Goal: Task Accomplishment & Management: Use online tool/utility

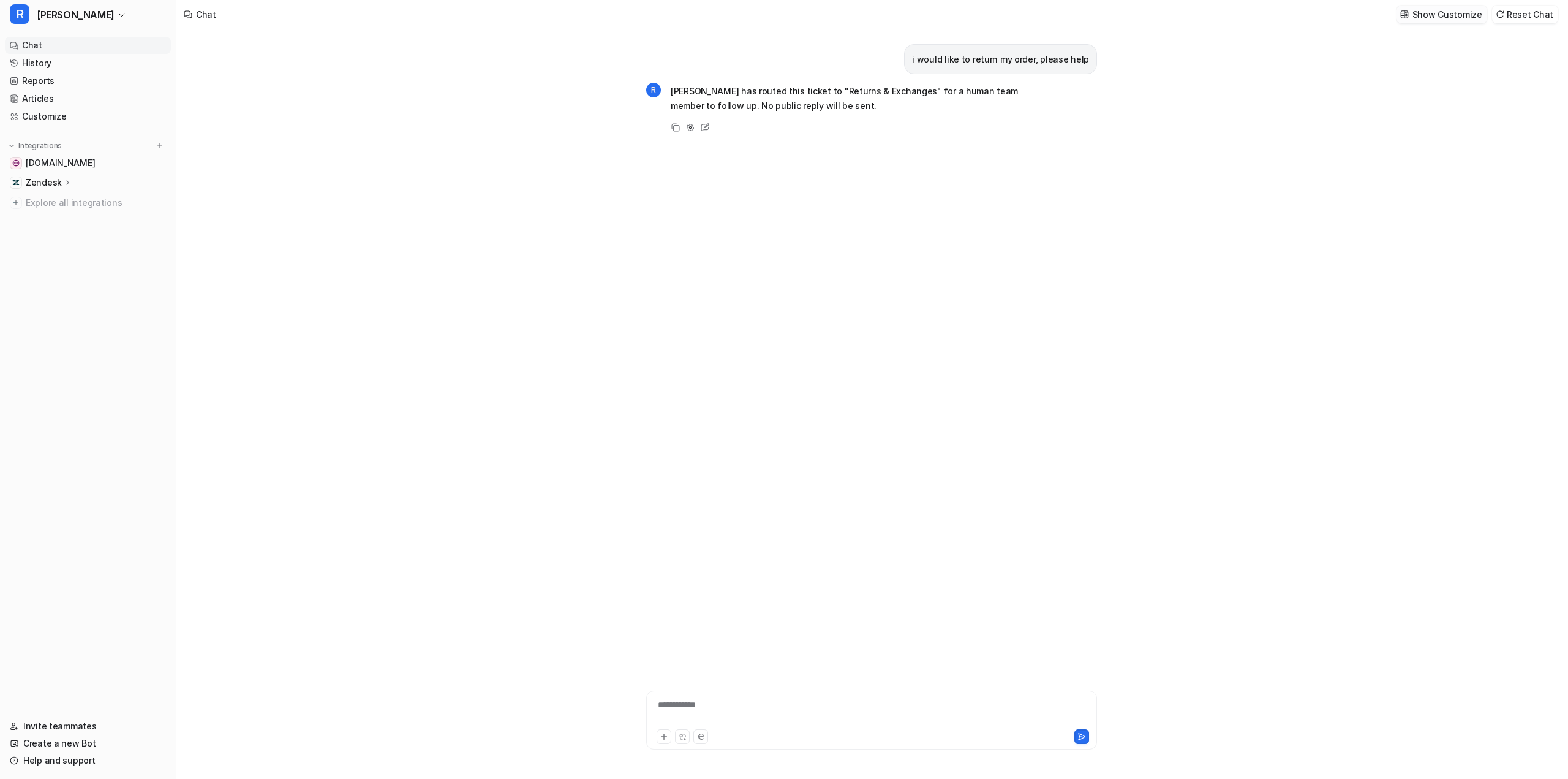
click at [1425, 8] on p "Show Customize" at bounding box center [1447, 13] width 70 height 13
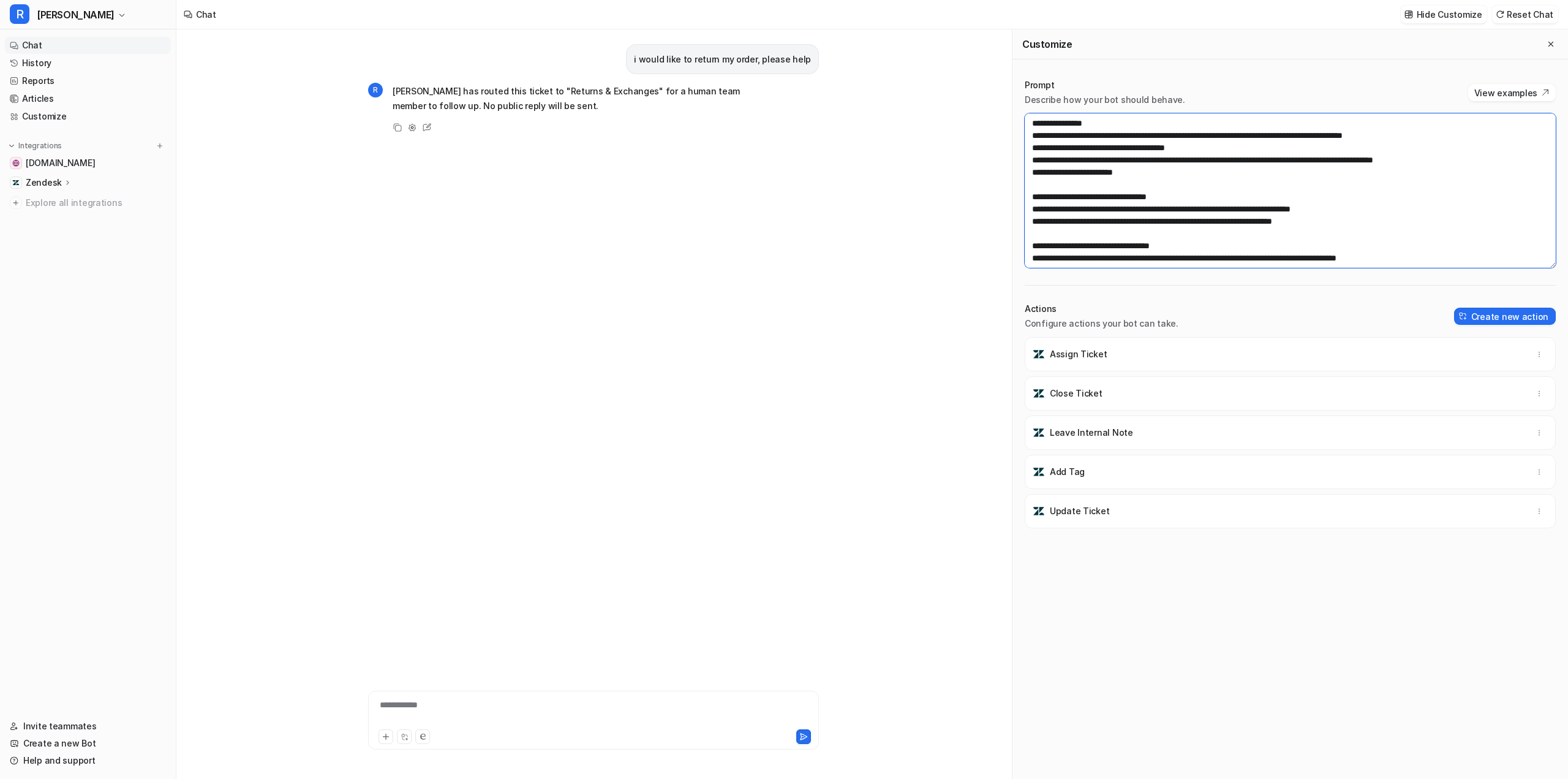
click at [1032, 245] on textarea at bounding box center [1290, 191] width 531 height 154
click at [1037, 244] on textarea at bounding box center [1290, 191] width 531 height 154
click at [1031, 247] on textarea at bounding box center [1290, 191] width 531 height 154
click at [1038, 246] on textarea at bounding box center [1290, 191] width 531 height 154
click at [1134, 192] on textarea at bounding box center [1286, 191] width 522 height 154
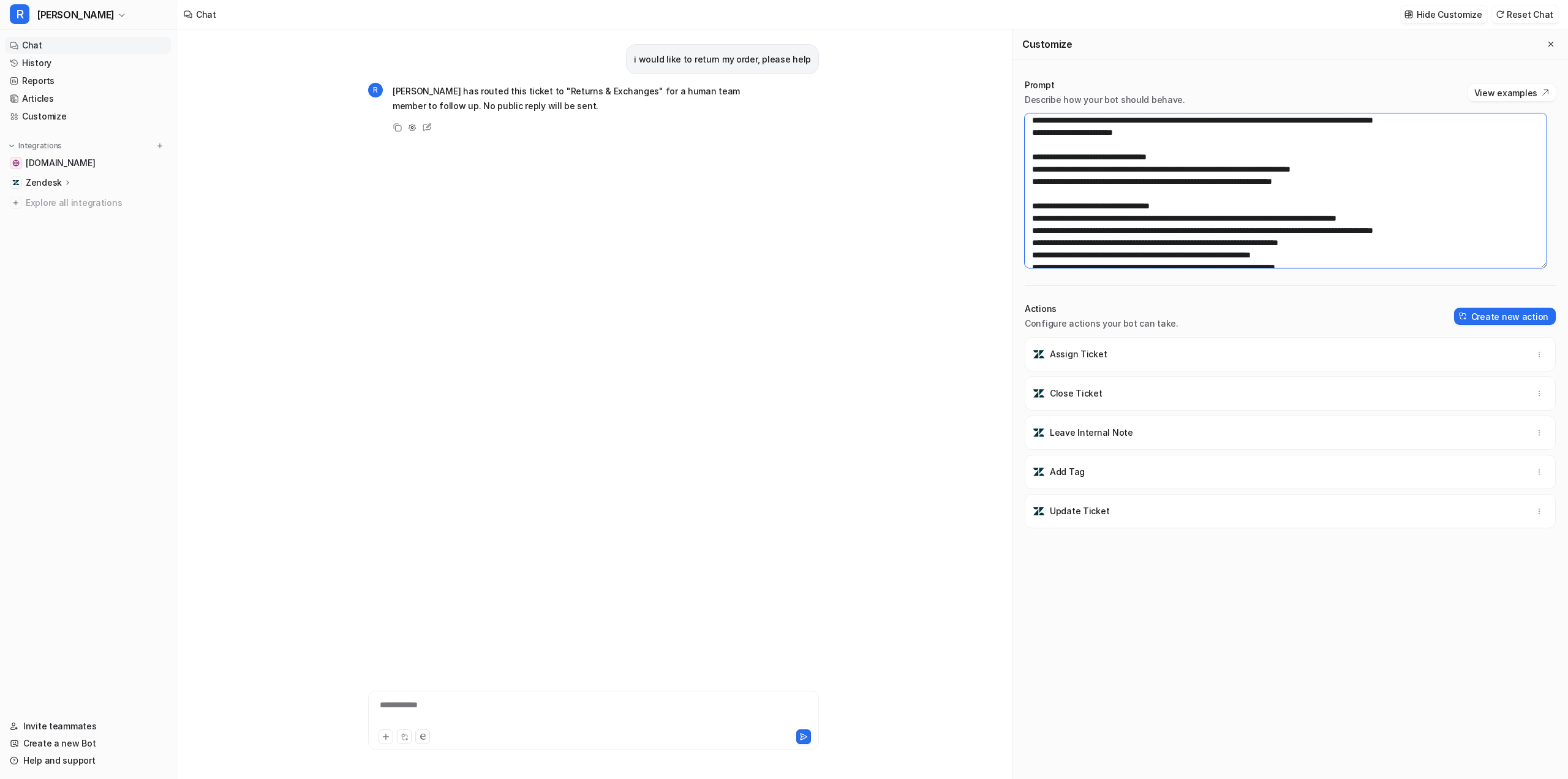
scroll to position [61, 0]
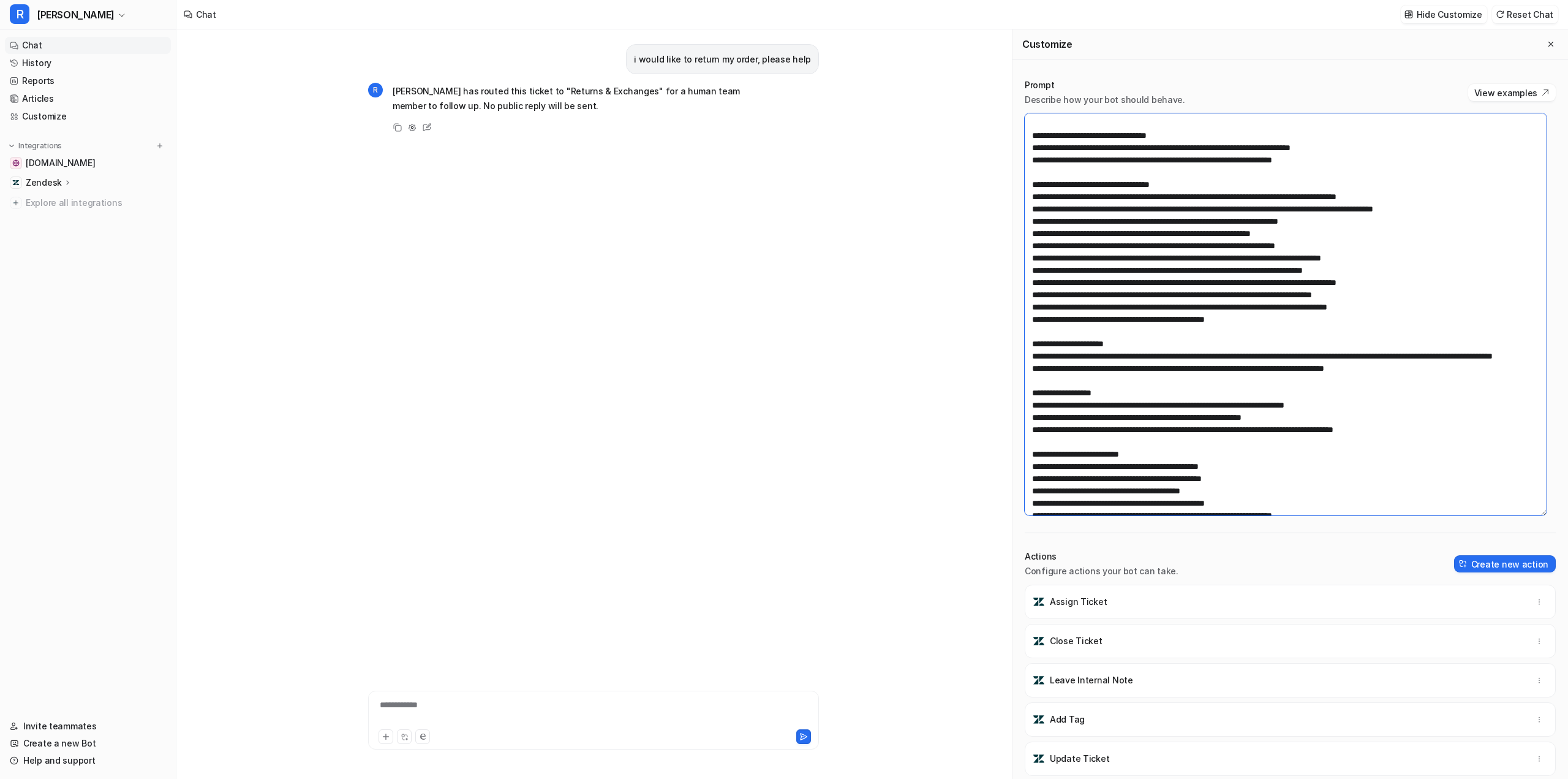
drag, startPoint x: 1544, startPoint y: 263, endPoint x: 1554, endPoint y: 510, distance: 247.2
click at [1425, 510] on div "Prompt Describe how your bot should behave. View examples Actions Configure act…" at bounding box center [1290, 553] width 555 height 972
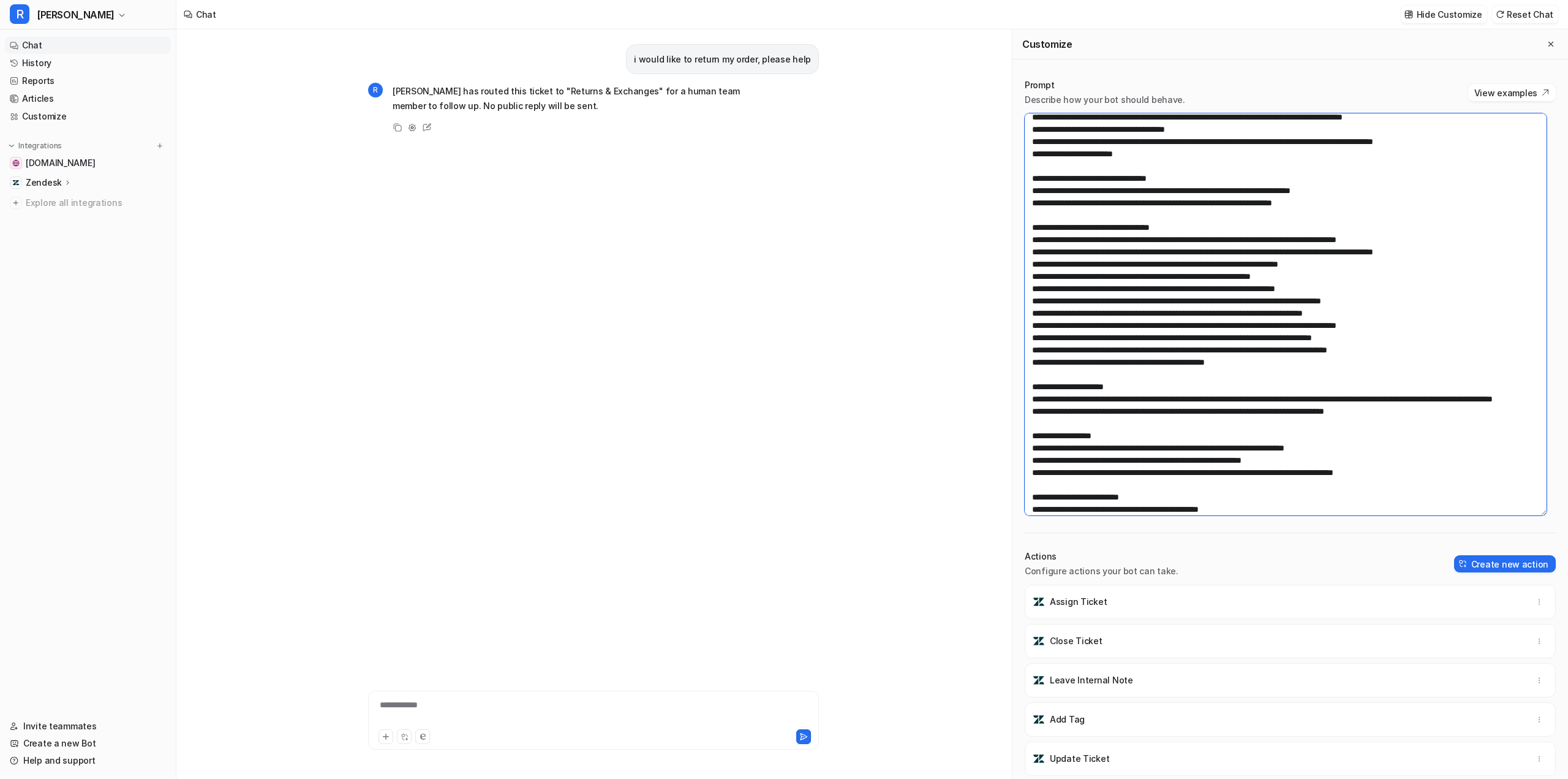
scroll to position [0, 0]
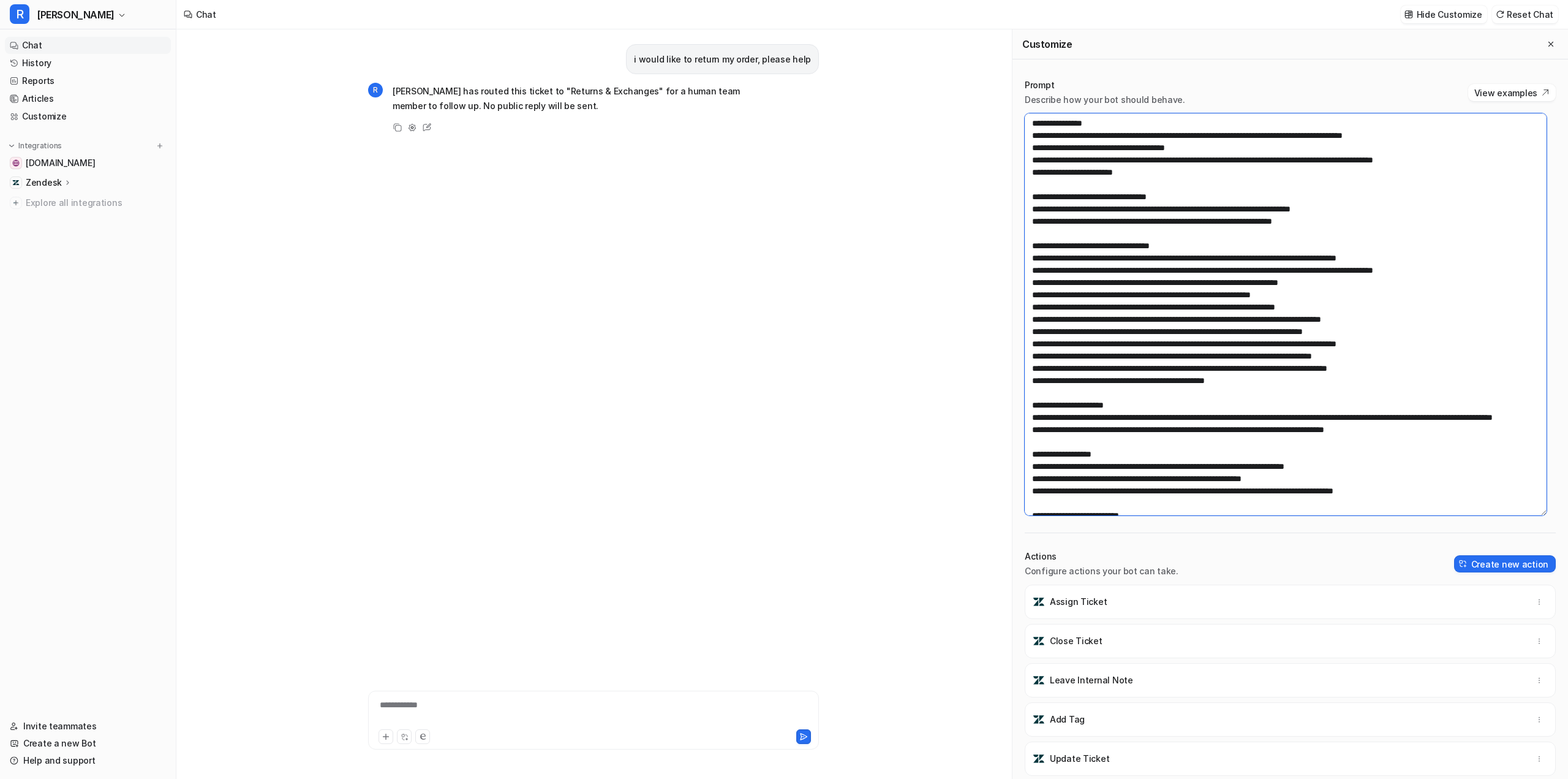
click at [1097, 119] on textarea at bounding box center [1286, 314] width 522 height 402
click at [1039, 123] on textarea at bounding box center [1286, 314] width 522 height 402
click at [1036, 123] on textarea at bounding box center [1286, 314] width 522 height 402
click at [1039, 124] on textarea at bounding box center [1286, 314] width 522 height 402
type textarea "**********"
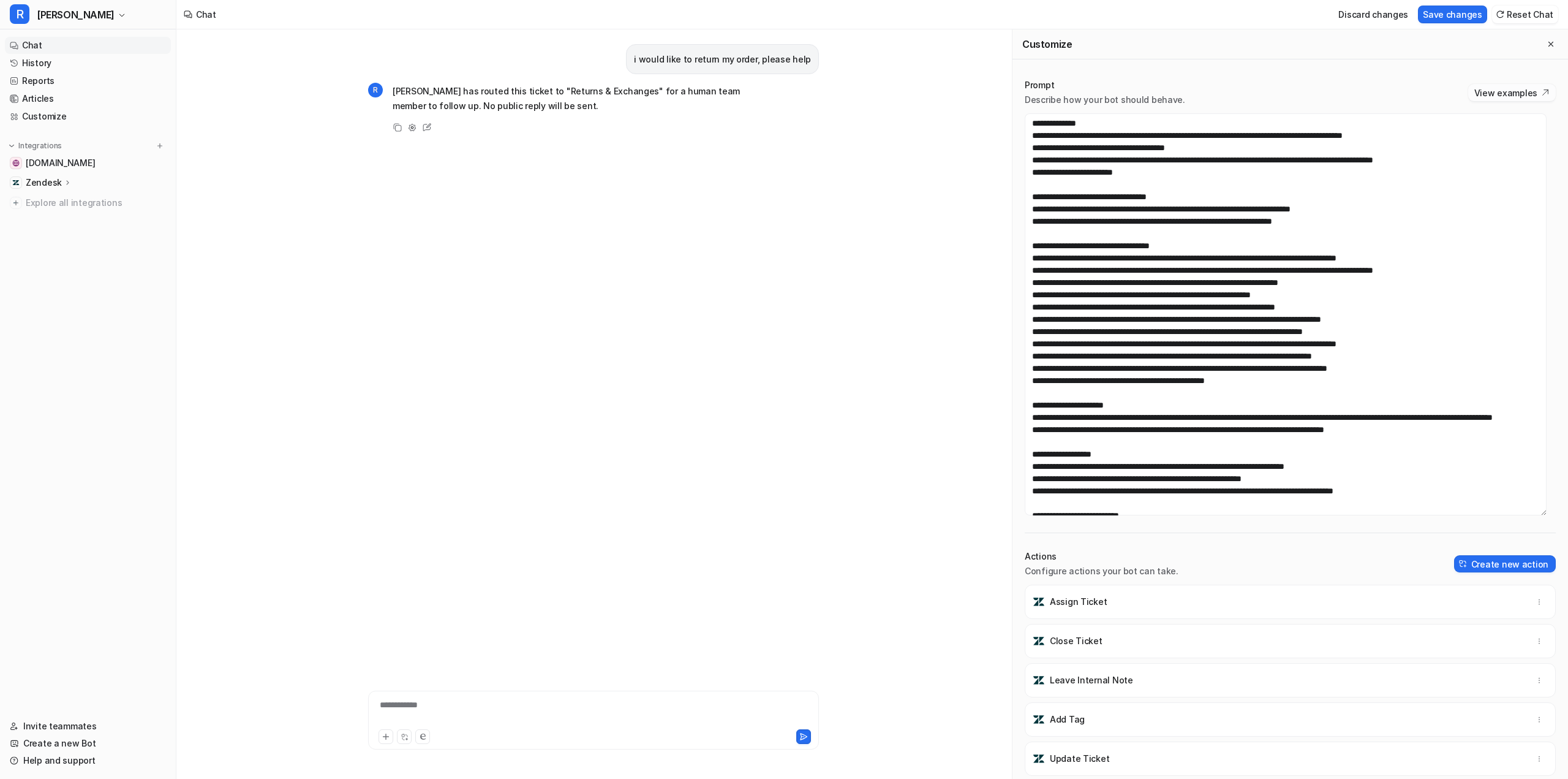
click at [1425, 98] on button "View examples" at bounding box center [1512, 92] width 87 height 17
click at [1255, 396] on textarea at bounding box center [1286, 314] width 522 height 402
click at [1252, 379] on textarea at bounding box center [1286, 314] width 522 height 402
click at [1157, 391] on textarea at bounding box center [1286, 314] width 522 height 402
click at [1085, 301] on textarea at bounding box center [1286, 314] width 522 height 402
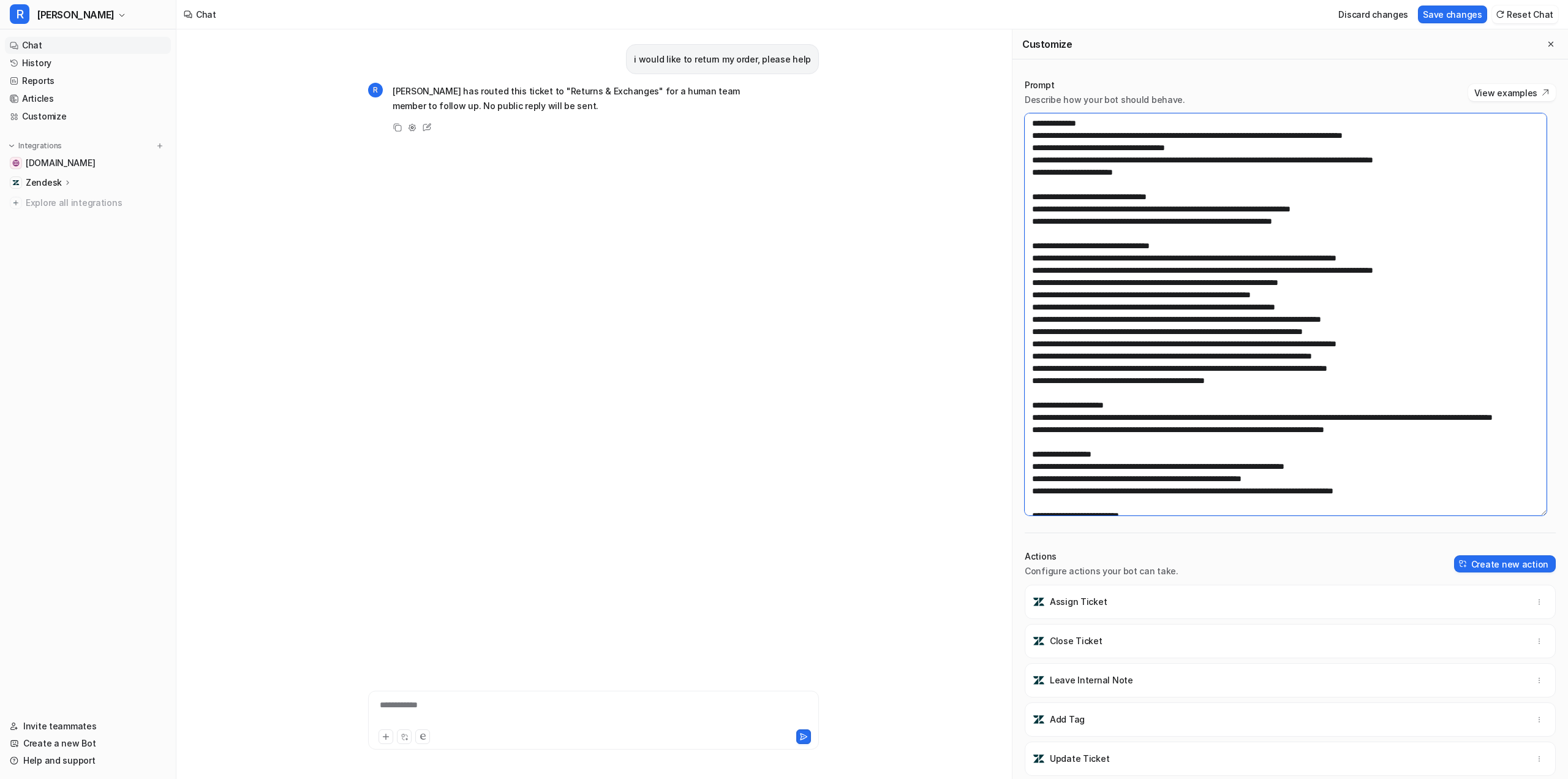
click at [1073, 285] on textarea at bounding box center [1286, 314] width 522 height 402
click at [1128, 385] on textarea at bounding box center [1286, 314] width 522 height 402
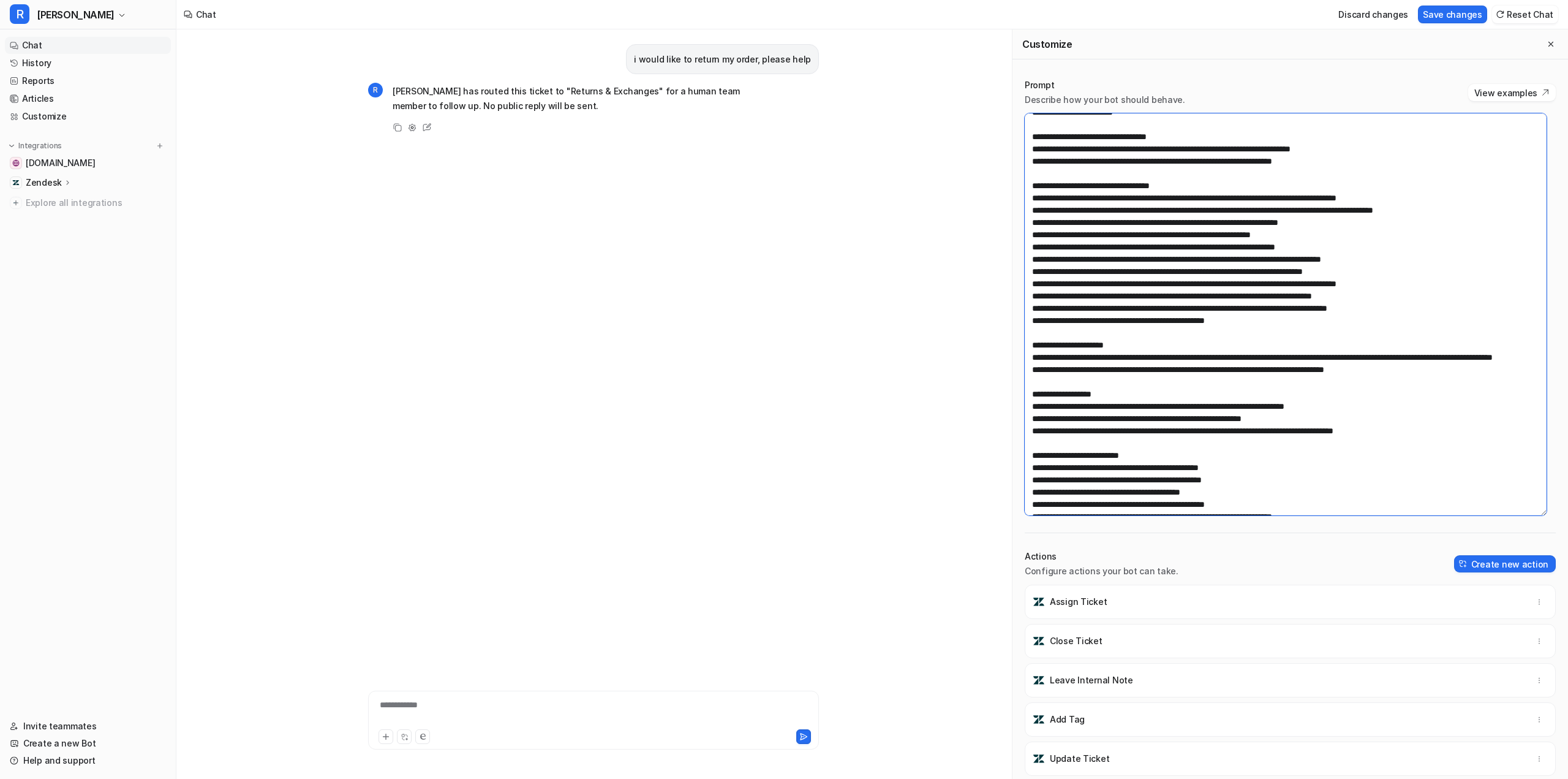
scroll to position [61, 0]
drag, startPoint x: 1112, startPoint y: 269, endPoint x: 1103, endPoint y: 270, distance: 9.1
click at [1103, 270] on textarea at bounding box center [1286, 314] width 522 height 402
click at [1177, 305] on textarea at bounding box center [1286, 314] width 522 height 402
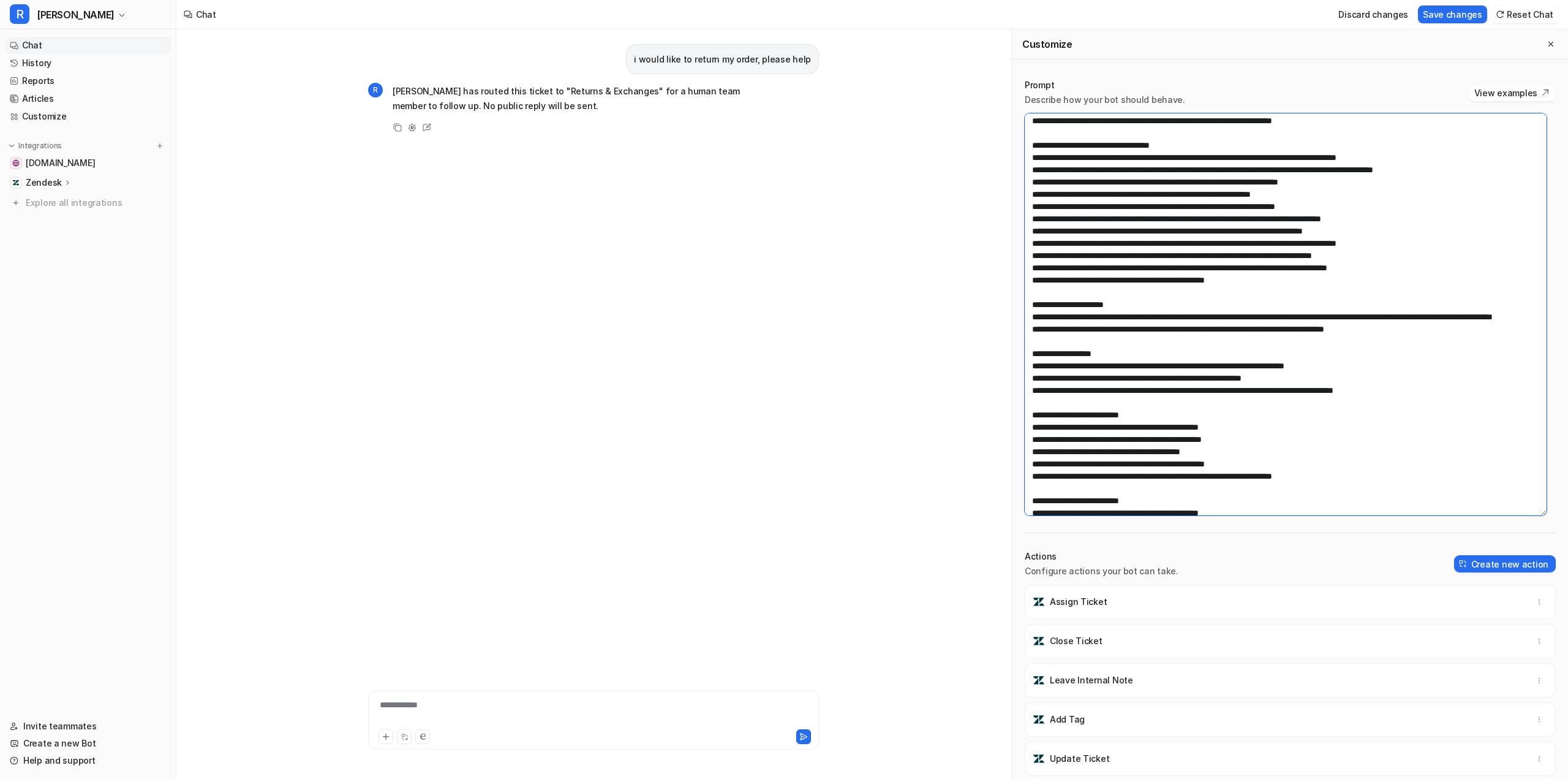
scroll to position [144, 0]
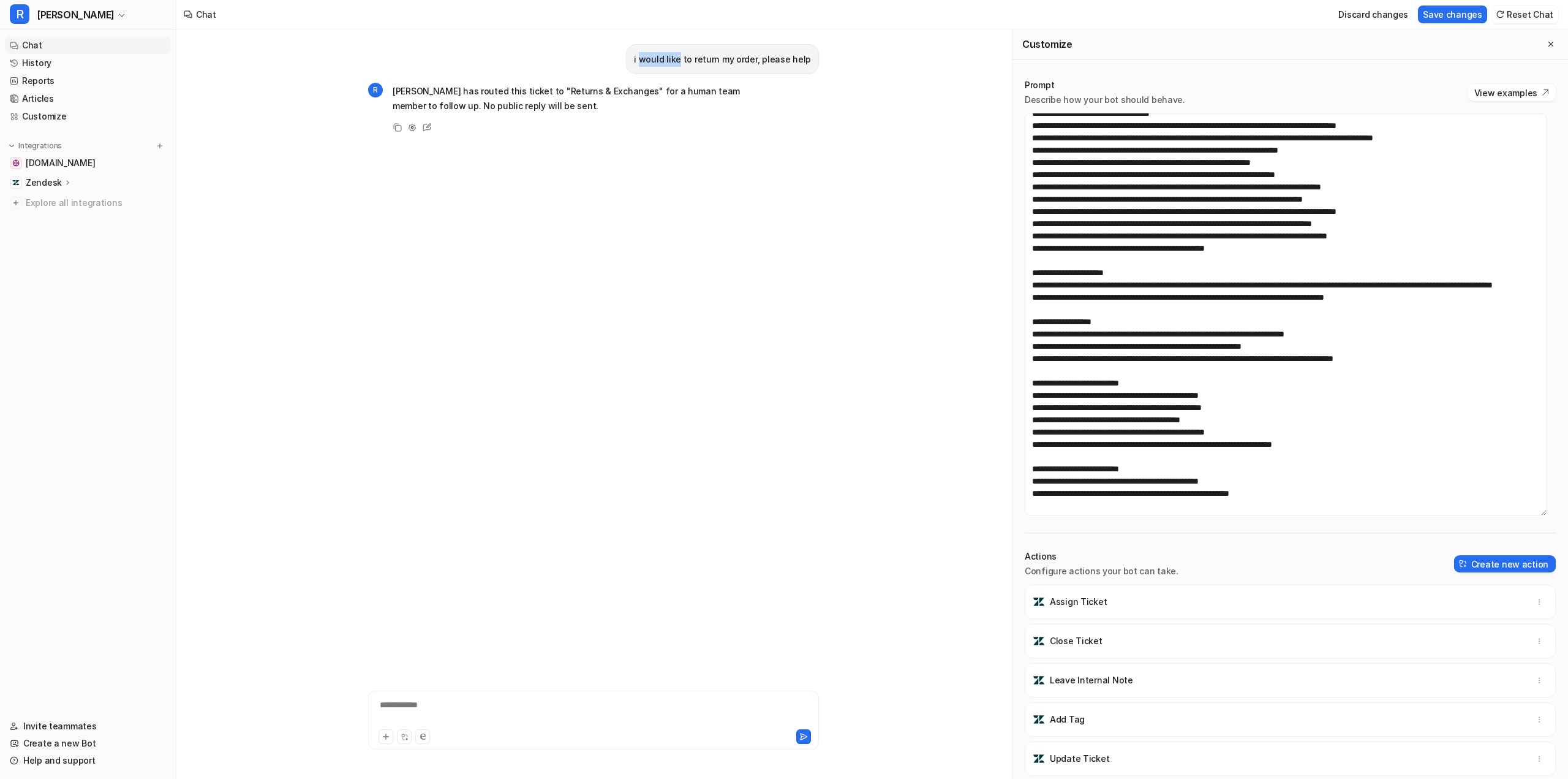
drag, startPoint x: 650, startPoint y: 57, endPoint x: 689, endPoint y: 58, distance: 39.0
click at [689, 58] on p "i would like to return my order, please help" at bounding box center [722, 60] width 177 height 15
drag, startPoint x: 717, startPoint y: 56, endPoint x: 765, endPoint y: 55, distance: 48.0
click at [763, 55] on p "i would like to return my order, please help" at bounding box center [722, 60] width 177 height 15
drag, startPoint x: 794, startPoint y: 55, endPoint x: 813, endPoint y: 54, distance: 19.0
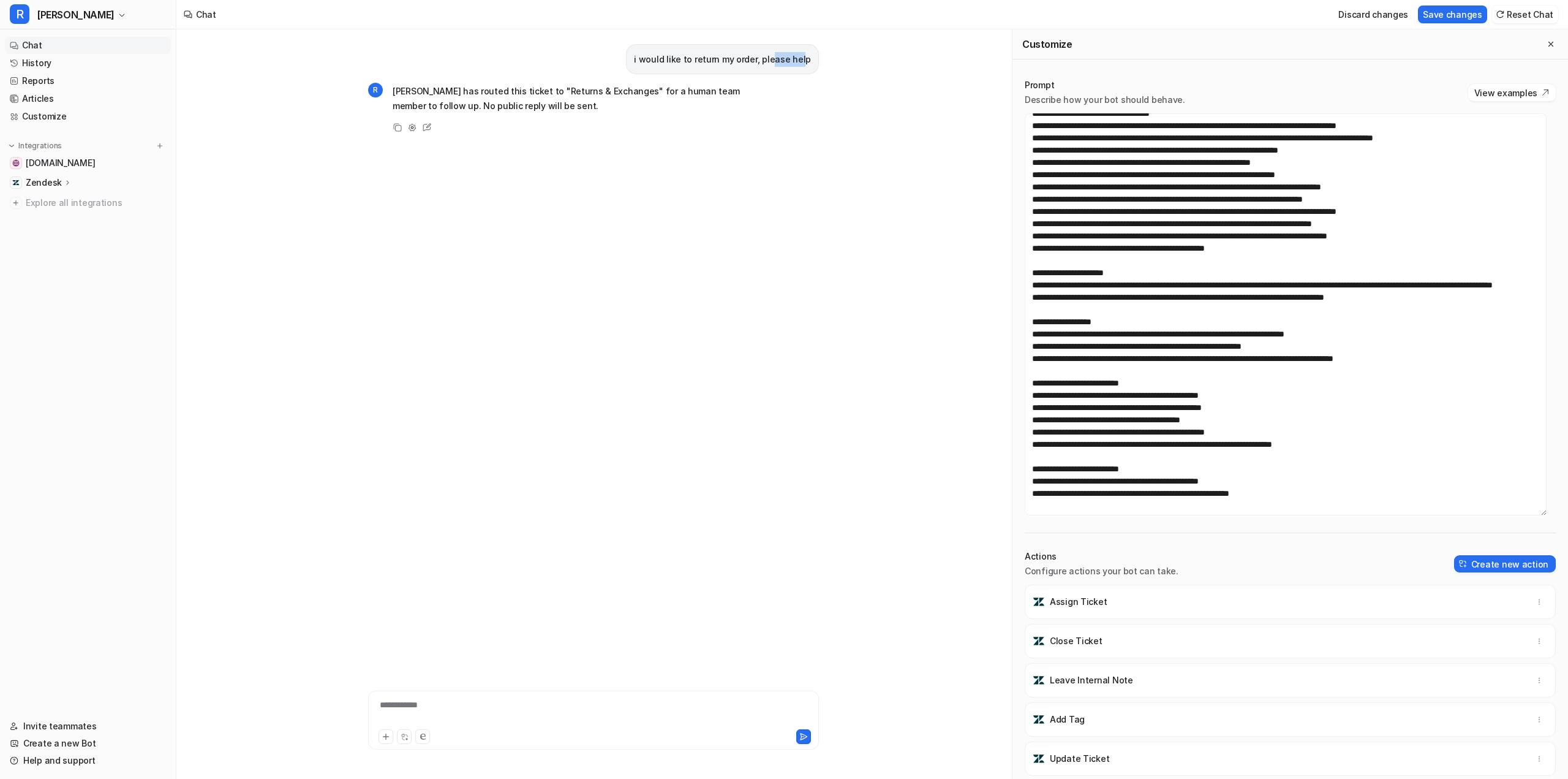
click at [813, 54] on div "i would like to return my order, please help" at bounding box center [722, 60] width 193 height 30
drag, startPoint x: 560, startPoint y: 89, endPoint x: 588, endPoint y: 92, distance: 28.2
click at [586, 91] on p "[PERSON_NAME] has routed this ticket to "Returns & Exchanges" for a human team …" at bounding box center [571, 98] width 358 height 29
drag, startPoint x: 612, startPoint y: 94, endPoint x: 756, endPoint y: 94, distance: 144.0
click at [756, 94] on div "R Ron has routed this ticket to "Returns & Exchanges" for a human team member t…" at bounding box center [593, 108] width 451 height 54
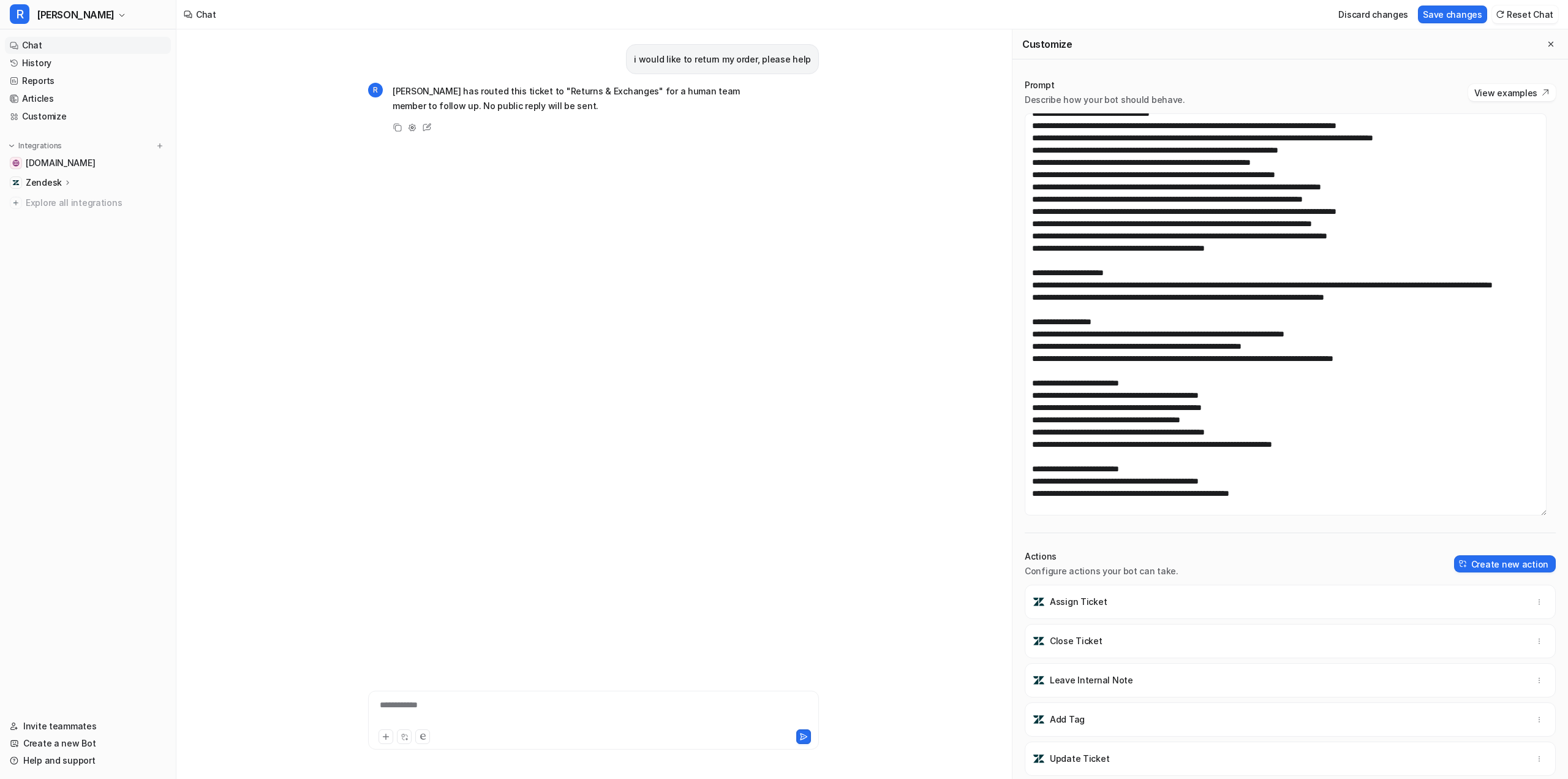
click at [637, 245] on div "i would like to return my order, please help R Ron has routed this ticket to "R…" at bounding box center [593, 343] width 451 height 629
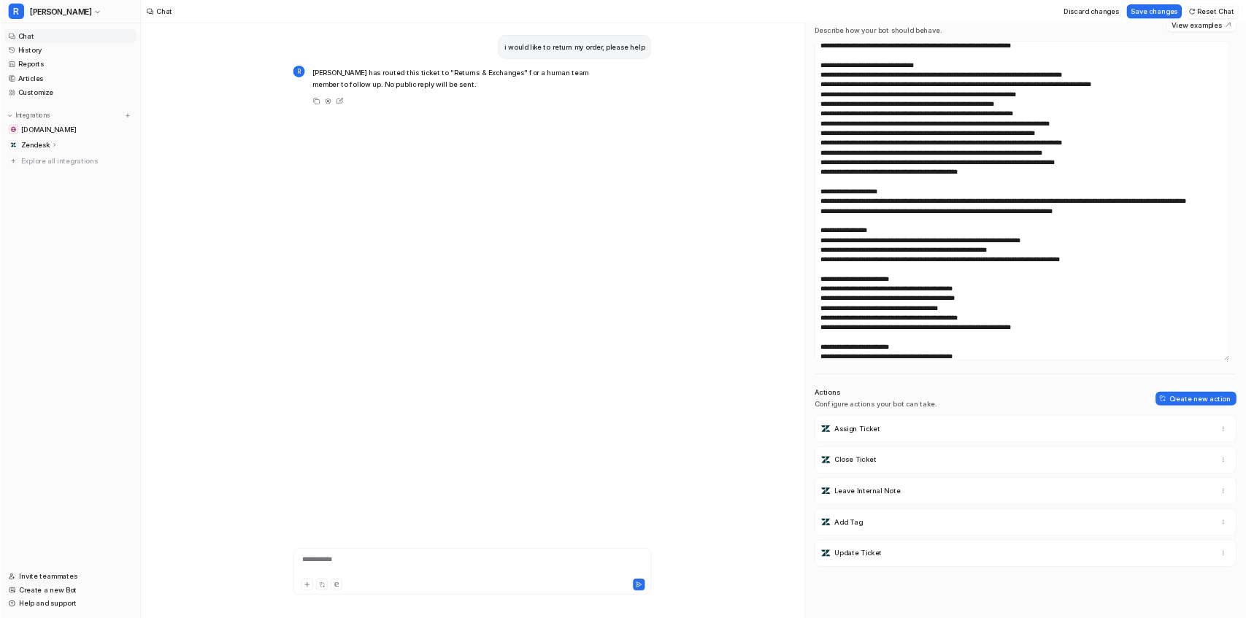
scroll to position [99, 0]
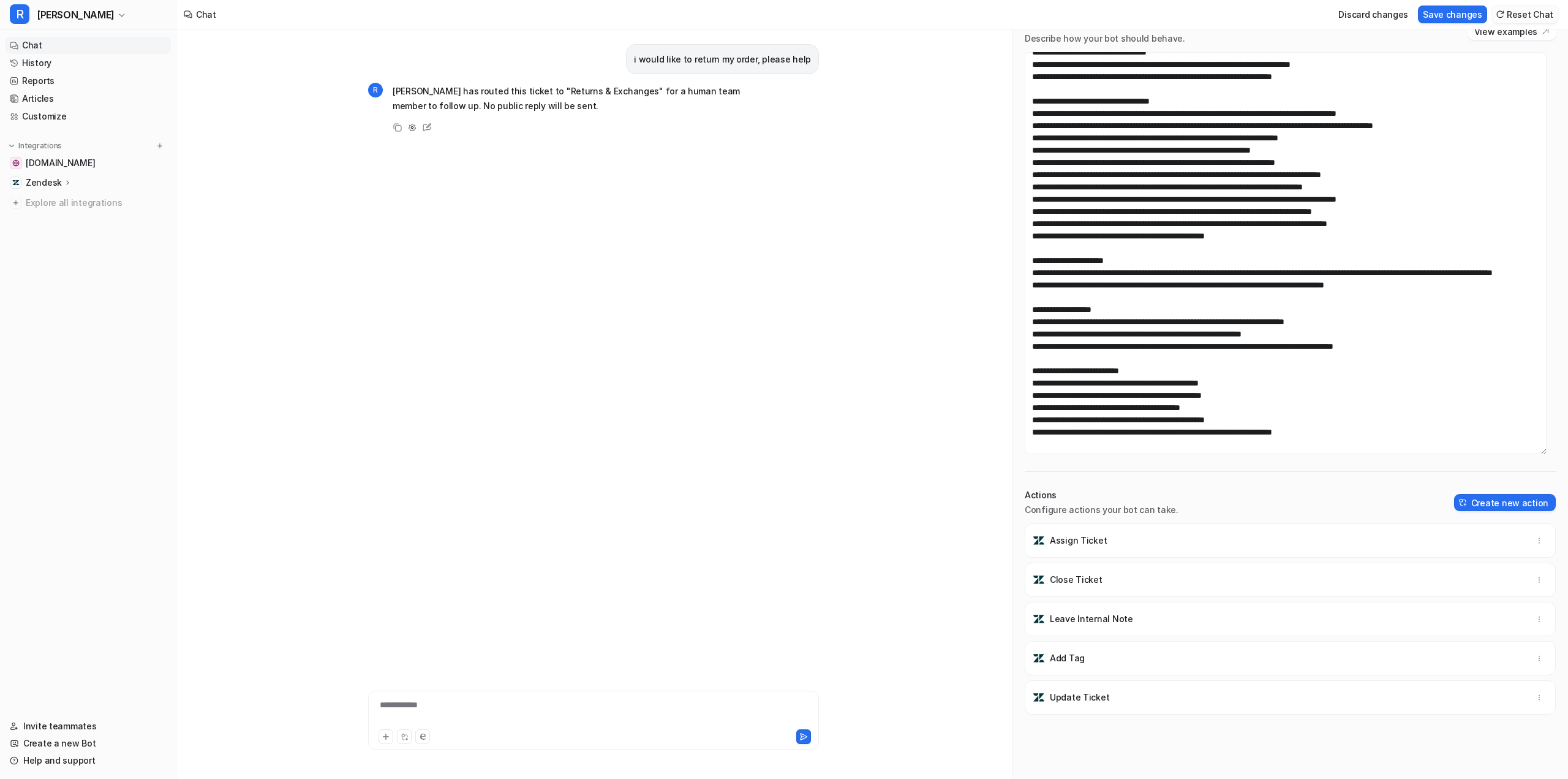
click at [1425, 15] on button "Reset Chat" at bounding box center [1525, 14] width 66 height 18
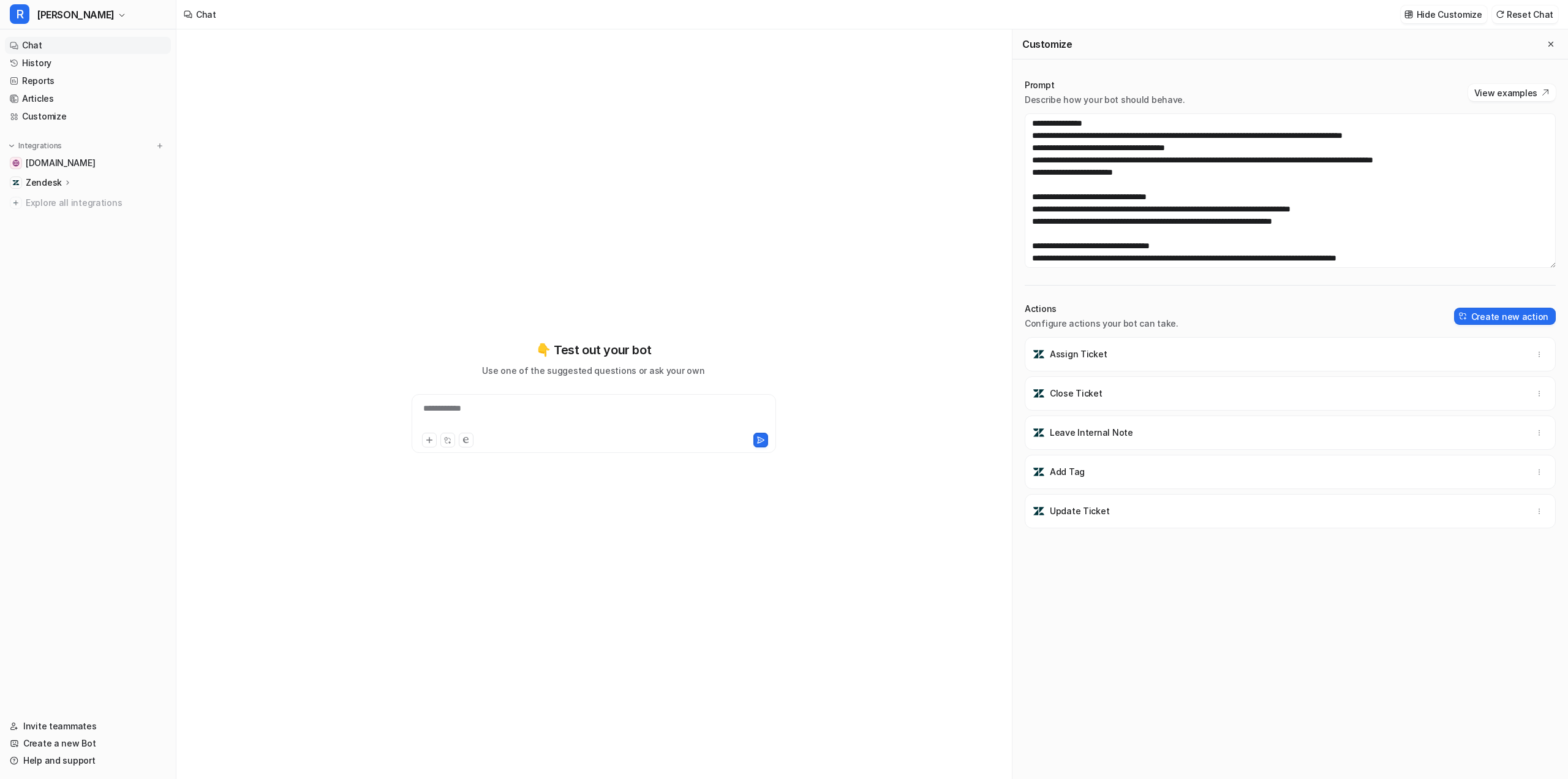
click at [501, 411] on div "**********" at bounding box center [593, 416] width 358 height 29
drag, startPoint x: 479, startPoint y: 409, endPoint x: 551, endPoint y: 408, distance: 72.0
click at [551, 408] on div "**********" at bounding box center [593, 416] width 358 height 29
click at [464, 409] on div "**********" at bounding box center [593, 416] width 358 height 29
click at [667, 406] on div "**********" at bounding box center [593, 416] width 358 height 29
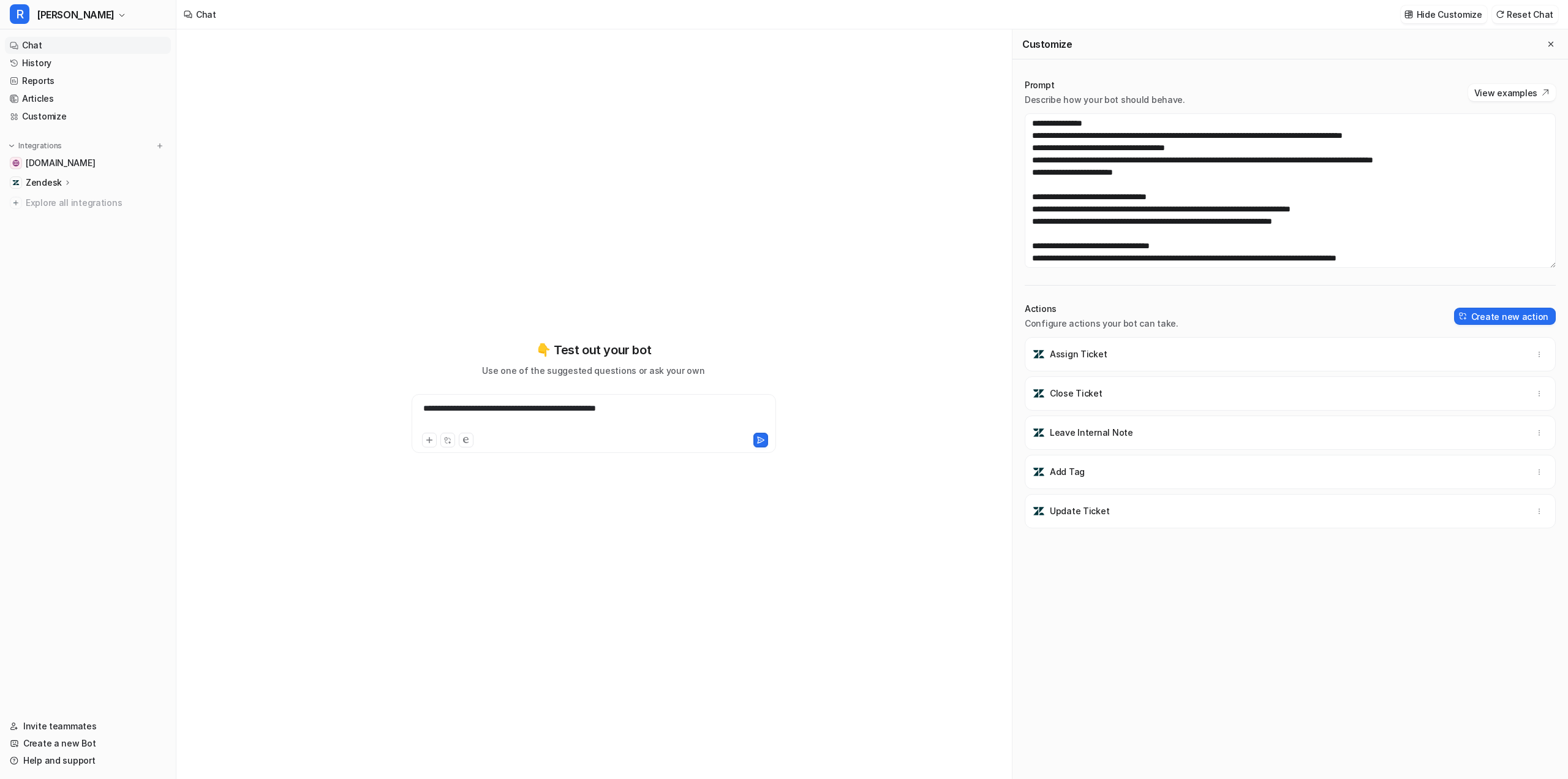
click at [650, 410] on div "**********" at bounding box center [593, 416] width 358 height 29
click at [653, 409] on div "**********" at bounding box center [593, 416] width 358 height 29
click at [571, 426] on div "**********" at bounding box center [593, 416] width 358 height 29
click at [576, 426] on div "**********" at bounding box center [593, 416] width 358 height 29
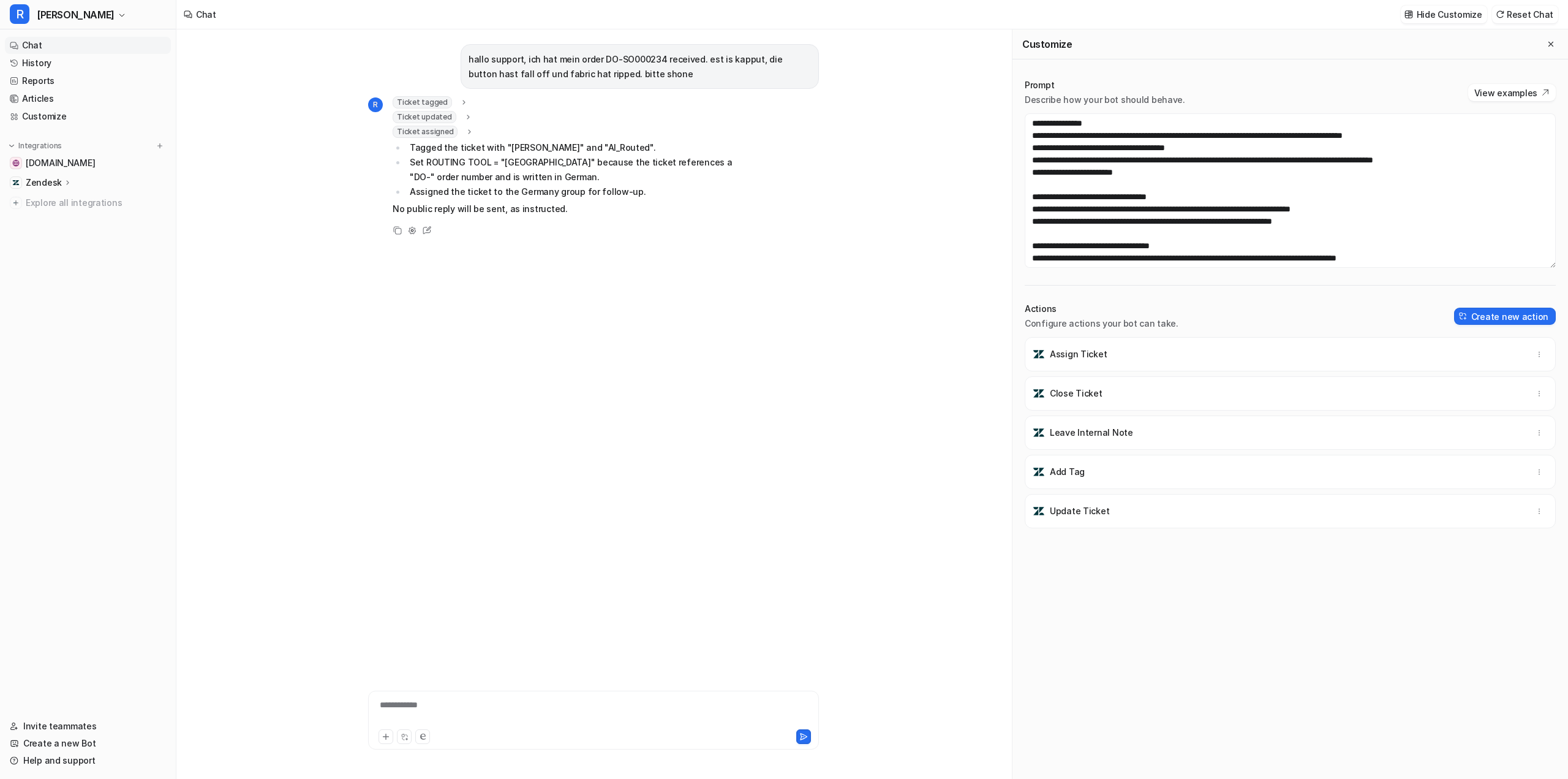
click at [460, 101] on icon at bounding box center [464, 102] width 8 height 9
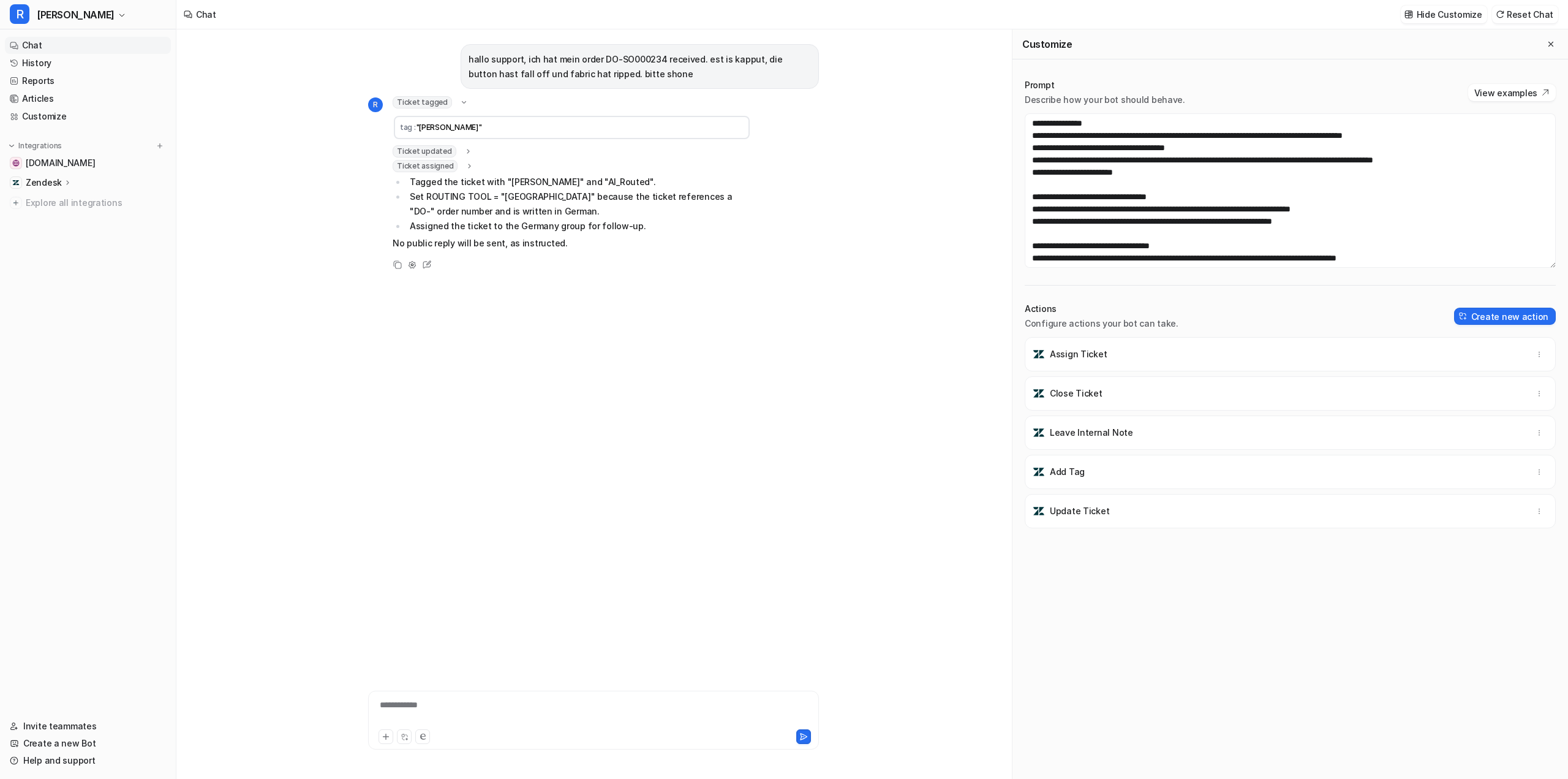
click at [466, 150] on icon at bounding box center [467, 150] width 3 height 4
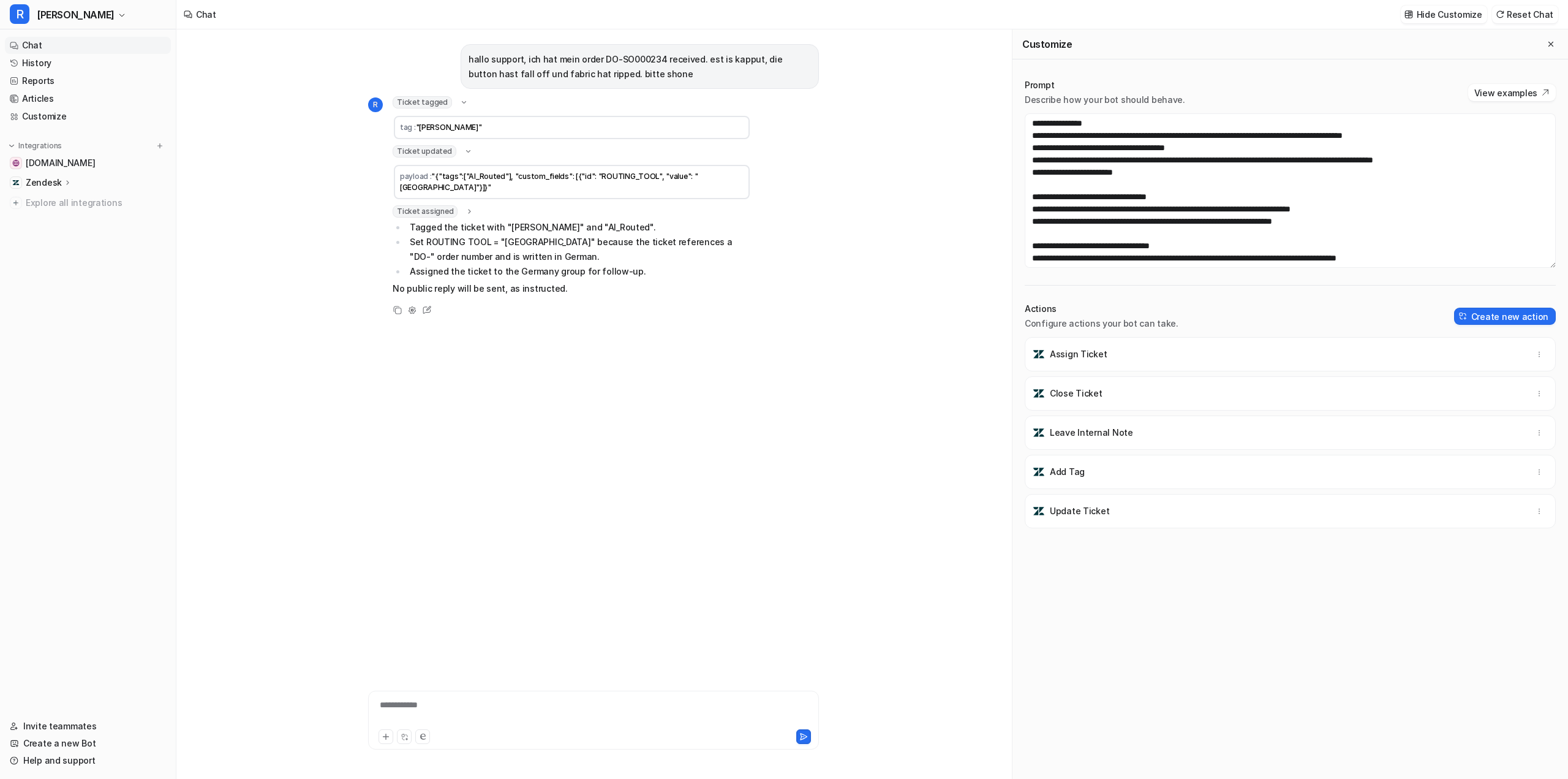
click at [466, 207] on icon at bounding box center [470, 212] width 8 height 9
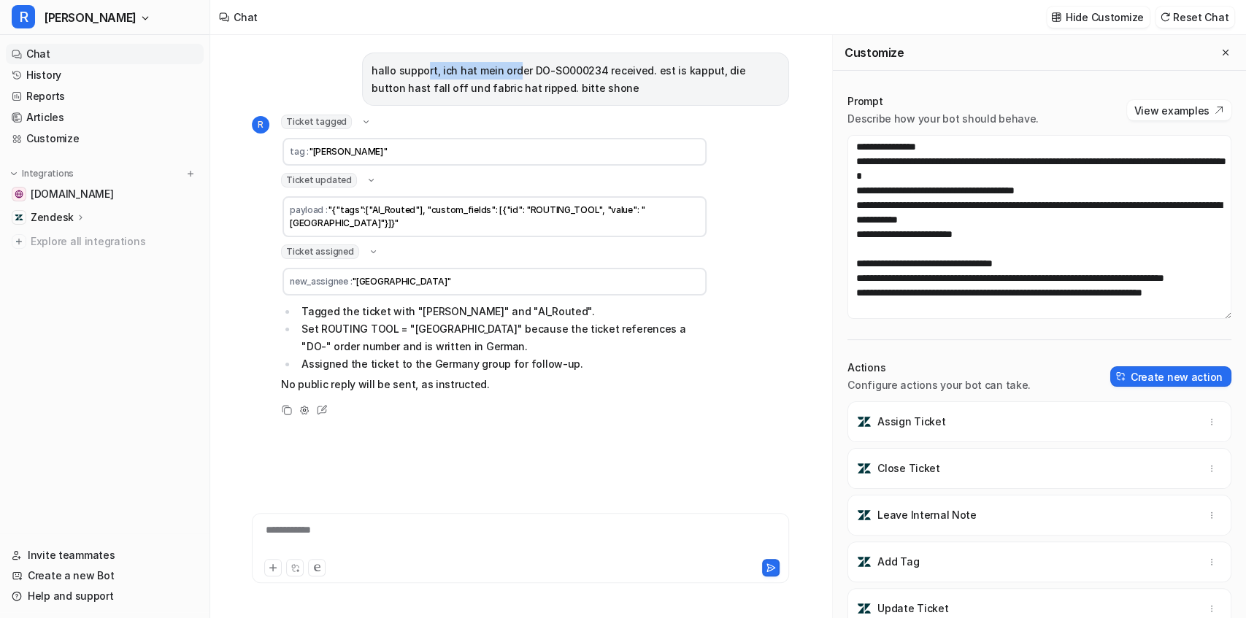
drag, startPoint x: 440, startPoint y: 69, endPoint x: 526, endPoint y: 77, distance: 86.6
click at [518, 75] on p "hallo support, ich hat mein order DO-SO000234 received. est is kapput, die butt…" at bounding box center [576, 79] width 408 height 35
drag, startPoint x: 558, startPoint y: 66, endPoint x: 578, endPoint y: 61, distance: 21.1
click at [578, 62] on p "hallo support, ich hat mein order DO-SO000234 received. est is kapput, die butt…" at bounding box center [576, 79] width 408 height 35
drag, startPoint x: 540, startPoint y: 80, endPoint x: 491, endPoint y: 93, distance: 51.4
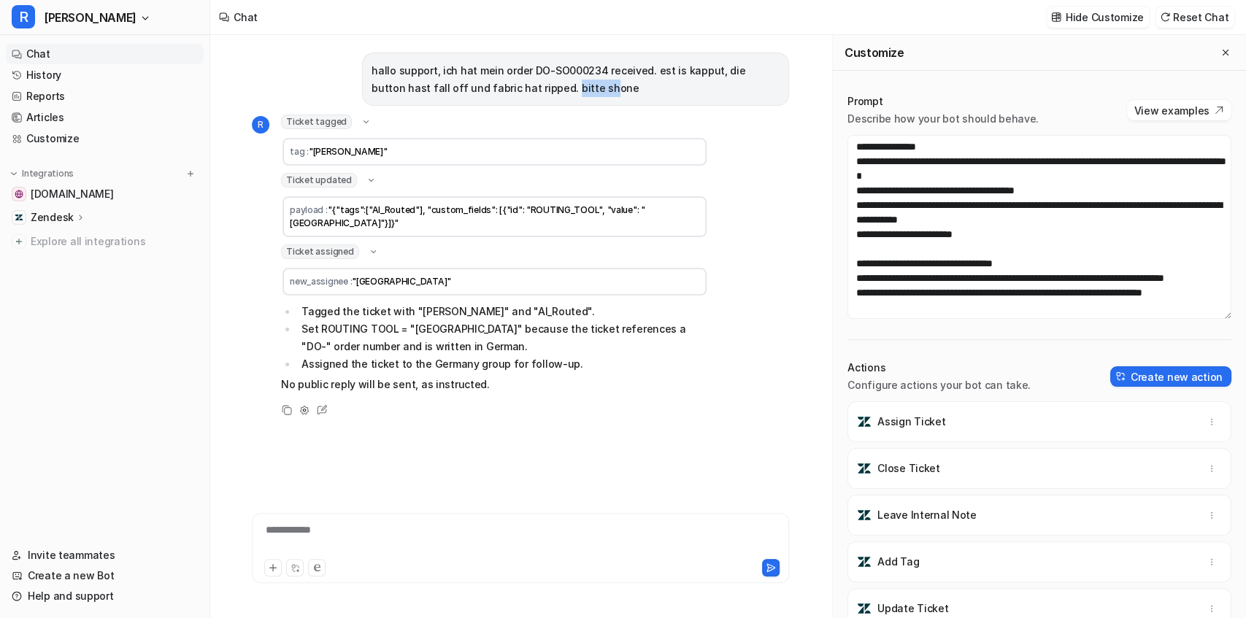
click at [491, 93] on p "hallo support, ich hat mein order DO-SO000234 received. est is kapput, die butt…" at bounding box center [576, 79] width 408 height 35
drag, startPoint x: 369, startPoint y: 292, endPoint x: 504, endPoint y: 299, distance: 134.5
click at [504, 303] on li "Tagged the ticket with "[PERSON_NAME]" and "AI_Routed"." at bounding box center [502, 312] width 411 height 18
drag, startPoint x: 343, startPoint y: 318, endPoint x: 431, endPoint y: 310, distance: 88.1
click at [426, 321] on li "Set ROUTING TOOL = "Germany" because the ticket references a "DO-" order number…" at bounding box center [502, 338] width 411 height 35
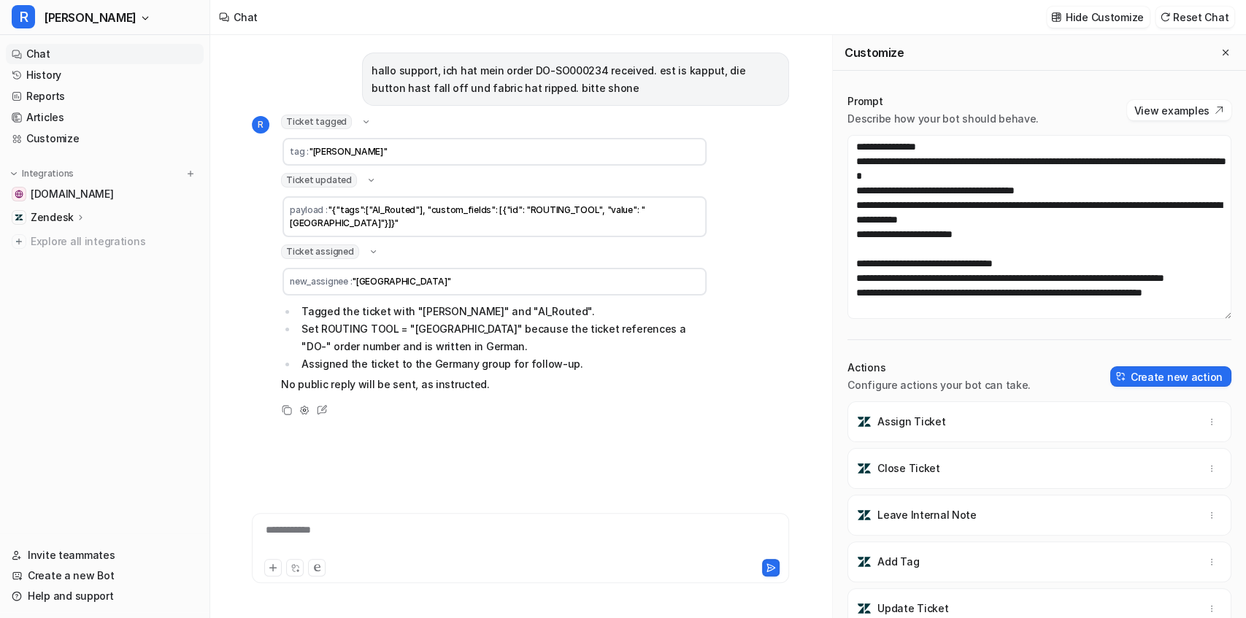
click at [432, 321] on li "Set ROUTING TOOL = "Germany" because the ticket references a "DO-" order number…" at bounding box center [502, 338] width 411 height 35
drag, startPoint x: 413, startPoint y: 315, endPoint x: 467, endPoint y: 309, distance: 54.4
click at [467, 321] on li "Set ROUTING TOOL = "Germany" because the ticket references a "DO-" order number…" at bounding box center [502, 338] width 411 height 35
drag, startPoint x: 337, startPoint y: 350, endPoint x: 381, endPoint y: 346, distance: 44.0
click at [375, 356] on li "Assigned the ticket to the Germany group for follow-up." at bounding box center [502, 365] width 411 height 18
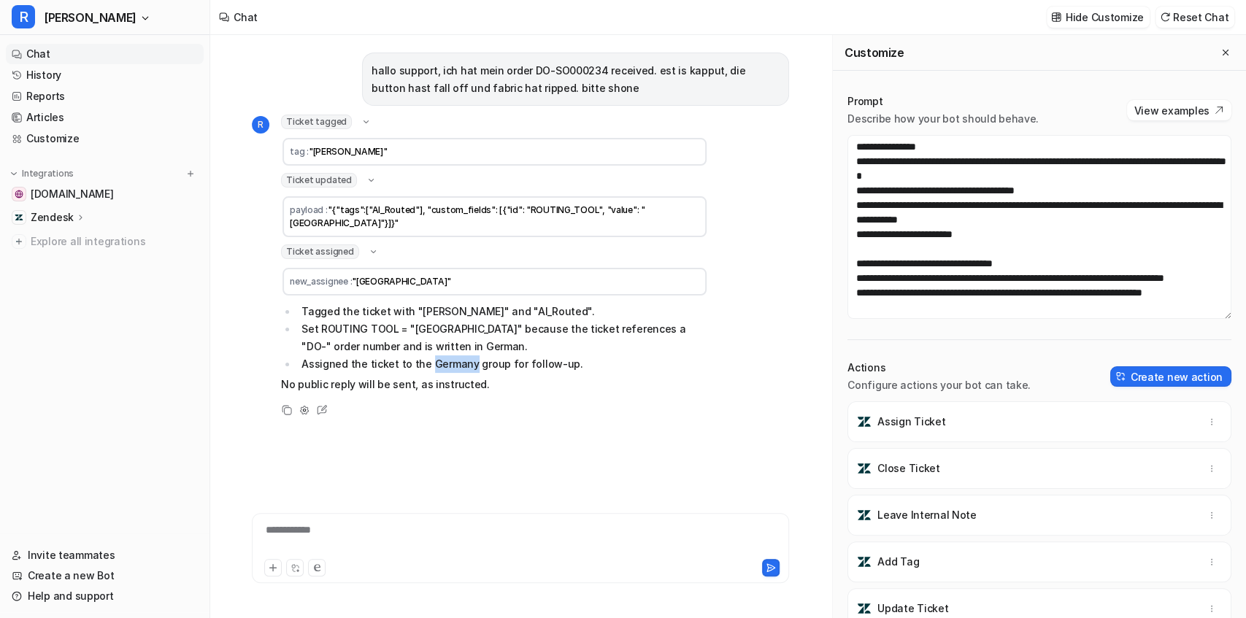
drag, startPoint x: 423, startPoint y: 352, endPoint x: 467, endPoint y: 349, distance: 43.2
click at [467, 356] on li "Assigned the ticket to the Germany group for follow-up." at bounding box center [502, 365] width 411 height 18
drag, startPoint x: 504, startPoint y: 347, endPoint x: 540, endPoint y: 337, distance: 37.0
click at [532, 340] on ul "Tagged the ticket with "Ron" and "AI_Routed". Set ROUTING TOOL = "Germany" beca…" at bounding box center [494, 338] width 427 height 70
click at [529, 356] on li "Assigned the ticket to the Germany group for follow-up." at bounding box center [502, 365] width 411 height 18
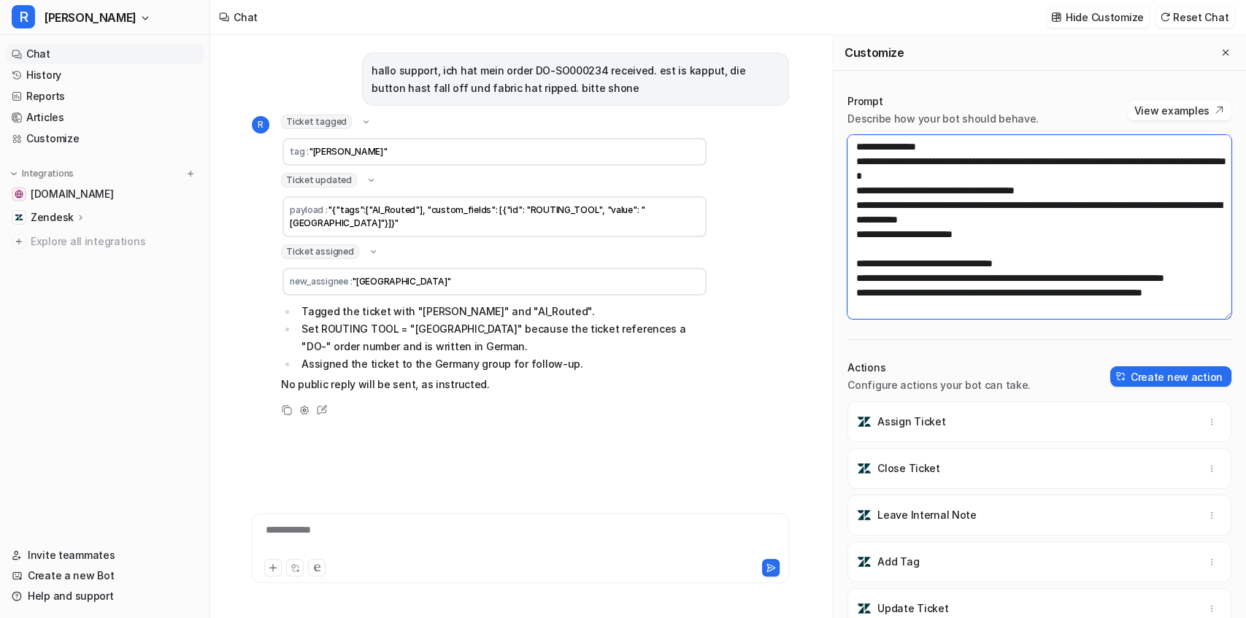
click at [1009, 234] on textarea at bounding box center [1040, 227] width 384 height 184
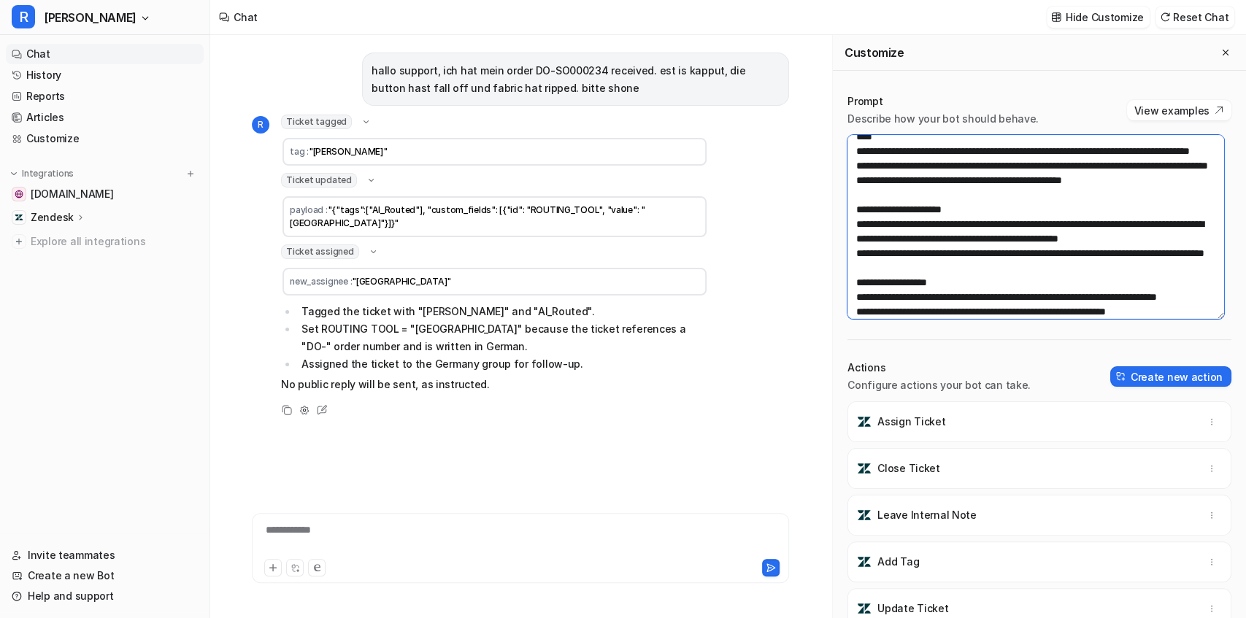
scroll to position [340, 0]
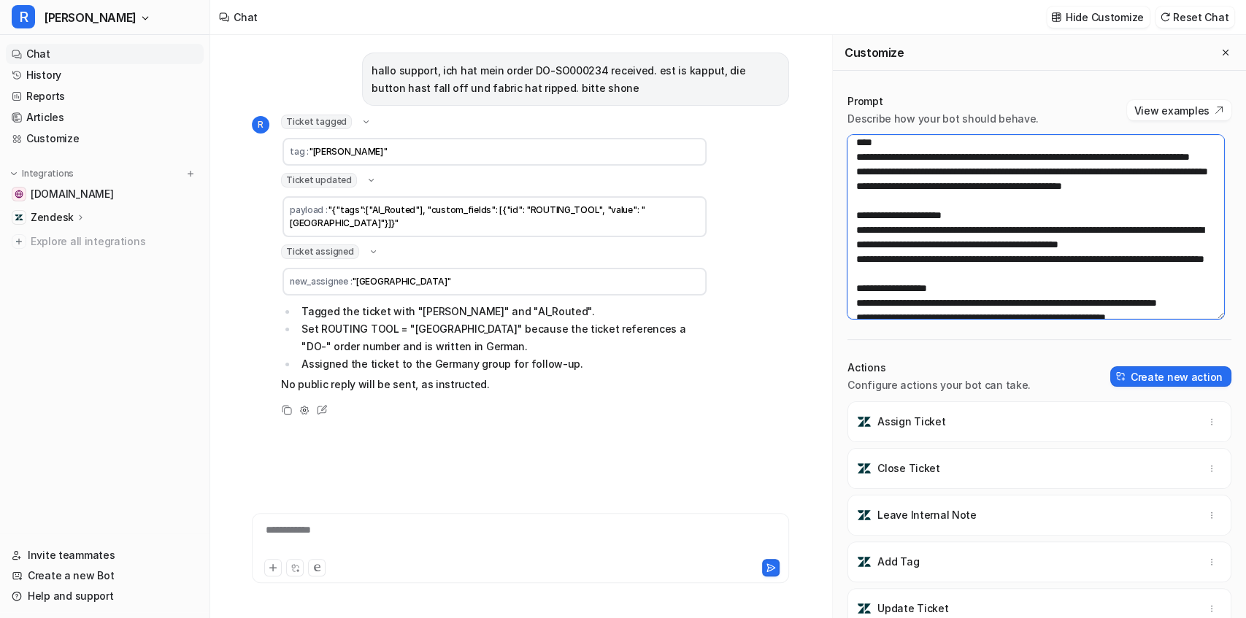
drag, startPoint x: 950, startPoint y: 202, endPoint x: 1054, endPoint y: 196, distance: 104.6
click at [1054, 196] on textarea at bounding box center [1036, 227] width 377 height 184
drag, startPoint x: 867, startPoint y: 213, endPoint x: 920, endPoint y: 212, distance: 52.6
click at [920, 212] on textarea at bounding box center [1036, 227] width 377 height 184
drag, startPoint x: 862, startPoint y: 229, endPoint x: 875, endPoint y: 249, distance: 24.1
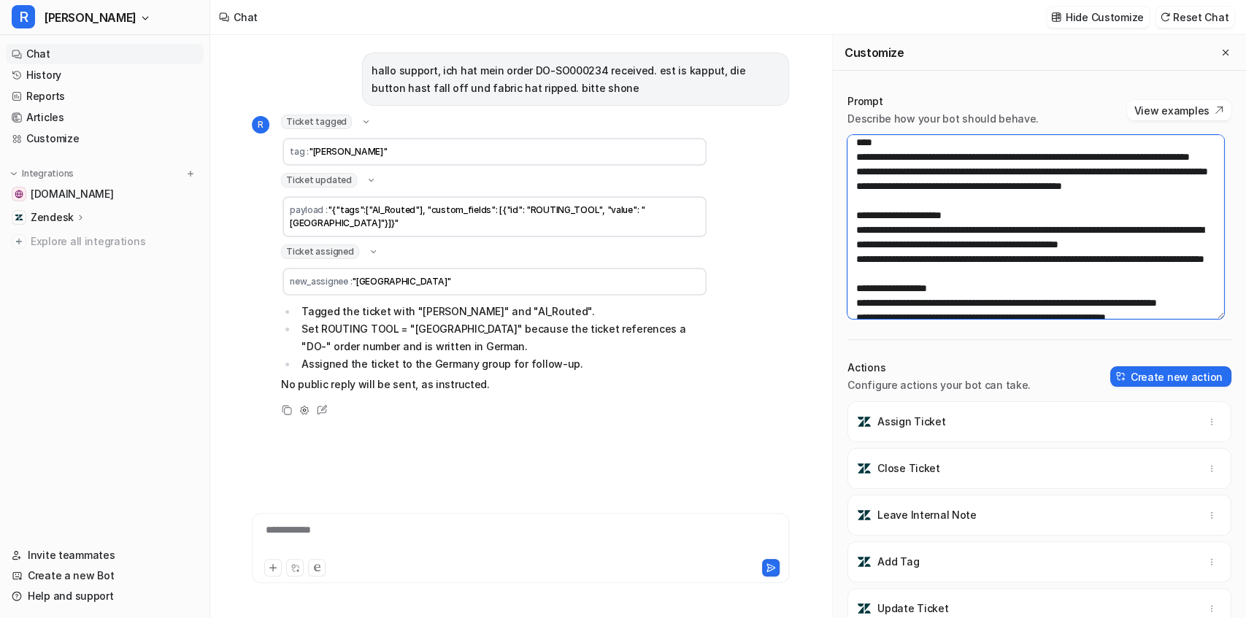
click at [875, 249] on textarea at bounding box center [1036, 227] width 377 height 184
click at [892, 260] on textarea at bounding box center [1036, 227] width 377 height 184
click at [897, 251] on textarea at bounding box center [1036, 227] width 377 height 184
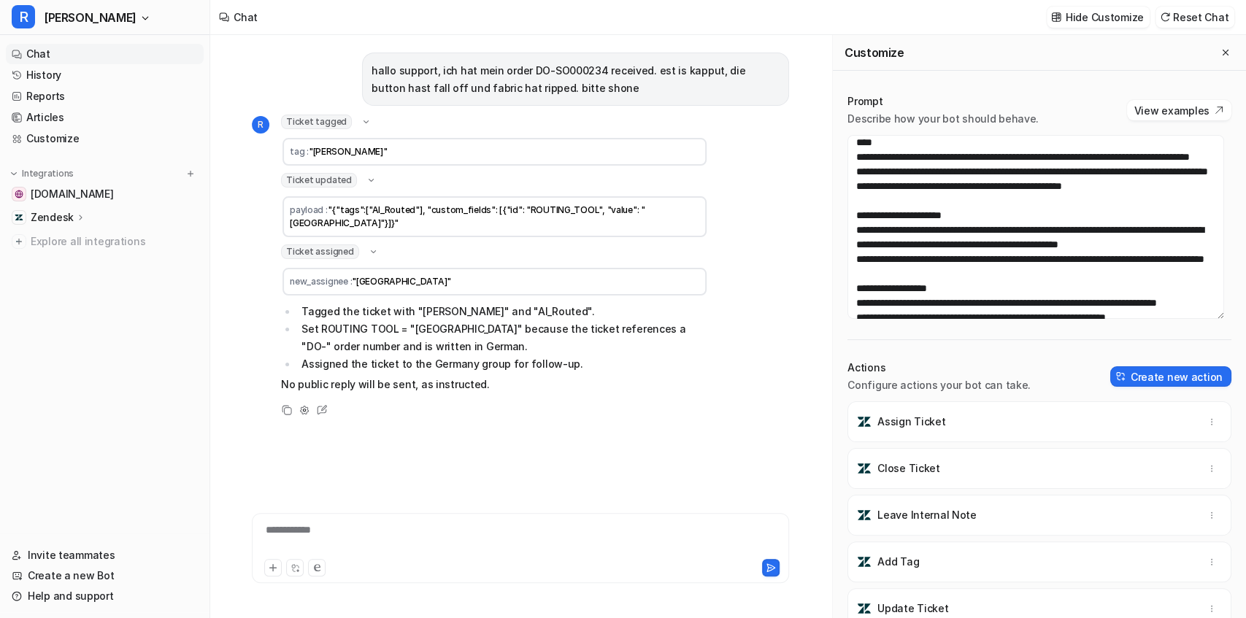
click at [247, 311] on div "**********" at bounding box center [520, 326] width 561 height 583
click at [819, 107] on div "**********" at bounding box center [520, 326] width 621 height 583
click at [76, 218] on icon at bounding box center [81, 217] width 10 height 11
click at [60, 281] on p "AI Agent" at bounding box center [63, 281] width 43 height 15
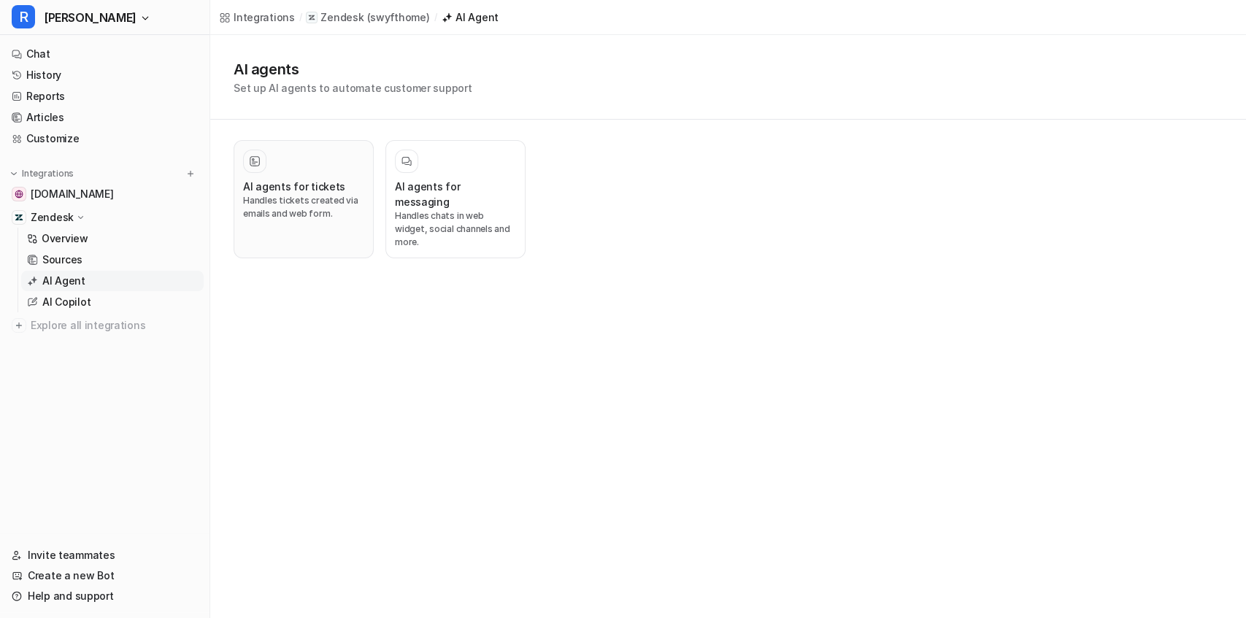
click at [301, 174] on div "AI agents for tickets Handles tickets created via emails and web form." at bounding box center [303, 199] width 121 height 99
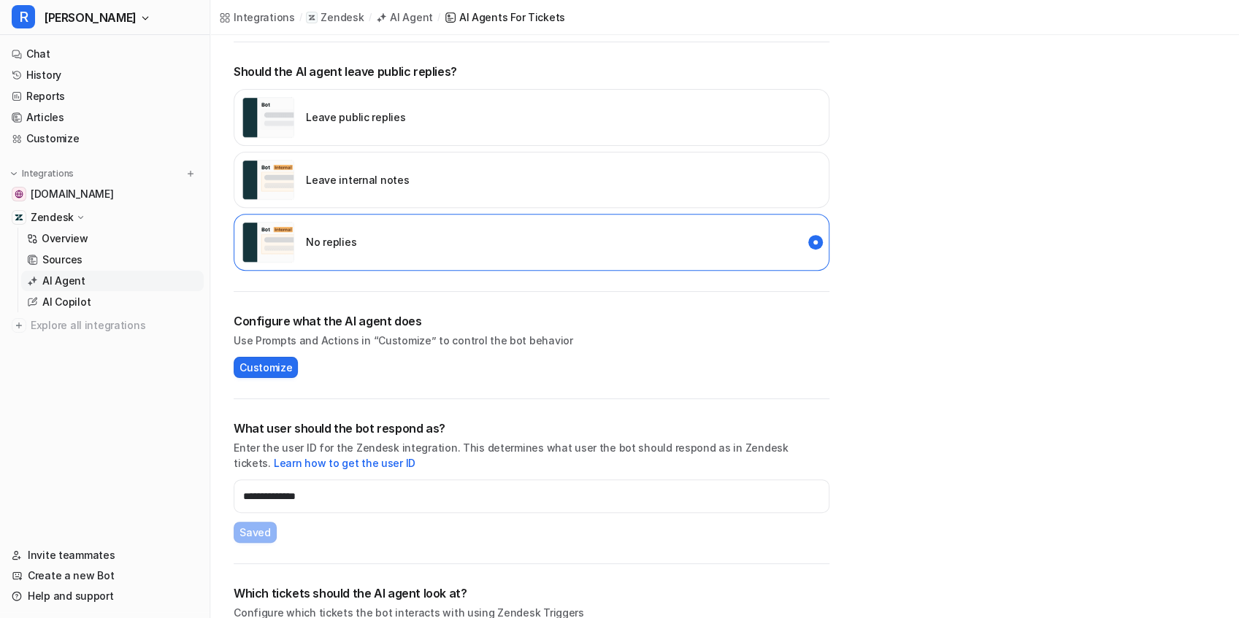
scroll to position [340, 0]
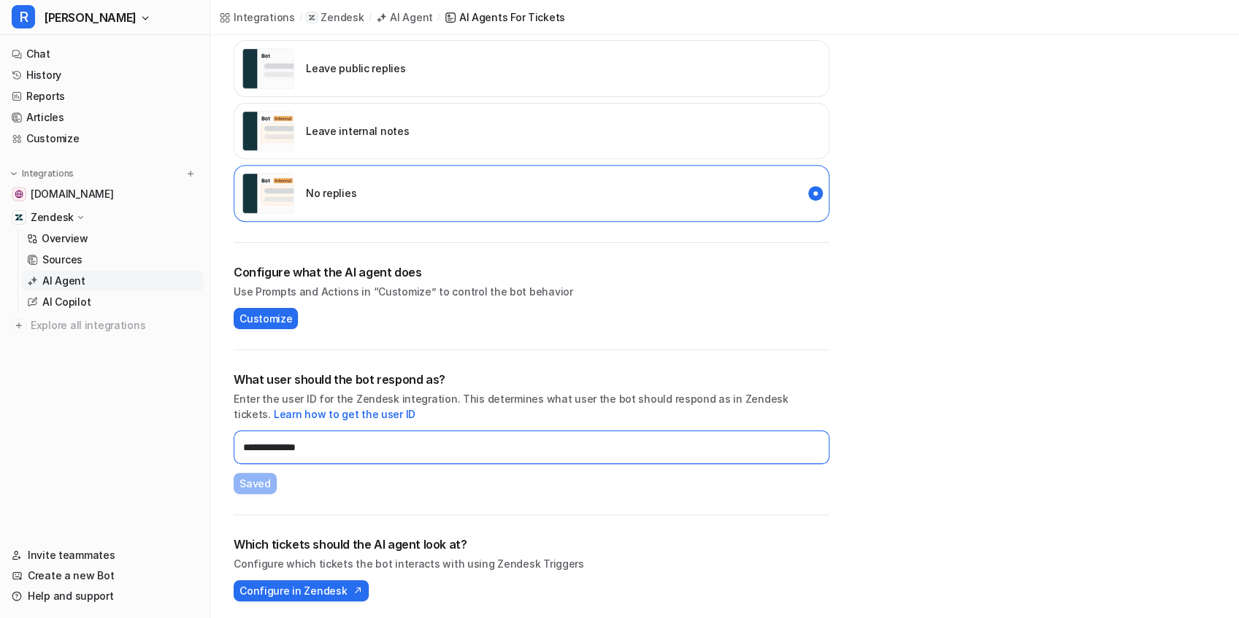
click at [349, 442] on input "**********" at bounding box center [532, 448] width 596 height 34
click at [348, 442] on input "**********" at bounding box center [532, 448] width 596 height 34
click at [302, 590] on span "Configure in Zendesk" at bounding box center [292, 590] width 107 height 15
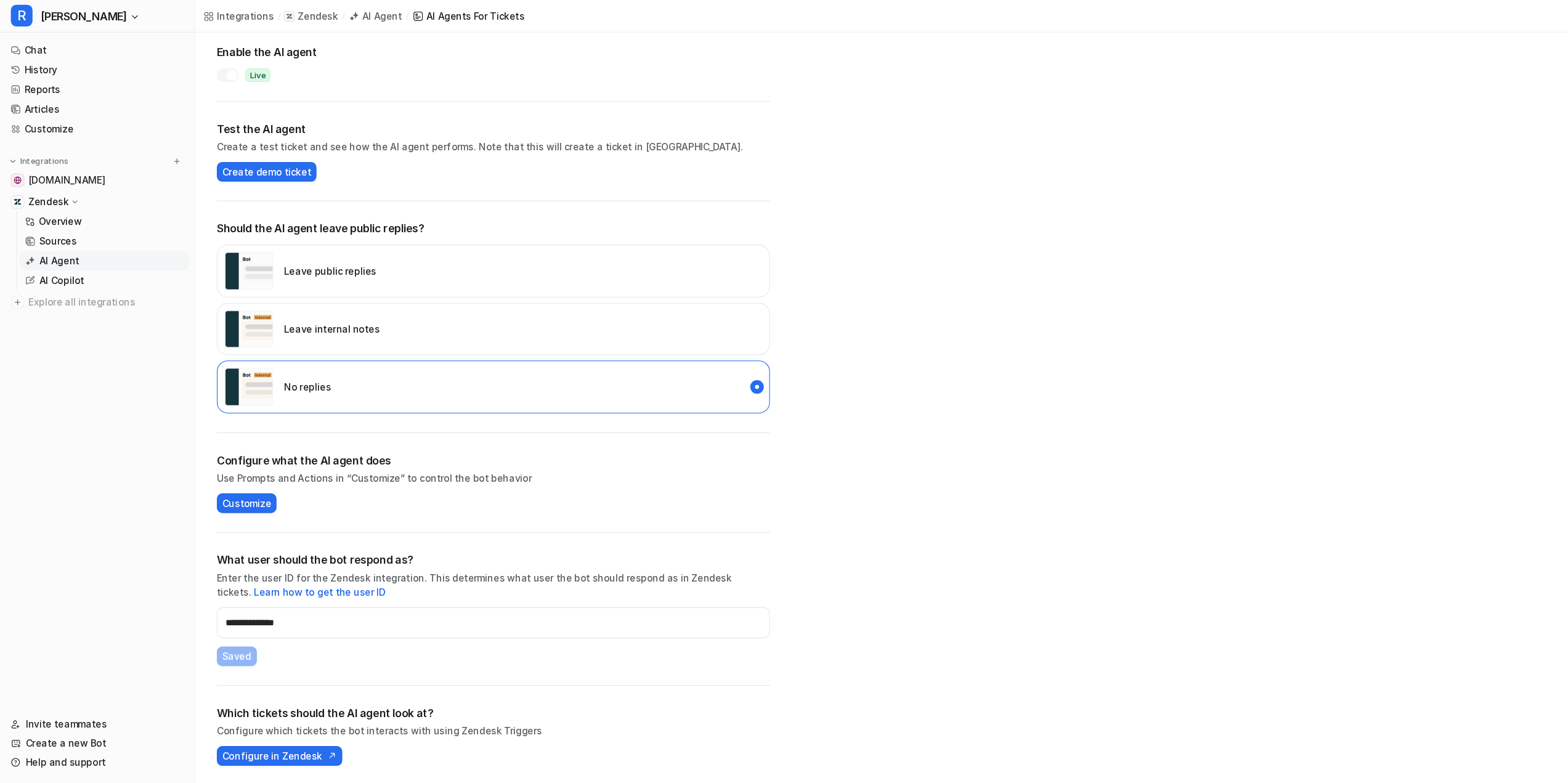
scroll to position [29, 0]
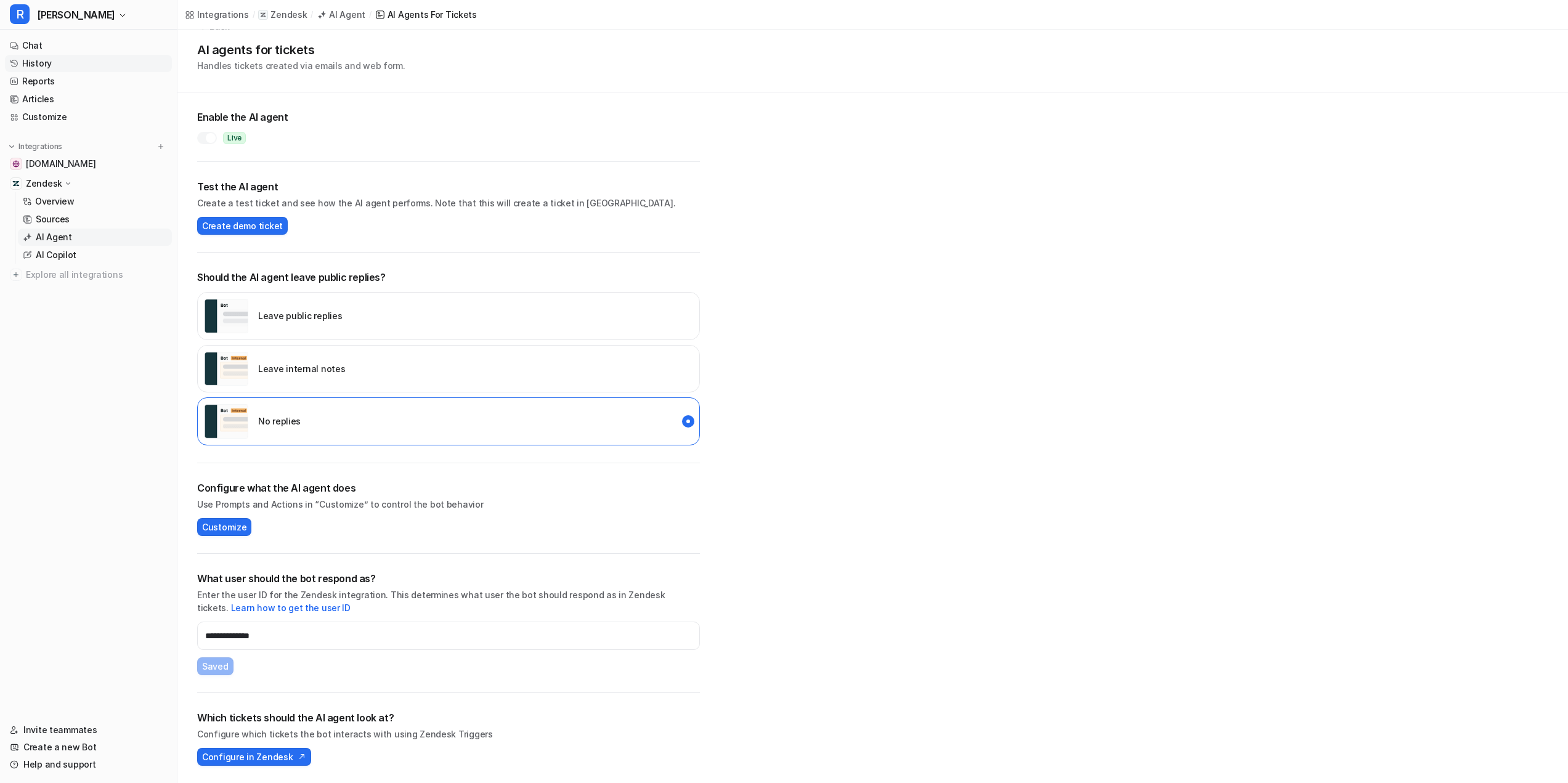
click at [72, 60] on link "History" at bounding box center [89, 63] width 167 height 17
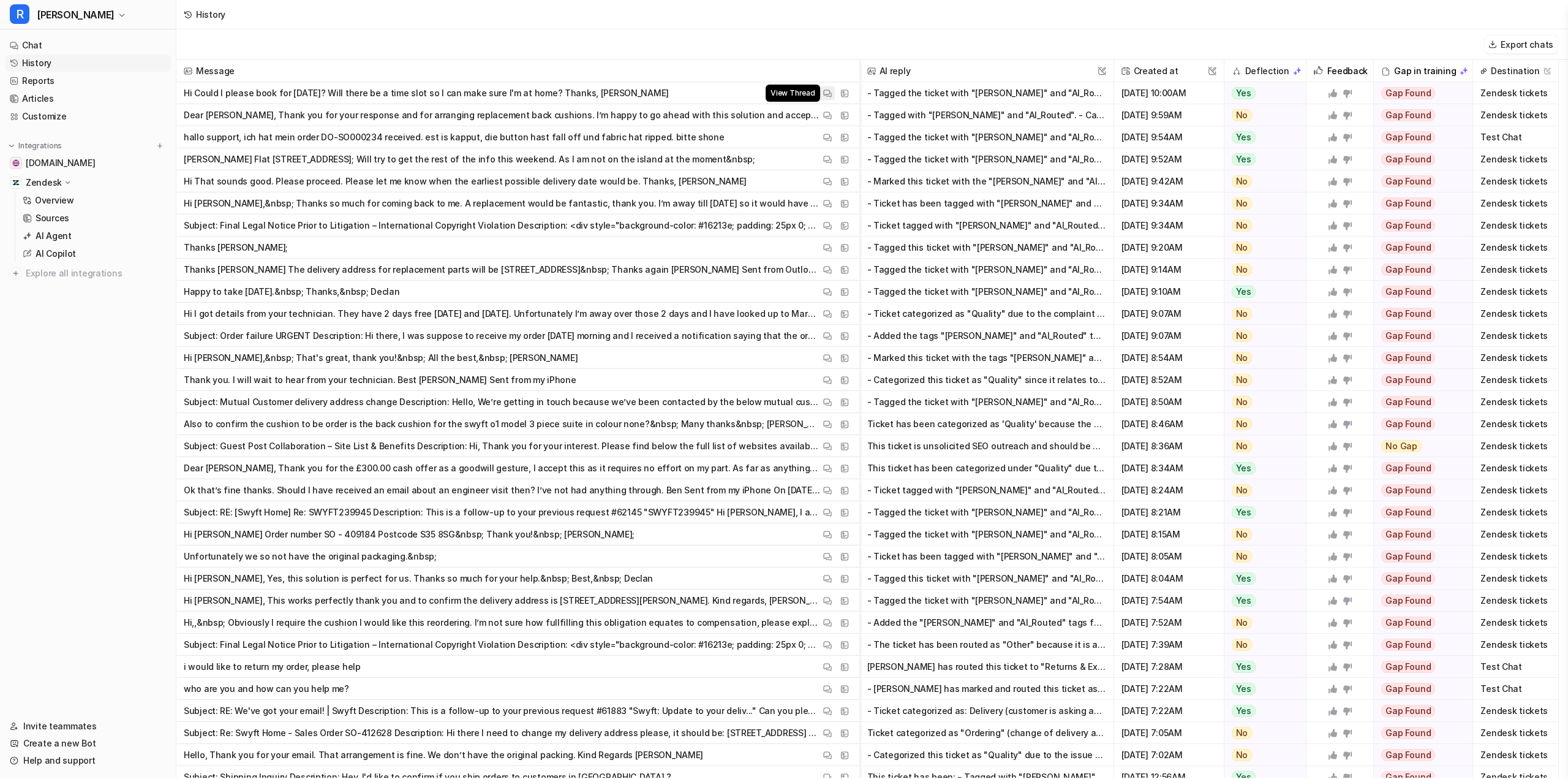
click at [826, 89] on img at bounding box center [827, 93] width 8 height 9
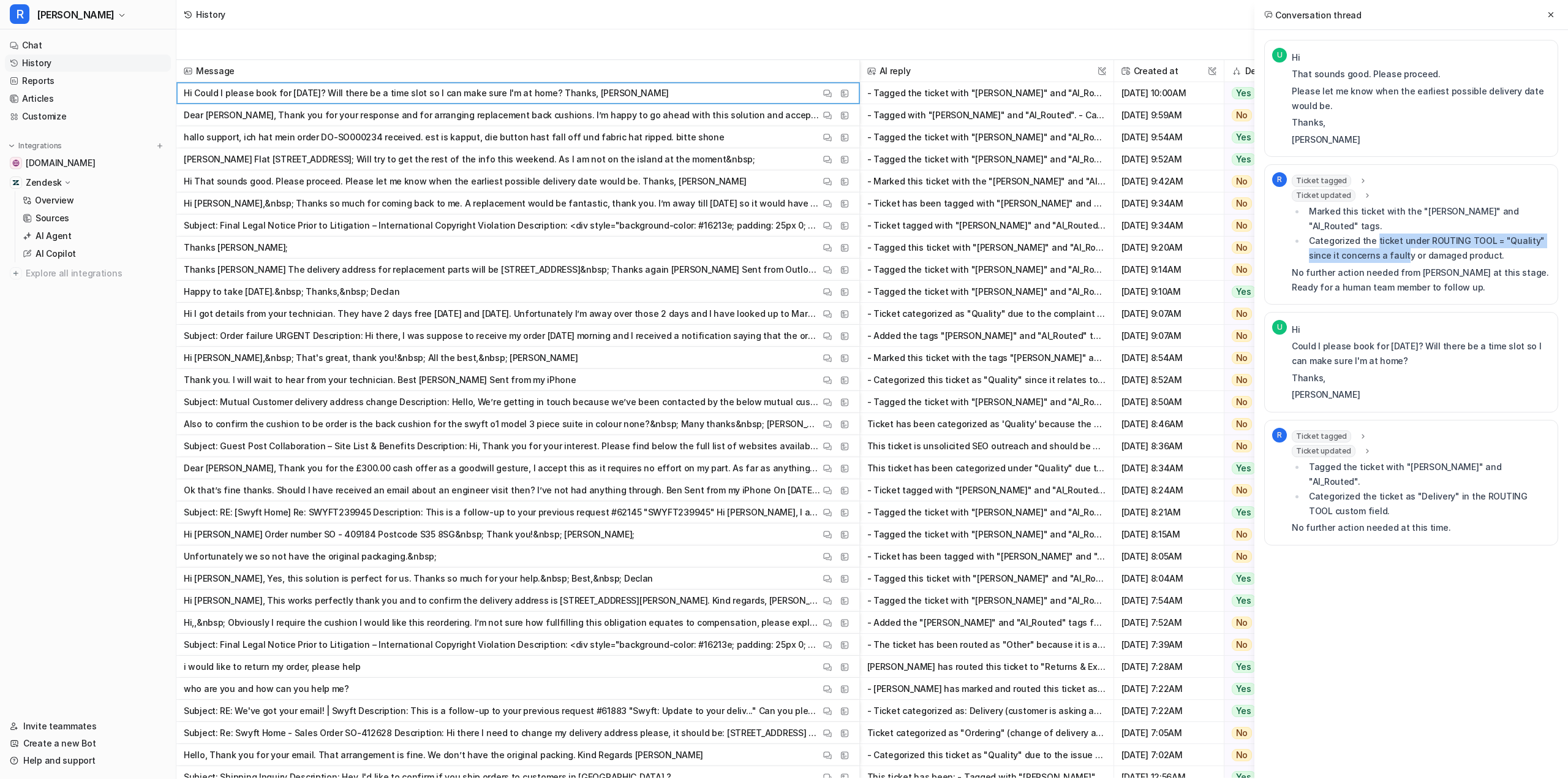
drag, startPoint x: 1374, startPoint y: 227, endPoint x: 1402, endPoint y: 236, distance: 29.4
click at [1402, 236] on li "Categorized the ticket under ROUTING TOOL = "Quality" since it concerns a fault…" at bounding box center [1428, 248] width 245 height 29
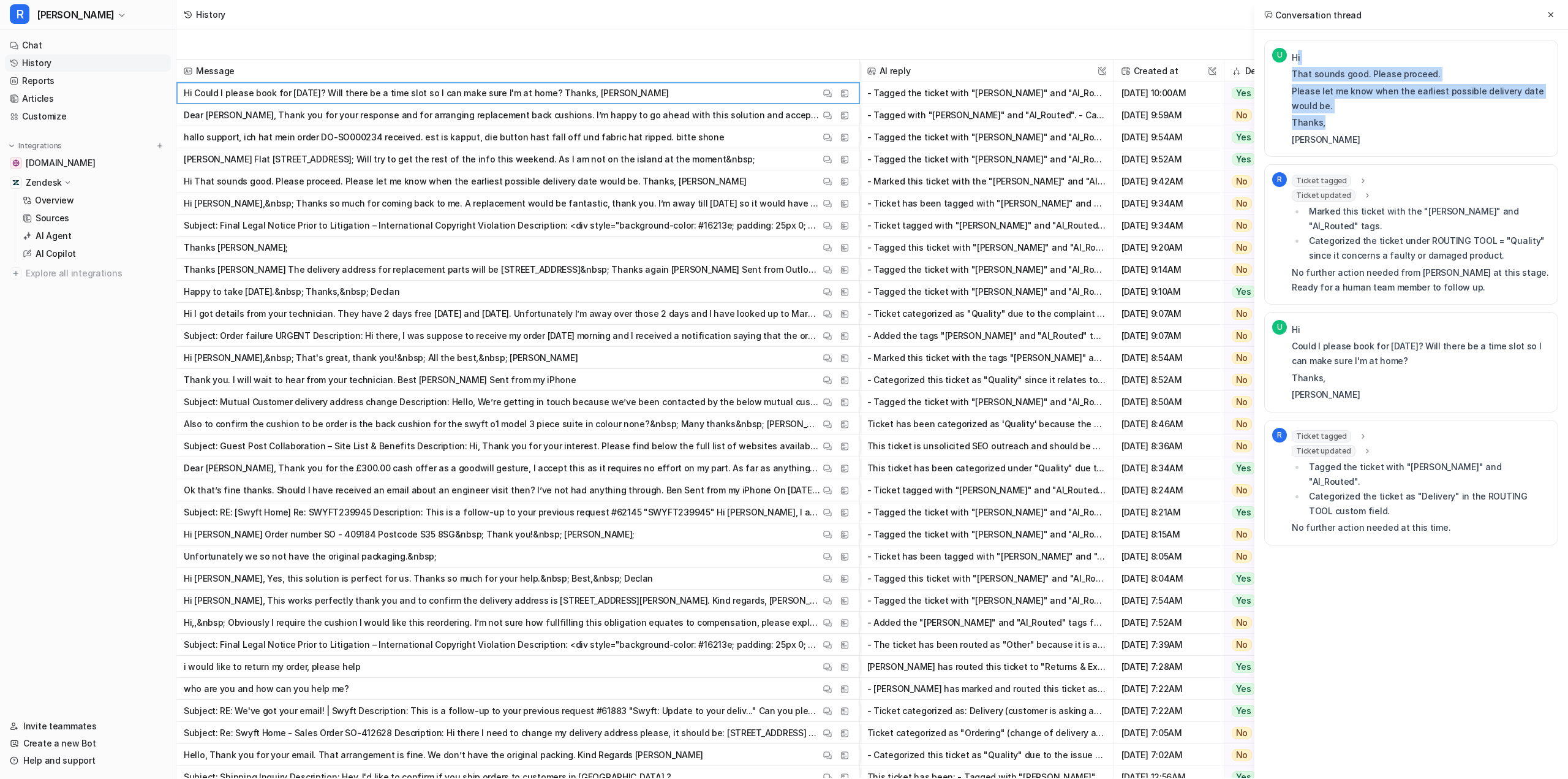
drag, startPoint x: 1298, startPoint y: 56, endPoint x: 1336, endPoint y: 128, distance: 81.4
click at [1336, 128] on div "Hi That sounds good. Please proceed. Please let me know when the earliest possi…" at bounding box center [1421, 98] width 258 height 97
click at [1336, 128] on p "Thanks," at bounding box center [1421, 123] width 258 height 15
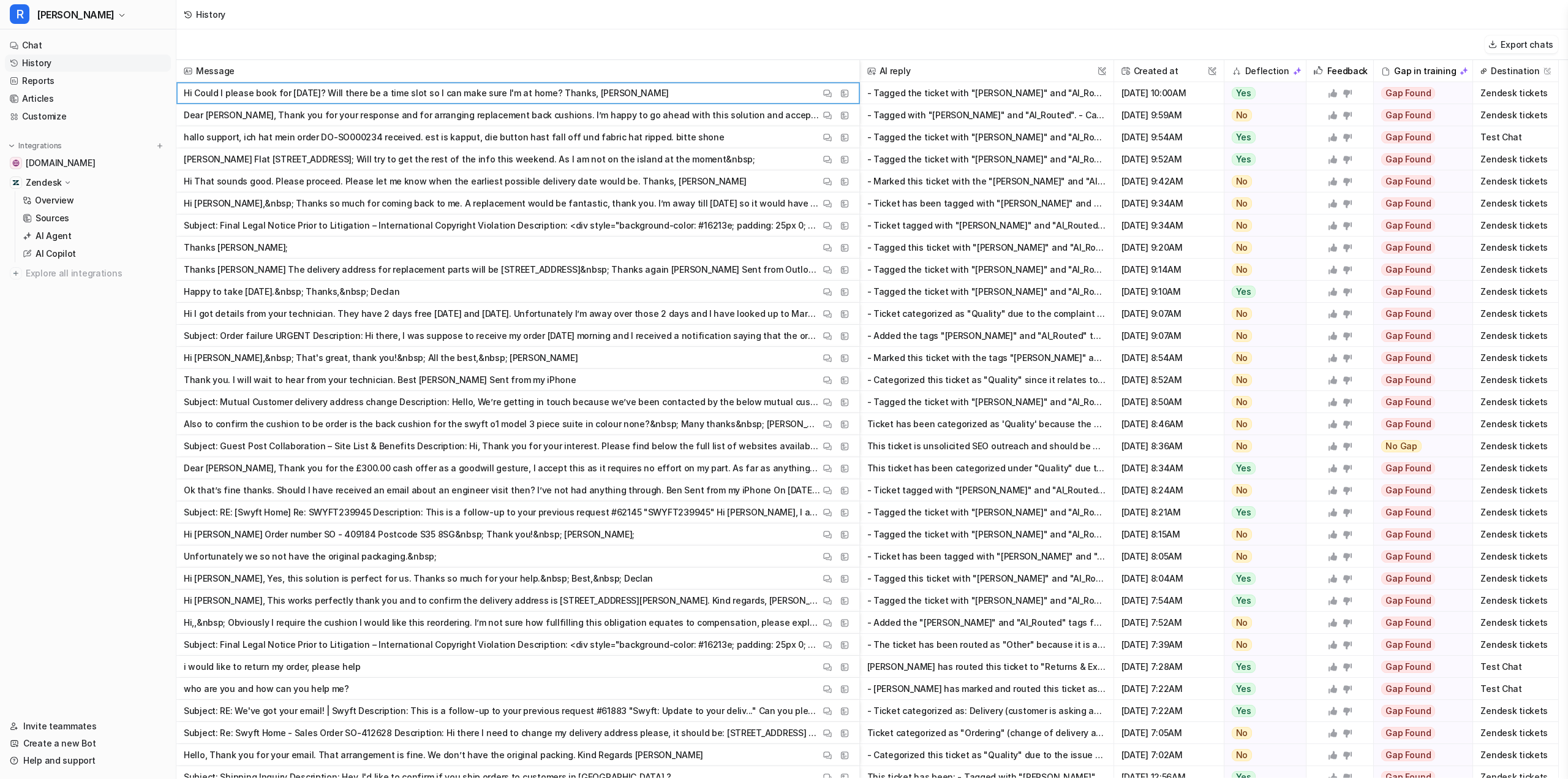
drag, startPoint x: 1177, startPoint y: 94, endPoint x: 1200, endPoint y: 99, distance: 23.5
click at [1200, 99] on span "[DATE] 10:00AM" at bounding box center [1169, 93] width 100 height 22
click at [118, 15] on icon "button" at bounding box center [122, 15] width 8 height 8
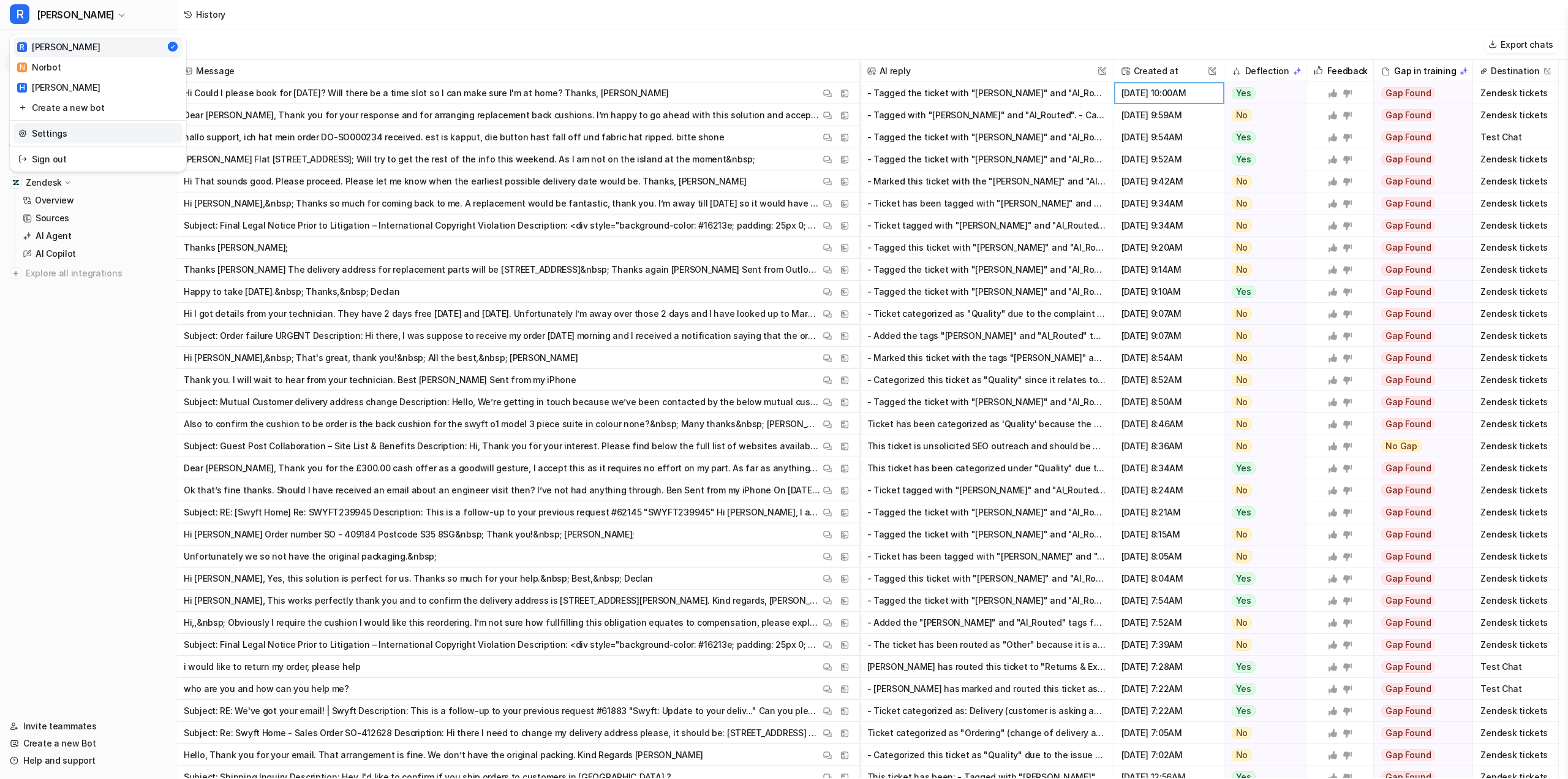
click at [49, 136] on link "Settings" at bounding box center [98, 133] width 169 height 20
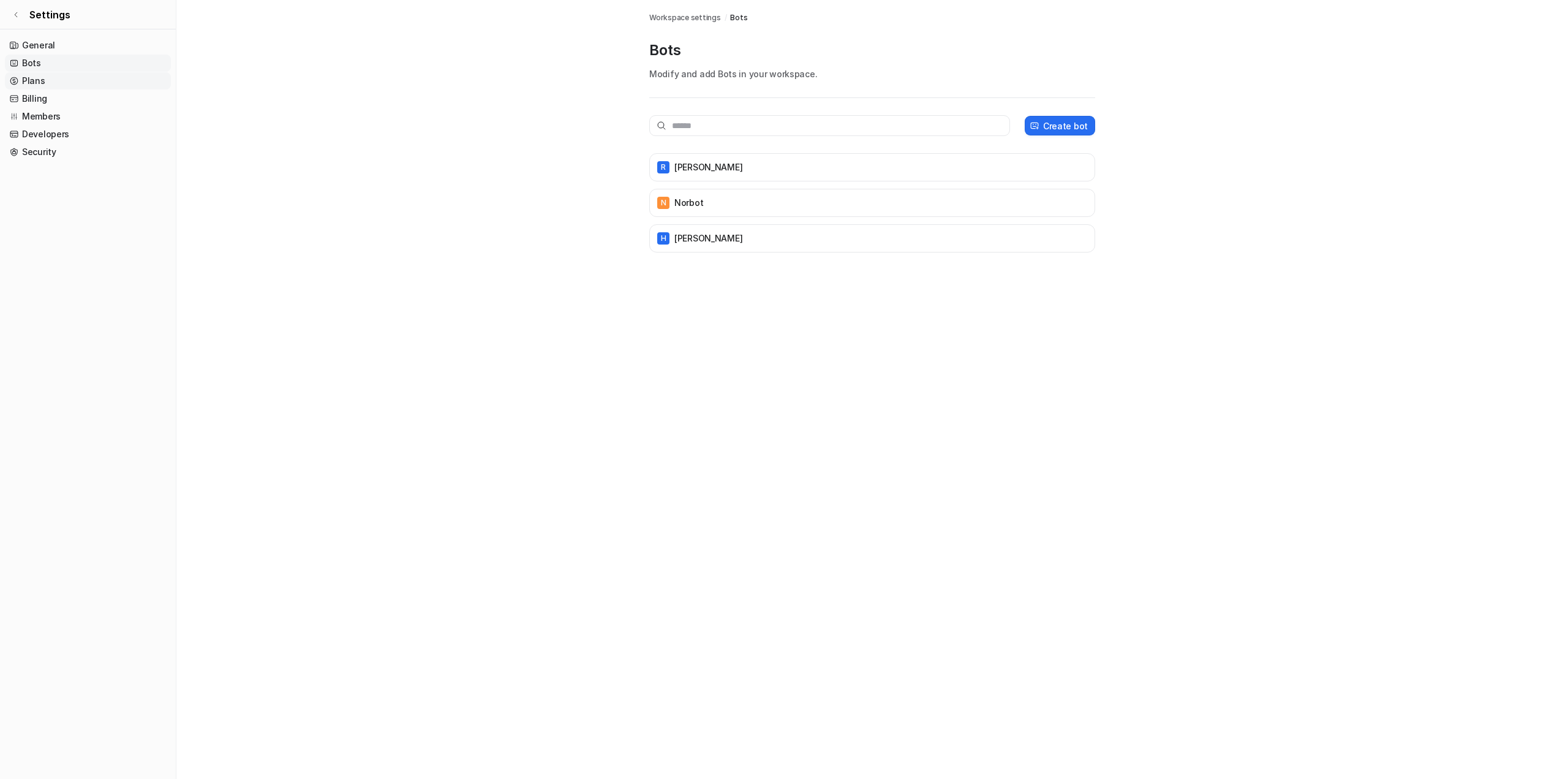
click at [48, 82] on link "Plans" at bounding box center [88, 81] width 166 height 17
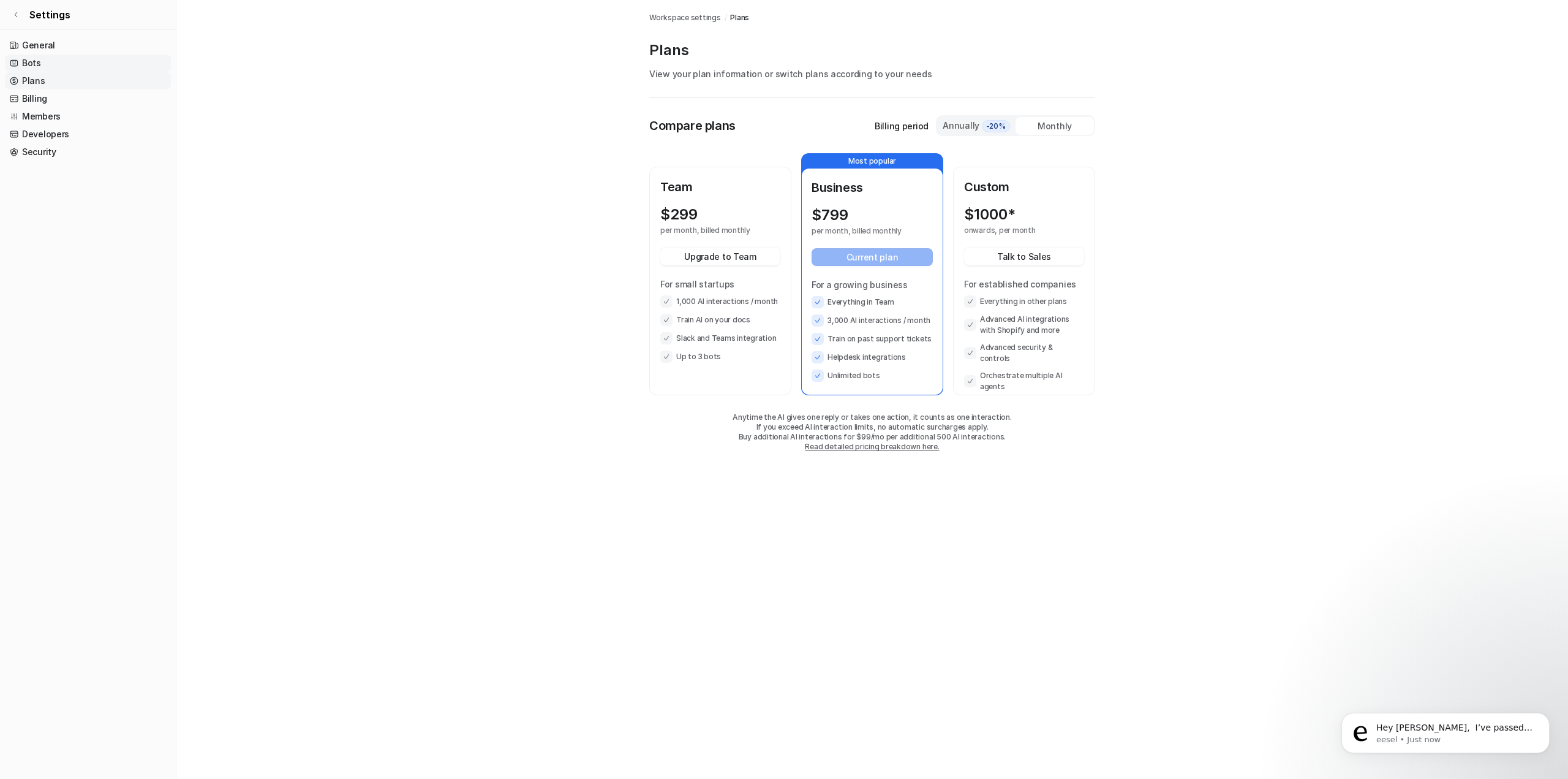
click at [51, 62] on link "Bots" at bounding box center [88, 63] width 166 height 17
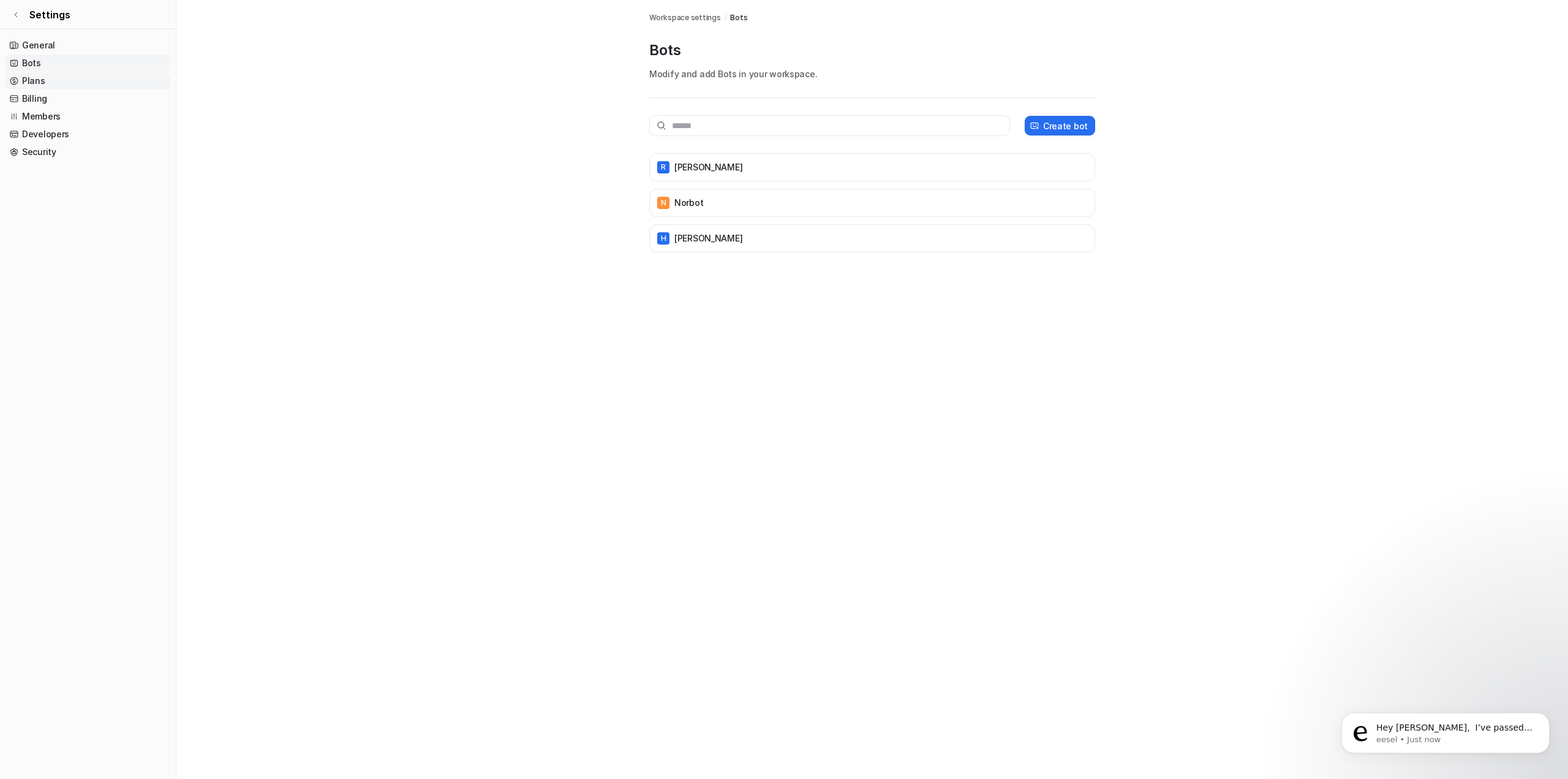
click at [60, 80] on link "Plans" at bounding box center [88, 81] width 166 height 17
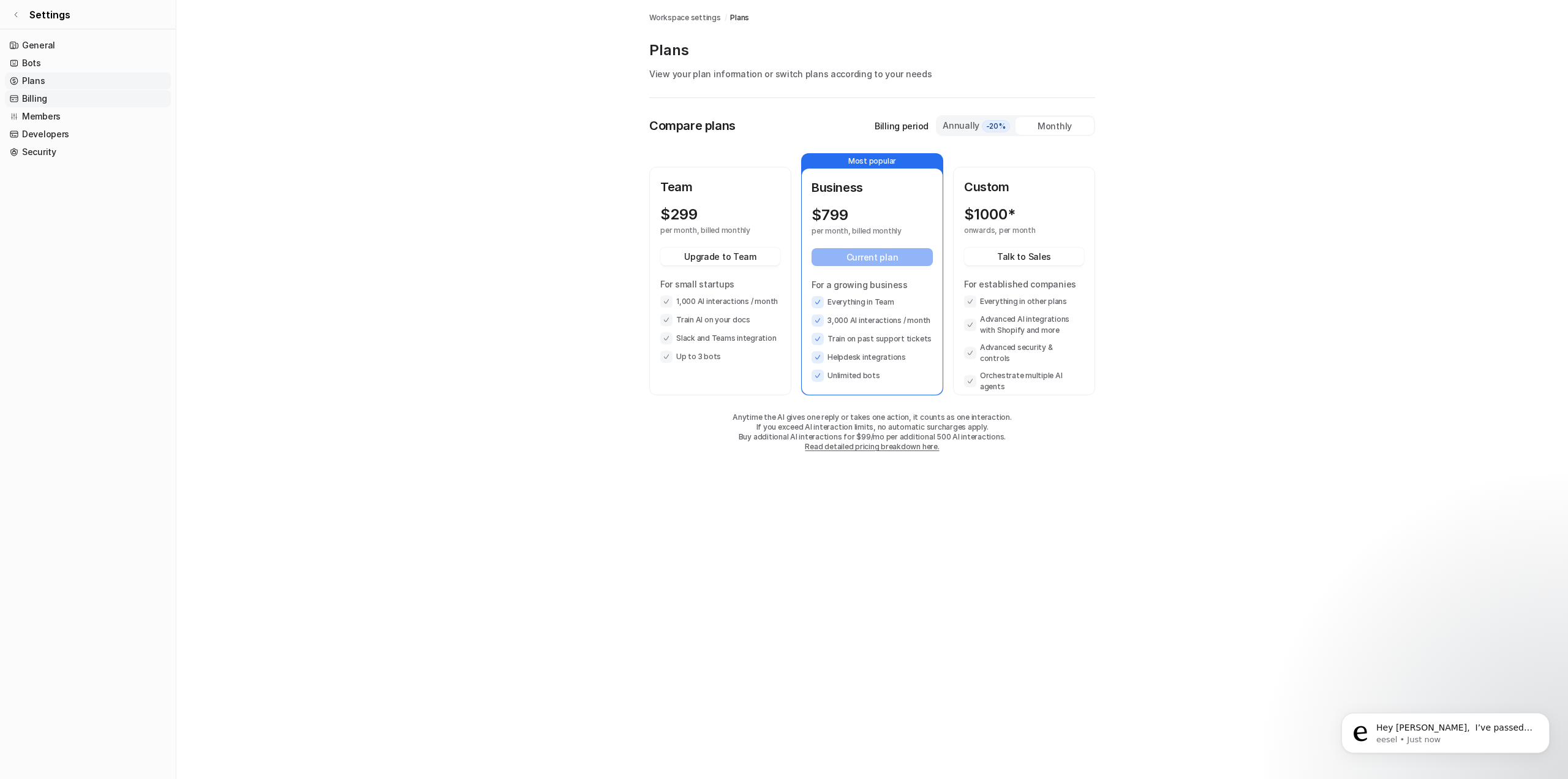
click at [65, 97] on link "Billing" at bounding box center [88, 98] width 166 height 17
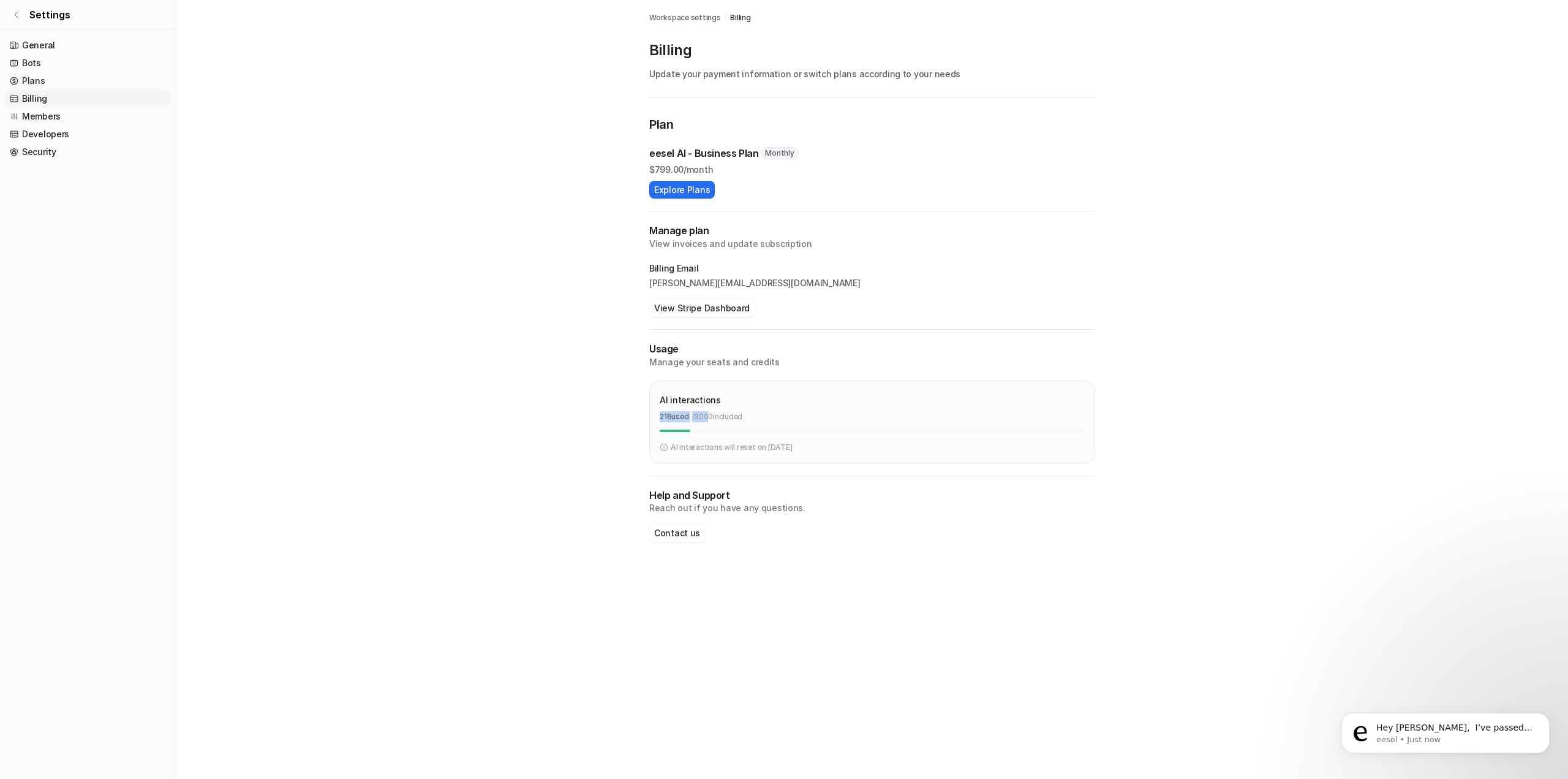
drag, startPoint x: 659, startPoint y: 415, endPoint x: 711, endPoint y: 416, distance: 52.0
click at [711, 416] on div "AI interactions 216 used / 3000 included AI interactions will reset on Sep 11, …" at bounding box center [873, 421] width 446 height 83
click at [721, 414] on p "/ 3000 included" at bounding box center [717, 416] width 50 height 11
click at [15, 10] on link "Settings" at bounding box center [88, 14] width 176 height 29
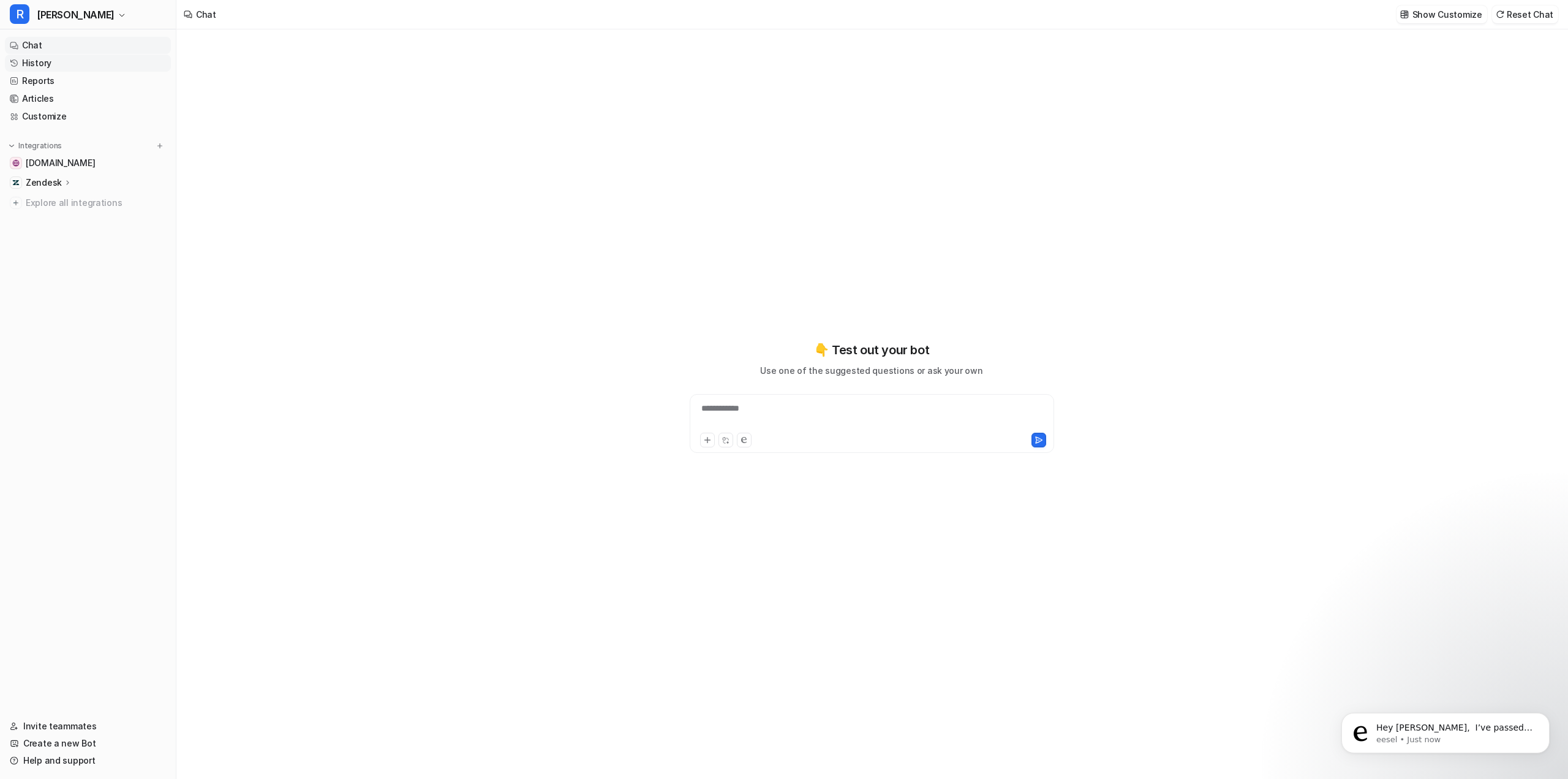
click at [62, 65] on link "History" at bounding box center [88, 63] width 166 height 17
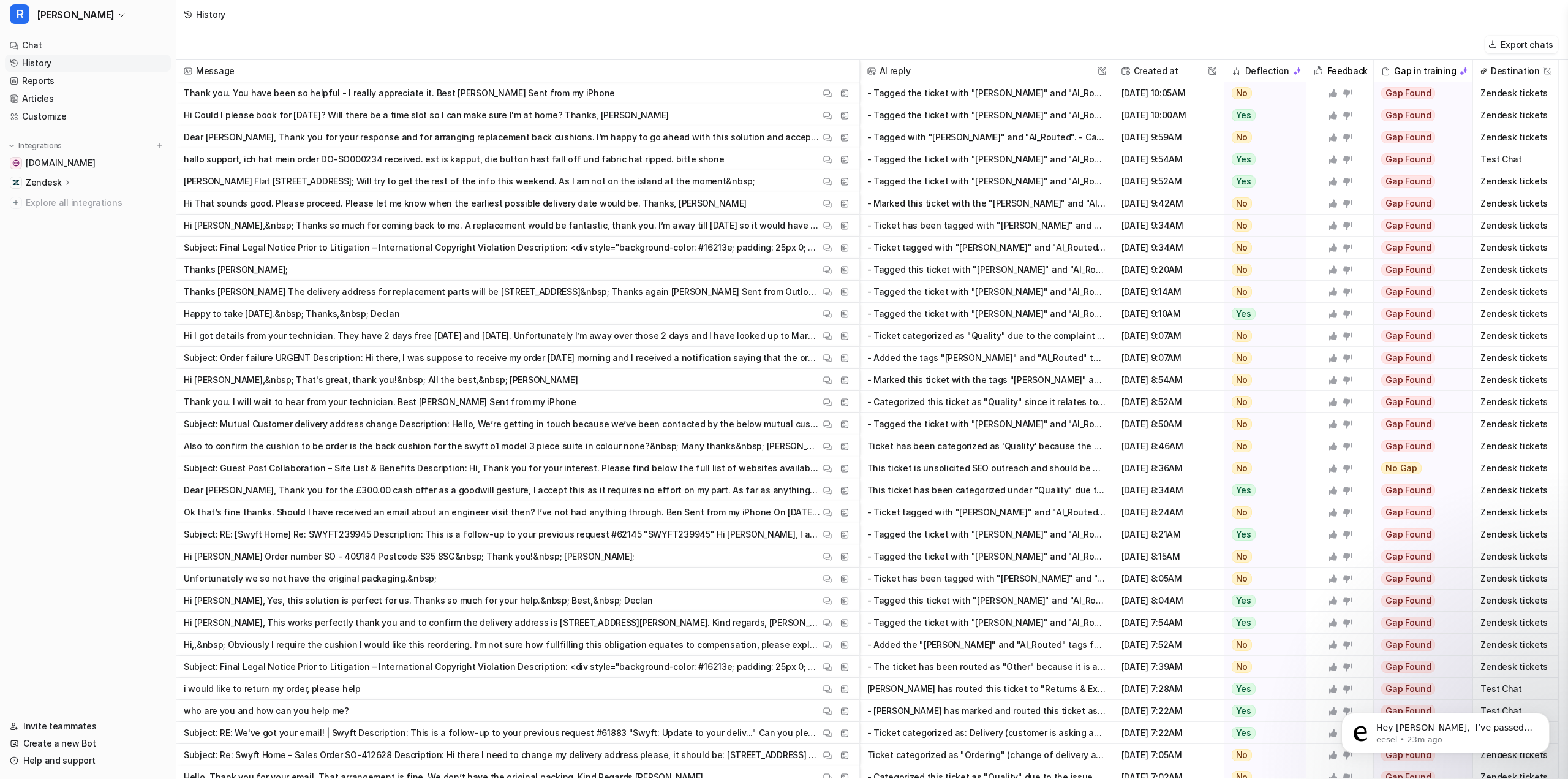
click at [53, 182] on p "Zendesk" at bounding box center [44, 182] width 36 height 13
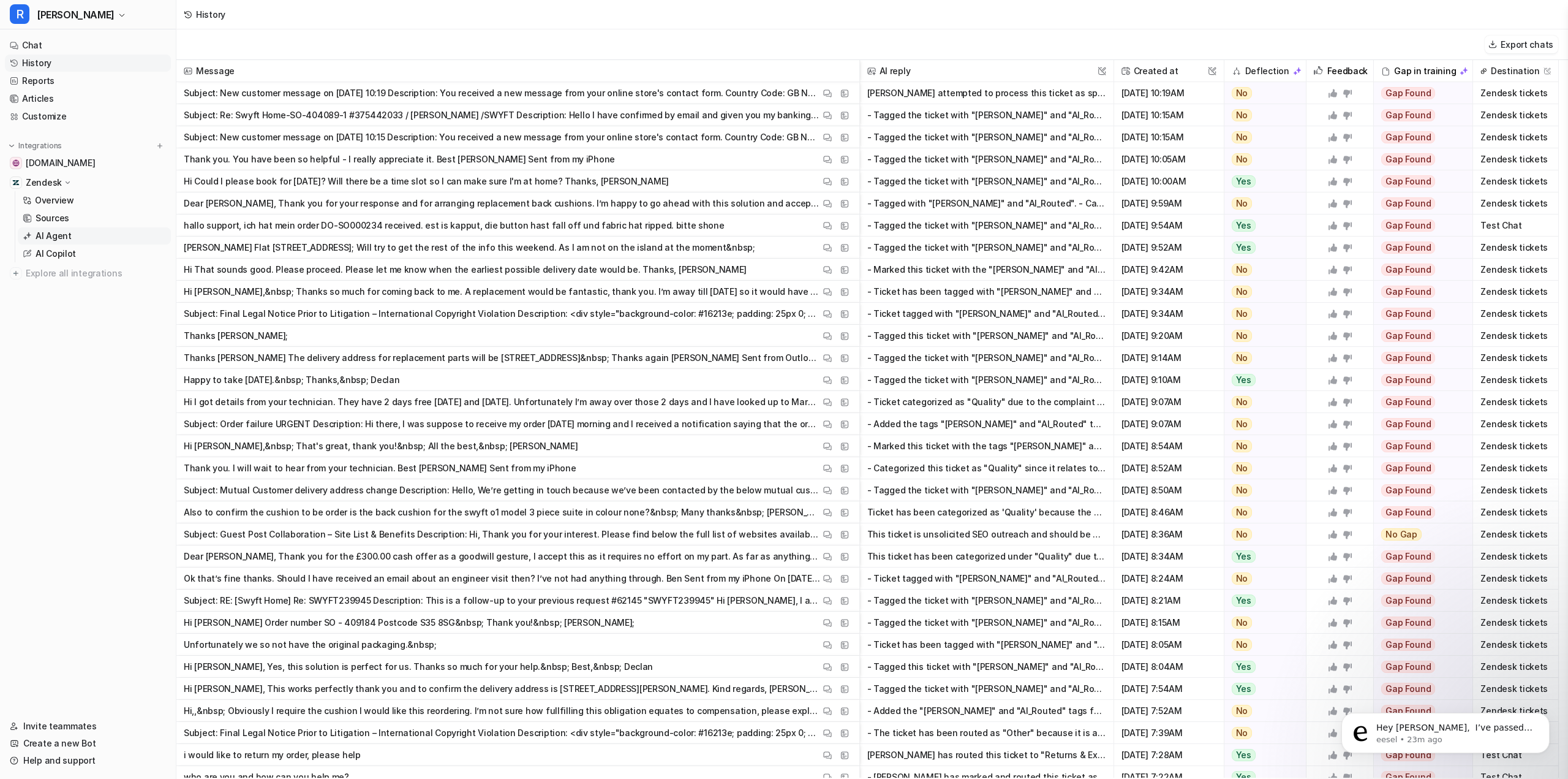
click at [49, 238] on p "AI Agent" at bounding box center [53, 236] width 36 height 13
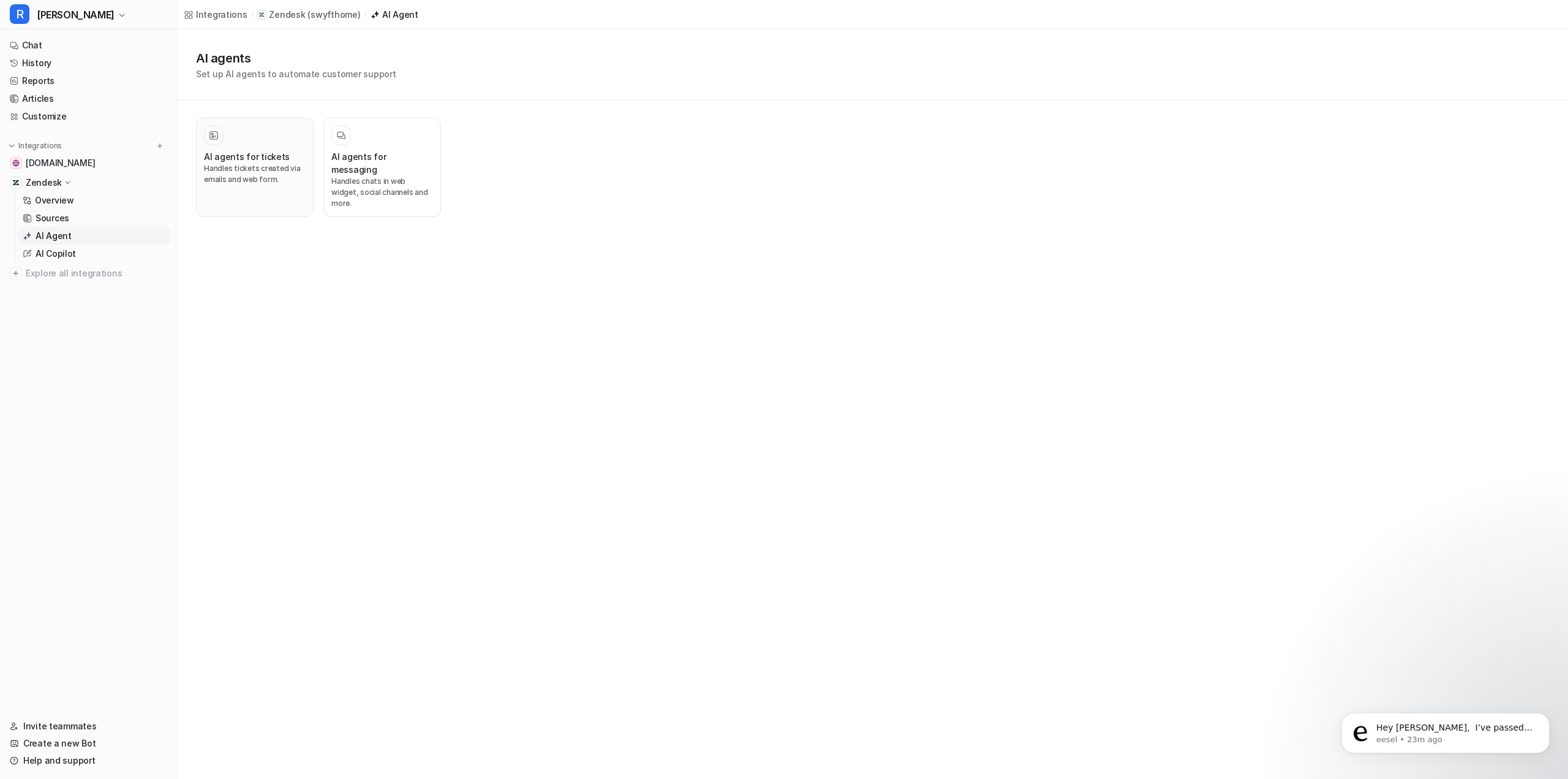
click at [225, 139] on div at bounding box center [254, 135] width 102 height 19
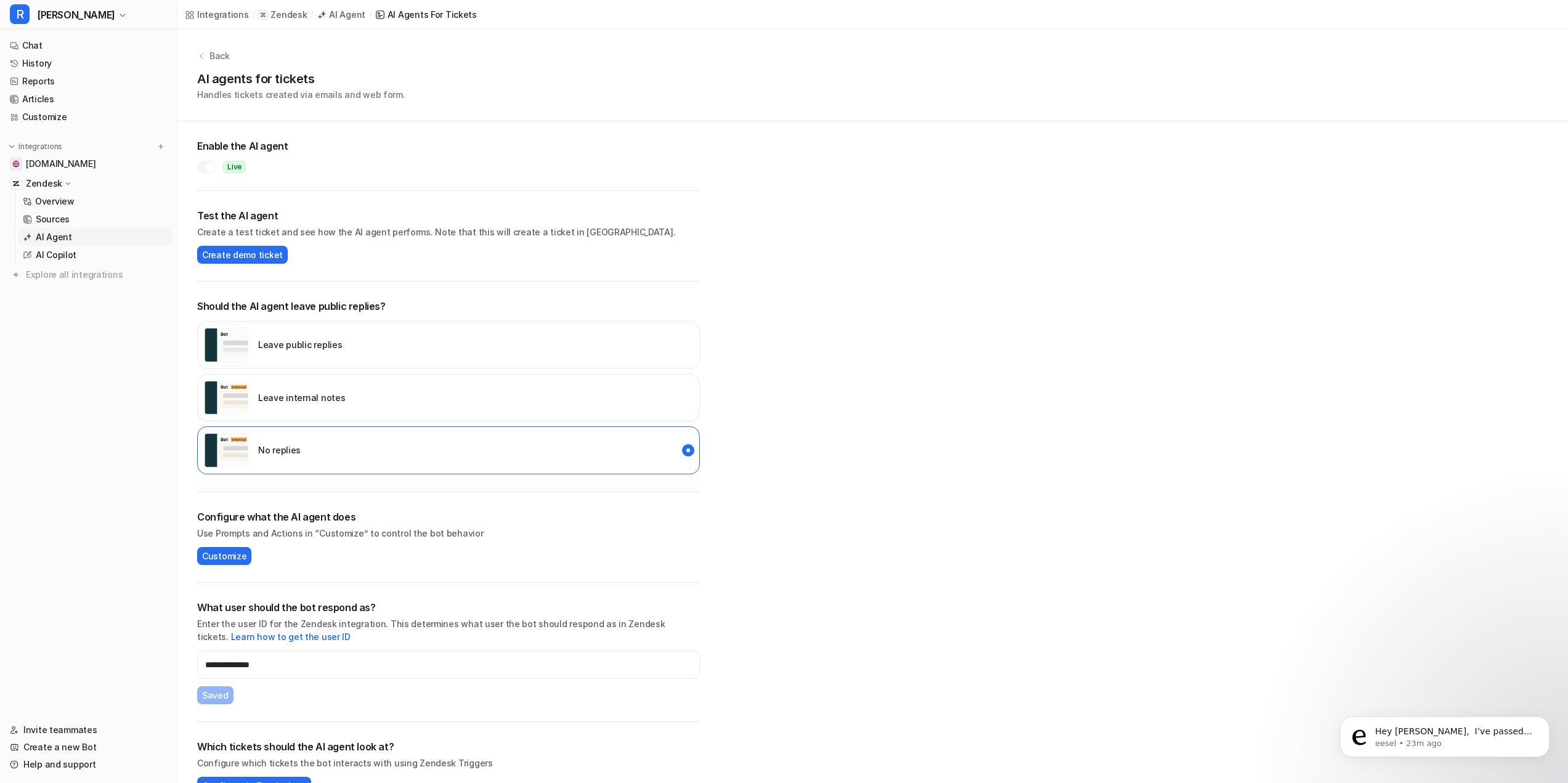
click at [214, 166] on div at bounding box center [211, 167] width 10 height 10
click at [78, 235] on link "AI Agent" at bounding box center [95, 237] width 154 height 17
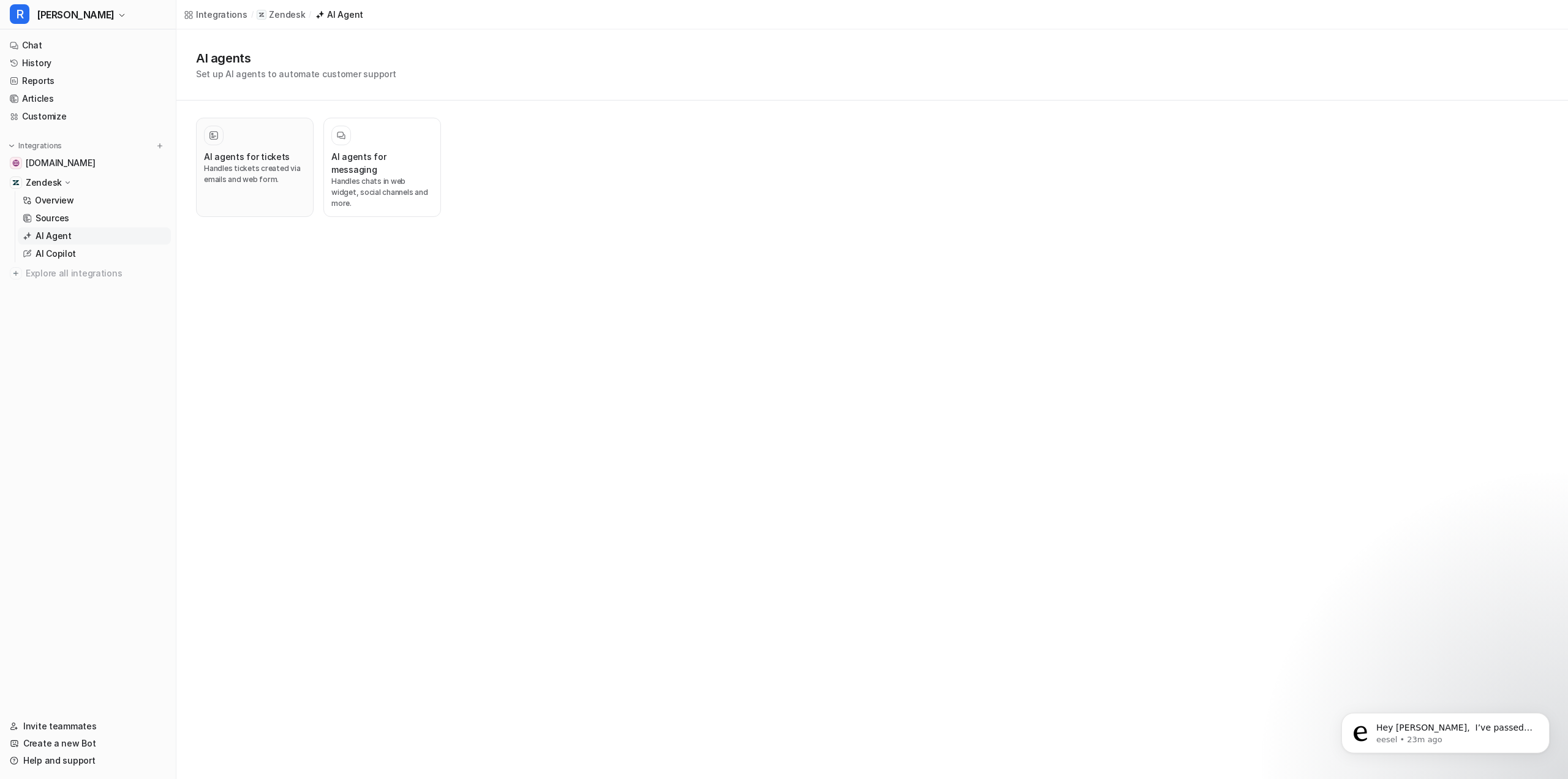
click at [278, 149] on div "AI agents for tickets Handles tickets created via emails and web form." at bounding box center [254, 167] width 102 height 83
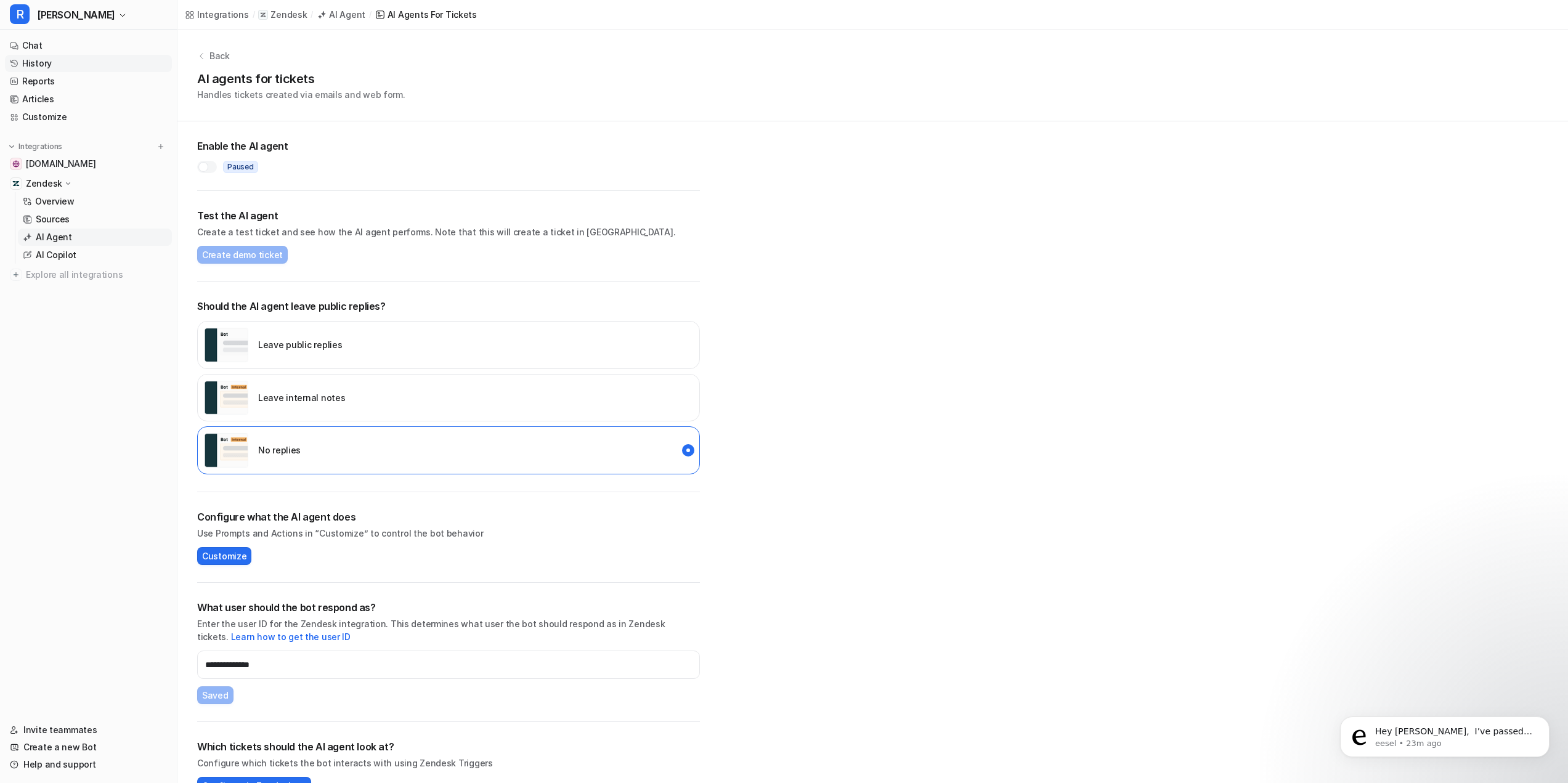
click at [51, 65] on link "History" at bounding box center [89, 63] width 167 height 17
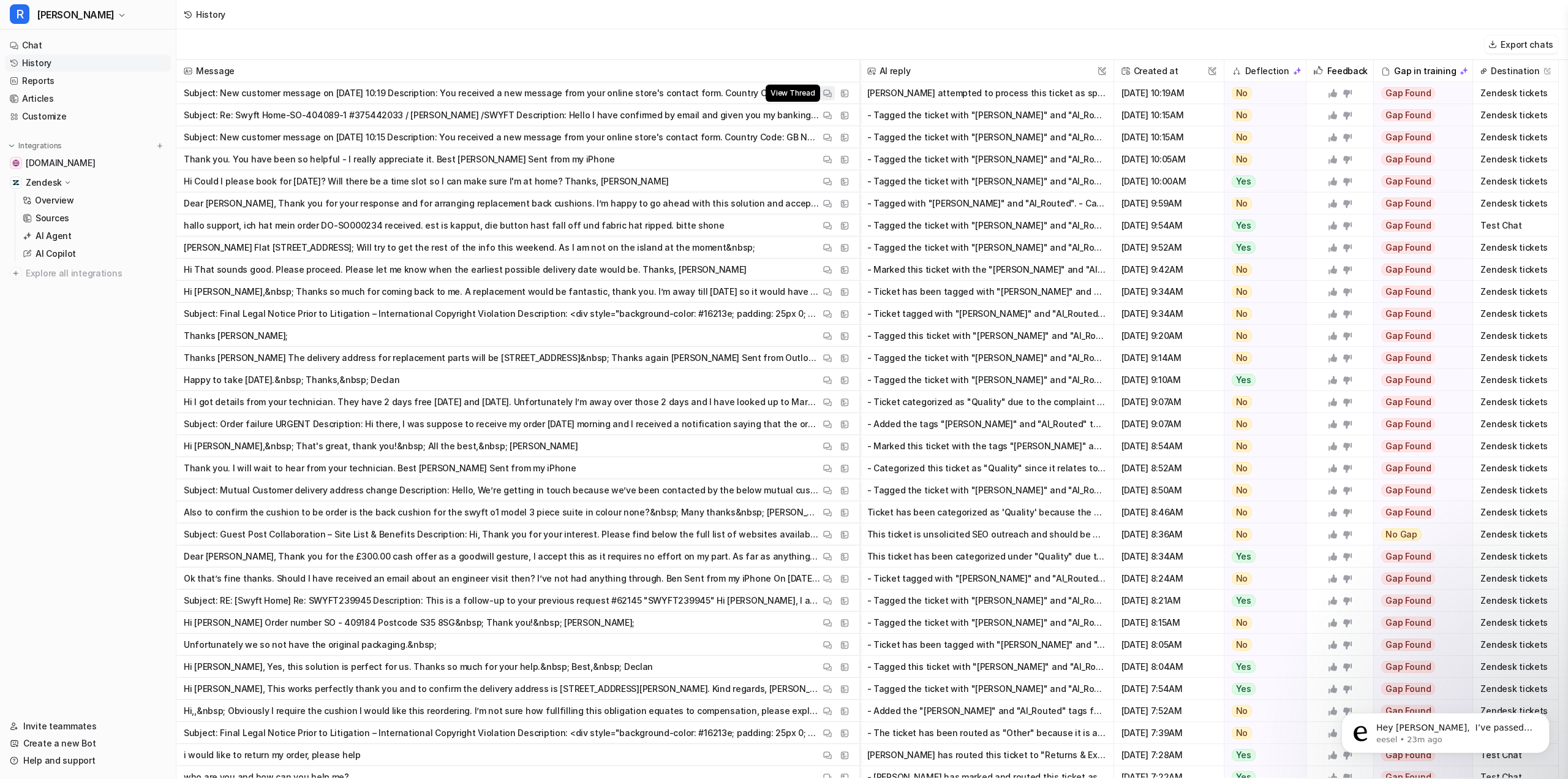
click at [825, 91] on img at bounding box center [827, 93] width 8 height 9
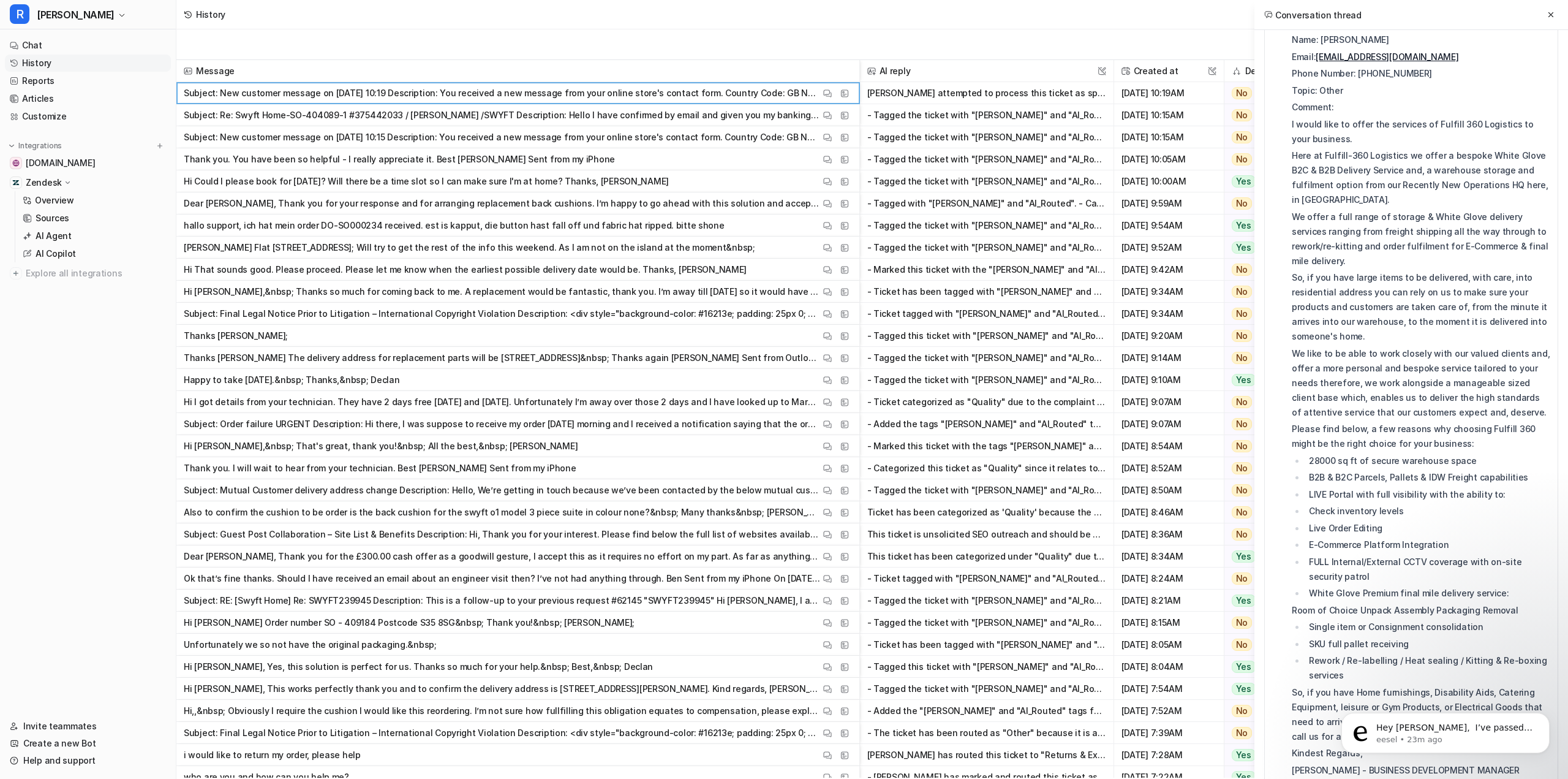
scroll to position [306, 0]
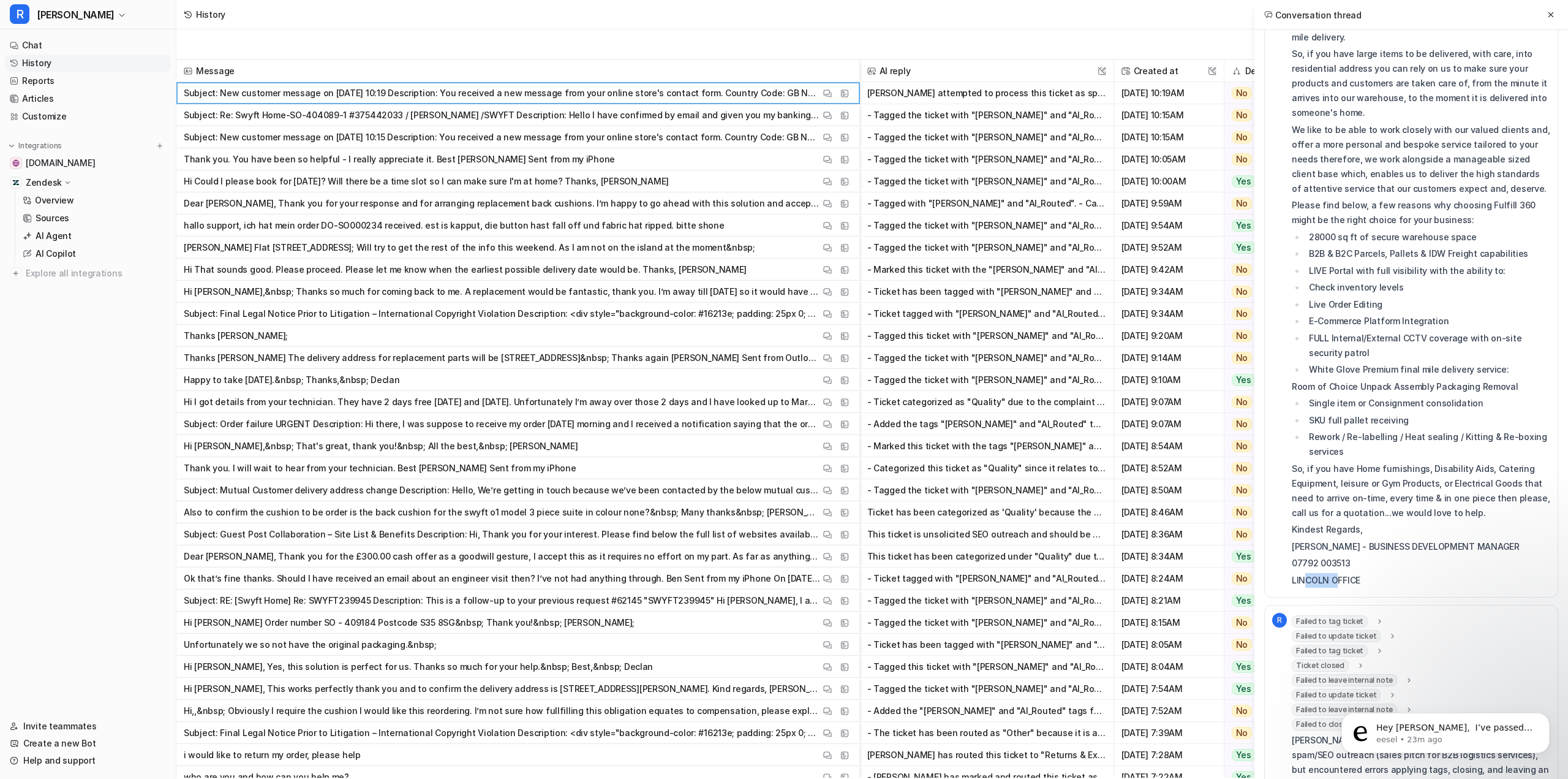
drag, startPoint x: 1308, startPoint y: 567, endPoint x: 1338, endPoint y: 568, distance: 30.0
click at [1338, 573] on p "LINCOLN OFFICE" at bounding box center [1421, 581] width 258 height 15
drag, startPoint x: 1377, startPoint y: 532, endPoint x: 1380, endPoint y: 571, distance: 39.1
click at [1380, 571] on div "Subject: New customer message on 20 August 2025 at 10:19 Description: You recei…" at bounding box center [1421, 165] width 258 height 844
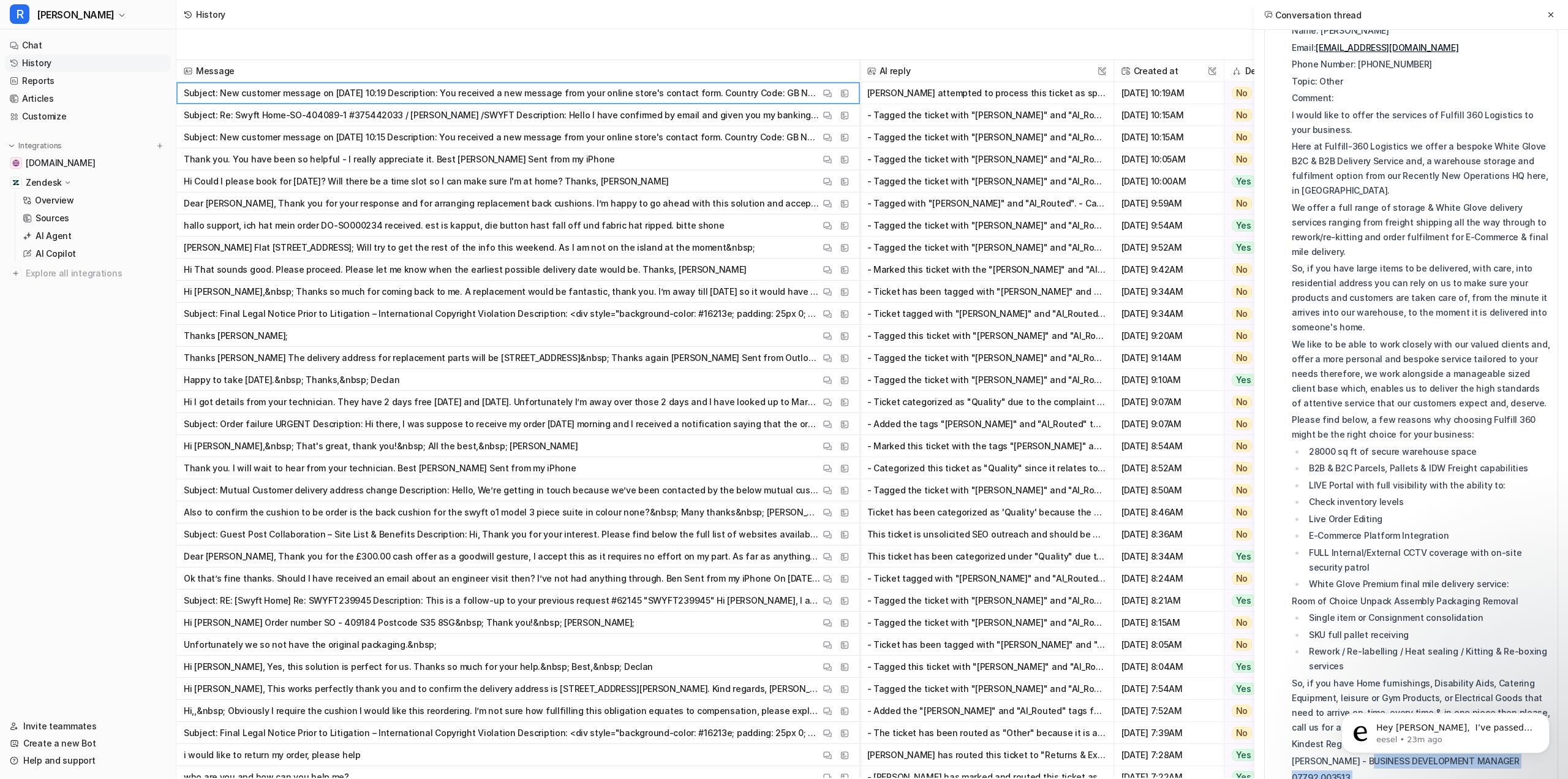
scroll to position [0, 0]
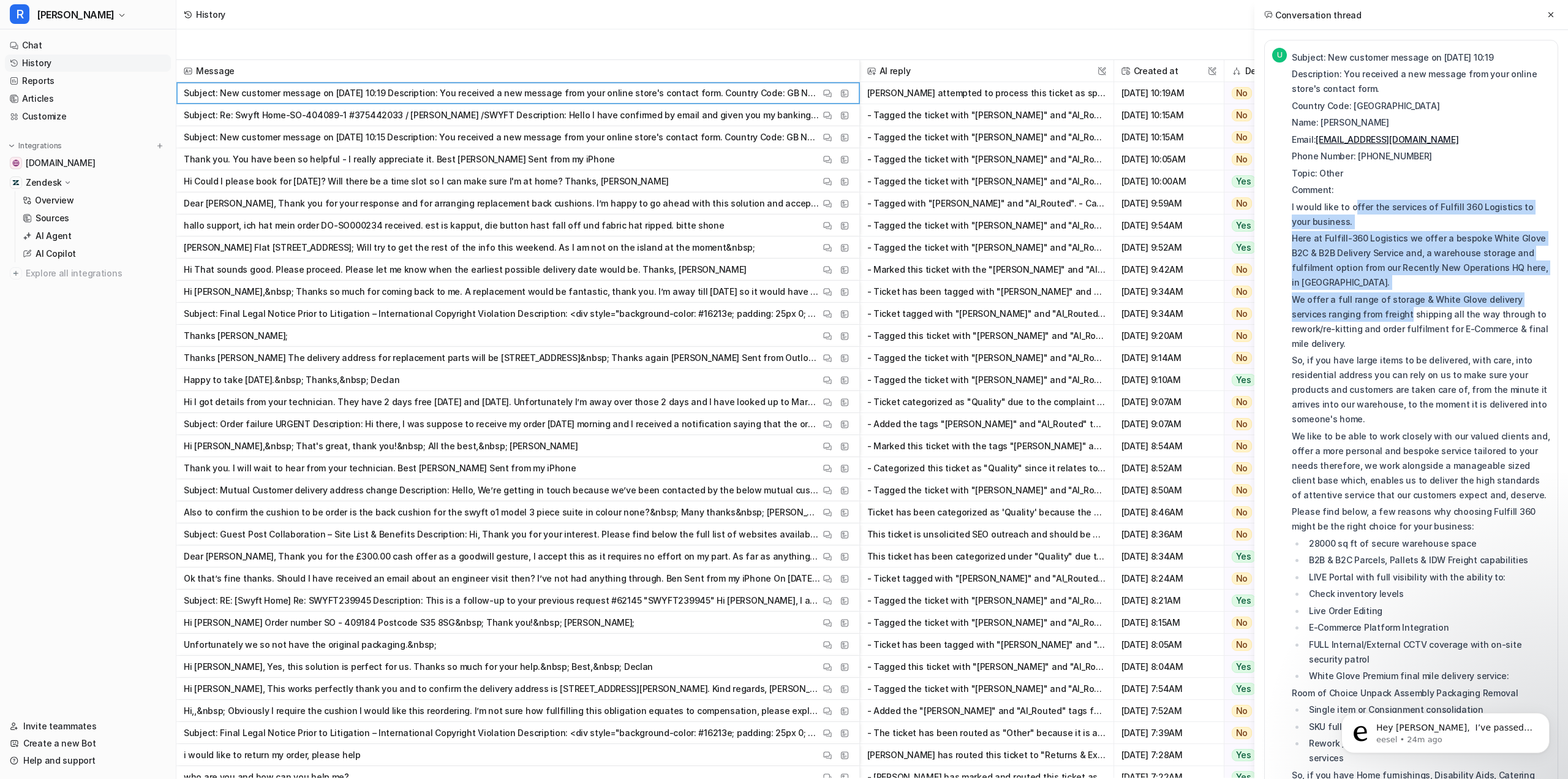
drag, startPoint x: 1352, startPoint y: 209, endPoint x: 1373, endPoint y: 322, distance: 114.9
click at [1373, 322] on div "Subject: New customer message on 20 August 2025 at 10:19 Description: You recei…" at bounding box center [1421, 472] width 258 height 844
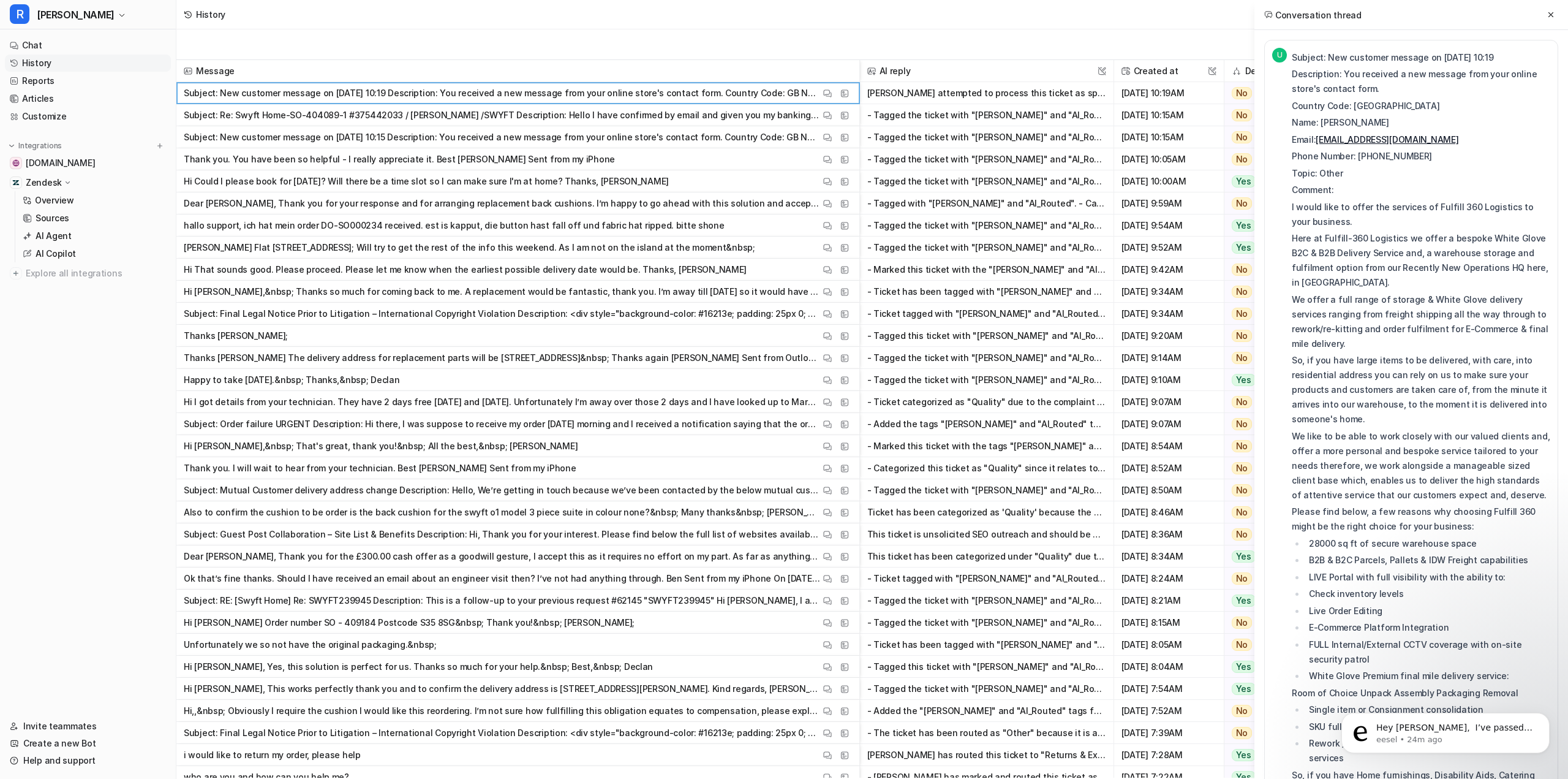
click at [1388, 368] on p "So, if you have large items to be delivered, with care, into residential addres…" at bounding box center [1421, 390] width 258 height 74
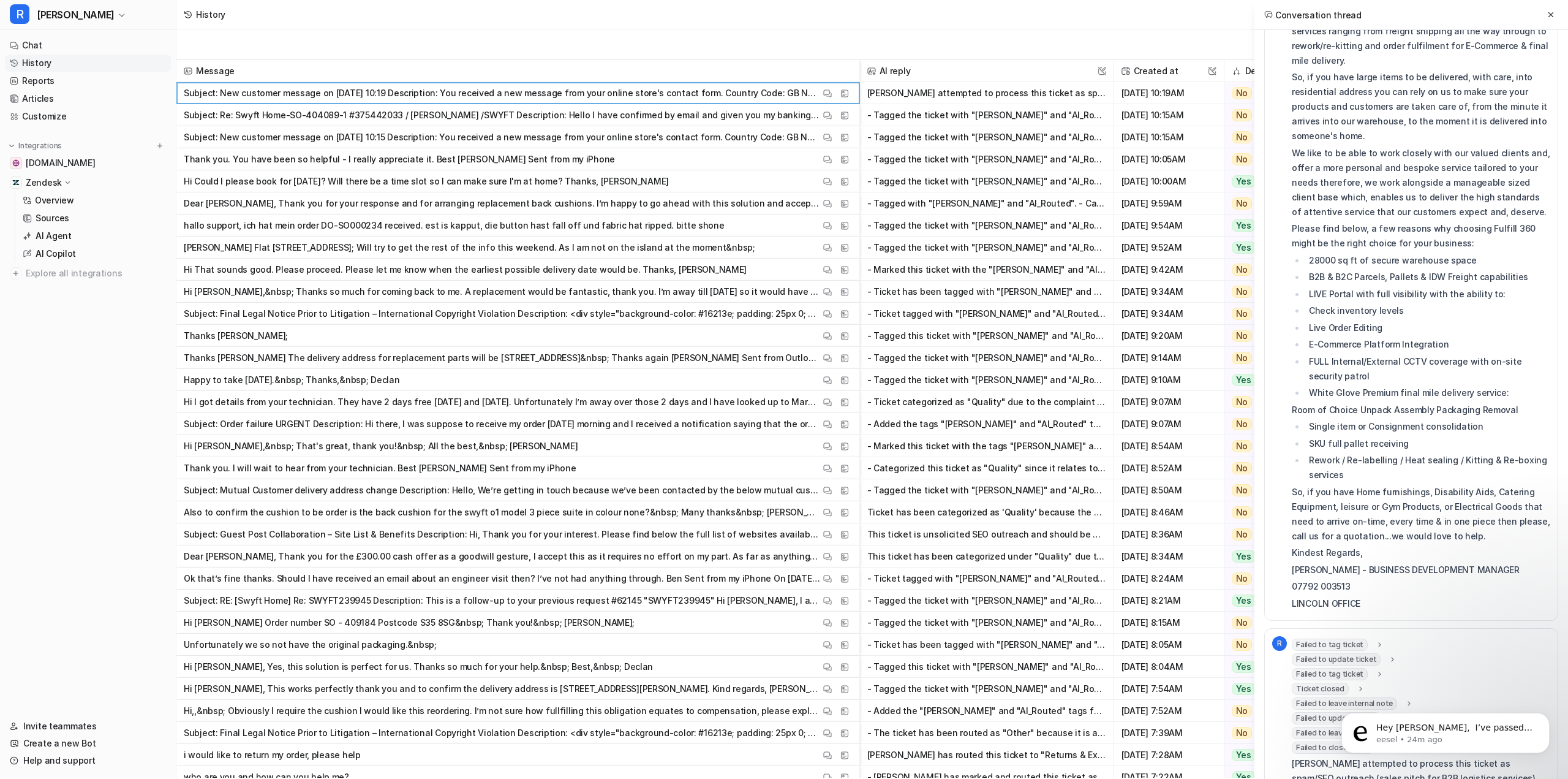
scroll to position [360, 0]
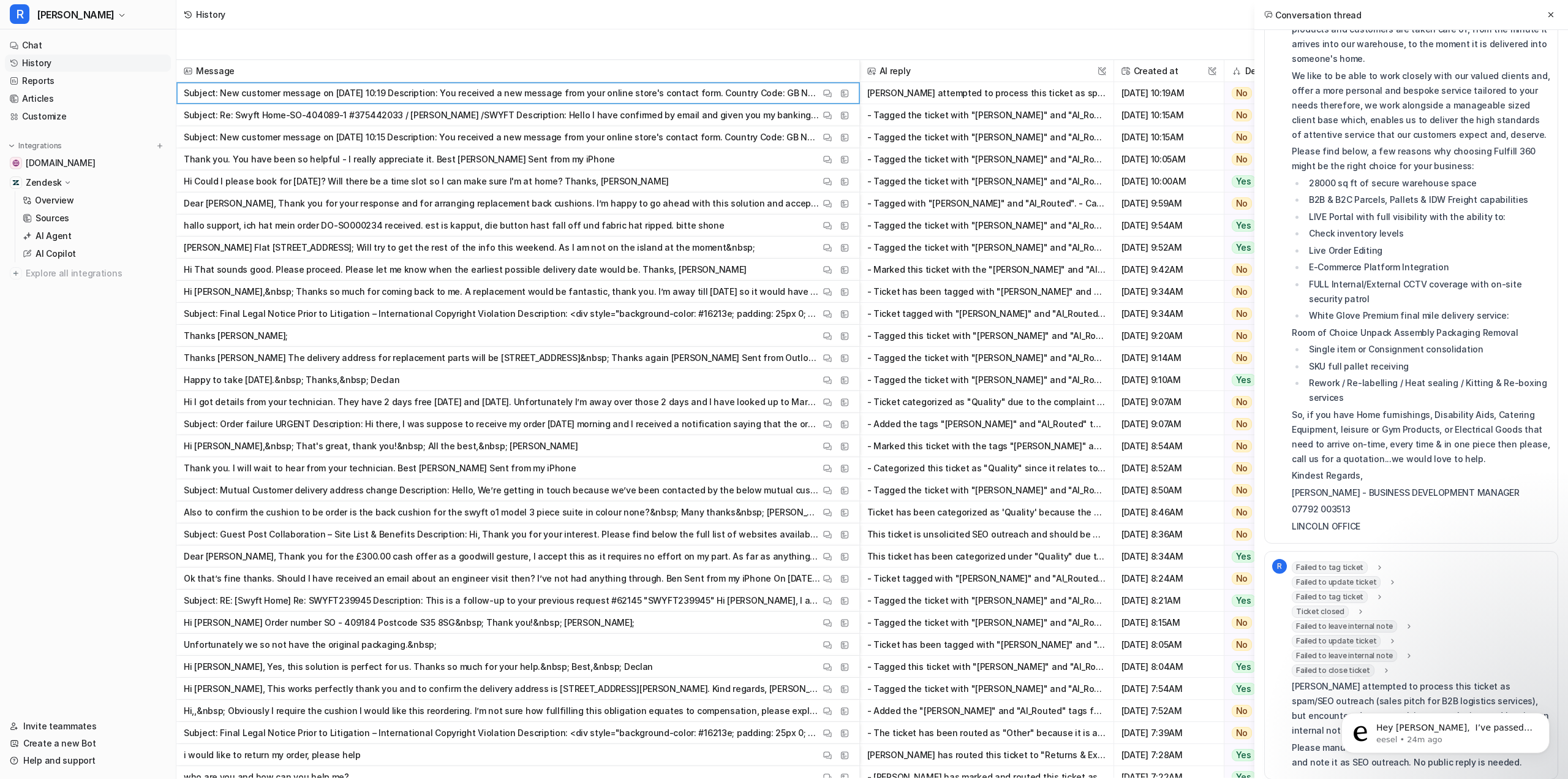
click at [1345, 664] on span "Failed to close ticket" at bounding box center [1333, 670] width 83 height 13
click at [1331, 576] on span "Failed to update ticket" at bounding box center [1336, 582] width 89 height 13
click at [1326, 562] on span "Failed to tag ticket" at bounding box center [1330, 567] width 76 height 13
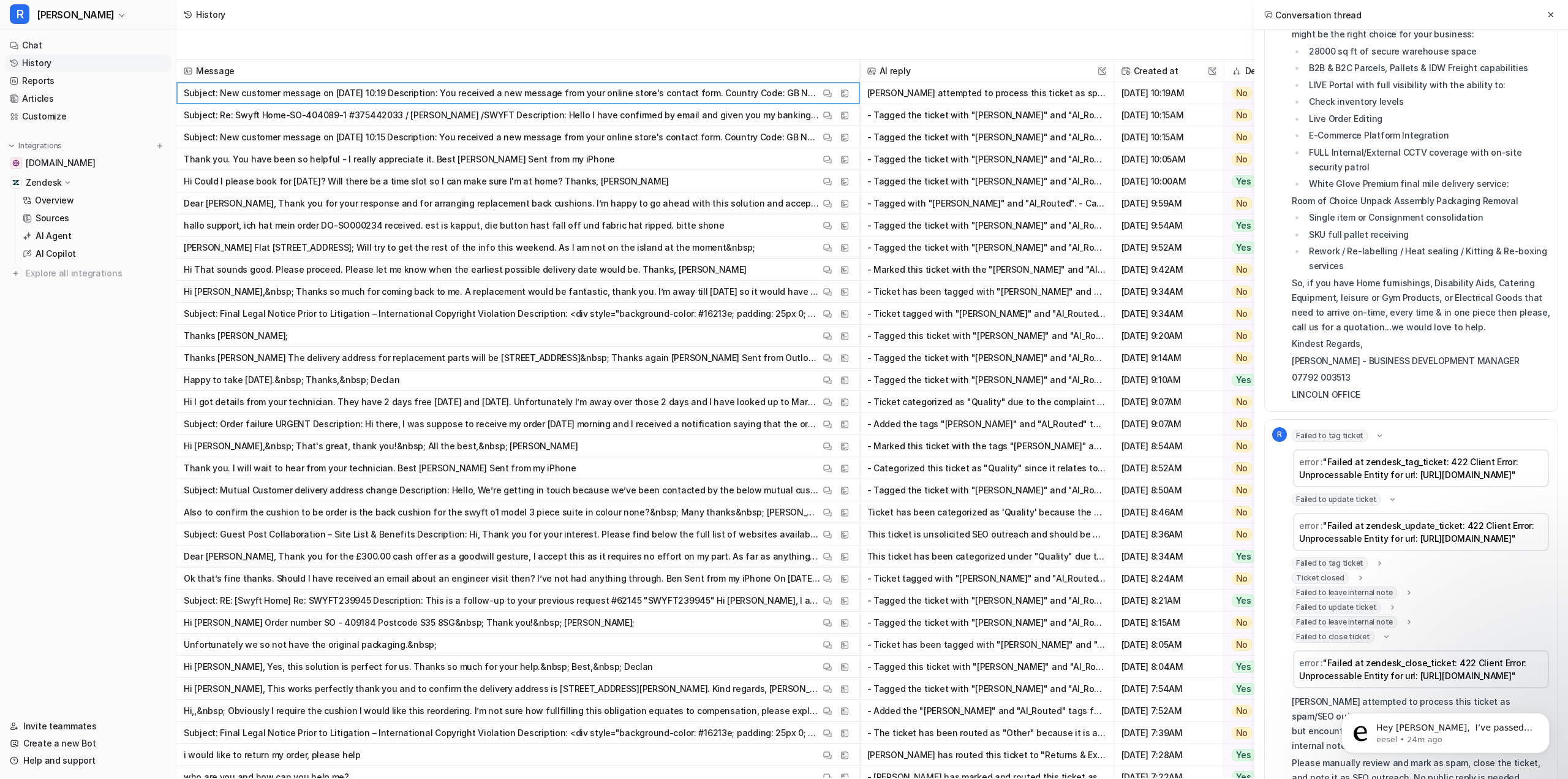
scroll to position [546, 0]
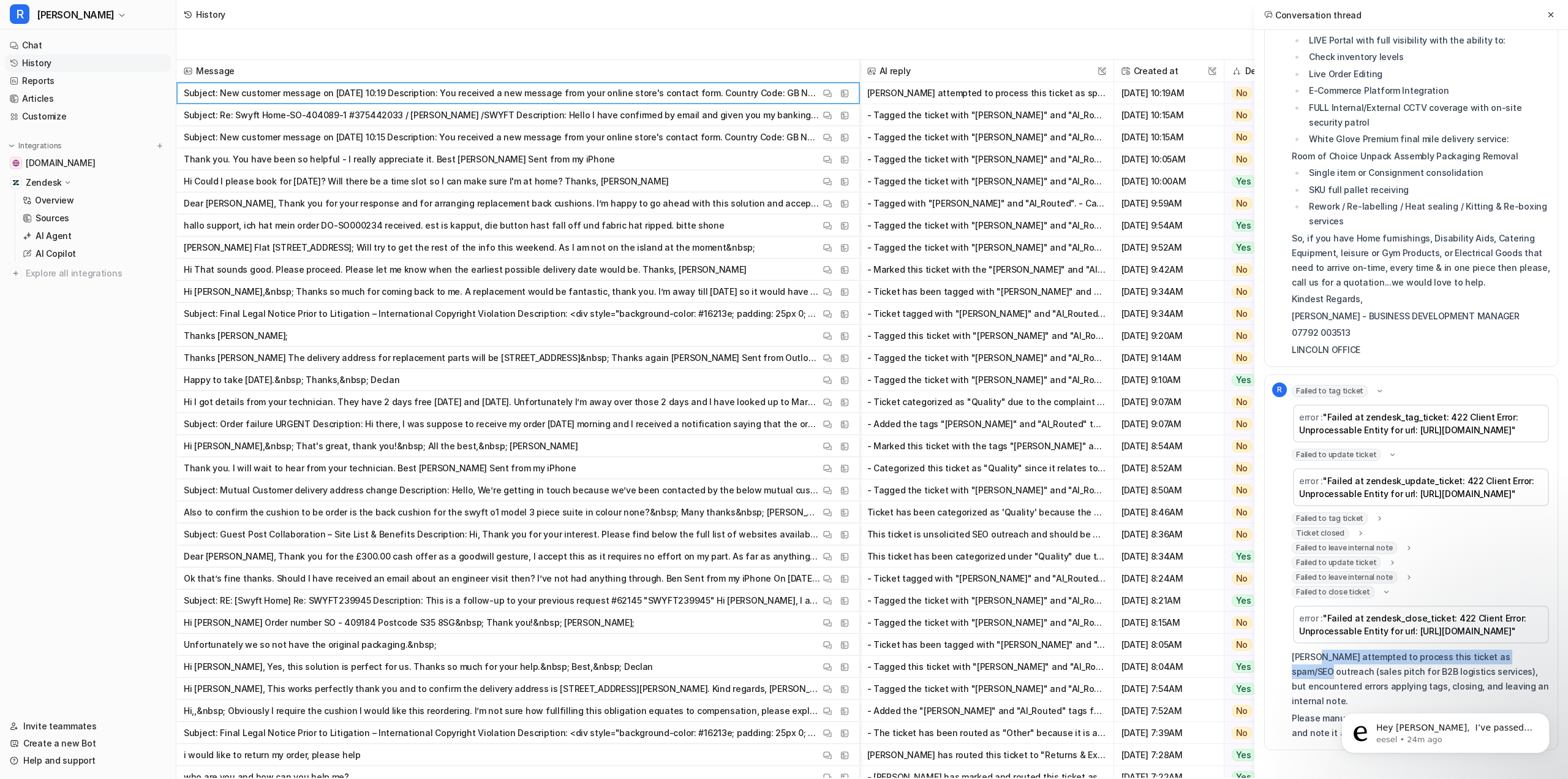
drag, startPoint x: 1317, startPoint y: 676, endPoint x: 1527, endPoint y: 668, distance: 210.2
click at [1425, 668] on p "Ron attempted to process this ticket as spam/SEO outreach (sales pitch for B2B …" at bounding box center [1421, 679] width 258 height 59
drag, startPoint x: 1305, startPoint y: 681, endPoint x: 1384, endPoint y: 672, distance: 79.5
click at [1384, 672] on p "Ron attempted to process this ticket as spam/SEO outreach (sales pitch for B2B …" at bounding box center [1421, 679] width 258 height 59
click at [1376, 682] on p "Ron attempted to process this ticket as spam/SEO outreach (sales pitch for B2B …" at bounding box center [1421, 679] width 258 height 59
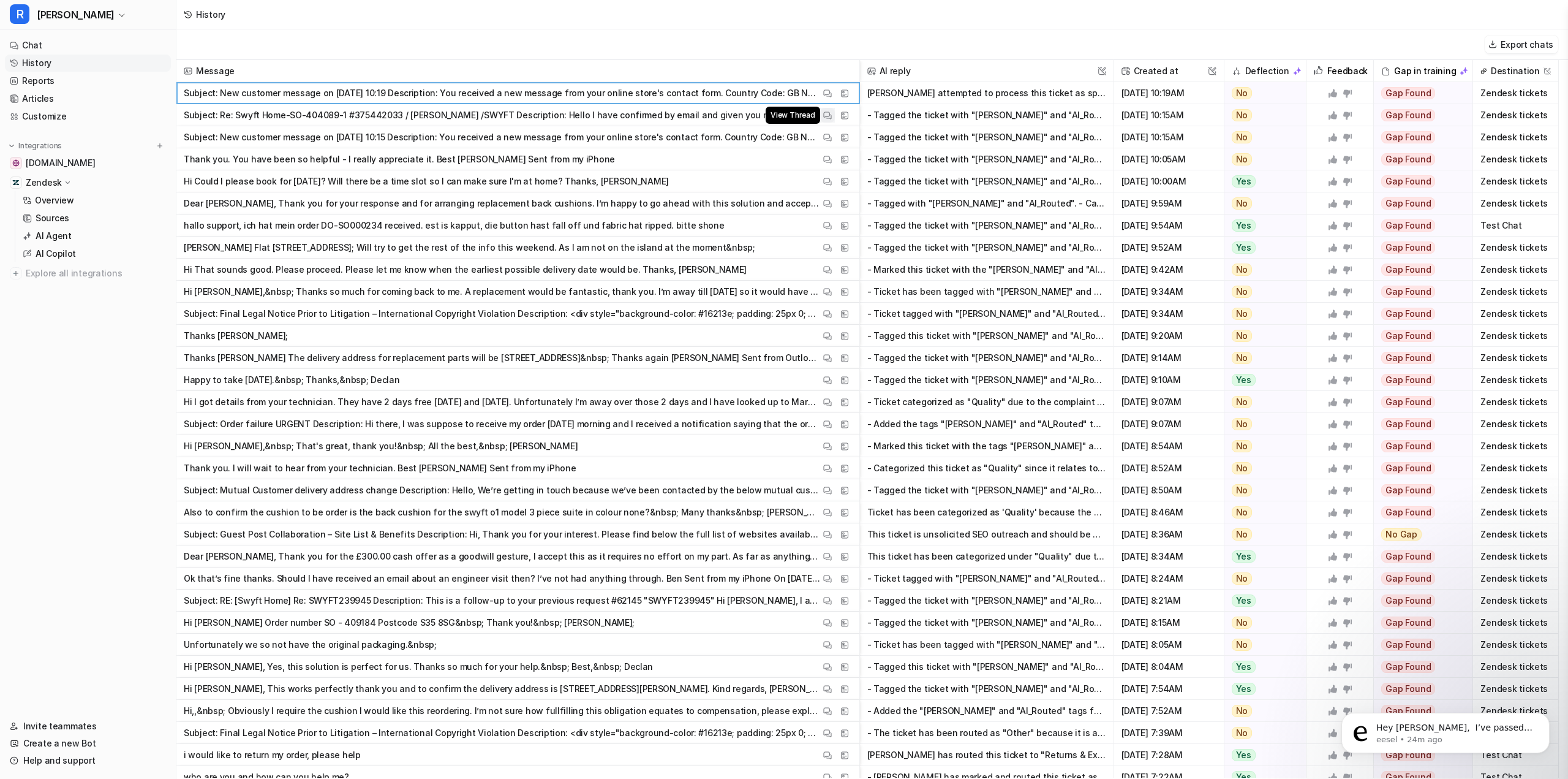
click at [831, 117] on img at bounding box center [827, 115] width 8 height 9
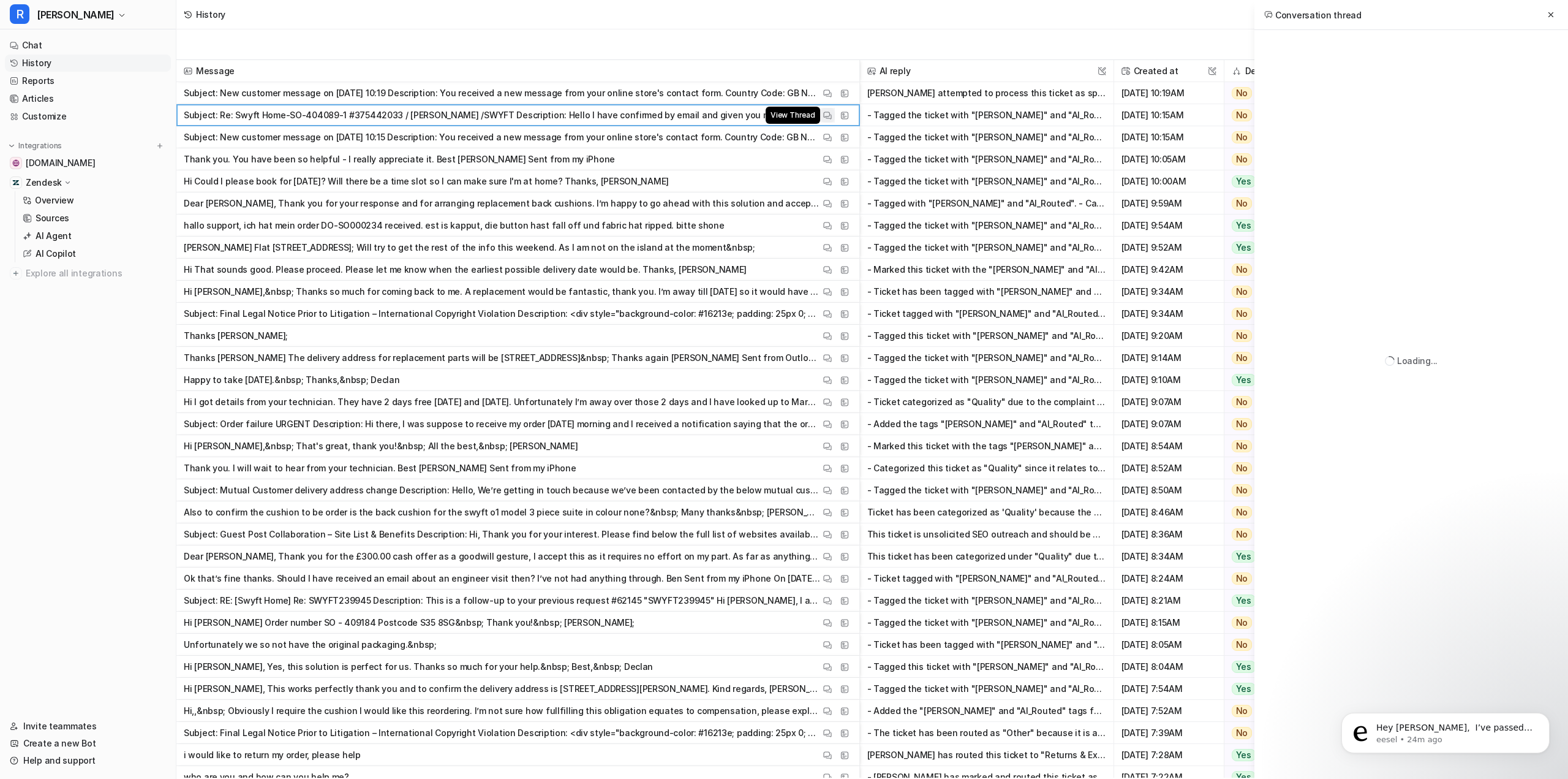
scroll to position [0, 0]
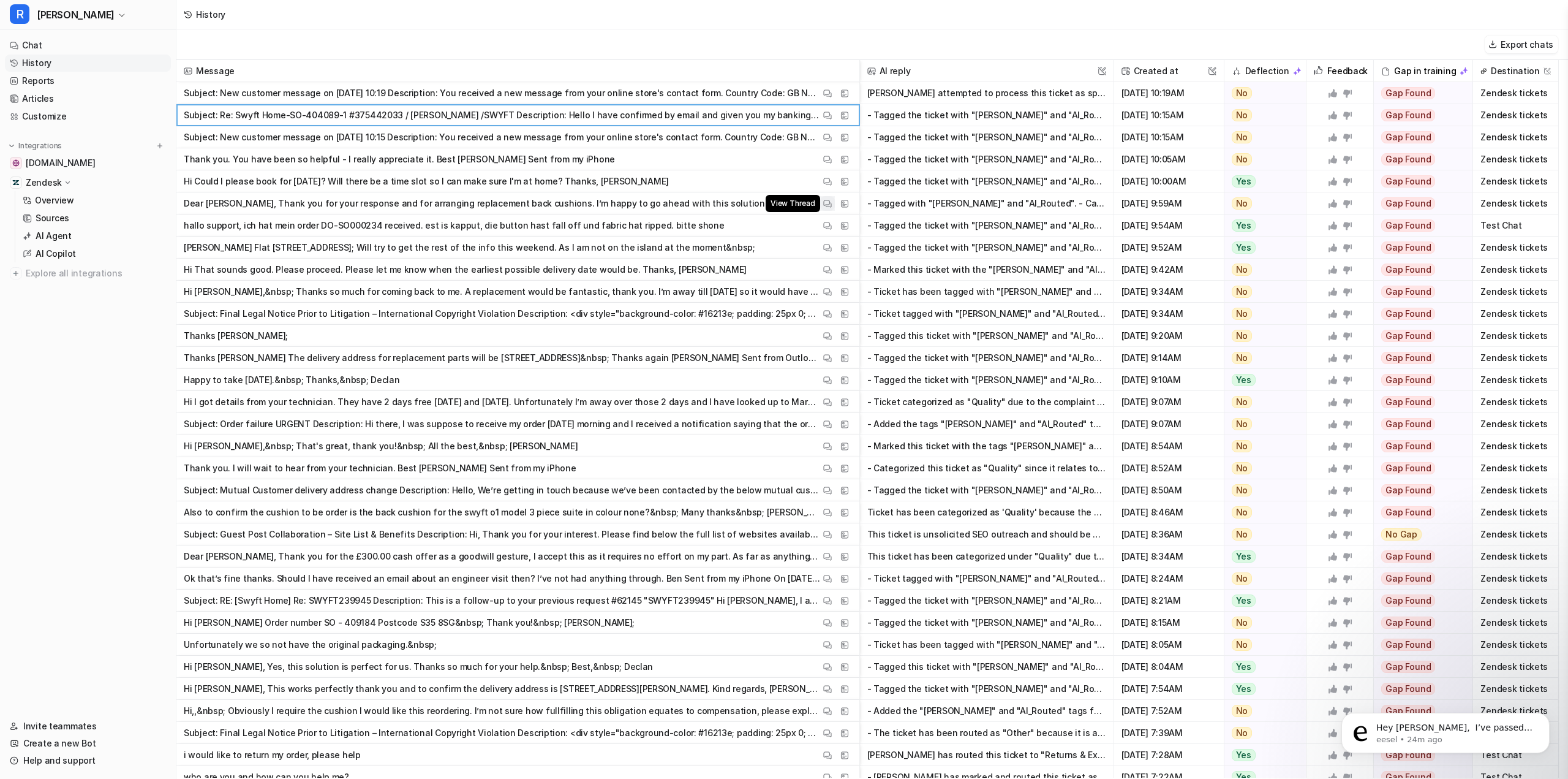
click at [828, 203] on img at bounding box center [827, 203] width 8 height 9
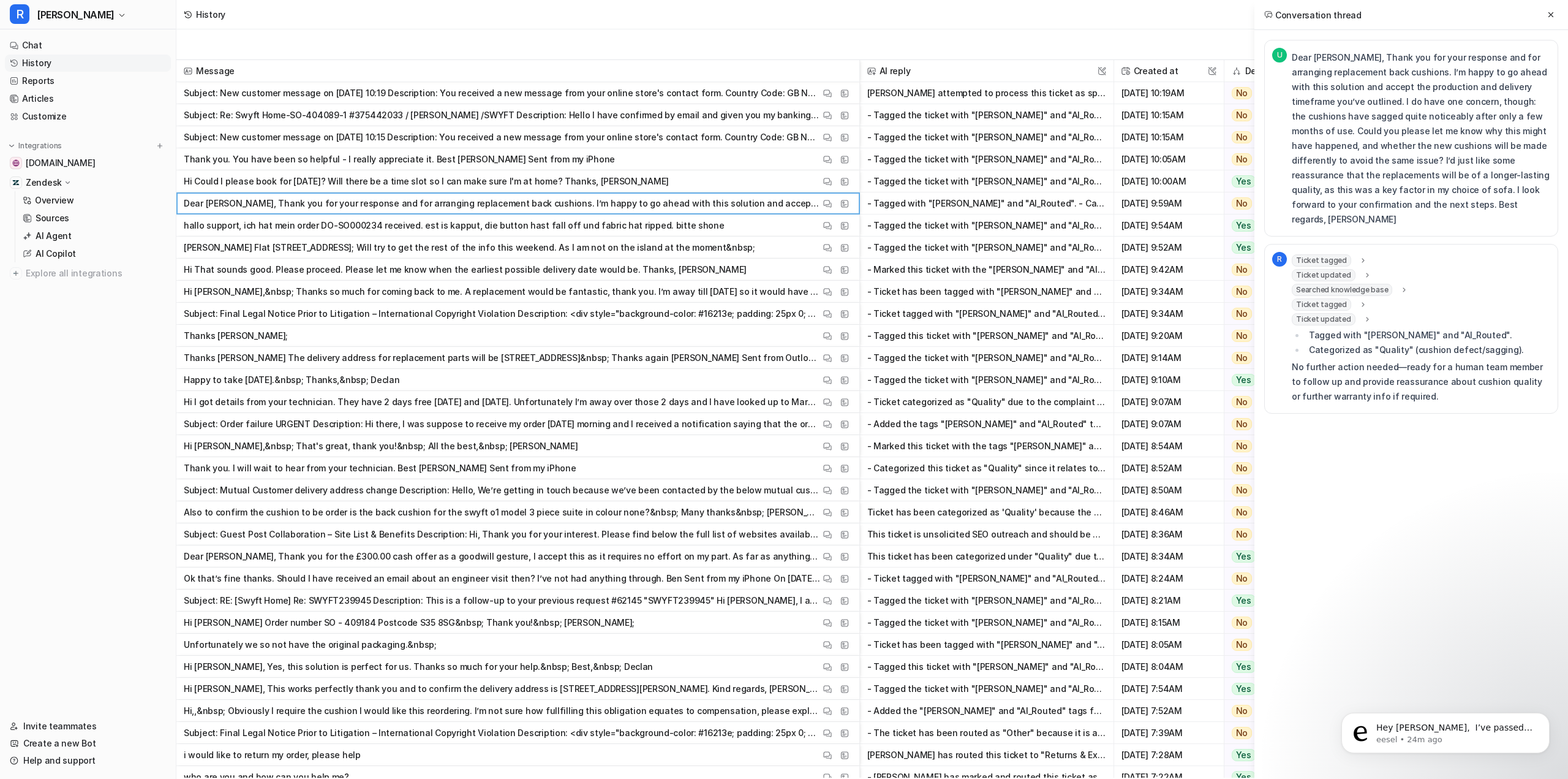
click at [1334, 313] on span "Ticket updated" at bounding box center [1324, 319] width 64 height 13
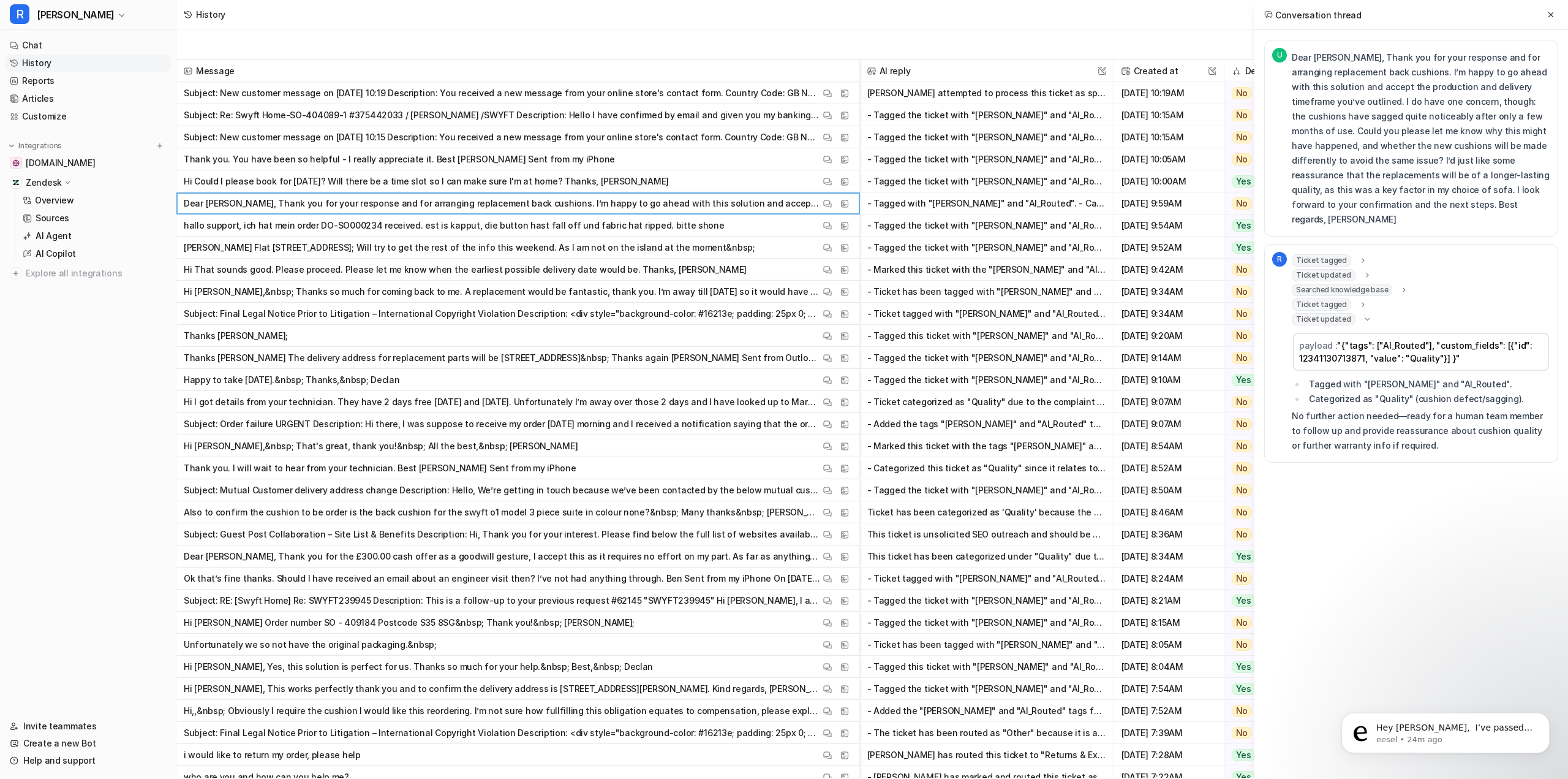
click at [1334, 254] on span "Ticket tagged" at bounding box center [1321, 260] width 60 height 13
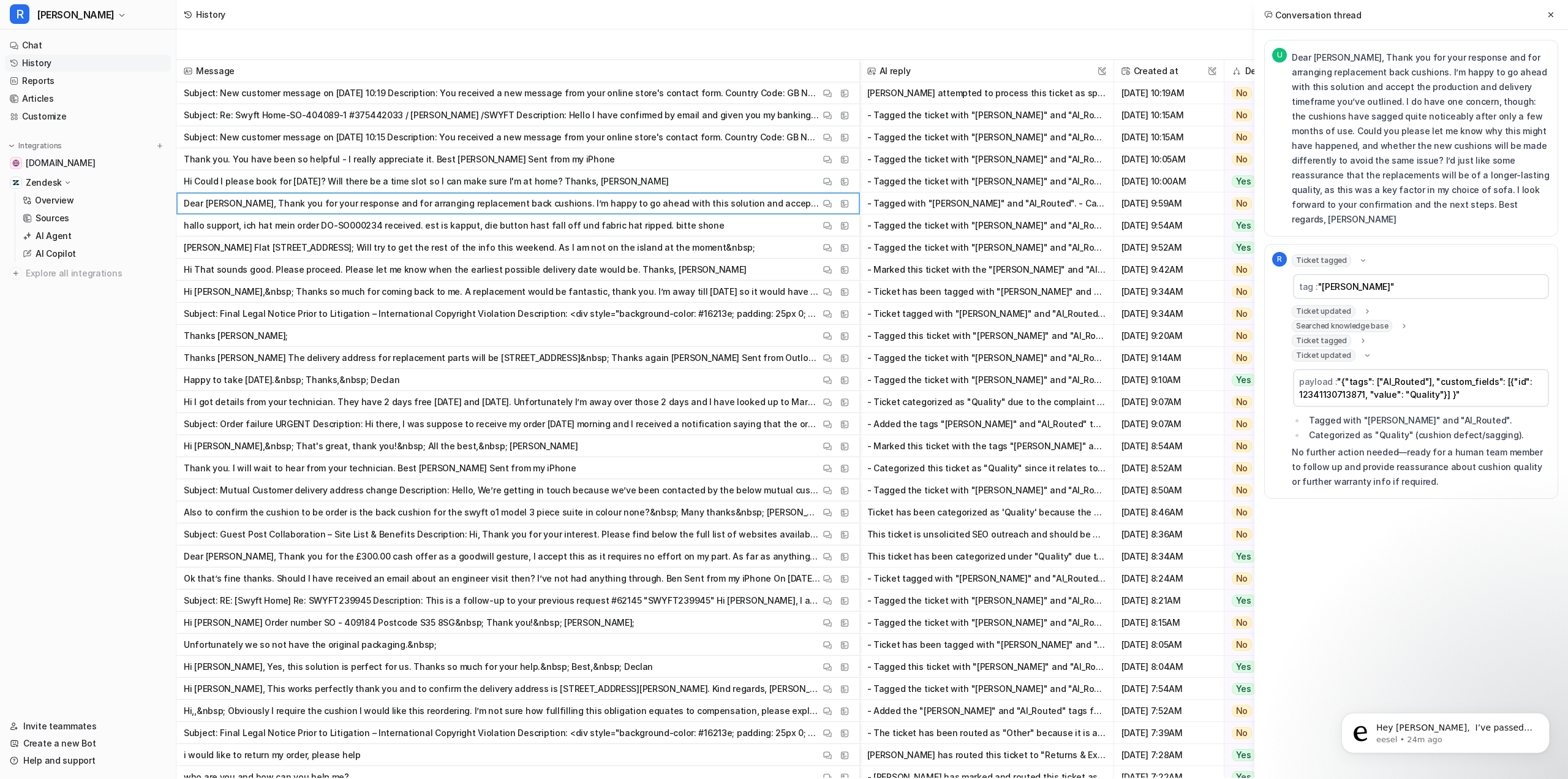
click at [1332, 306] on span "Ticket updated" at bounding box center [1324, 311] width 64 height 13
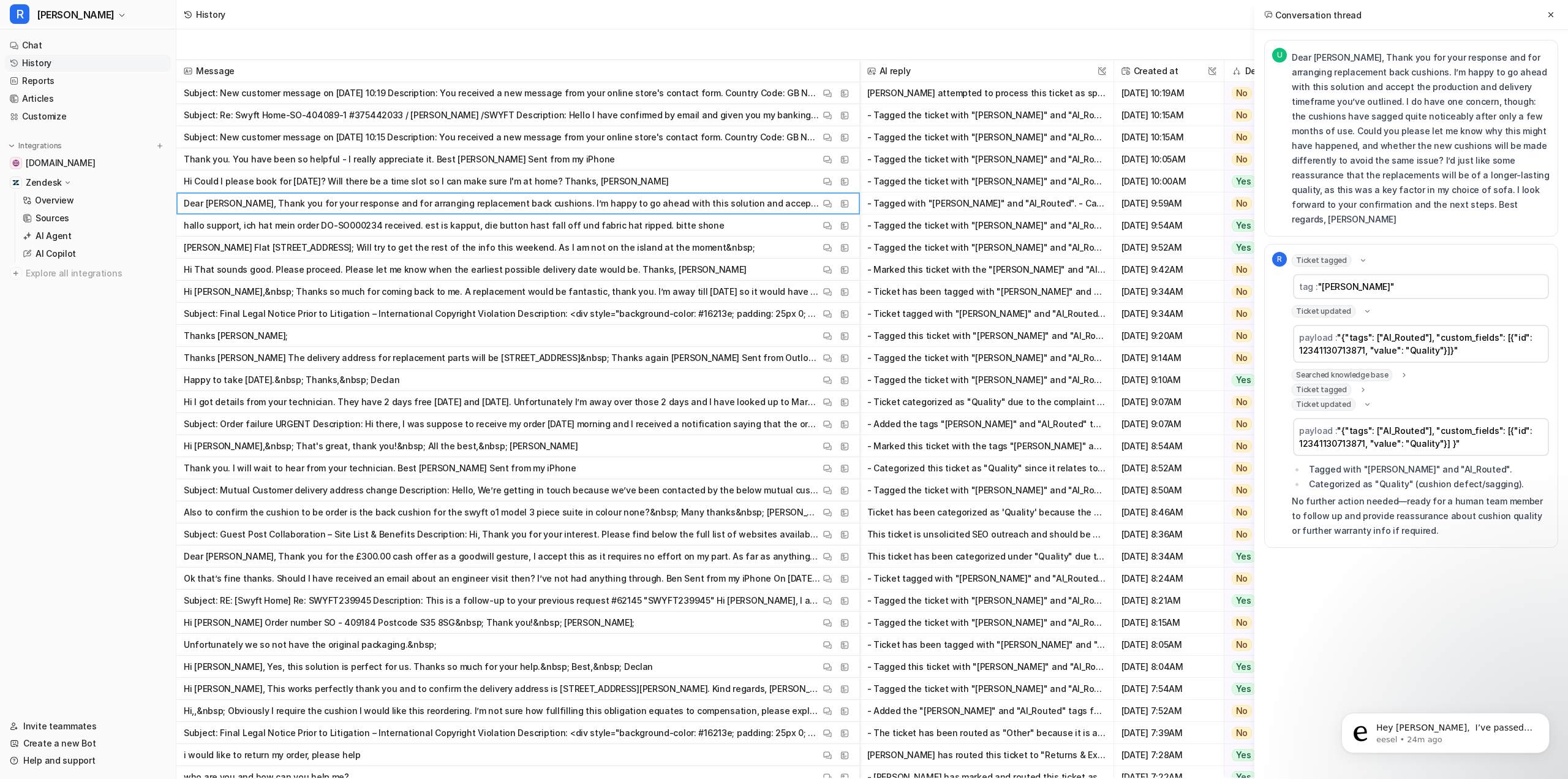
click at [1338, 369] on span "Searched knowledge base" at bounding box center [1342, 375] width 101 height 13
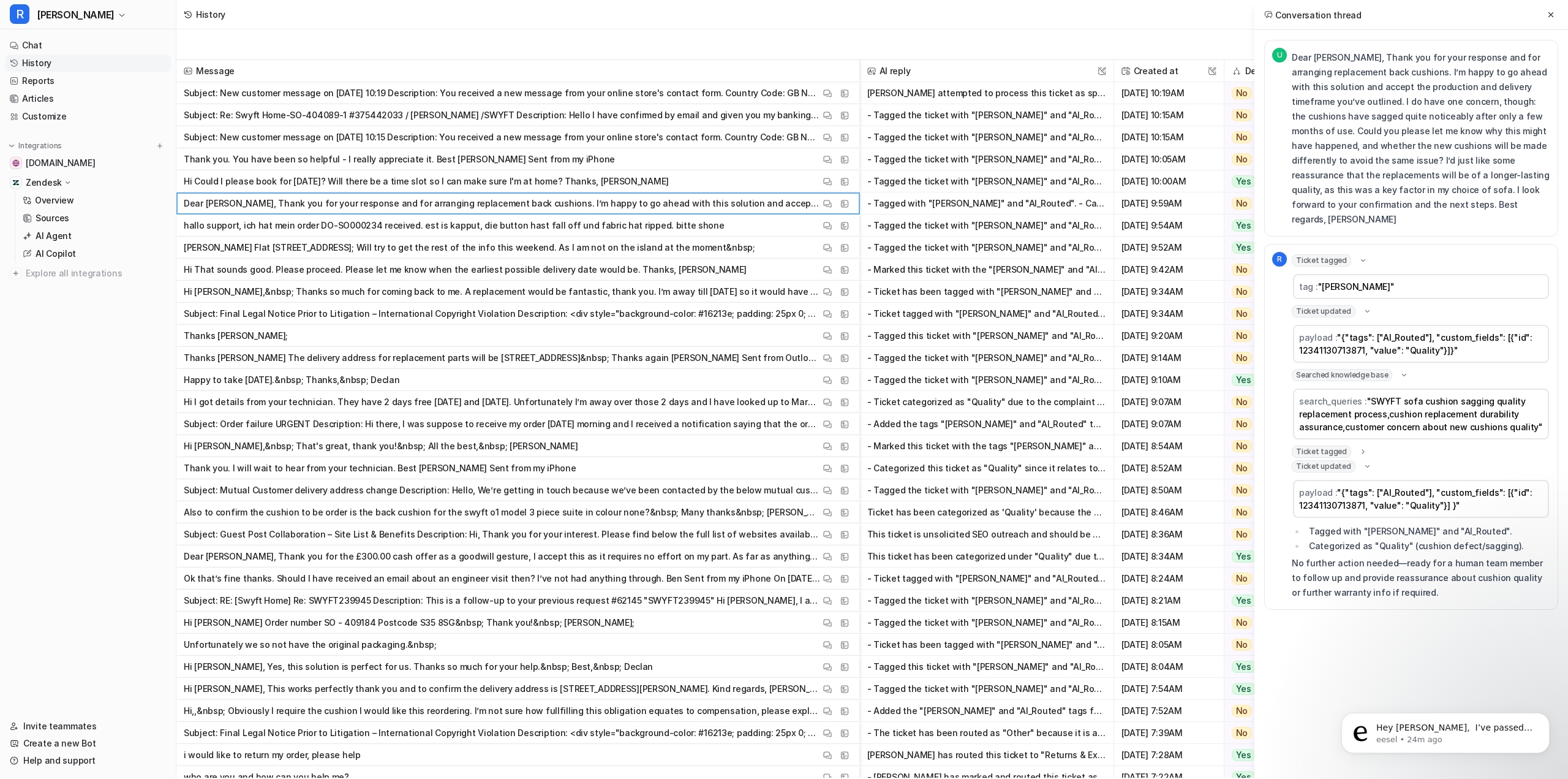
click at [1310, 446] on span "Ticket tagged" at bounding box center [1321, 452] width 60 height 13
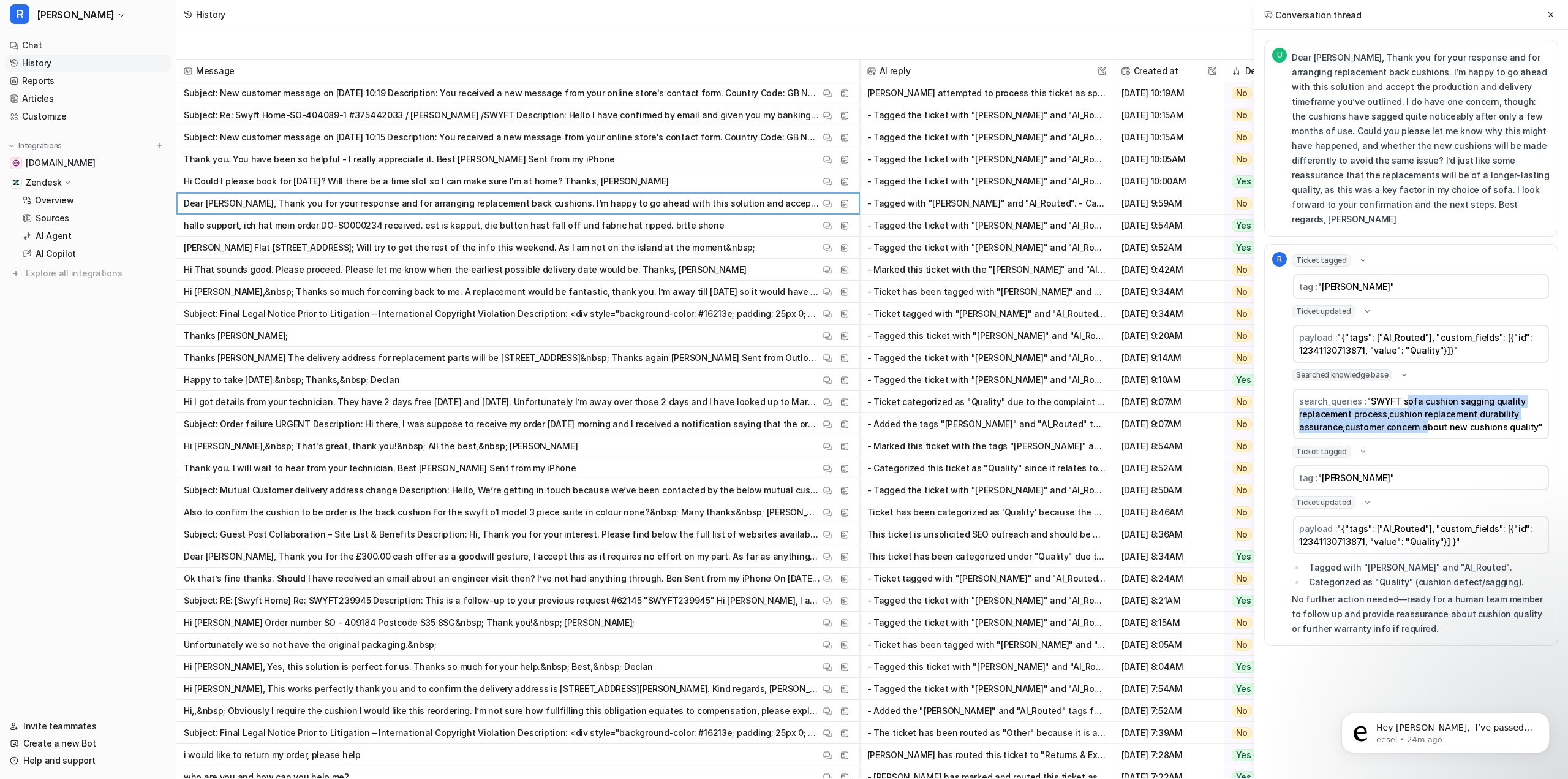
drag, startPoint x: 1407, startPoint y: 384, endPoint x: 1421, endPoint y: 409, distance: 28.7
click at [1421, 409] on span ""SWYFT sofa cushion sagging quality replacement process,cushion replacement dur…" at bounding box center [1421, 414] width 244 height 36
click at [58, 45] on link "Chat" at bounding box center [88, 45] width 166 height 17
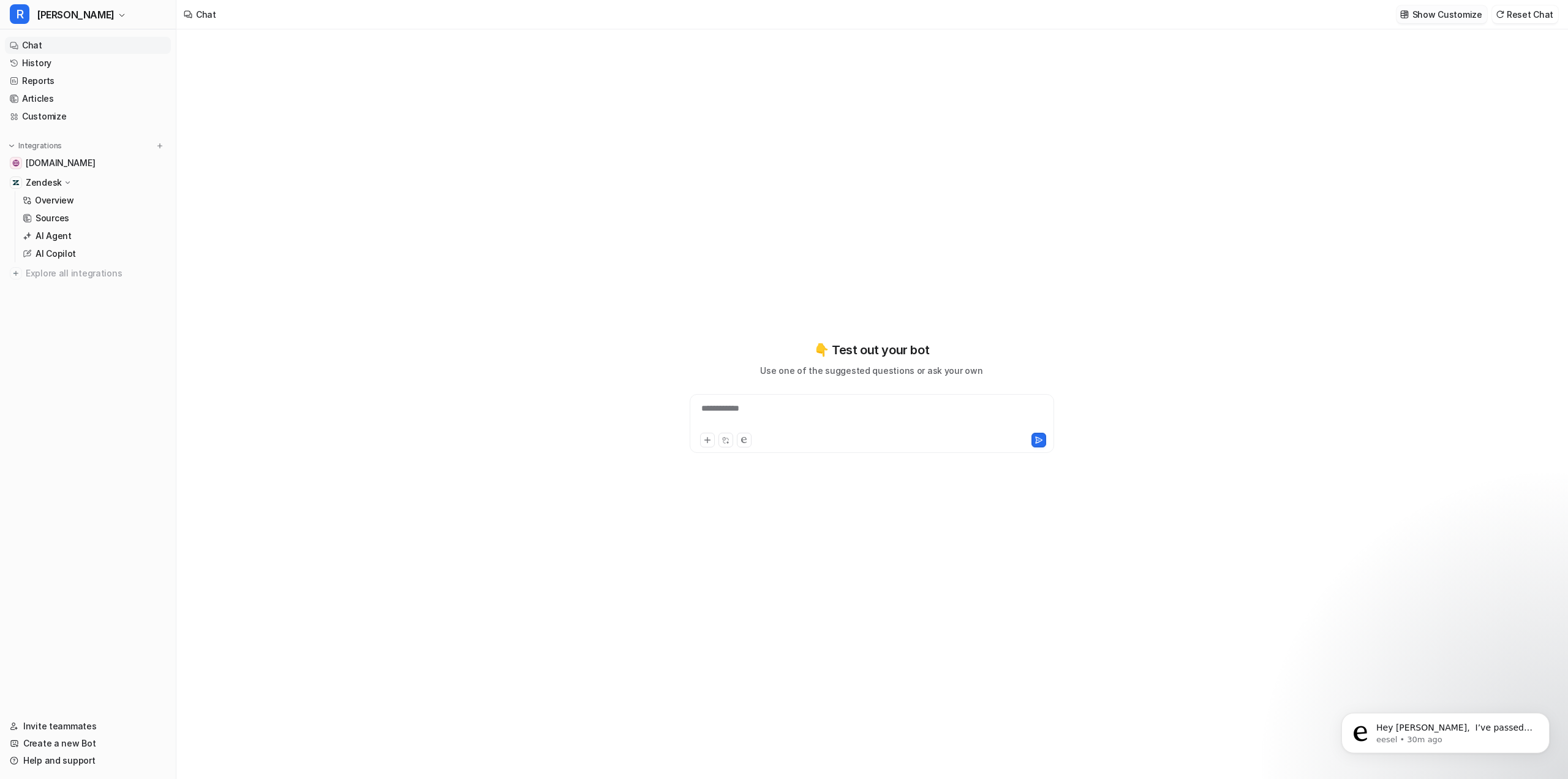
click at [1425, 13] on p "Show Customize" at bounding box center [1447, 13] width 70 height 13
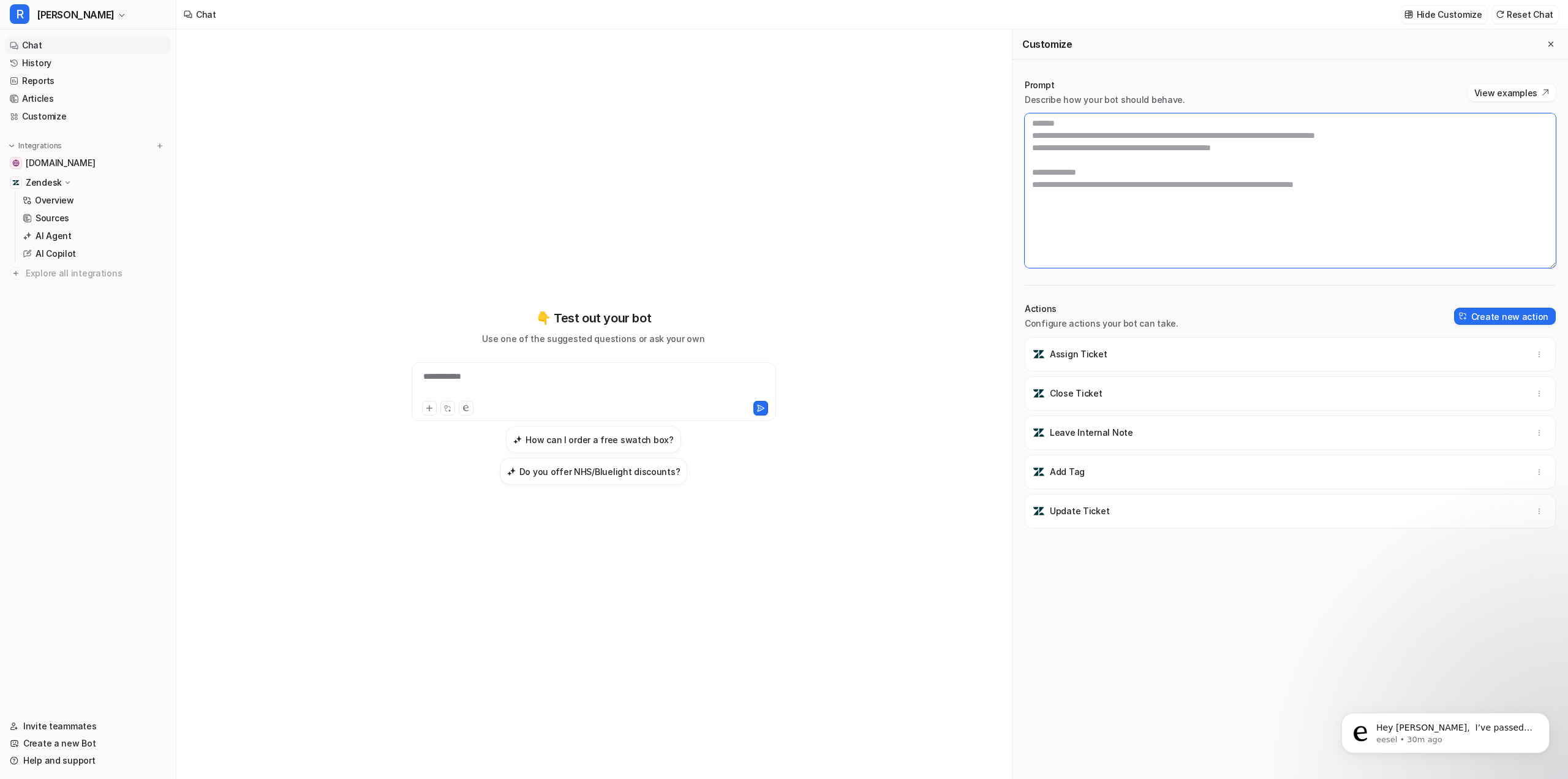
click at [1186, 222] on textarea at bounding box center [1290, 191] width 531 height 154
click at [1171, 223] on textarea at bounding box center [1290, 191] width 531 height 154
drag, startPoint x: 1215, startPoint y: 220, endPoint x: 1263, endPoint y: 219, distance: 48.0
click at [1263, 219] on textarea at bounding box center [1290, 191] width 531 height 154
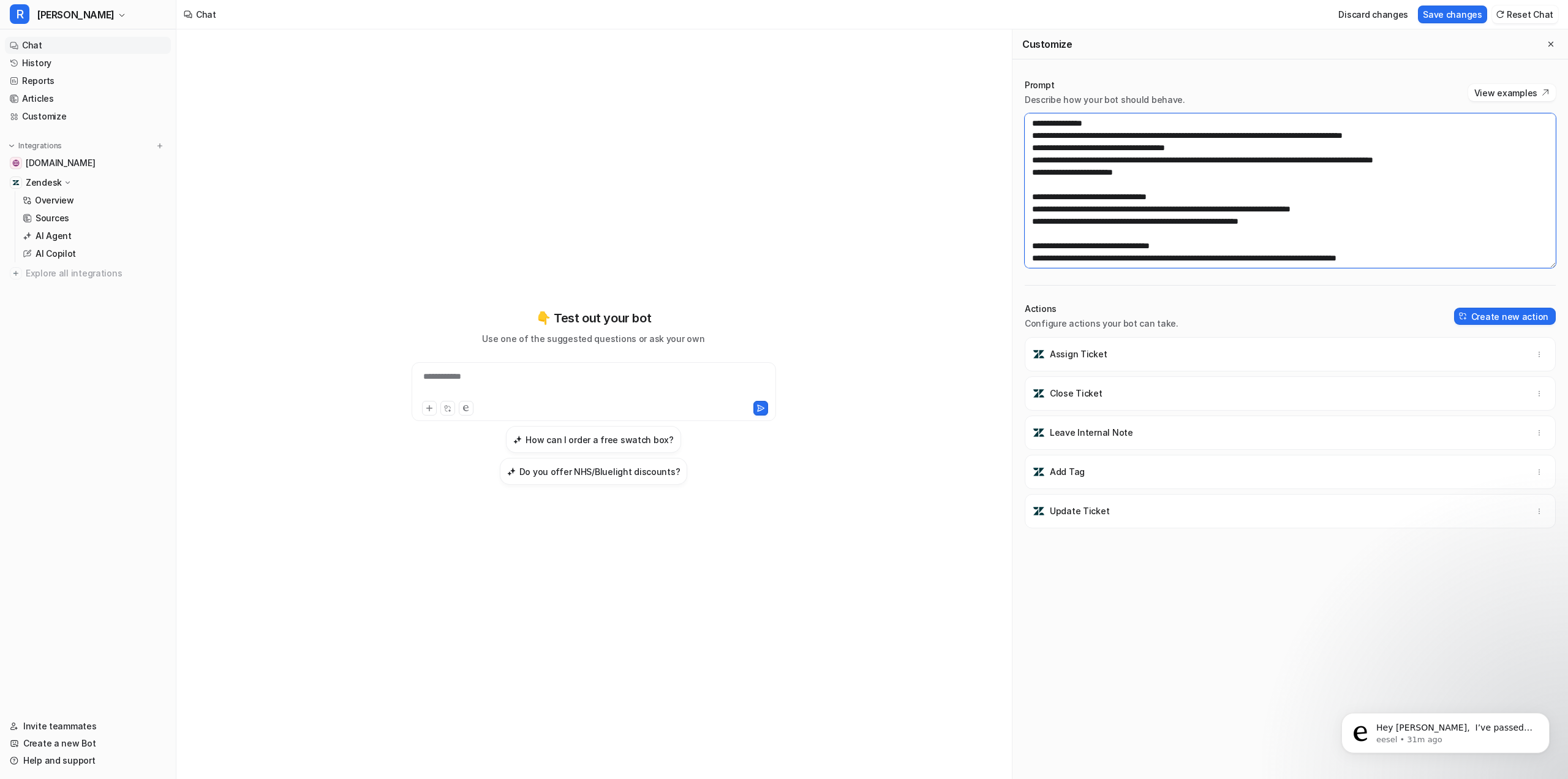
click at [1238, 207] on textarea at bounding box center [1290, 191] width 531 height 154
paste textarea "**********"
click at [1425, 13] on button "Save changes" at bounding box center [1452, 14] width 70 height 18
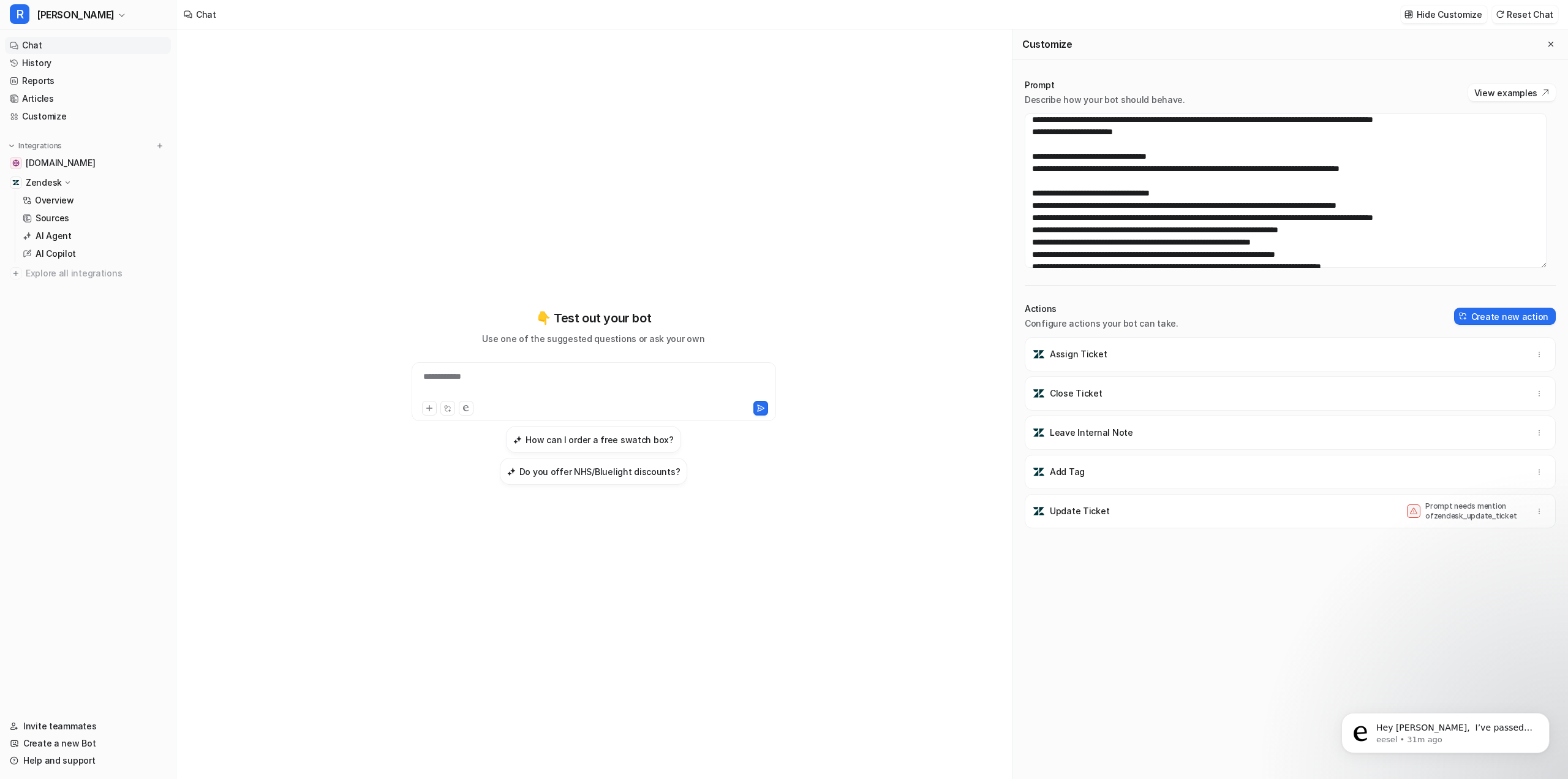
scroll to position [61, 0]
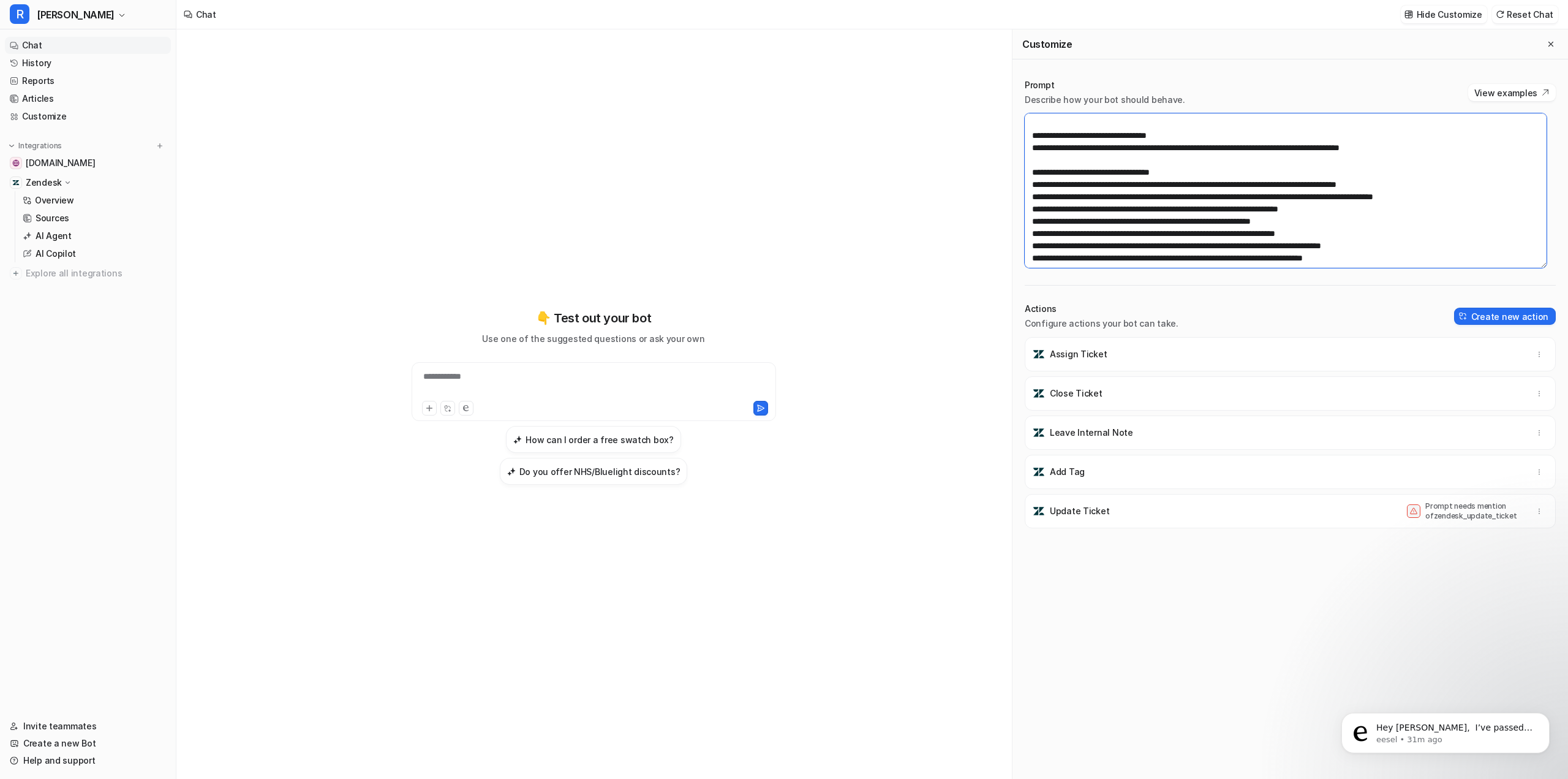
click at [1091, 185] on textarea at bounding box center [1286, 191] width 522 height 154
click at [1116, 186] on textarea at bounding box center [1286, 191] width 522 height 154
click at [1138, 186] on textarea at bounding box center [1286, 191] width 522 height 154
click at [1153, 186] on textarea at bounding box center [1286, 191] width 522 height 154
click at [1164, 183] on textarea at bounding box center [1286, 191] width 522 height 154
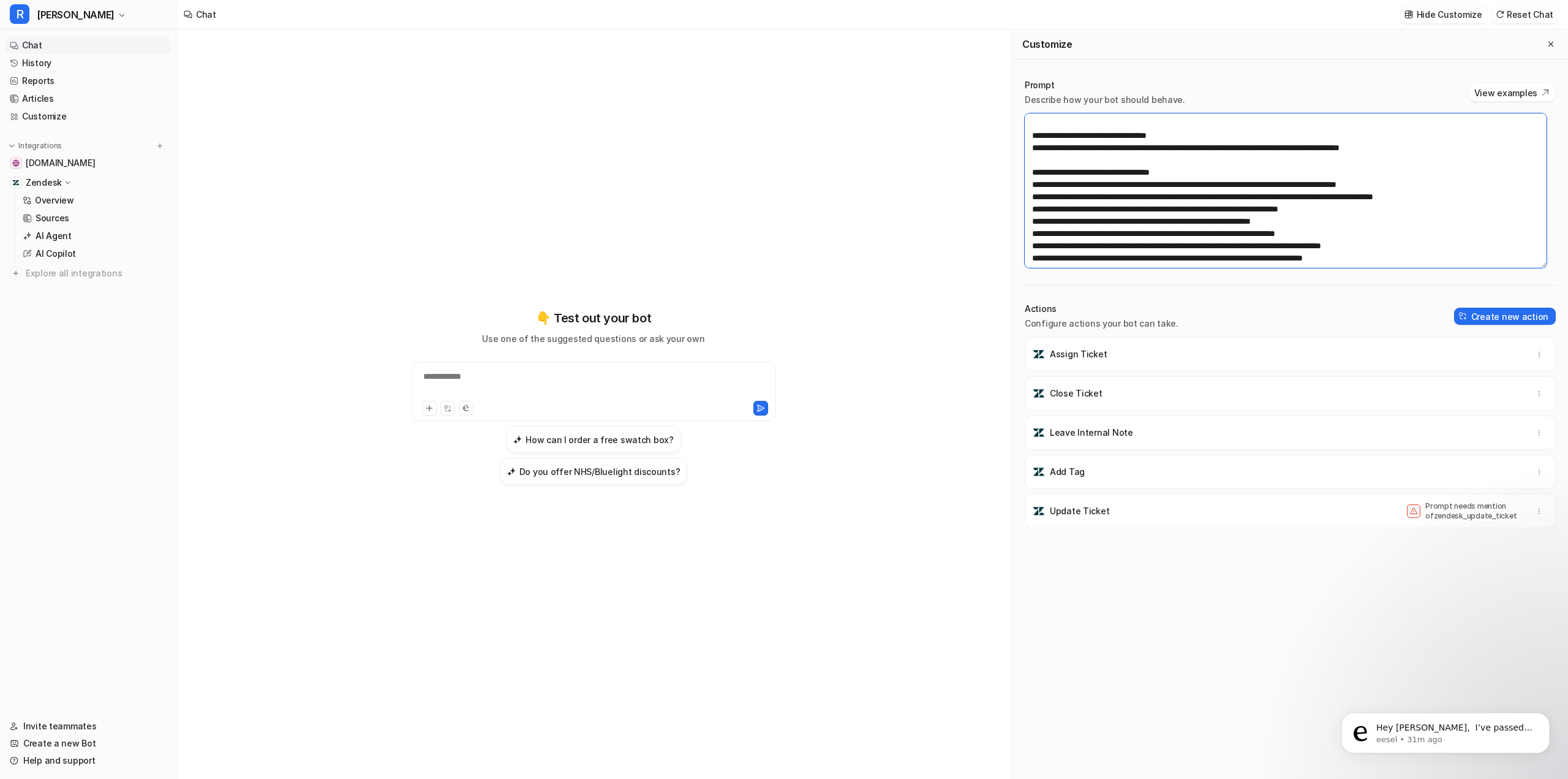
click at [1190, 182] on textarea at bounding box center [1286, 191] width 522 height 154
click at [1225, 181] on textarea at bounding box center [1286, 191] width 522 height 154
click at [1147, 187] on textarea at bounding box center [1286, 191] width 522 height 154
click at [1143, 196] on textarea at bounding box center [1286, 191] width 522 height 154
type textarea "**********"
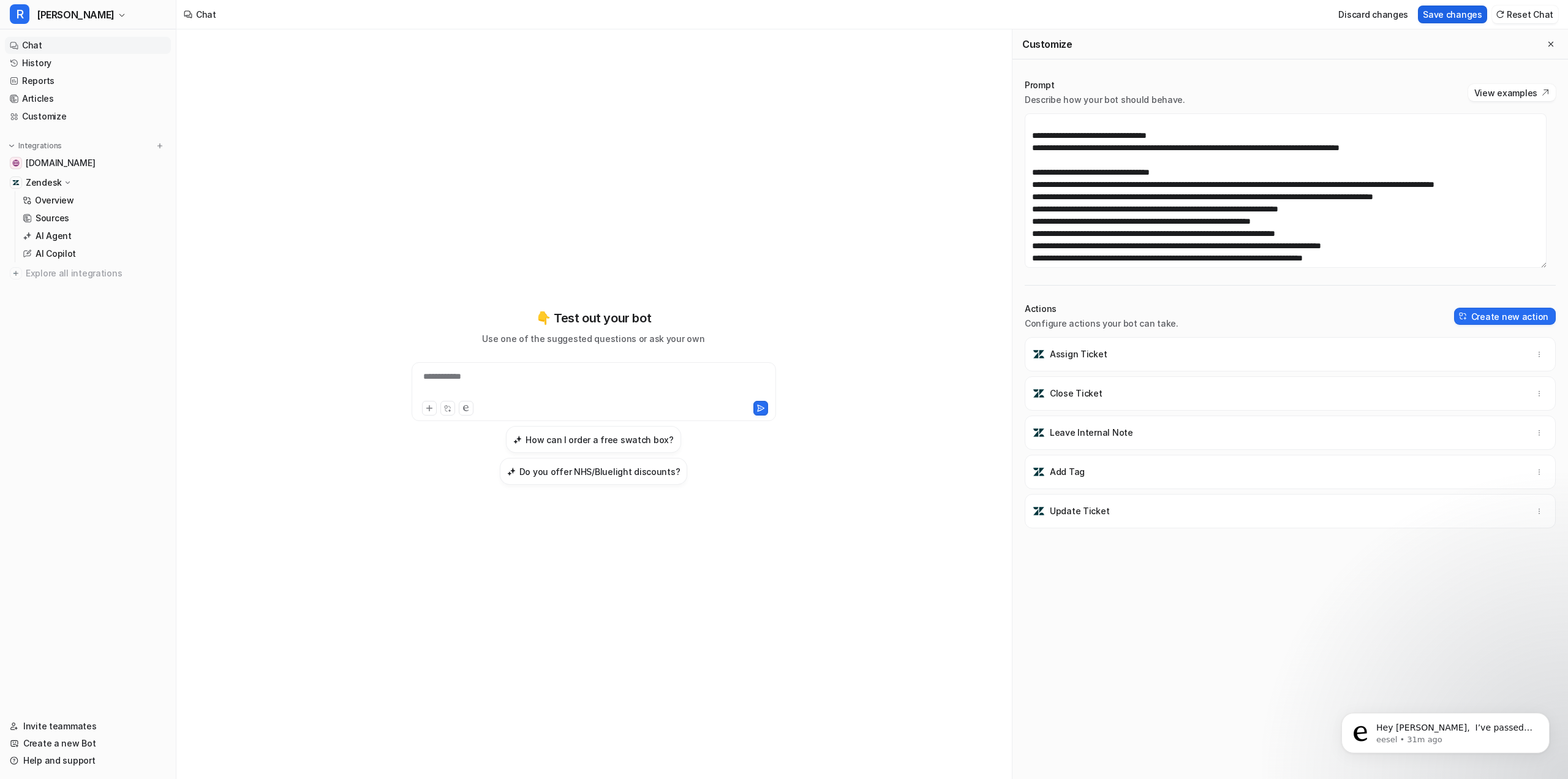
click at [1425, 11] on button "Save changes" at bounding box center [1452, 14] width 70 height 18
click at [1112, 228] on textarea at bounding box center [1286, 191] width 522 height 154
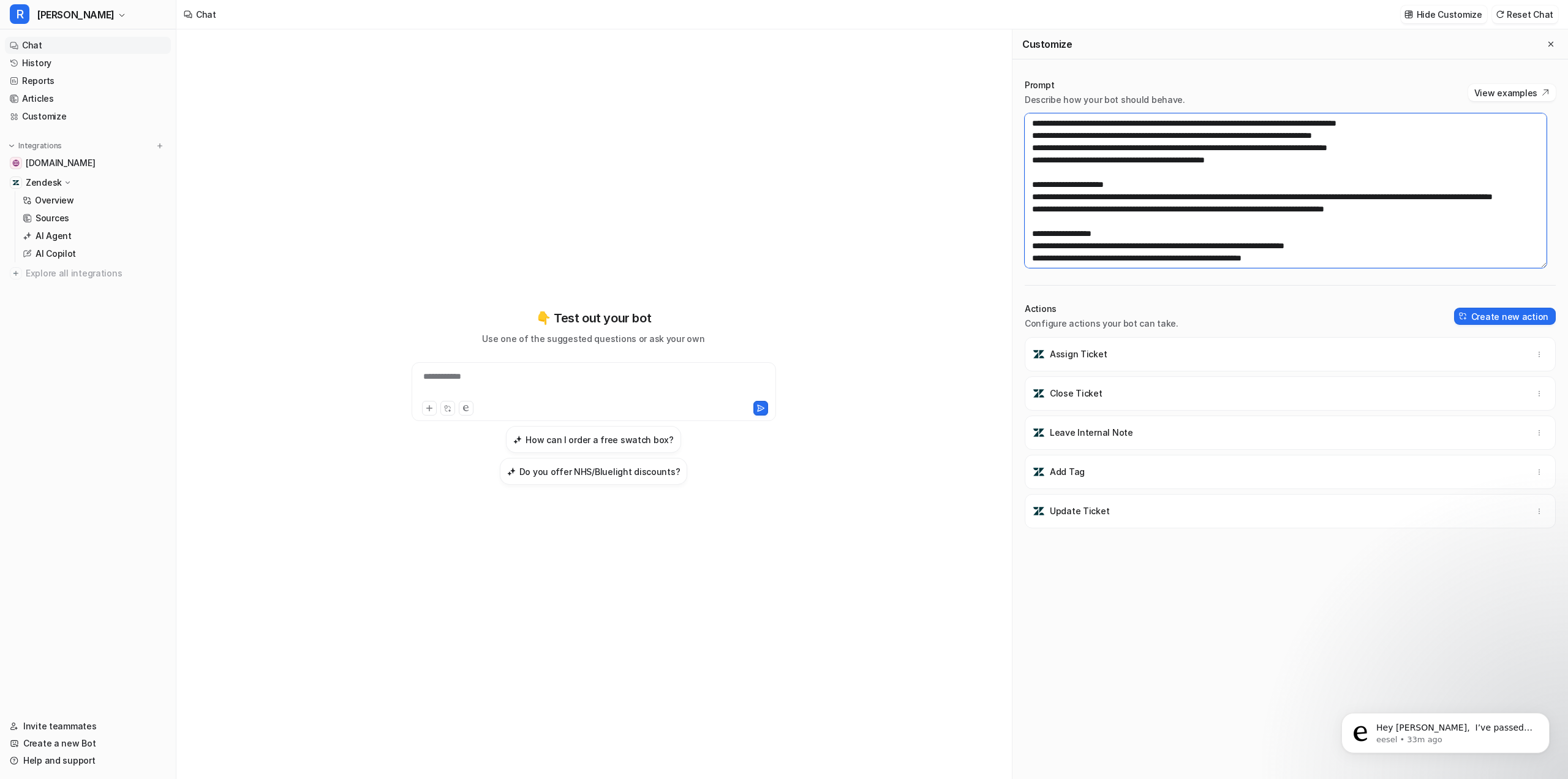
scroll to position [147, 0]
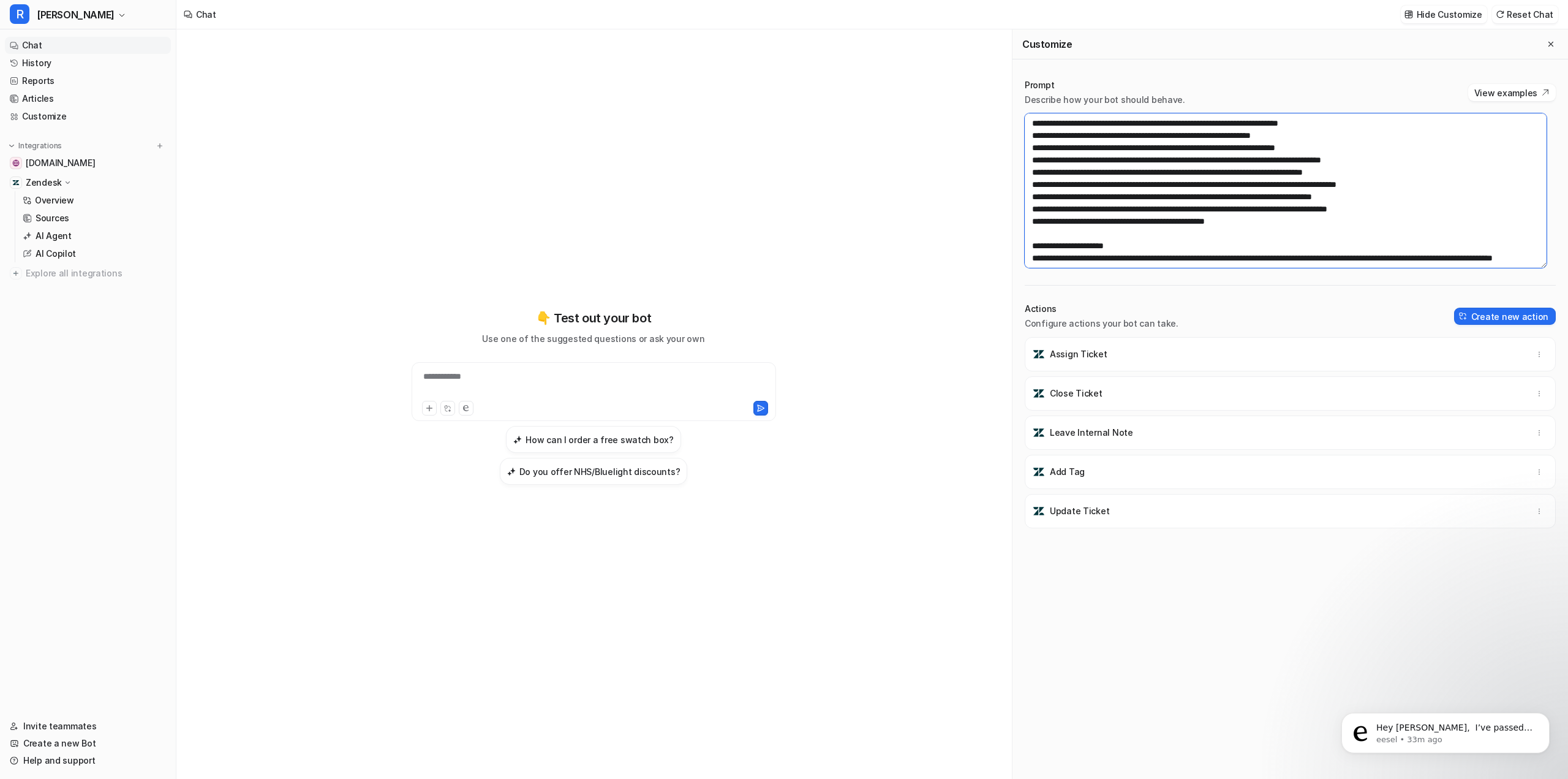
drag, startPoint x: 1112, startPoint y: 222, endPoint x: 1197, endPoint y: 217, distance: 85.1
click at [1197, 217] on textarea at bounding box center [1286, 191] width 522 height 154
click at [1222, 217] on textarea at bounding box center [1286, 191] width 522 height 154
click at [1236, 219] on textarea at bounding box center [1286, 191] width 522 height 154
click at [812, 170] on div "**********" at bounding box center [593, 397] width 451 height 546
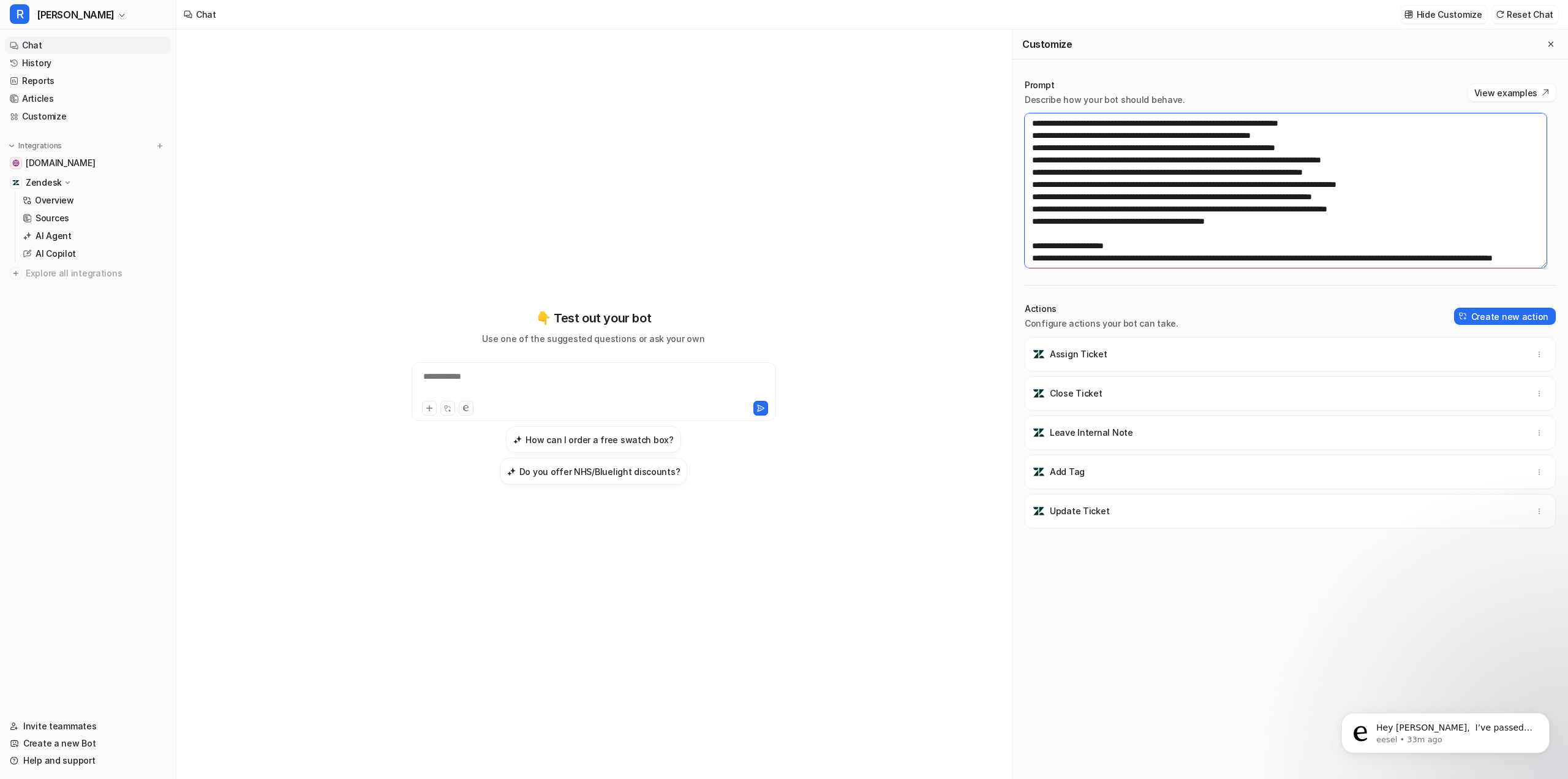
click at [1123, 176] on textarea at bounding box center [1286, 191] width 522 height 154
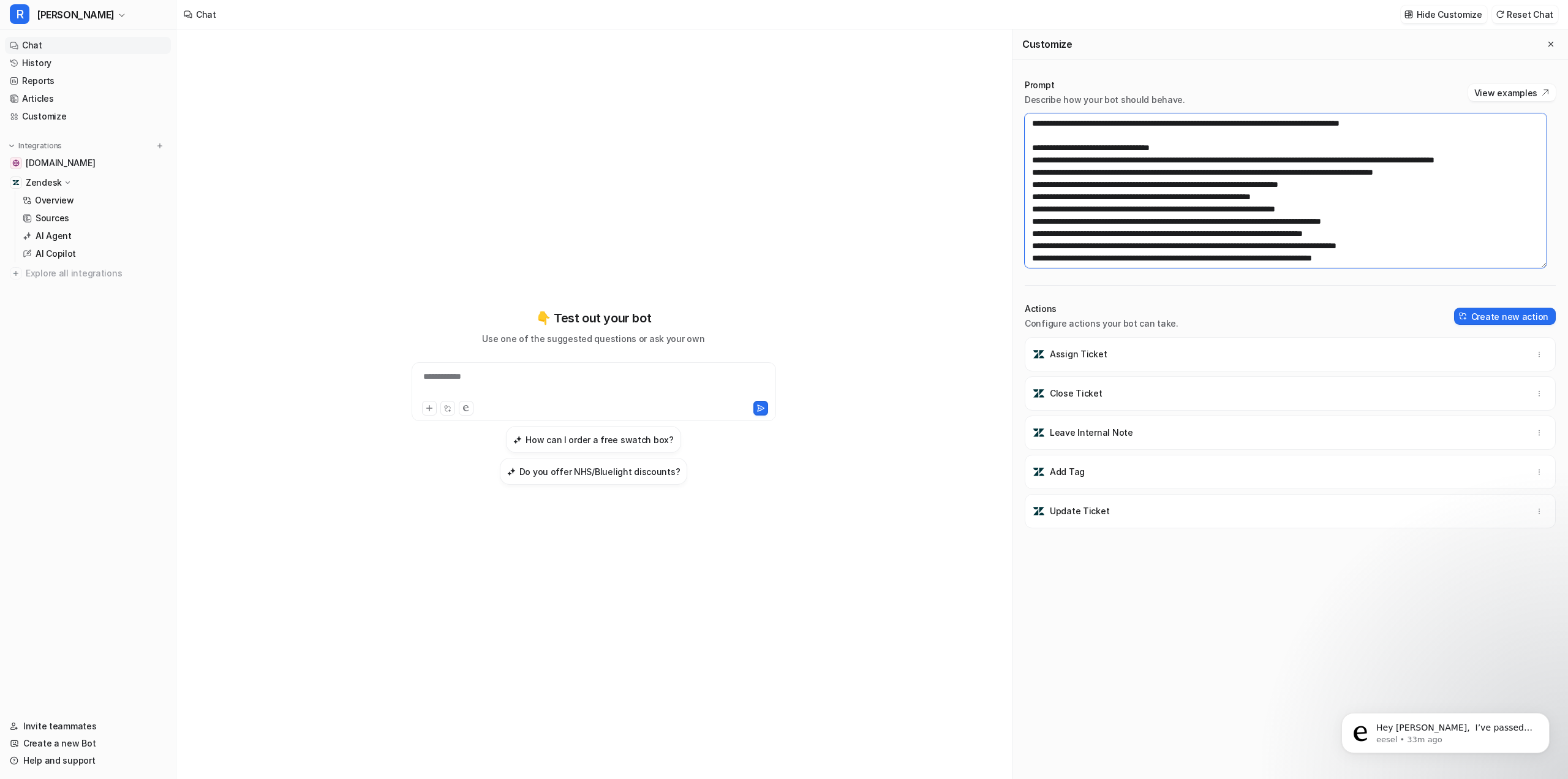
scroll to position [0, 0]
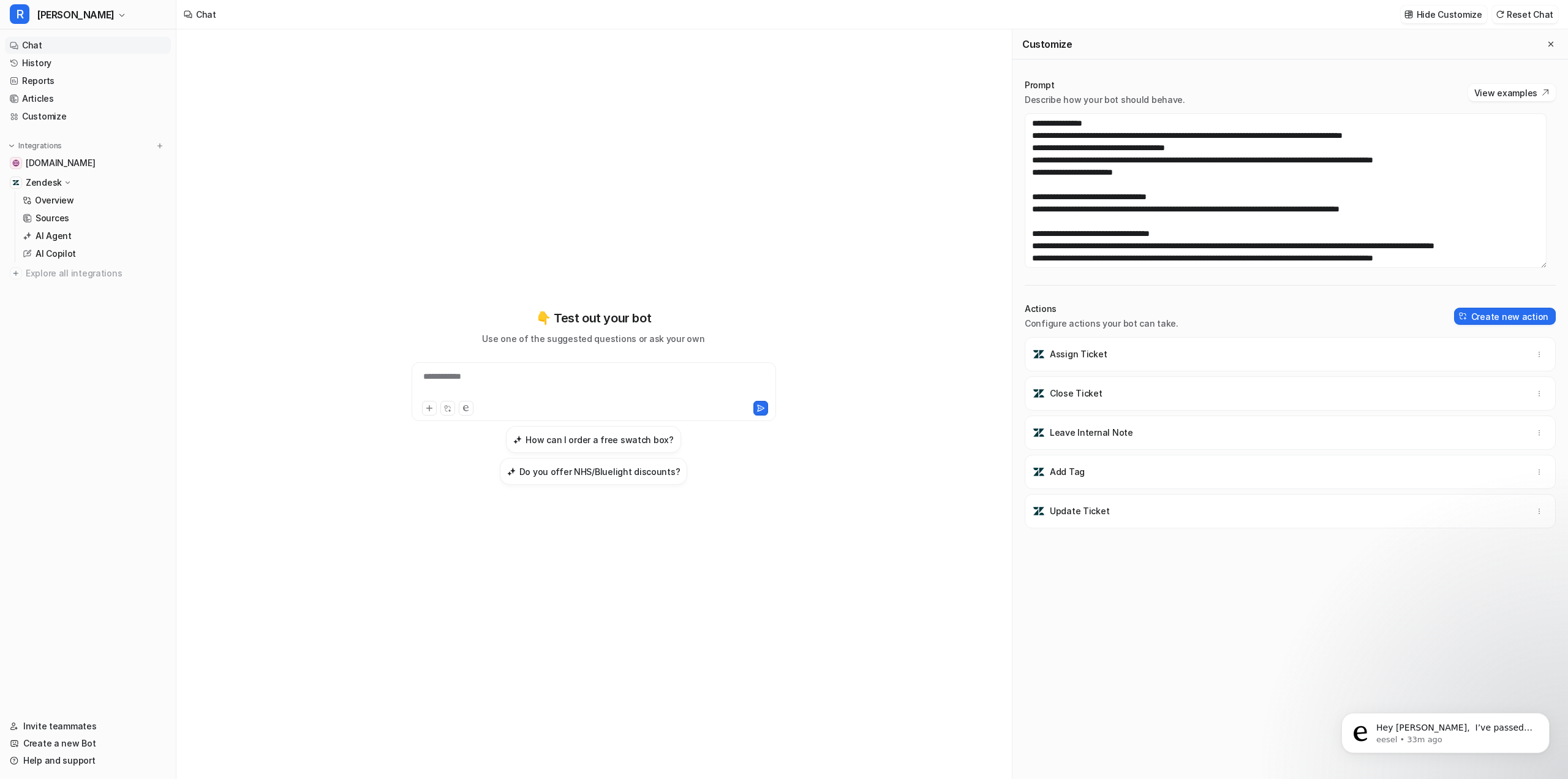
click at [825, 196] on div "**********" at bounding box center [593, 404] width 471 height 750
click at [81, 238] on link "AI Agent" at bounding box center [94, 236] width 154 height 17
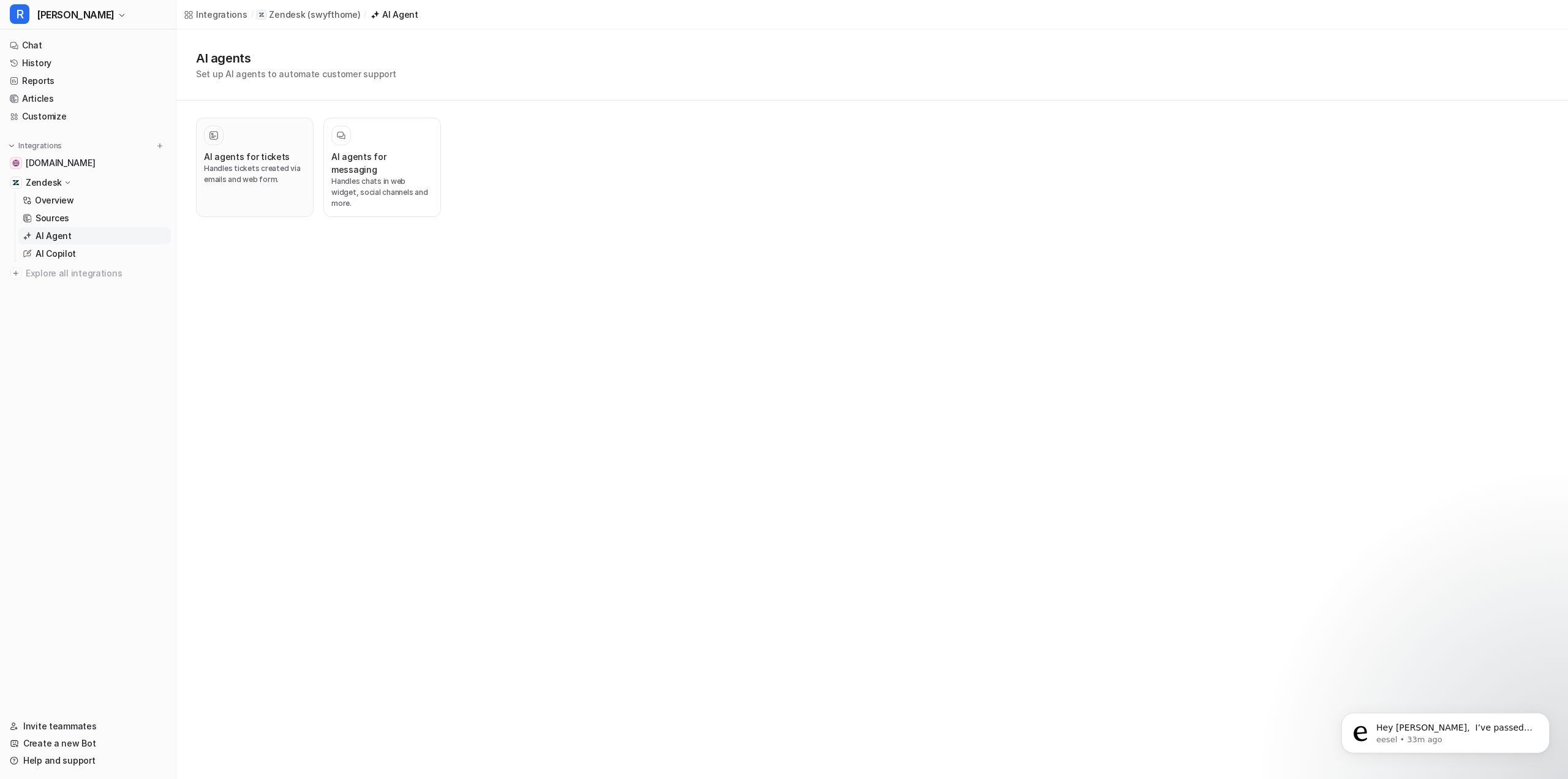
click at [242, 165] on p "Handles tickets created via emails and web form." at bounding box center [254, 174] width 102 height 22
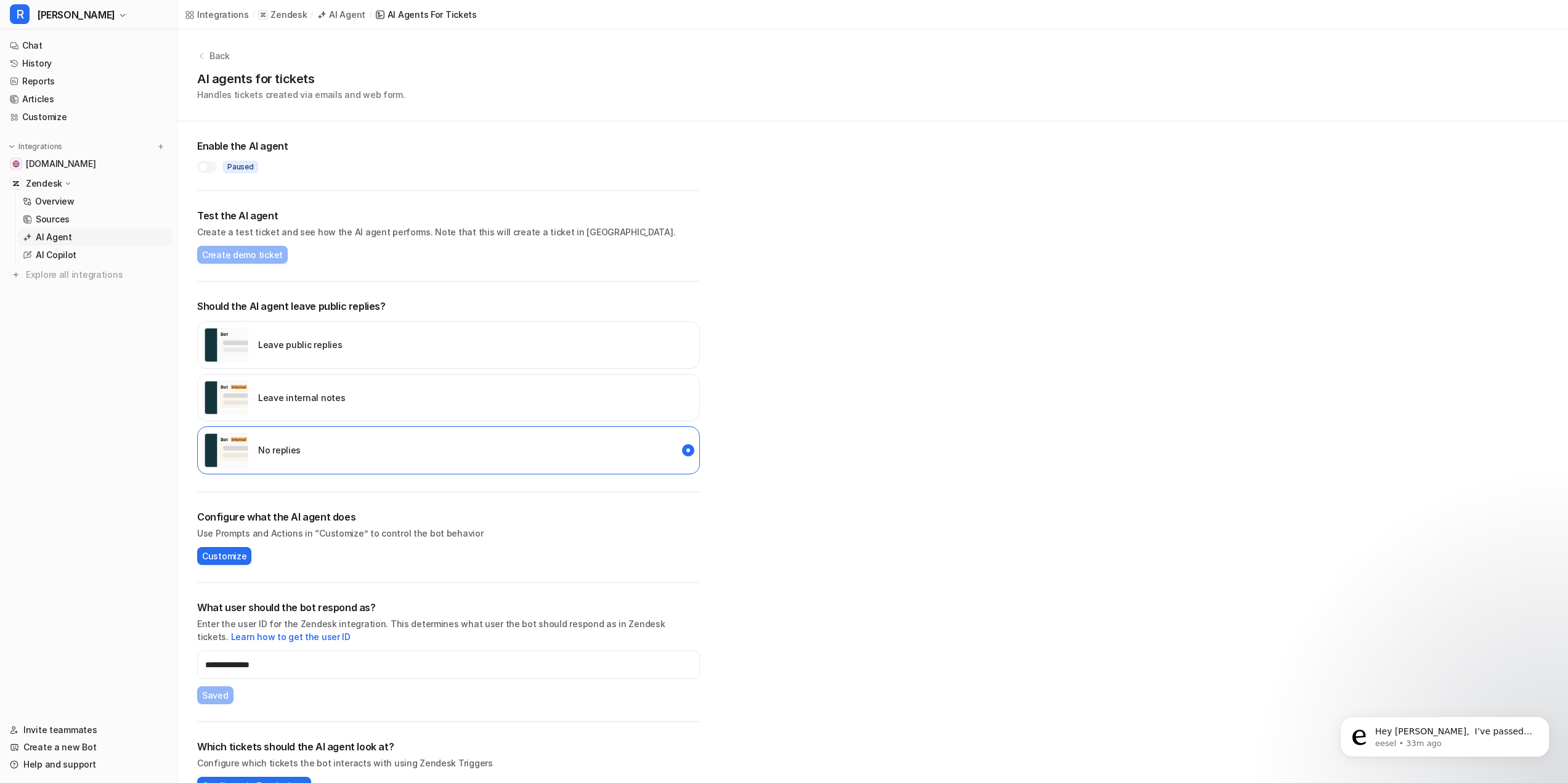
click at [205, 169] on div at bounding box center [203, 167] width 10 height 10
click at [77, 63] on link "History" at bounding box center [89, 63] width 167 height 17
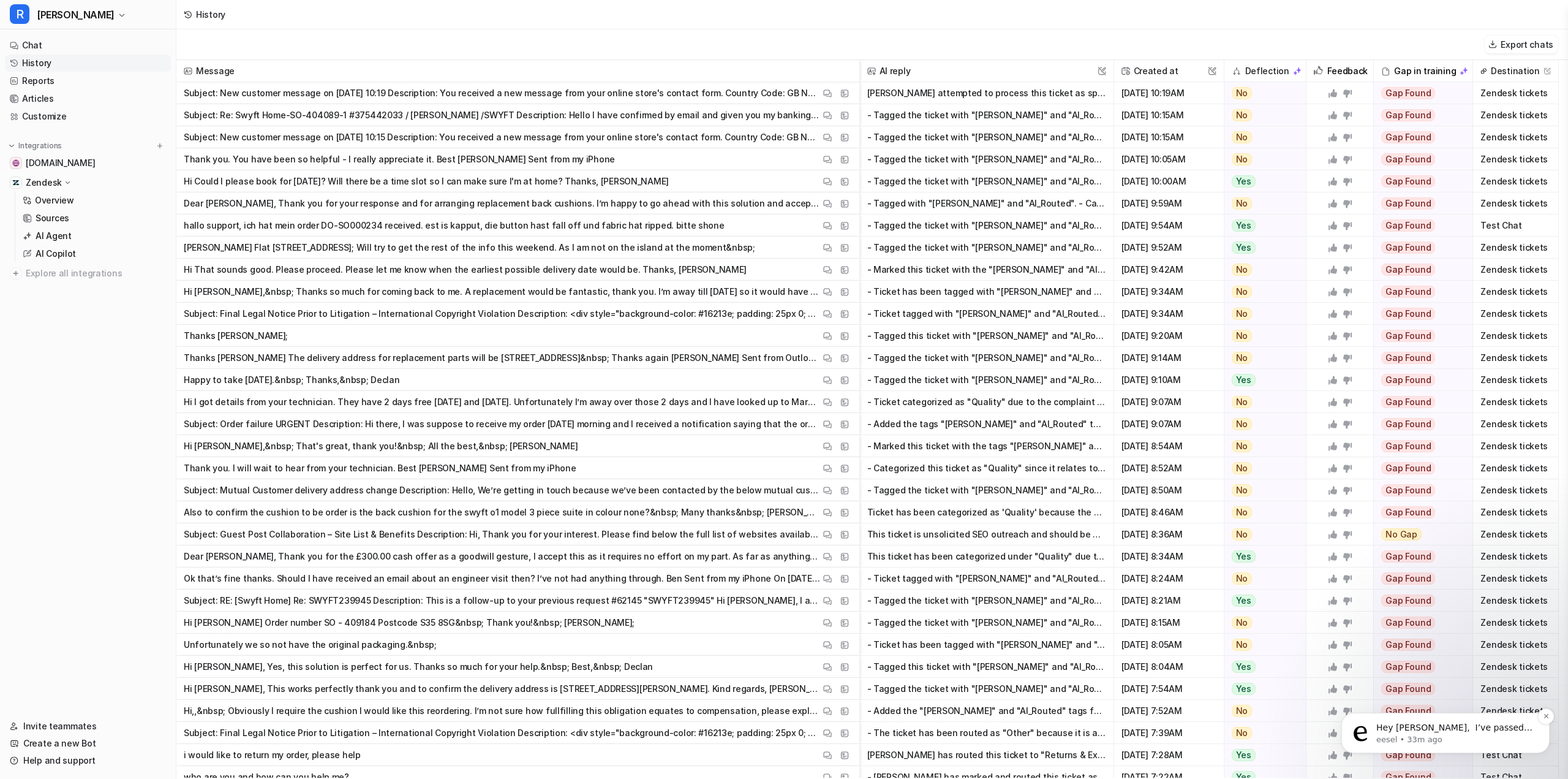
click at [1425, 708] on p "eesel • 33m ago" at bounding box center [1456, 740] width 158 height 11
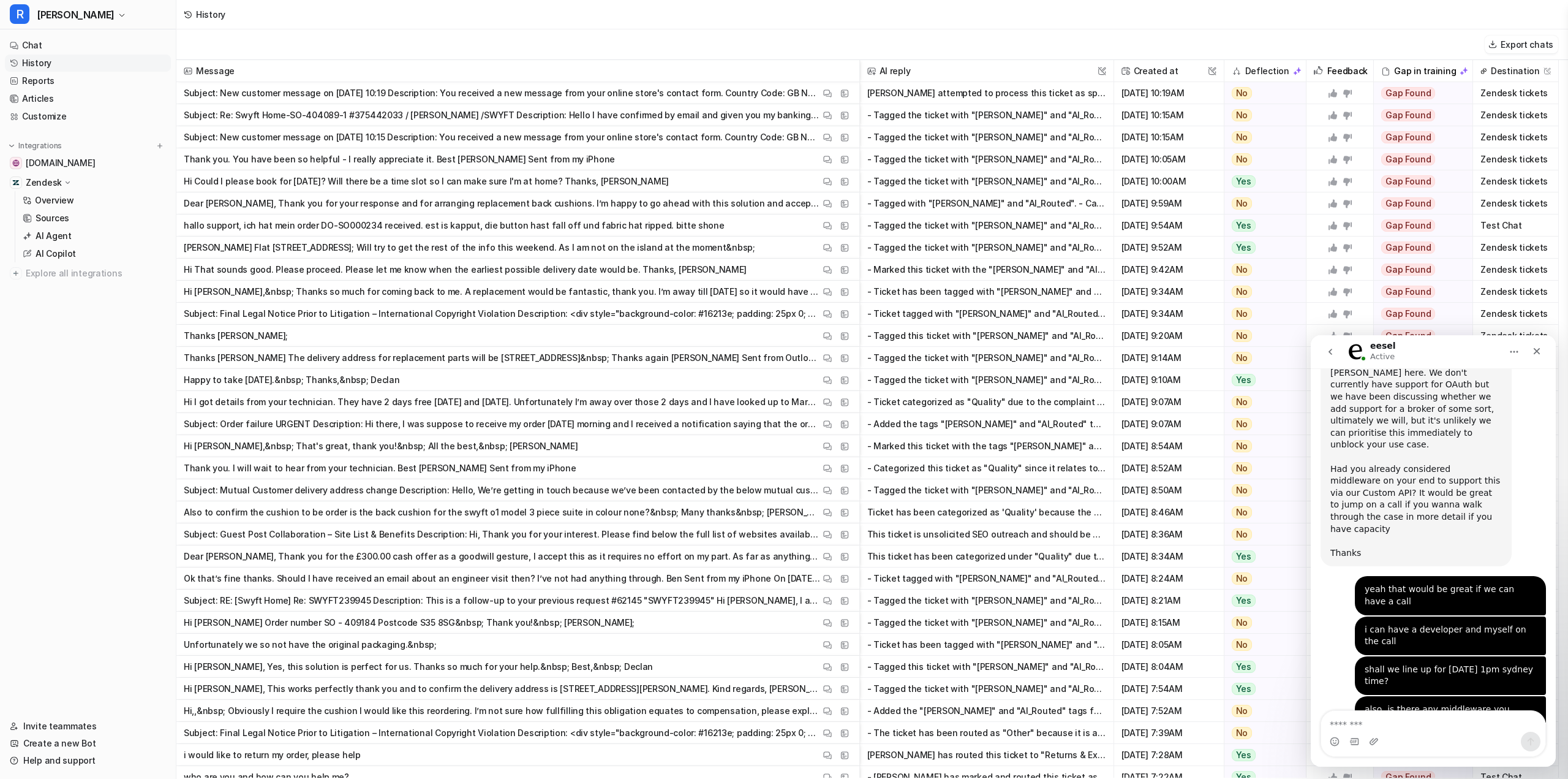
scroll to position [2434, 0]
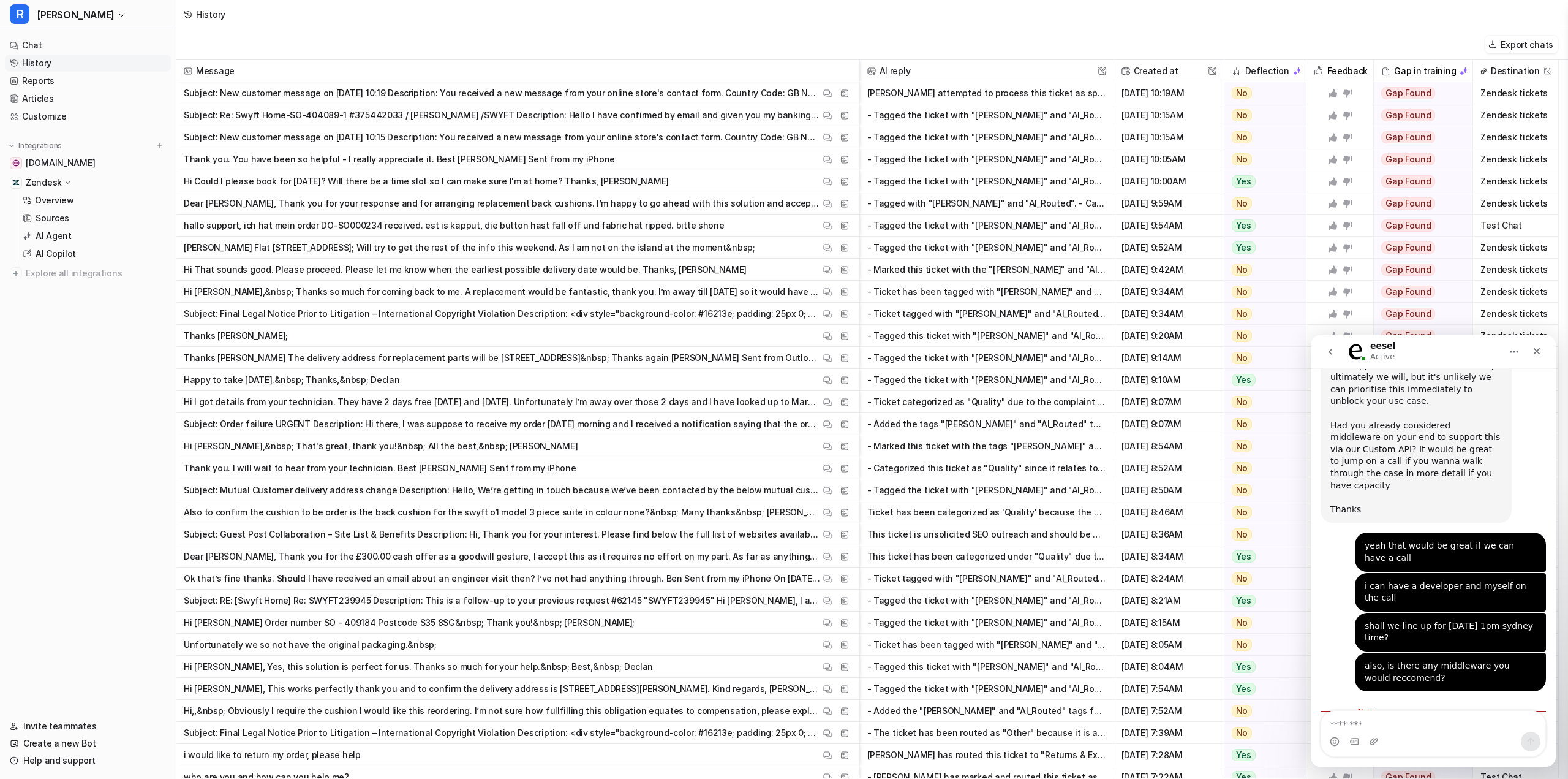
drag, startPoint x: 1397, startPoint y: 592, endPoint x: 1397, endPoint y: 605, distance: 13.0
drag, startPoint x: 1407, startPoint y: 606, endPoint x: 1399, endPoint y: 628, distance: 23.4
click at [1374, 708] on div "Intercom messenger" at bounding box center [1374, 741] width 10 height 19
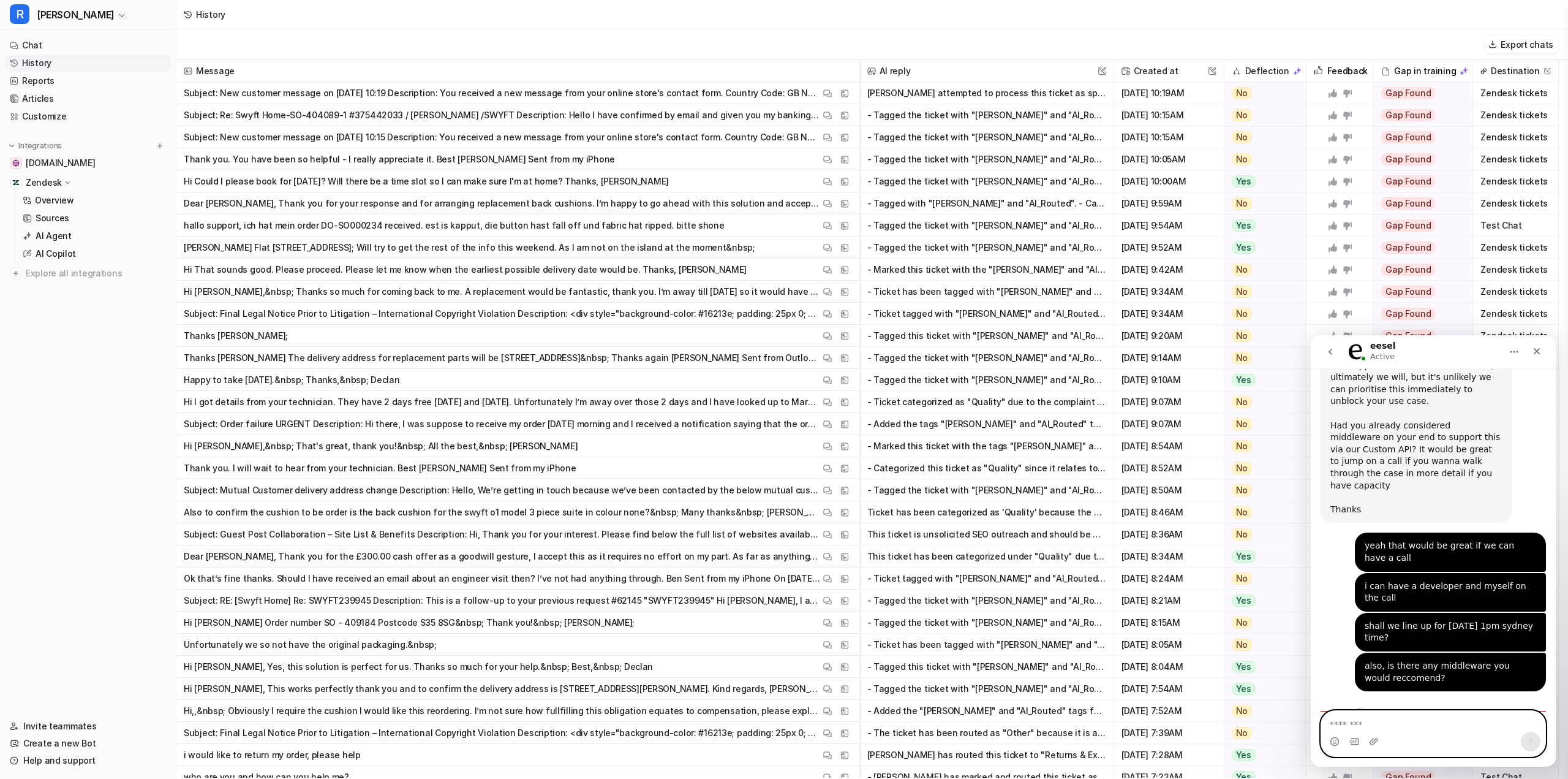
click at [1373, 708] on textarea "Message…" at bounding box center [1433, 721] width 224 height 21
type textarea "**********"
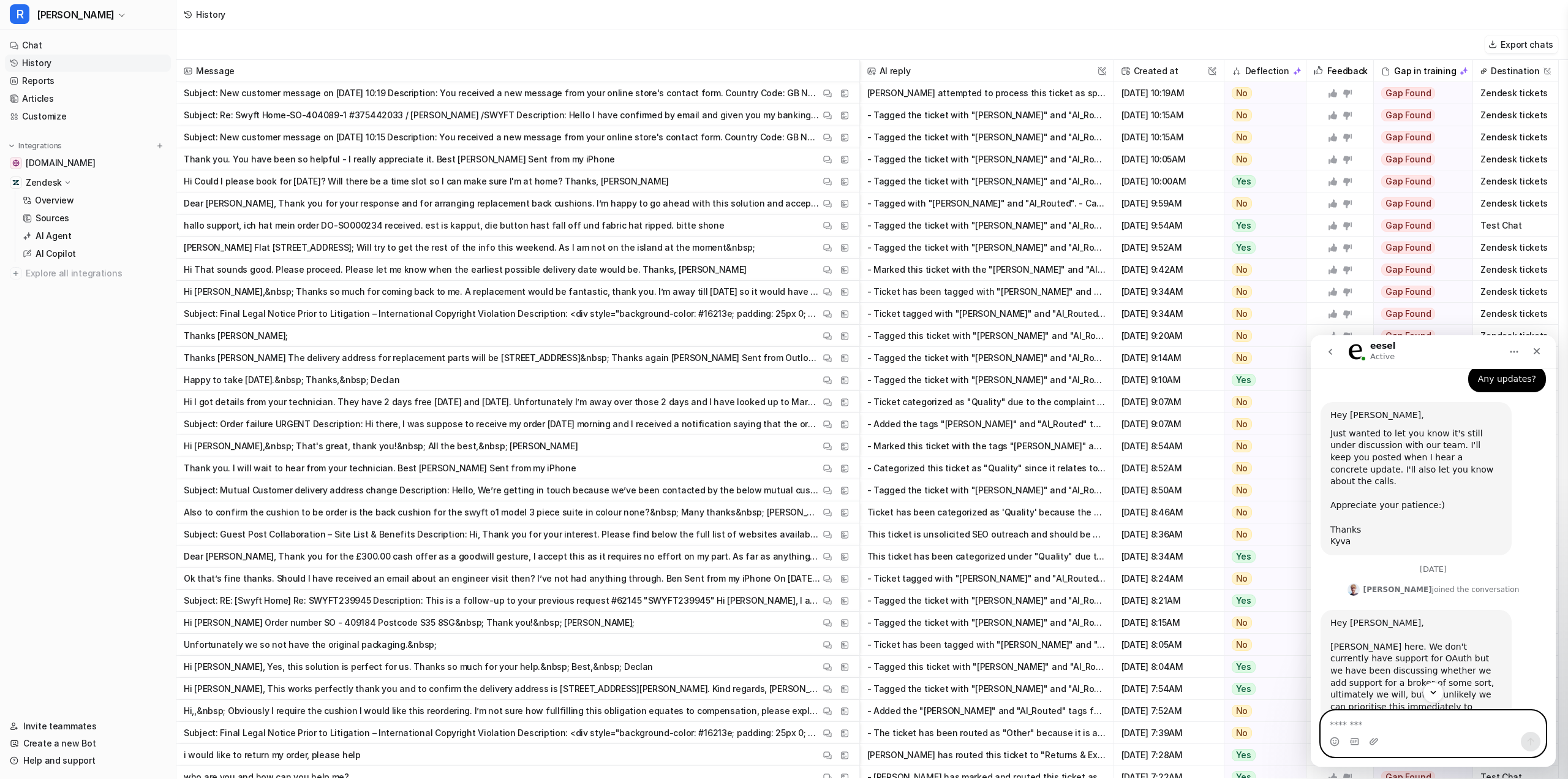
scroll to position [2136, 0]
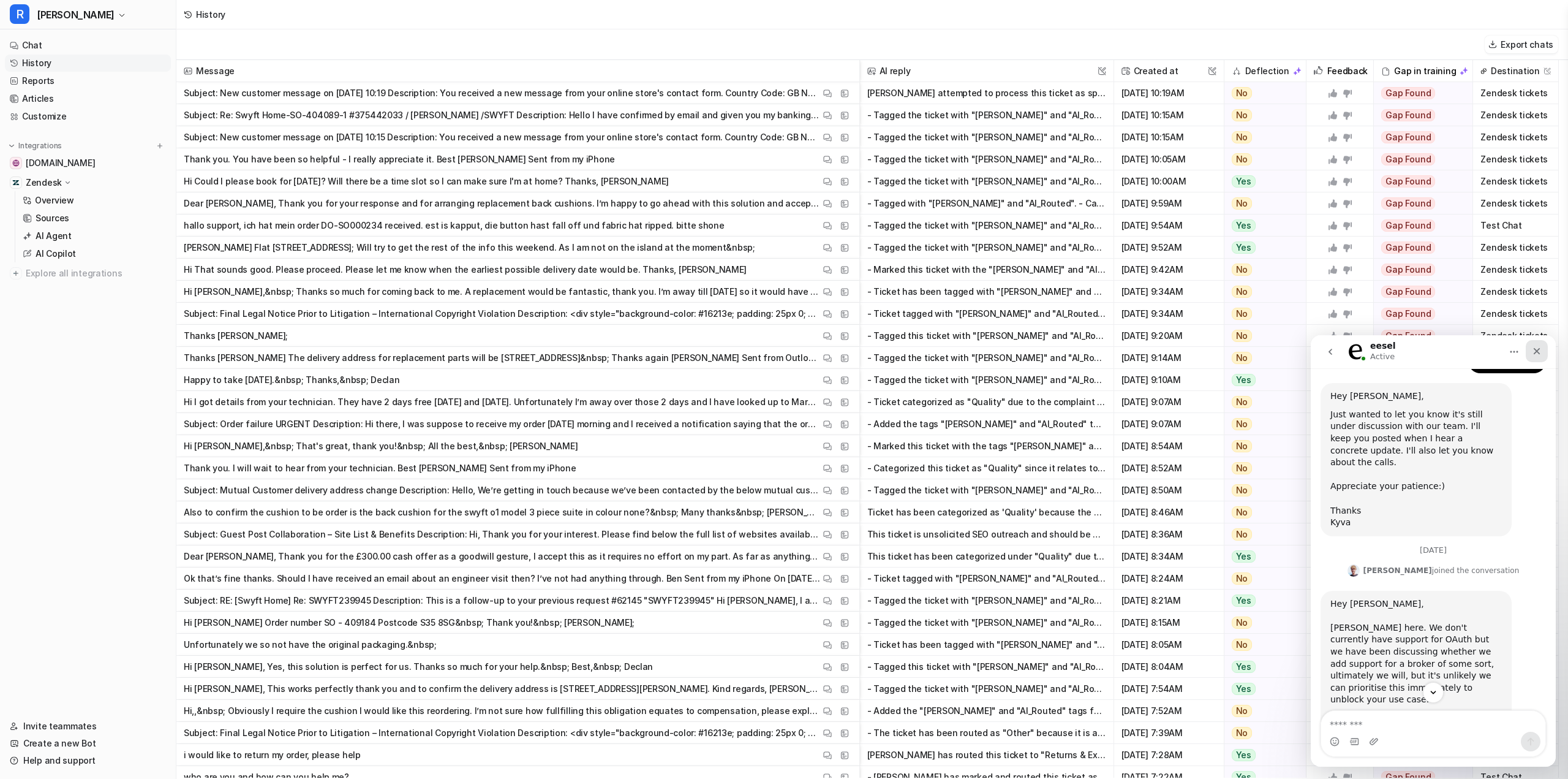
click at [1425, 354] on div "Close" at bounding box center [1537, 351] width 22 height 22
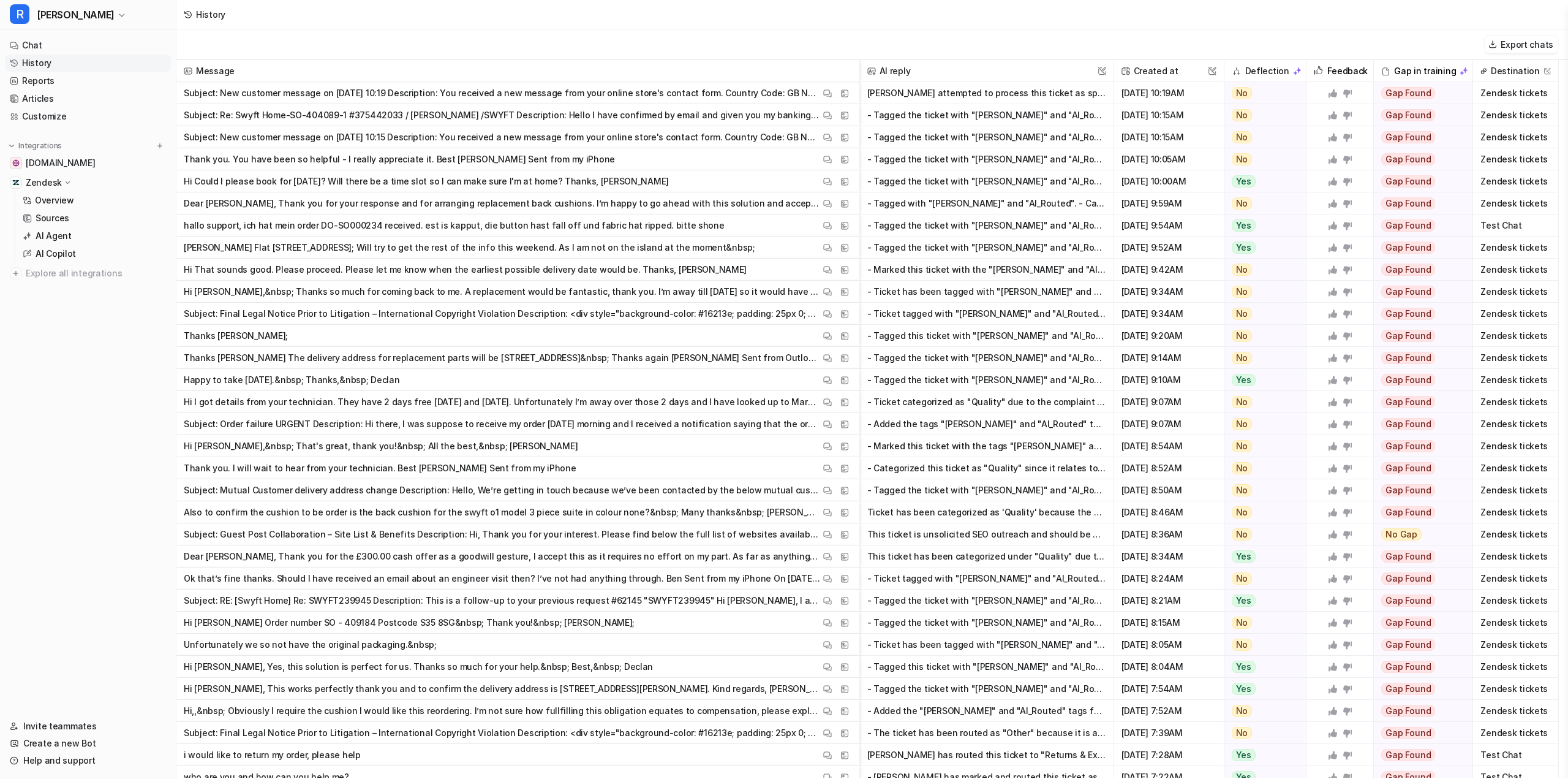
scroll to position [2443, 0]
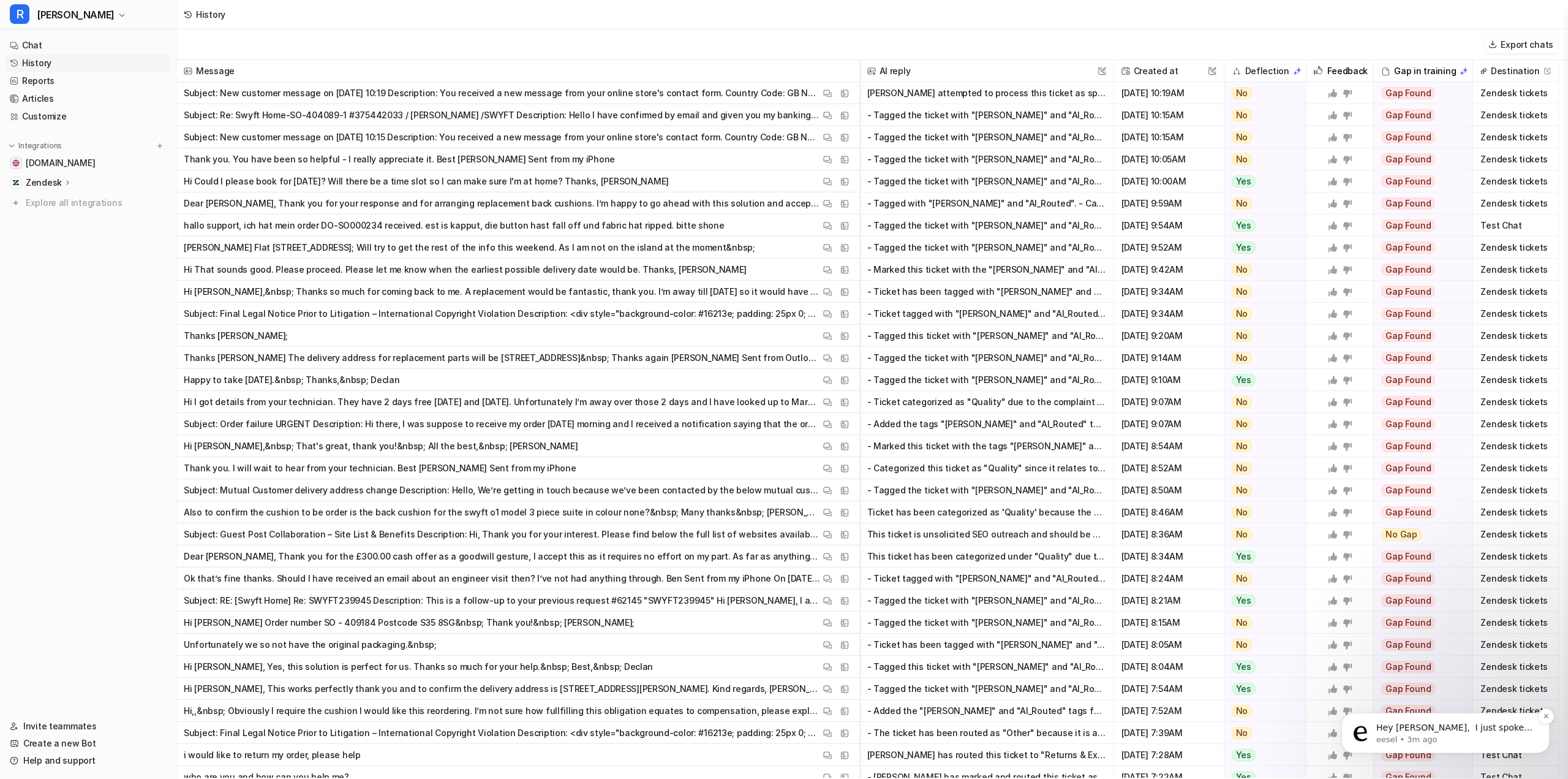
click at [1492, 726] on p "Hey [PERSON_NAME], ​ I just spoke with [PERSON_NAME], and he’ll be sending you …" at bounding box center [1456, 728] width 158 height 13
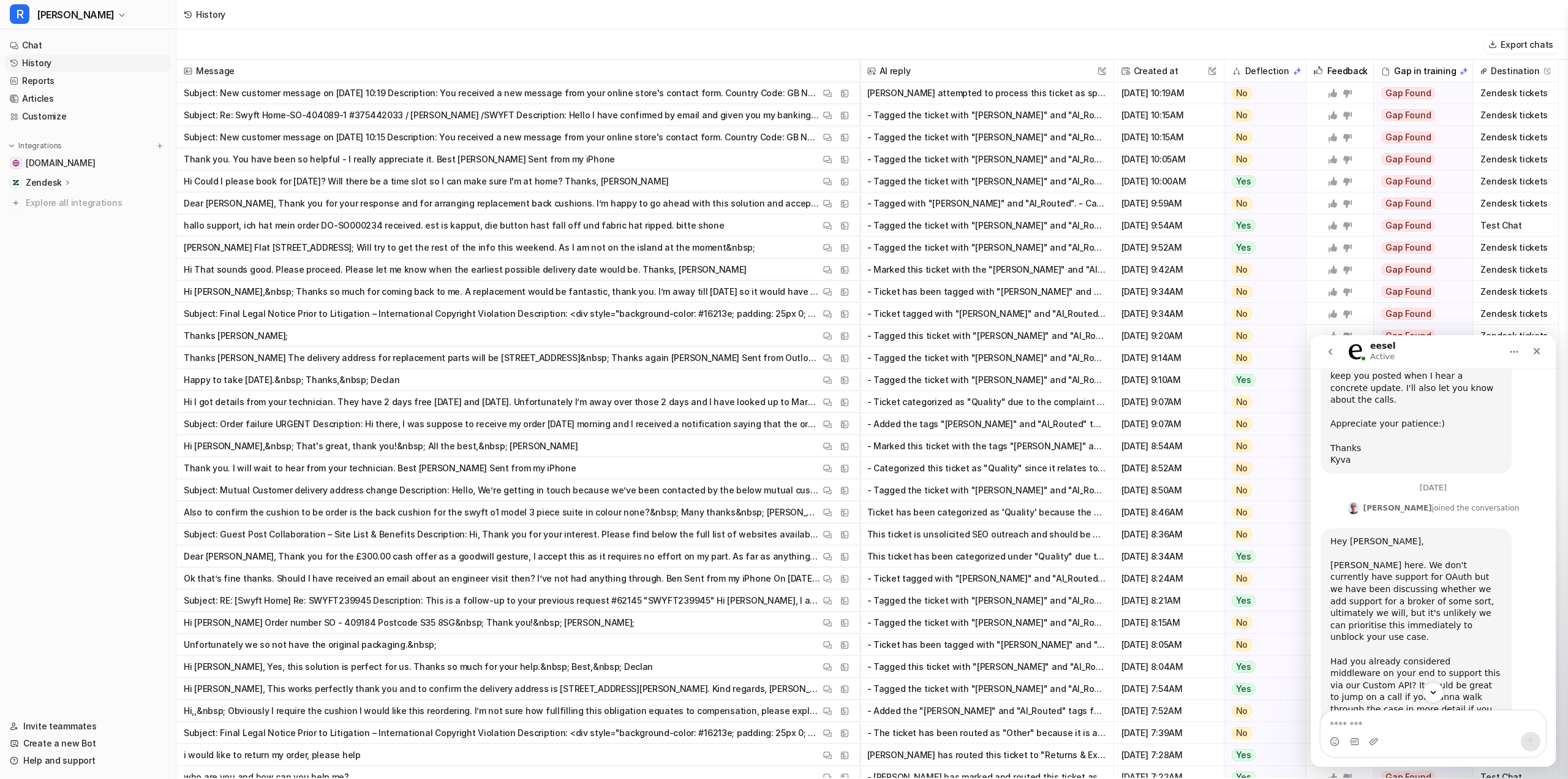
scroll to position [2611, 0]
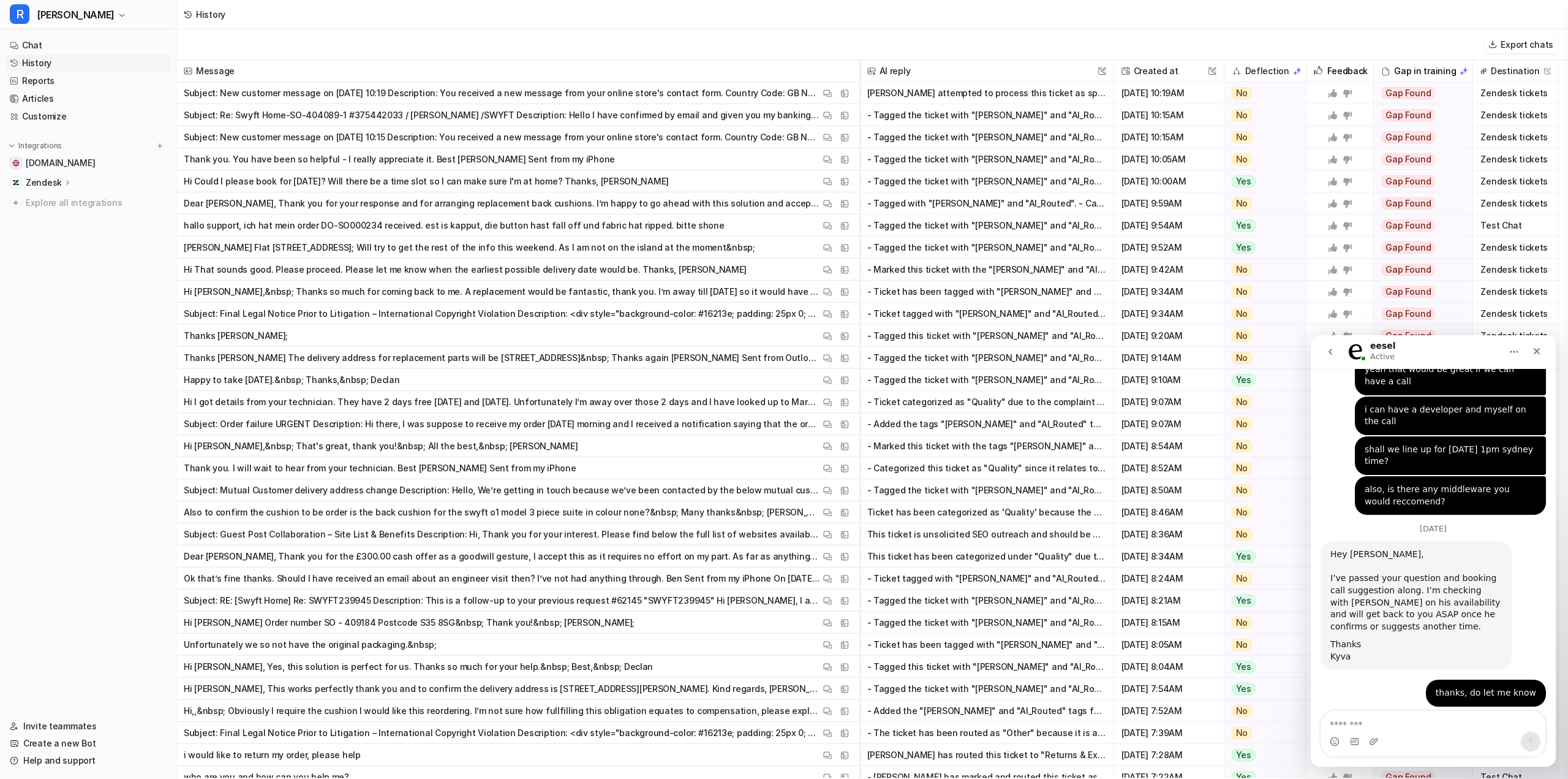
drag, startPoint x: 1411, startPoint y: 559, endPoint x: 1420, endPoint y: 583, distance: 25.6
click at [1420, 748] on div "I just spoke with [PERSON_NAME], and he’ll be sending you the calendar invite f…" at bounding box center [1416, 771] width 171 height 48
drag, startPoint x: 1347, startPoint y: 614, endPoint x: 1435, endPoint y: 636, distance: 90.7
click at [1355, 718] on textarea "Message…" at bounding box center [1433, 721] width 224 height 21
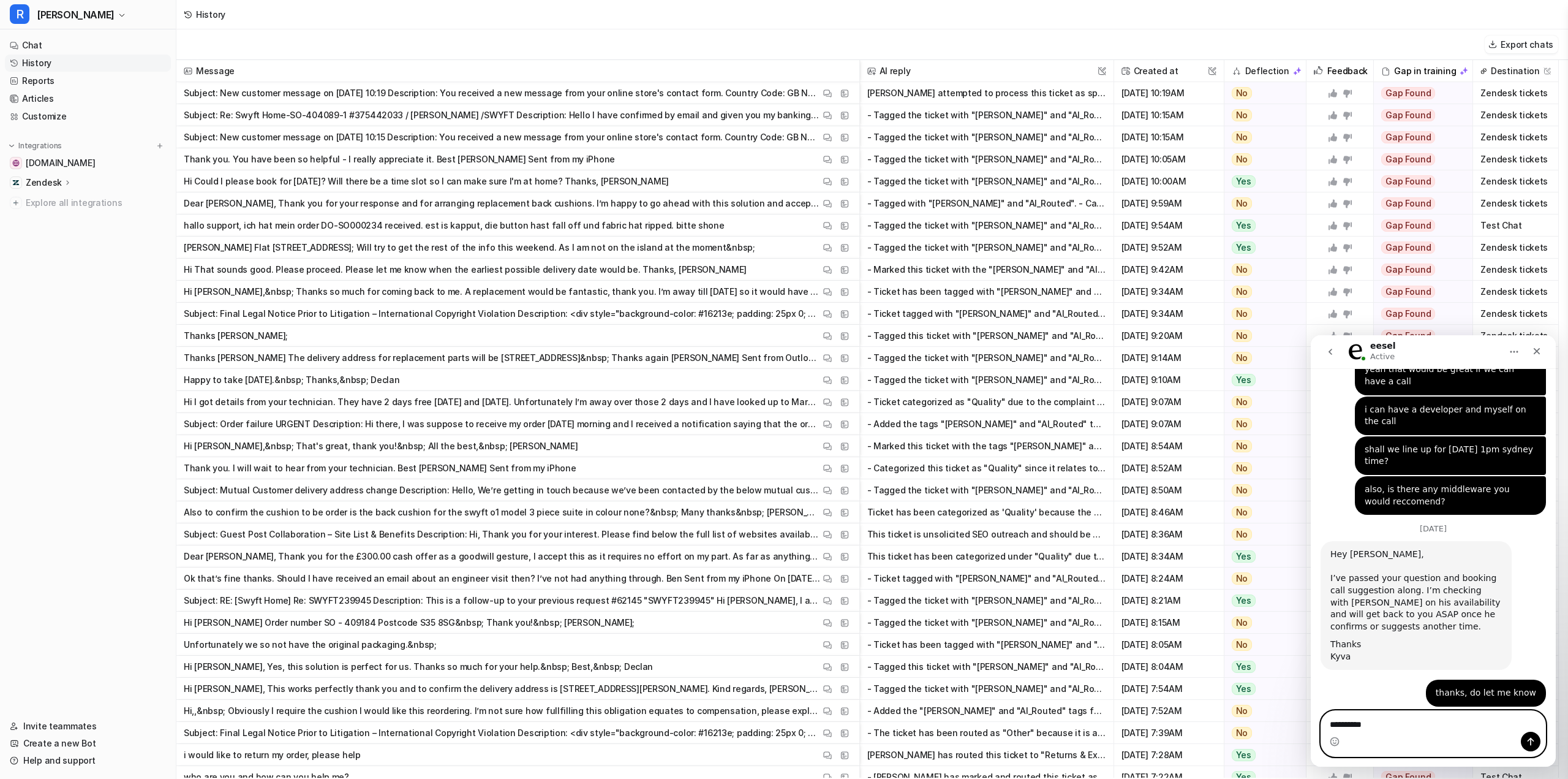
type textarea "**********"
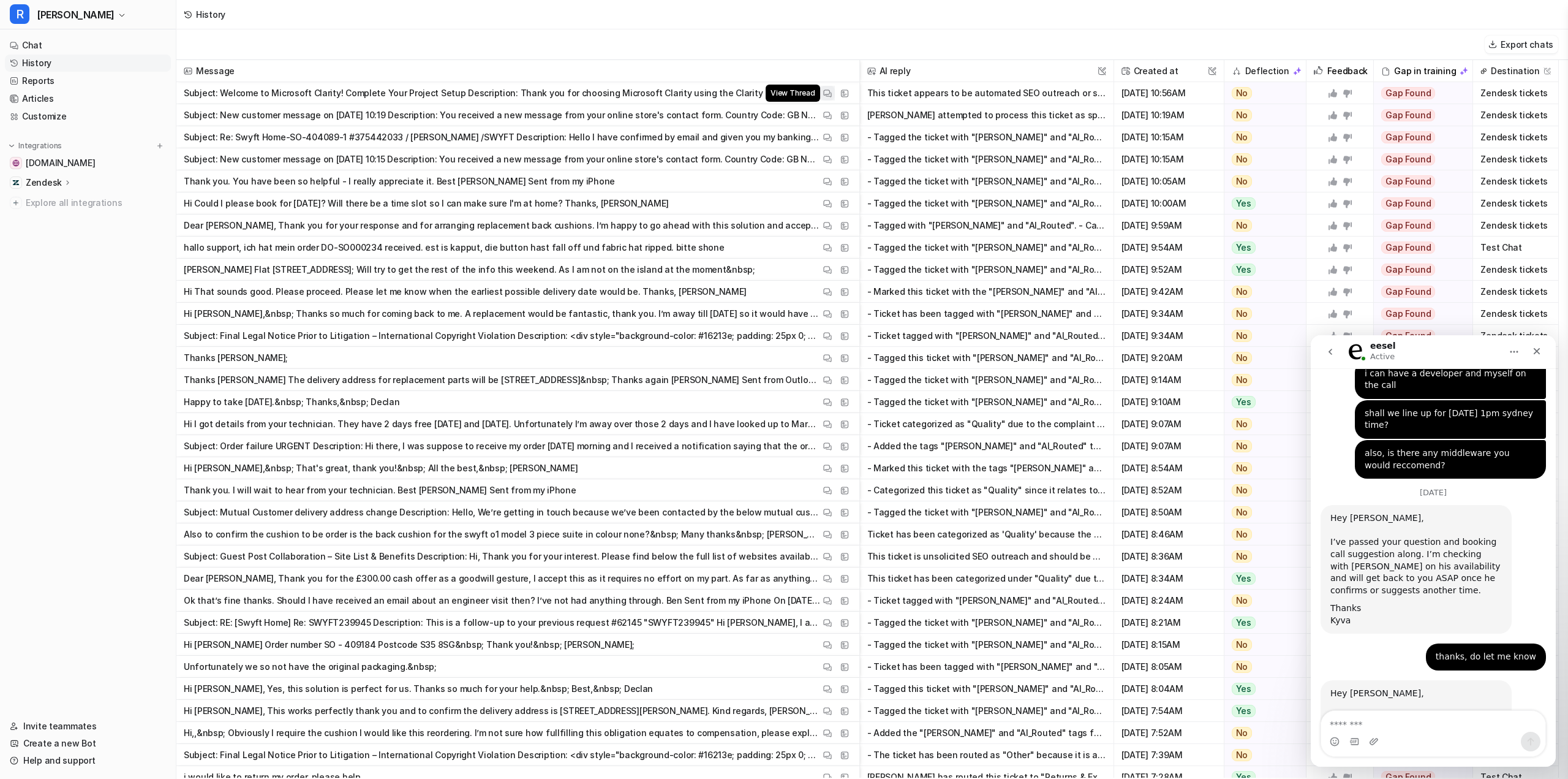
click at [825, 94] on img at bounding box center [827, 93] width 8 height 9
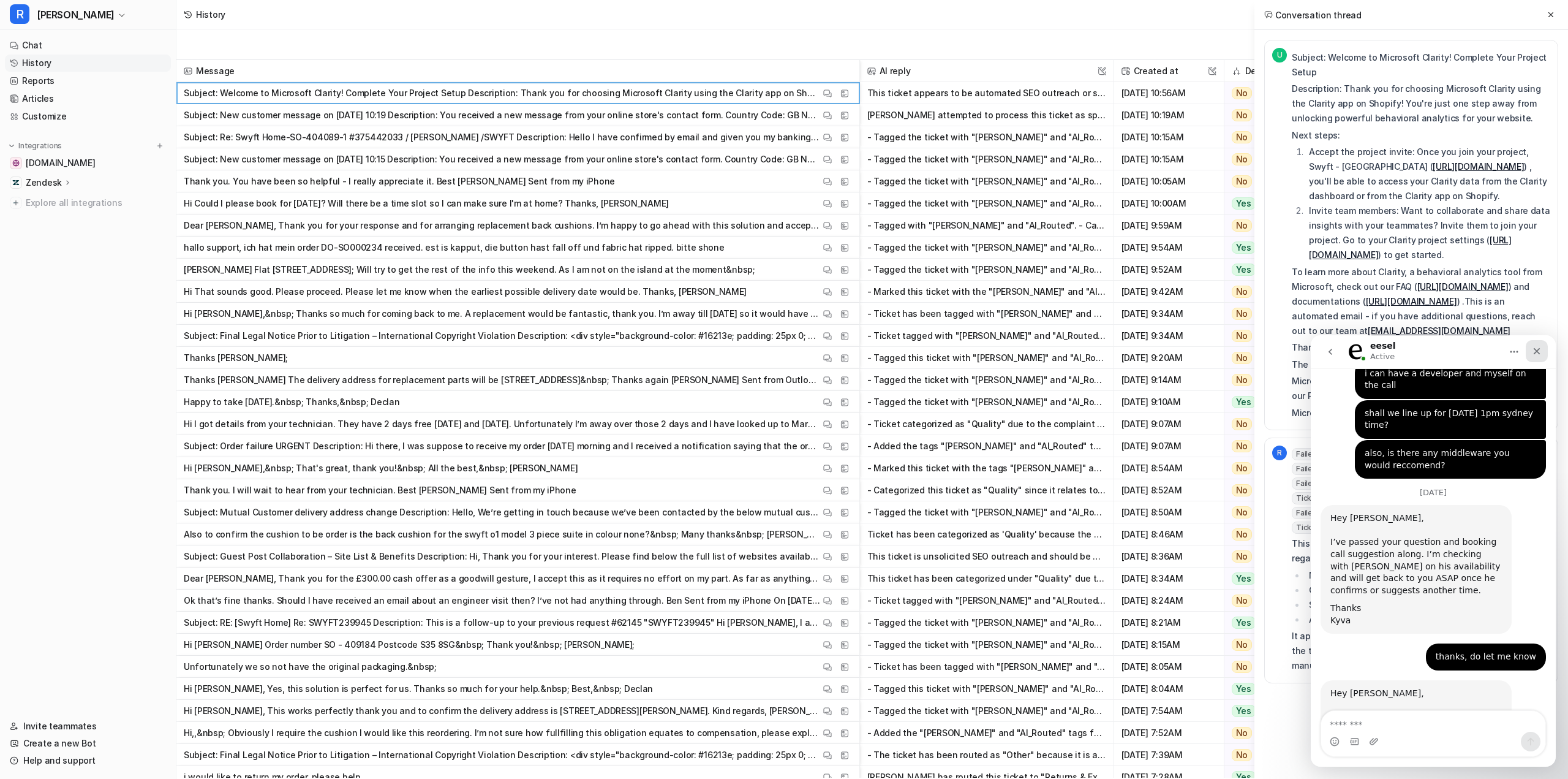
click at [1542, 353] on div "Close" at bounding box center [1537, 351] width 22 height 22
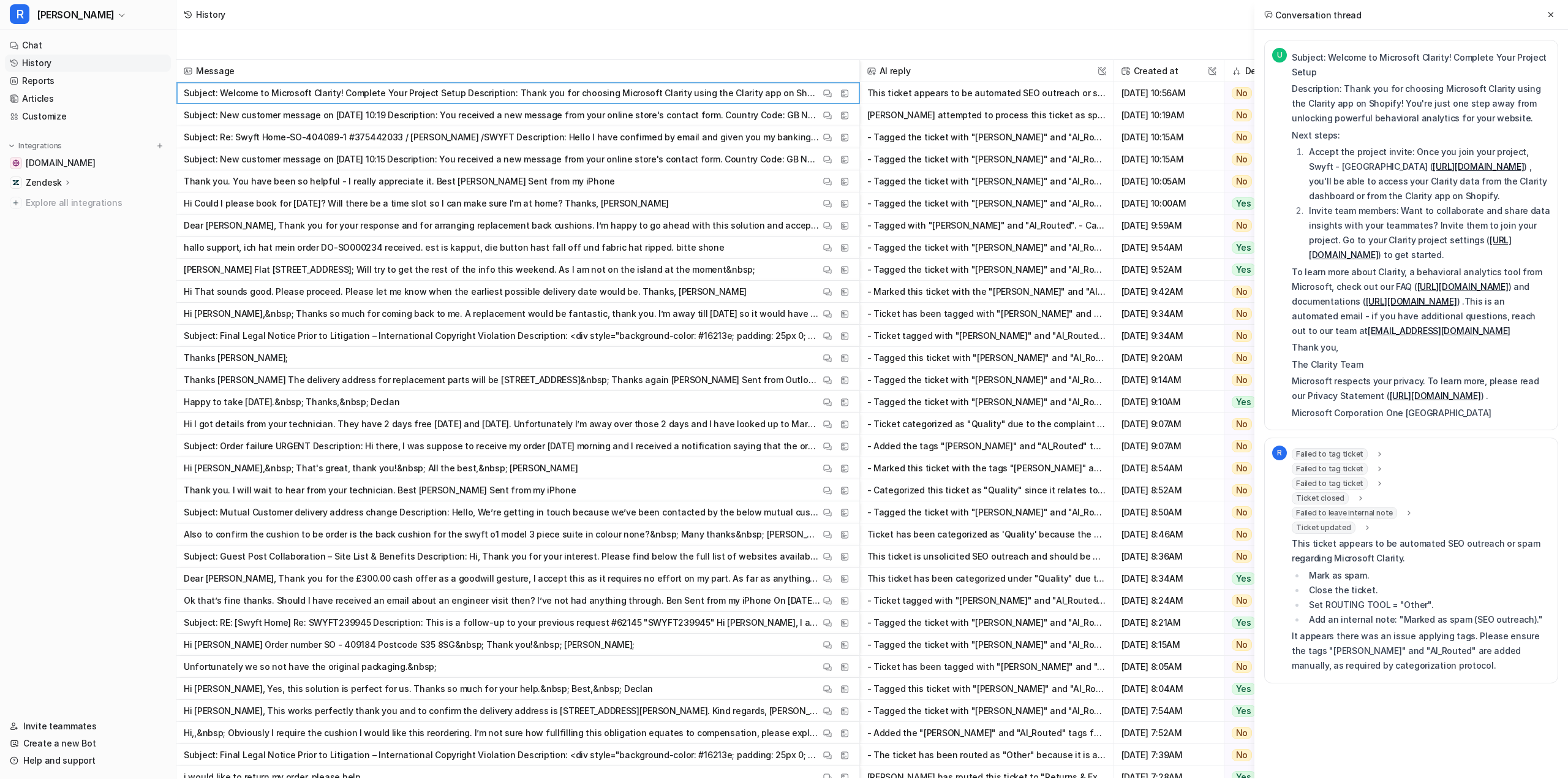
click at [1348, 452] on span "Failed to tag ticket" at bounding box center [1330, 454] width 76 height 13
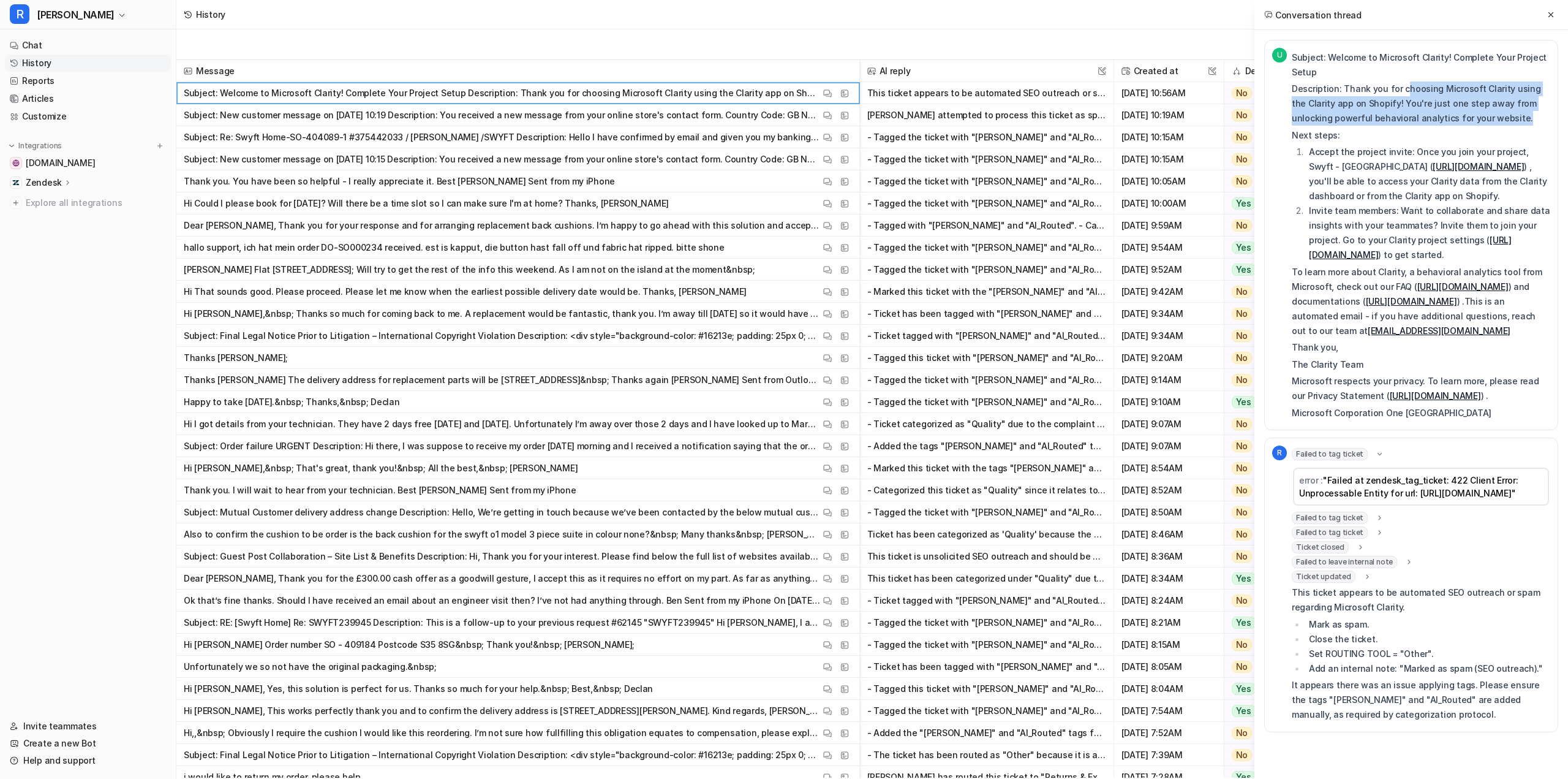
drag, startPoint x: 1404, startPoint y: 71, endPoint x: 1454, endPoint y: 105, distance: 60.5
click at [1454, 105] on p "Description: Thank you for choosing Microsoft Clarity using the Clarity app on …" at bounding box center [1421, 103] width 258 height 44
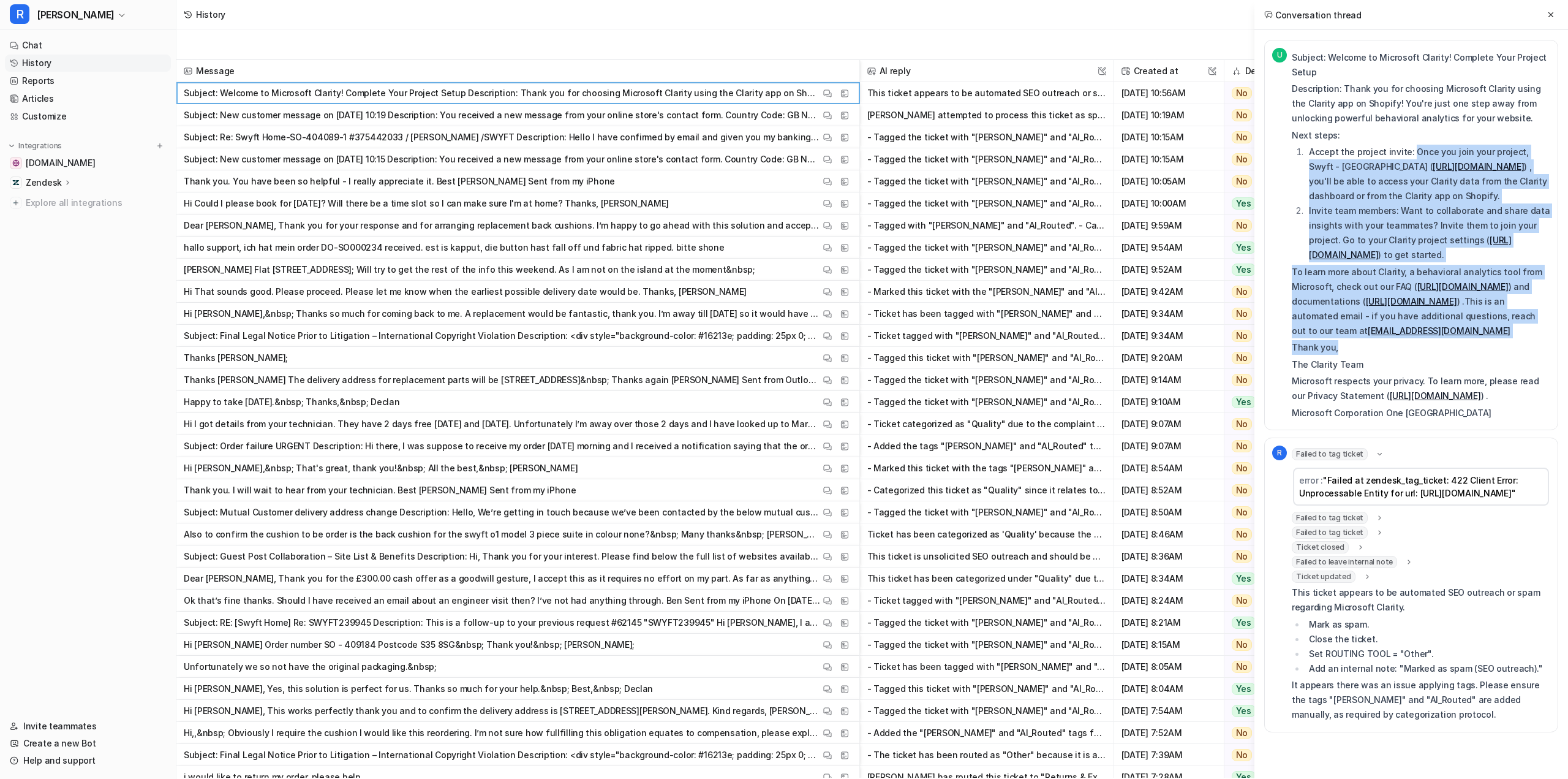
drag, startPoint x: 1412, startPoint y: 132, endPoint x: 1397, endPoint y: 363, distance: 231.5
click at [1400, 347] on div "Subject: Welcome to Microsoft Clarity! Complete Your Project Setup Description:…" at bounding box center [1421, 235] width 258 height 370
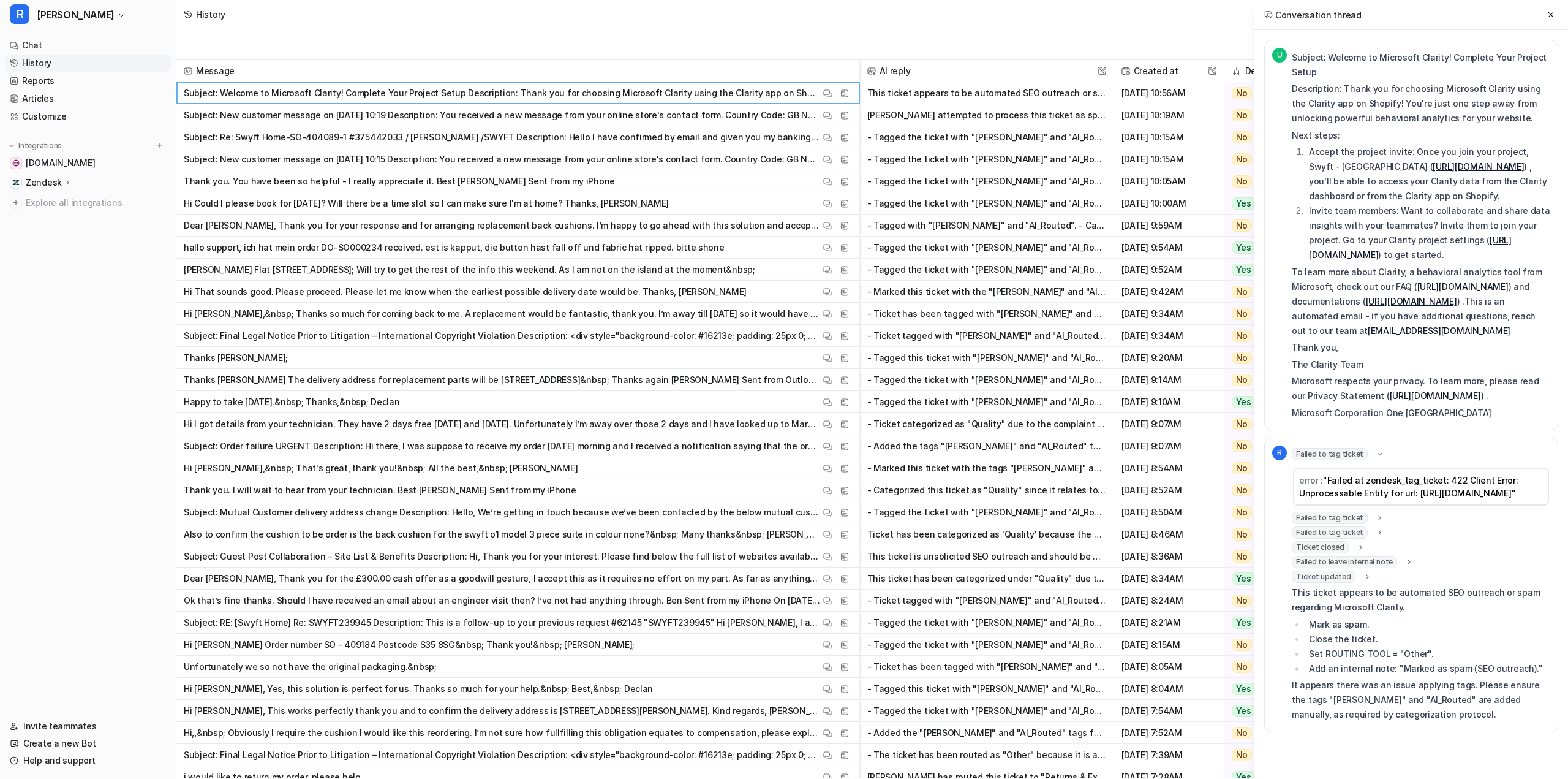
click at [1395, 377] on p "Microsoft respects your privacy. To learn more, please read our Privacy Stateme…" at bounding box center [1421, 388] width 258 height 29
click at [1342, 524] on span "Failed to tag ticket" at bounding box center [1330, 518] width 76 height 13
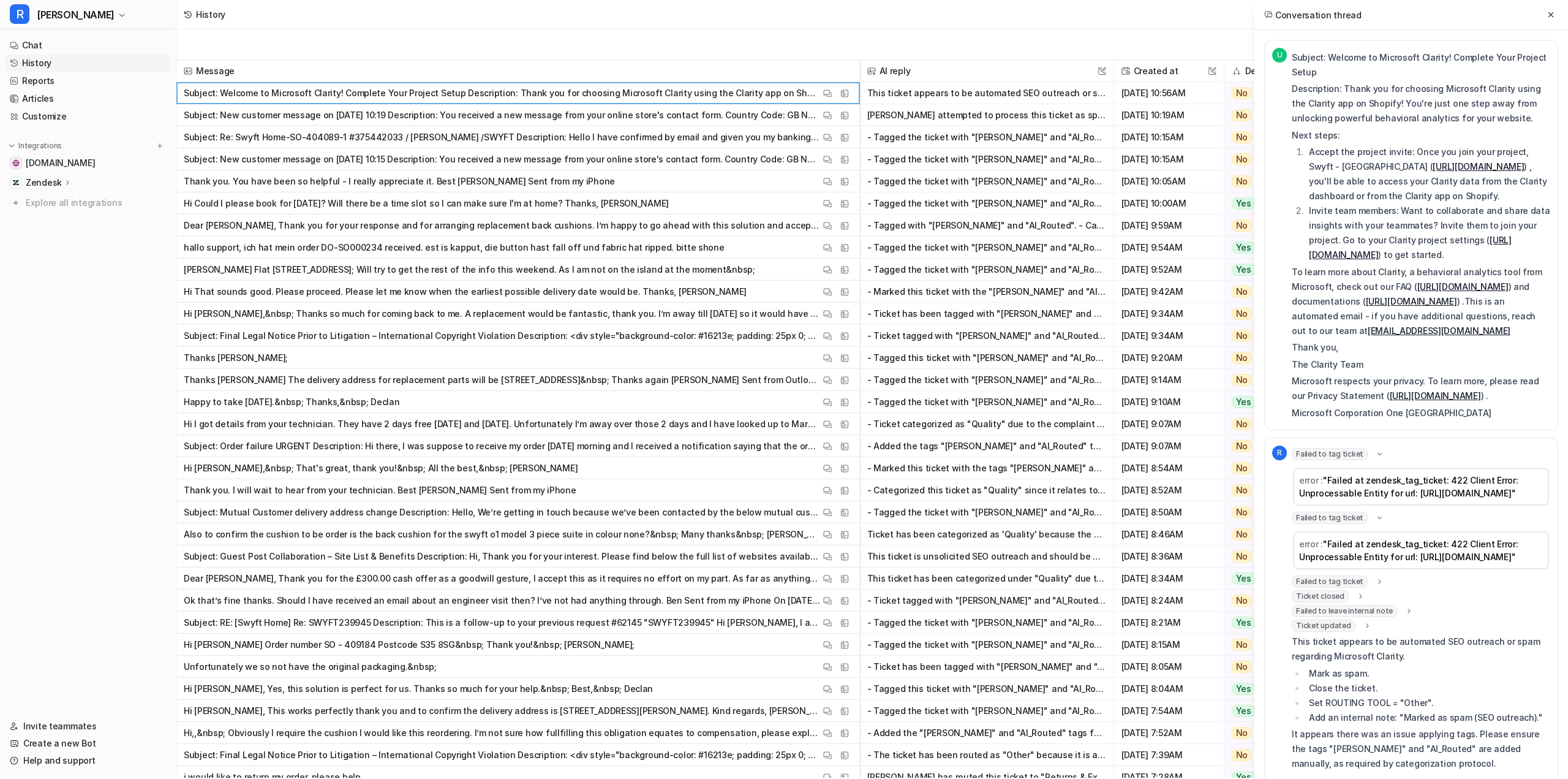
scroll to position [57, 0]
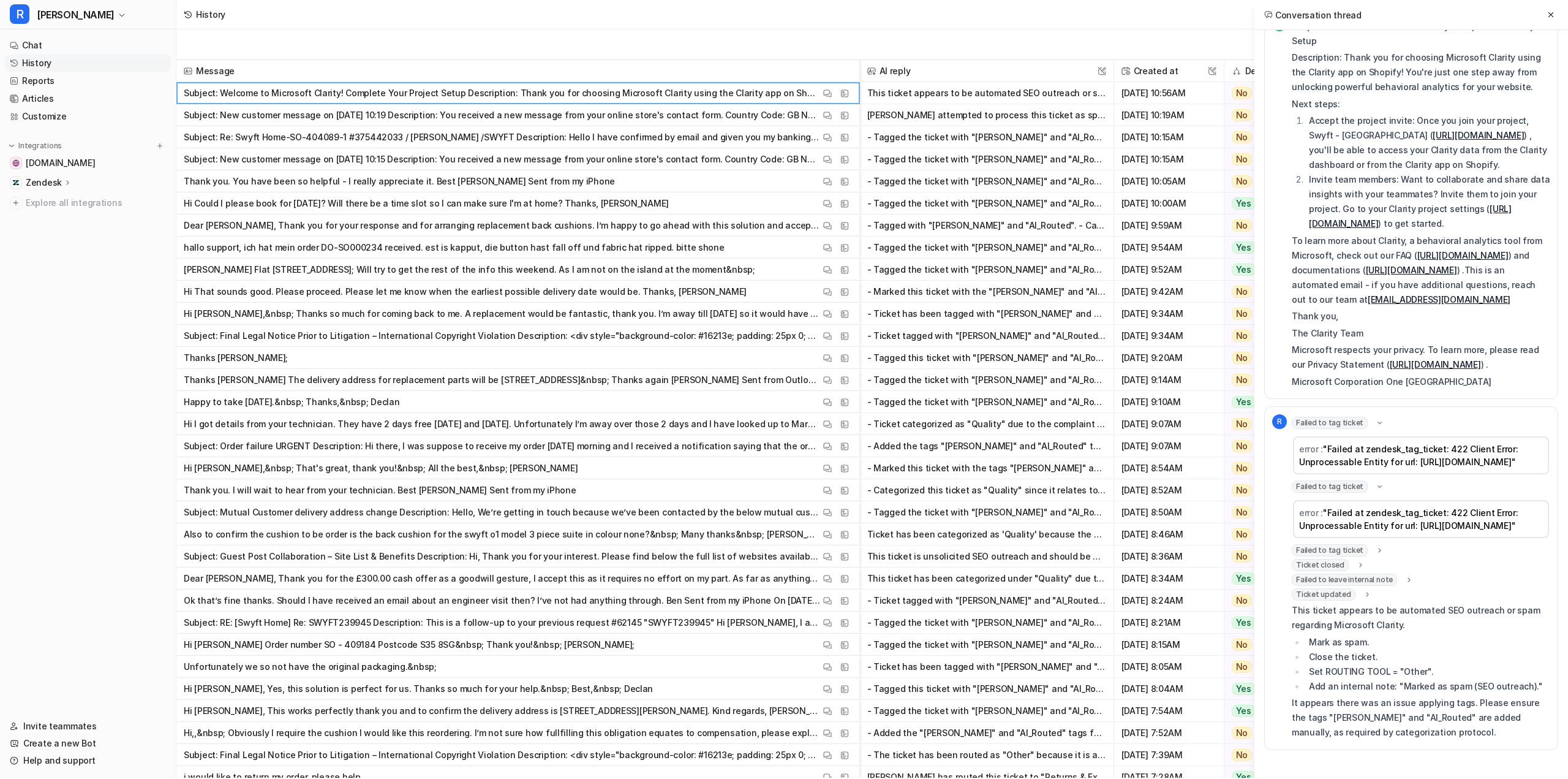
click at [1347, 546] on span "Failed to tag ticket" at bounding box center [1330, 550] width 76 height 13
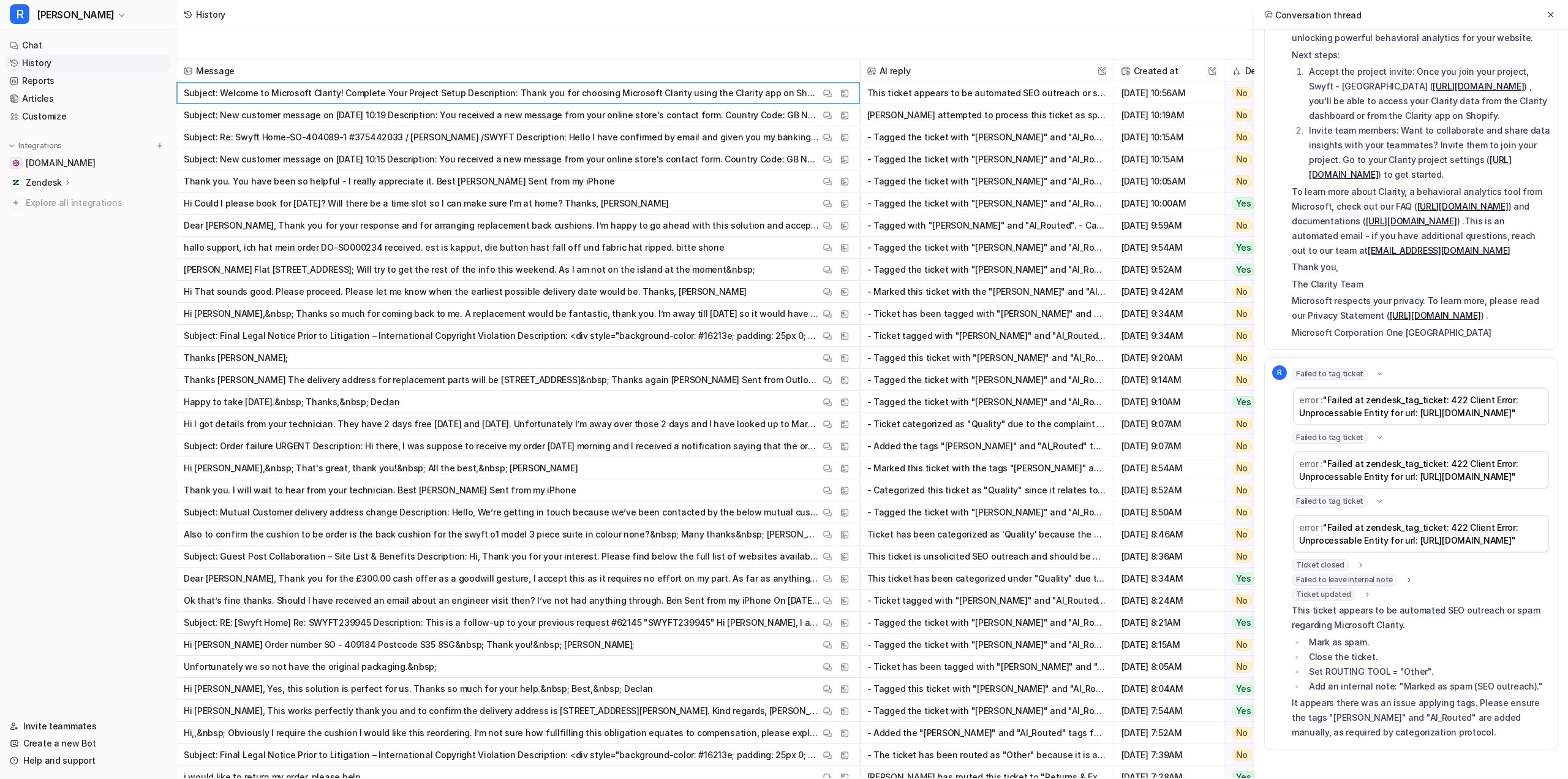
scroll to position [119, 0]
click at [1342, 564] on span "Ticket closed" at bounding box center [1321, 565] width 57 height 13
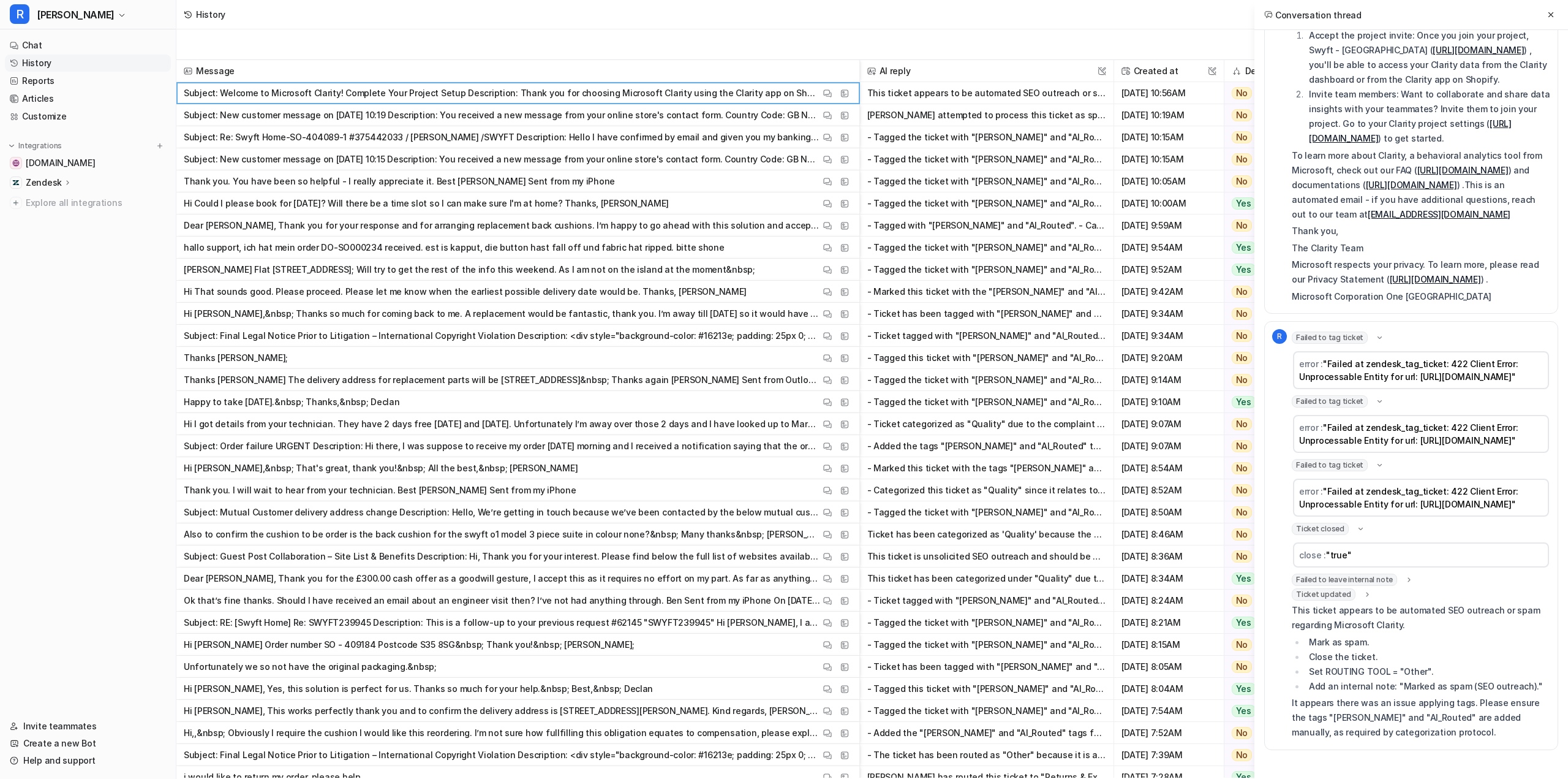
scroll to position [155, 0]
click at [1376, 578] on span "Failed to leave internal note" at bounding box center [1345, 579] width 106 height 13
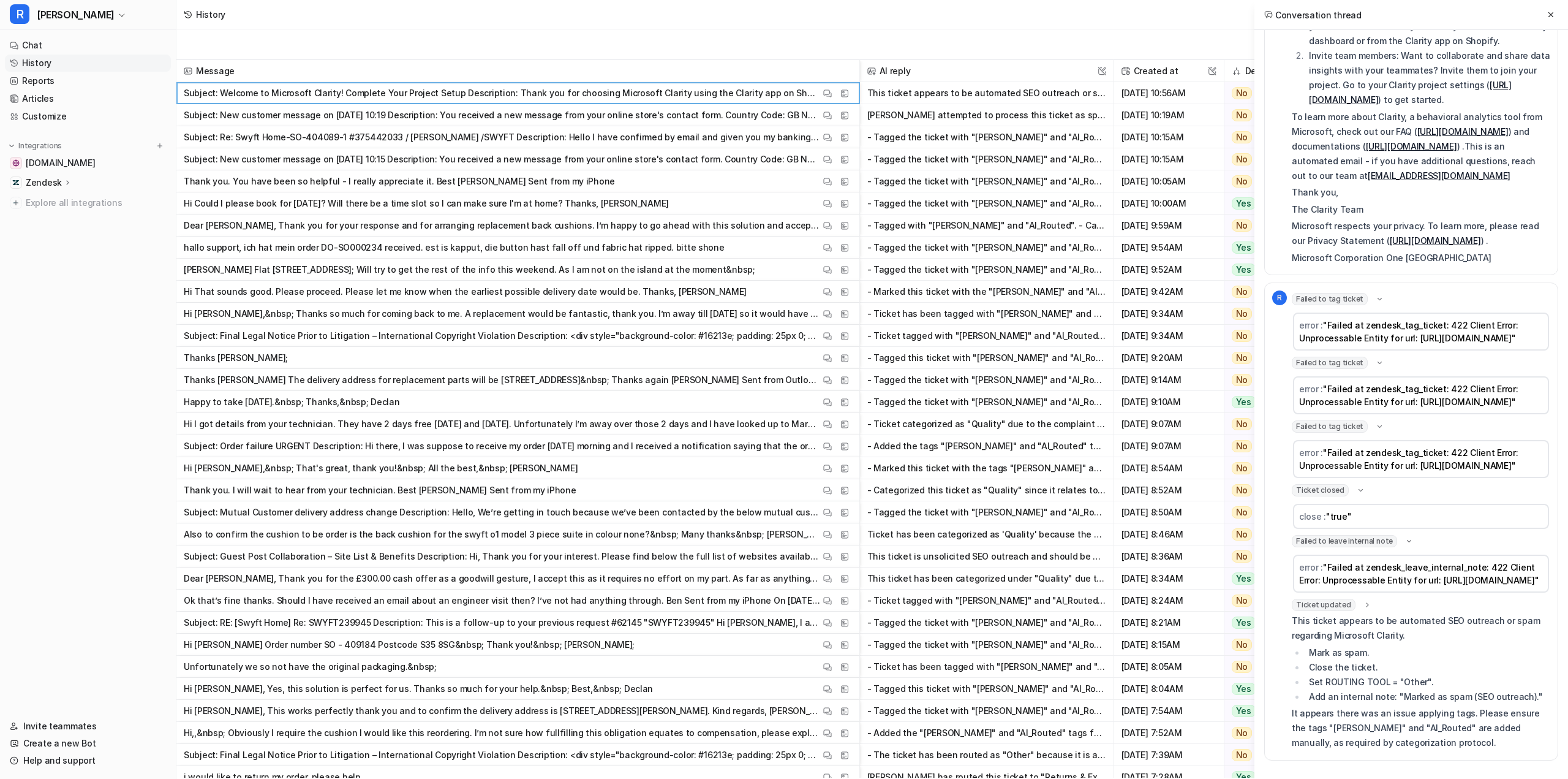
scroll to position [217, 0]
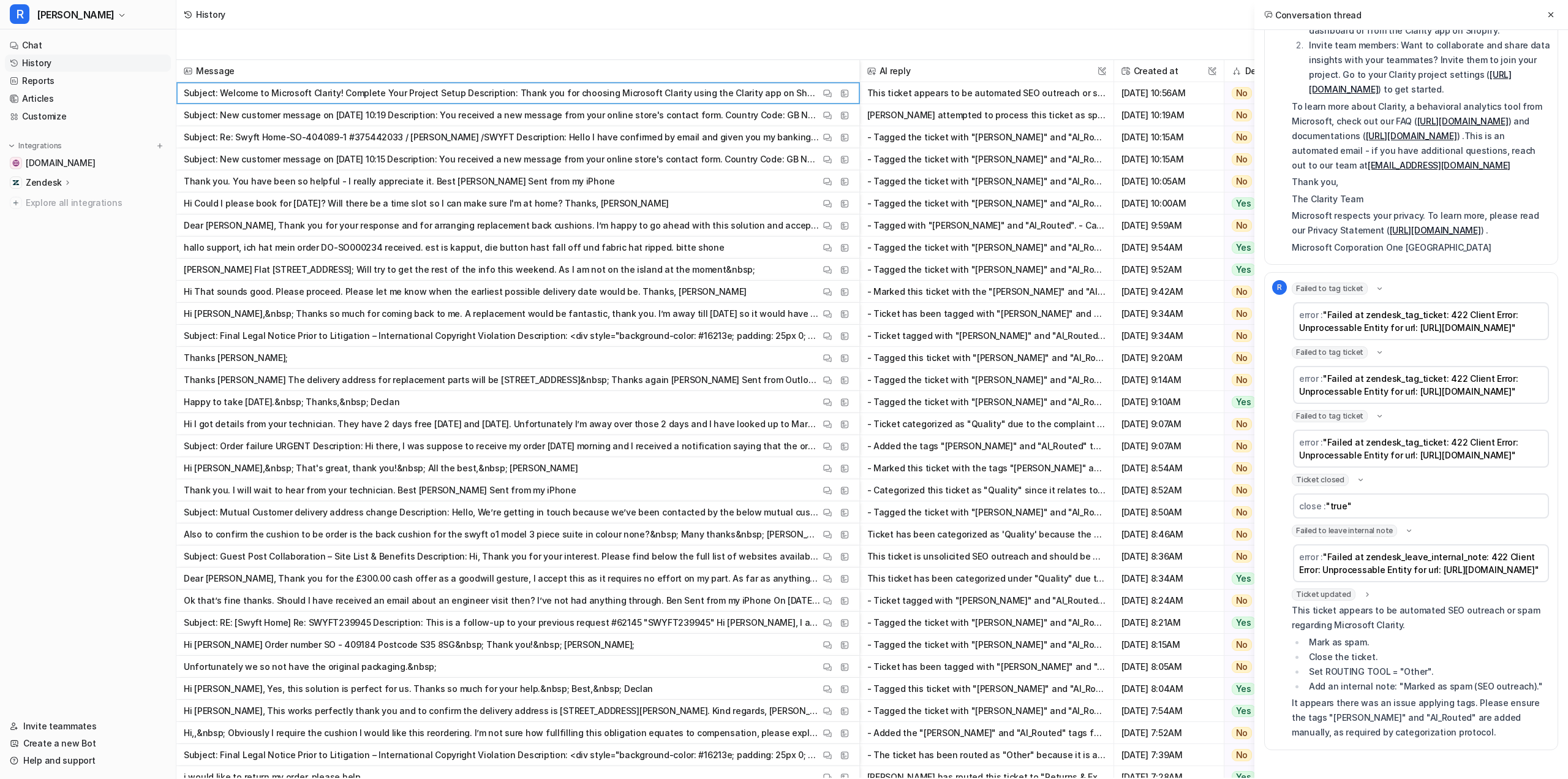
click at [1333, 594] on span "Ticket updated" at bounding box center [1324, 594] width 64 height 13
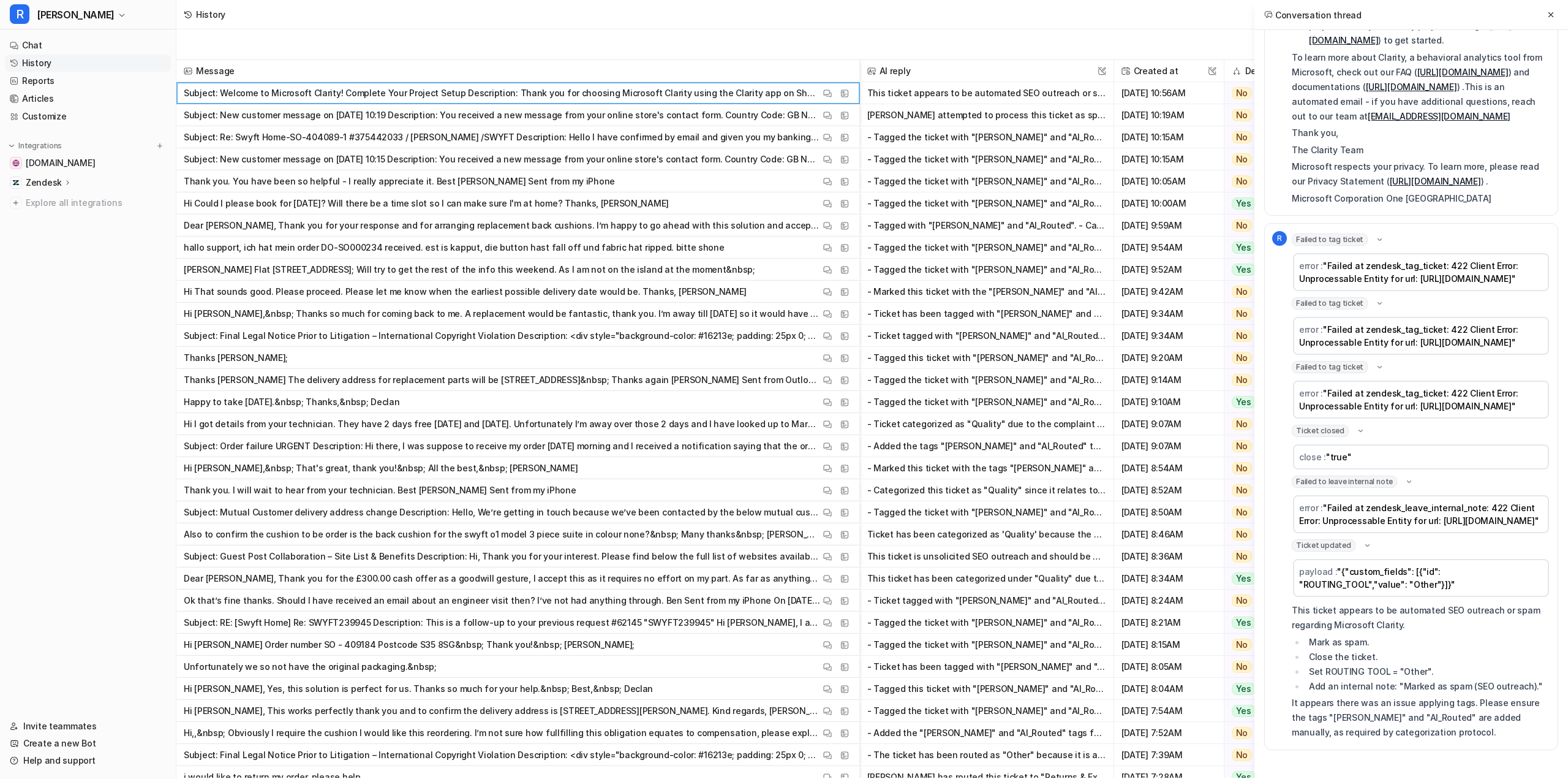
scroll to position [266, 0]
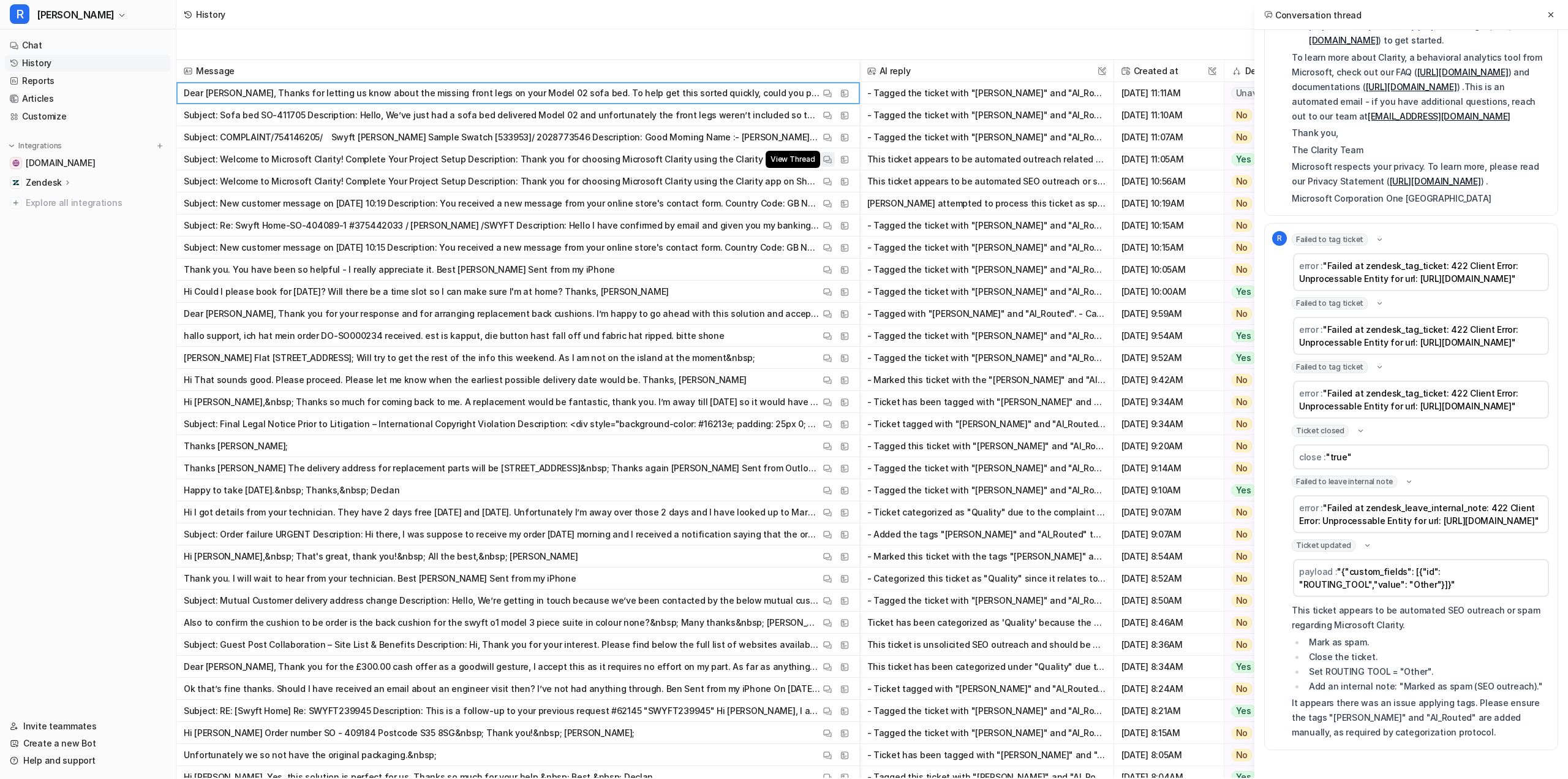
click at [832, 160] on button "View Thread" at bounding box center [828, 159] width 15 height 15
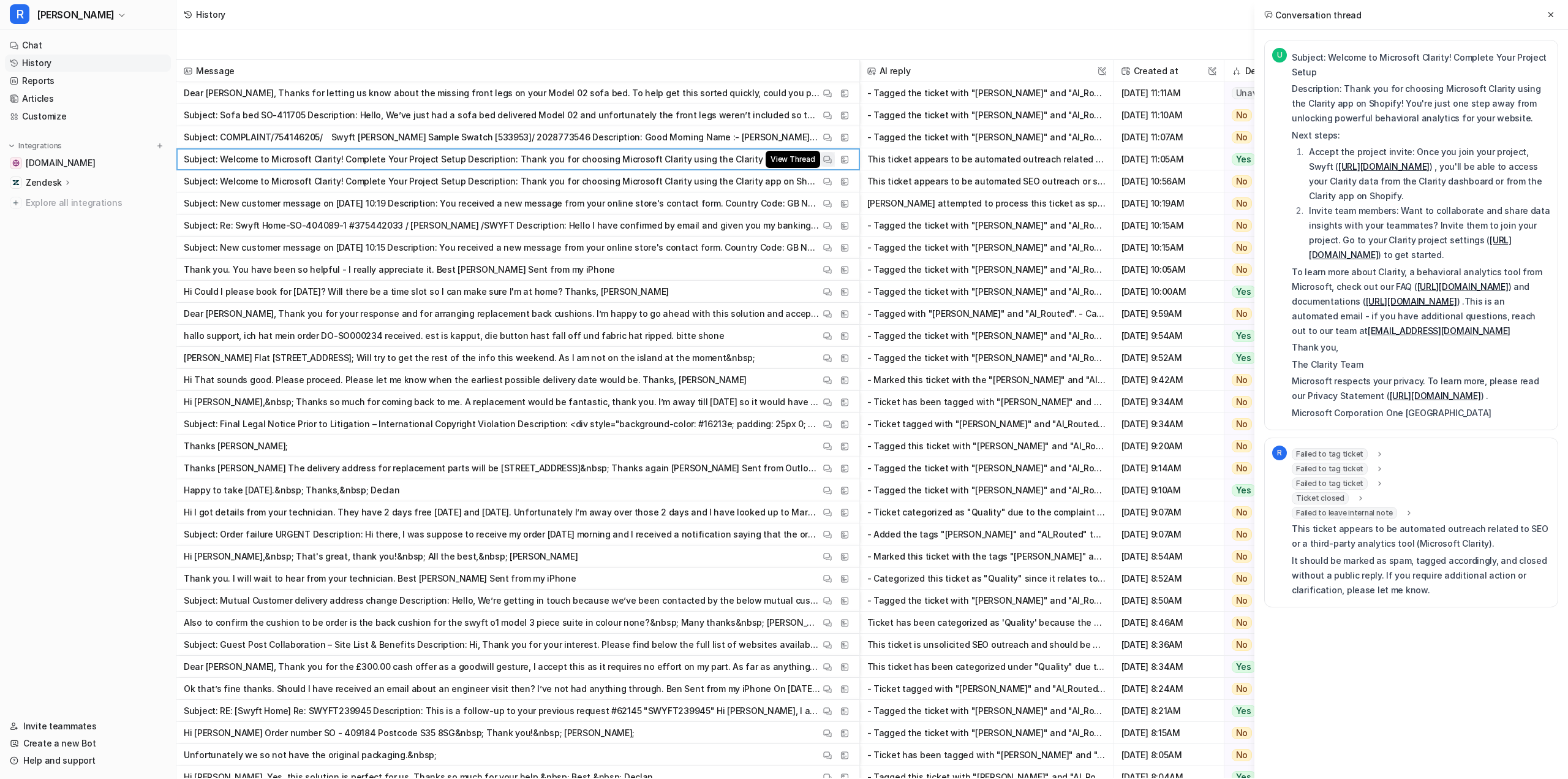
scroll to position [0, 0]
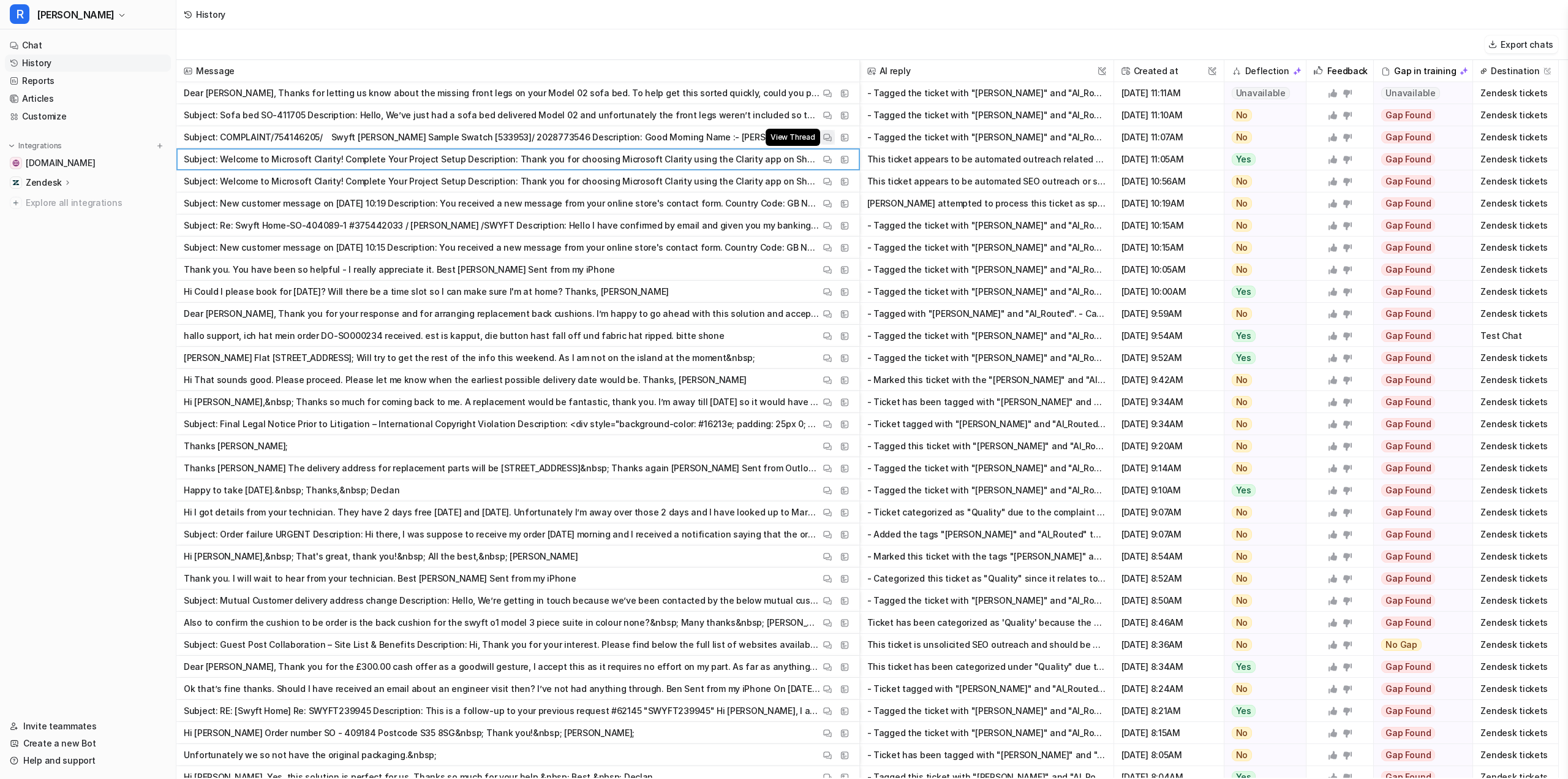
click at [826, 135] on img at bounding box center [827, 137] width 8 height 9
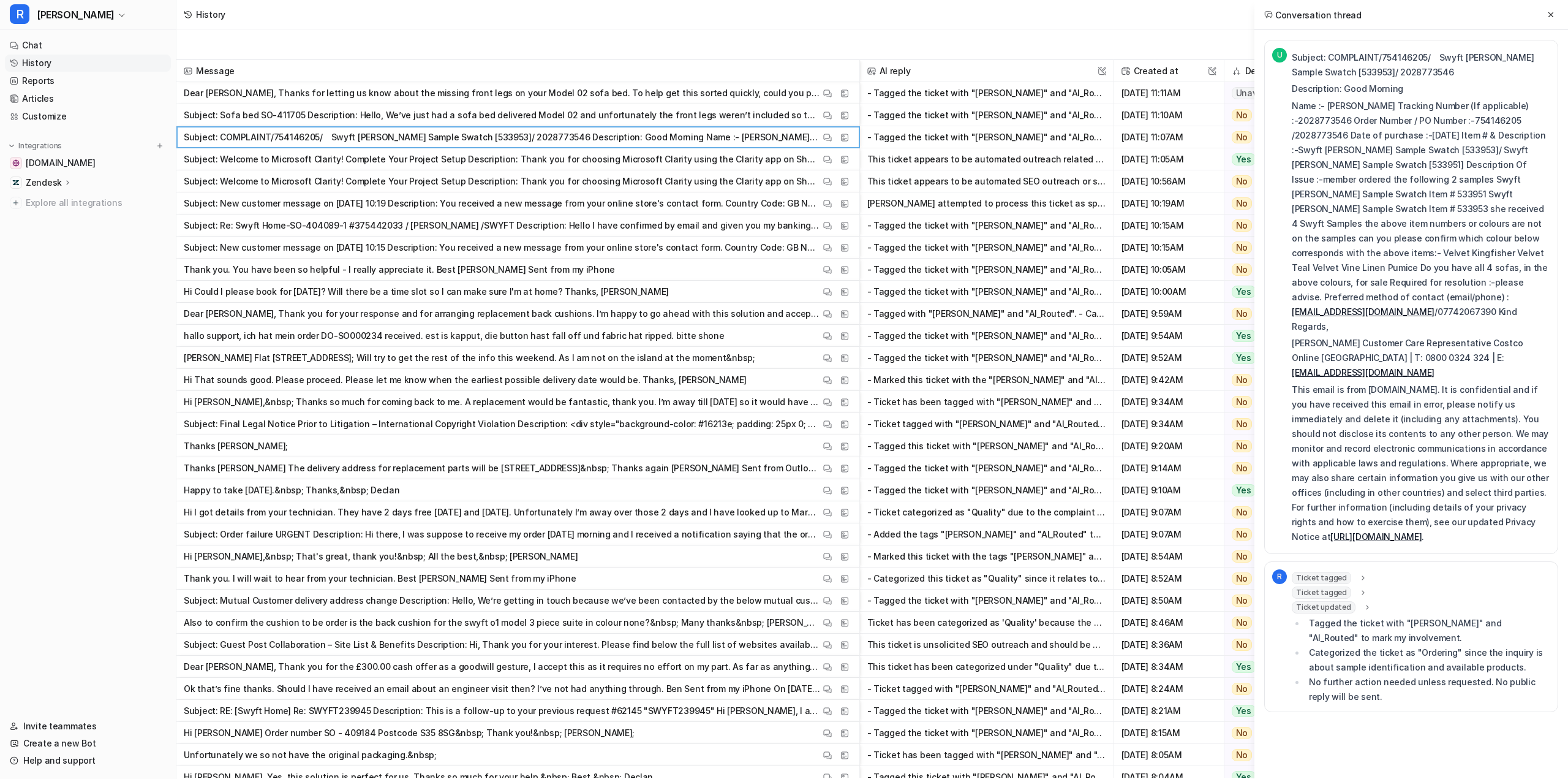
click at [1304, 572] on span "Ticket tagged" at bounding box center [1321, 578] width 60 height 13
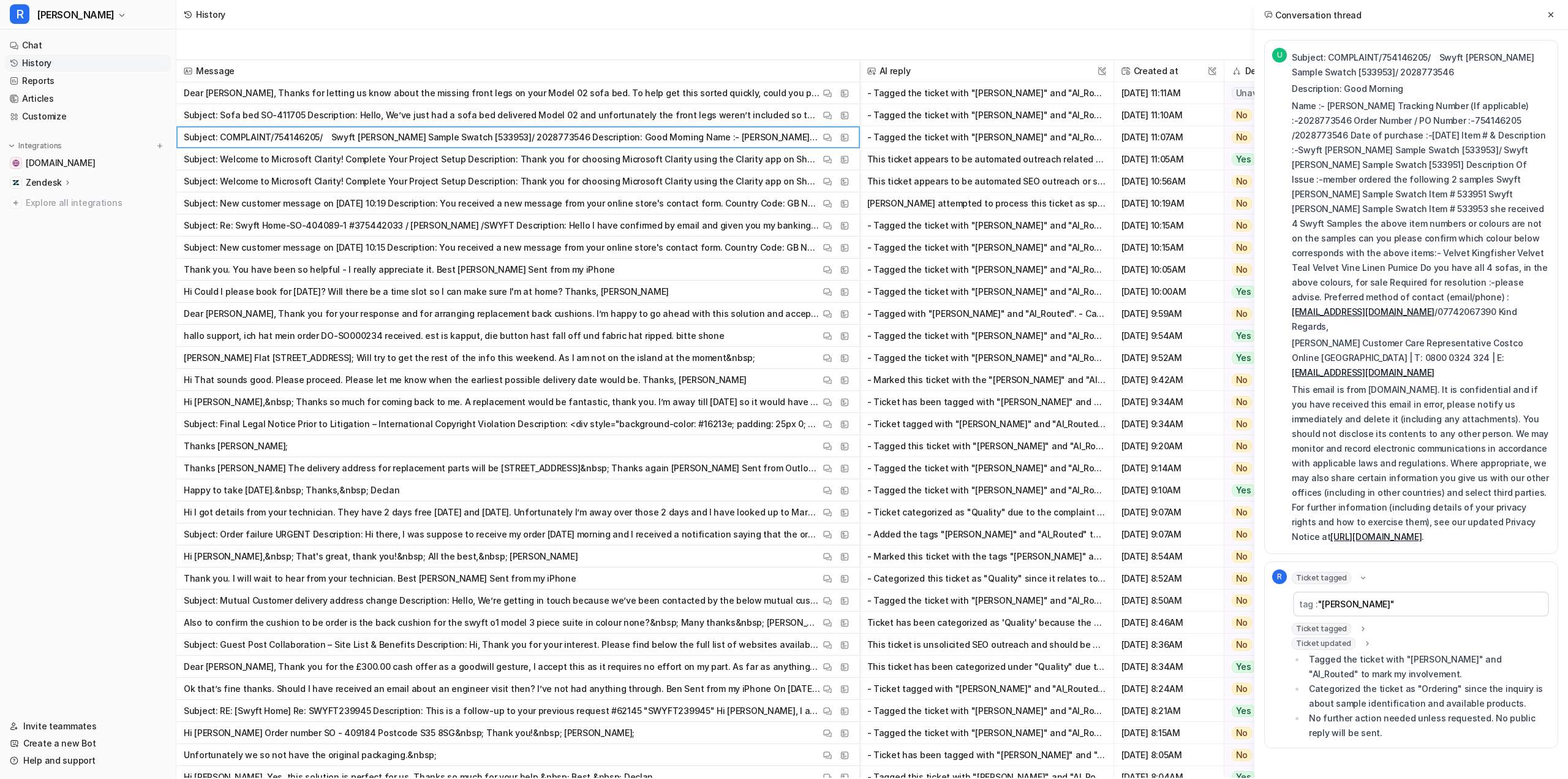
click at [1315, 623] on span "Ticket tagged" at bounding box center [1321, 629] width 60 height 13
click at [1322, 673] on span "Ticket updated" at bounding box center [1324, 679] width 64 height 13
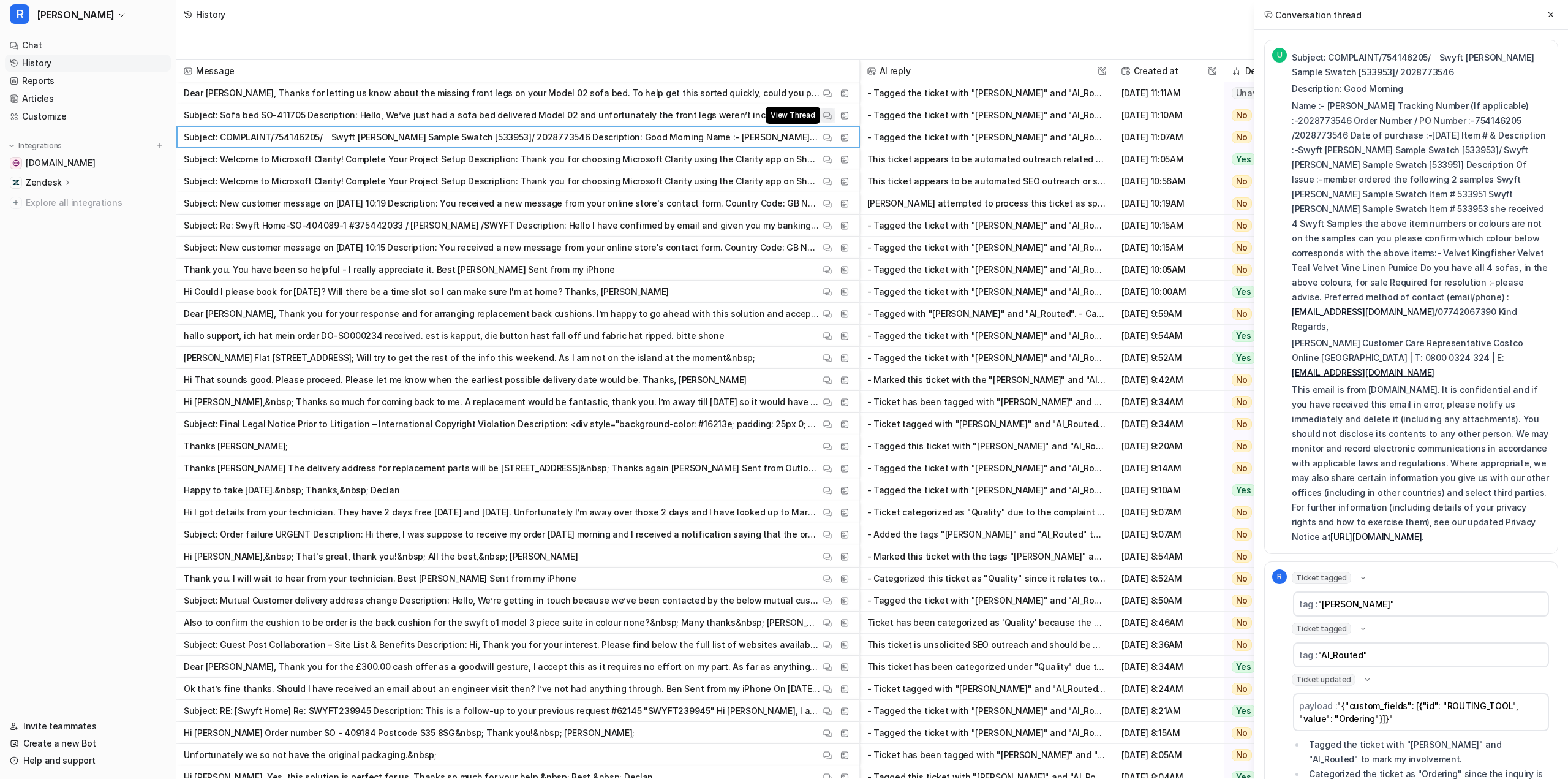
click at [826, 115] on img at bounding box center [827, 115] width 8 height 9
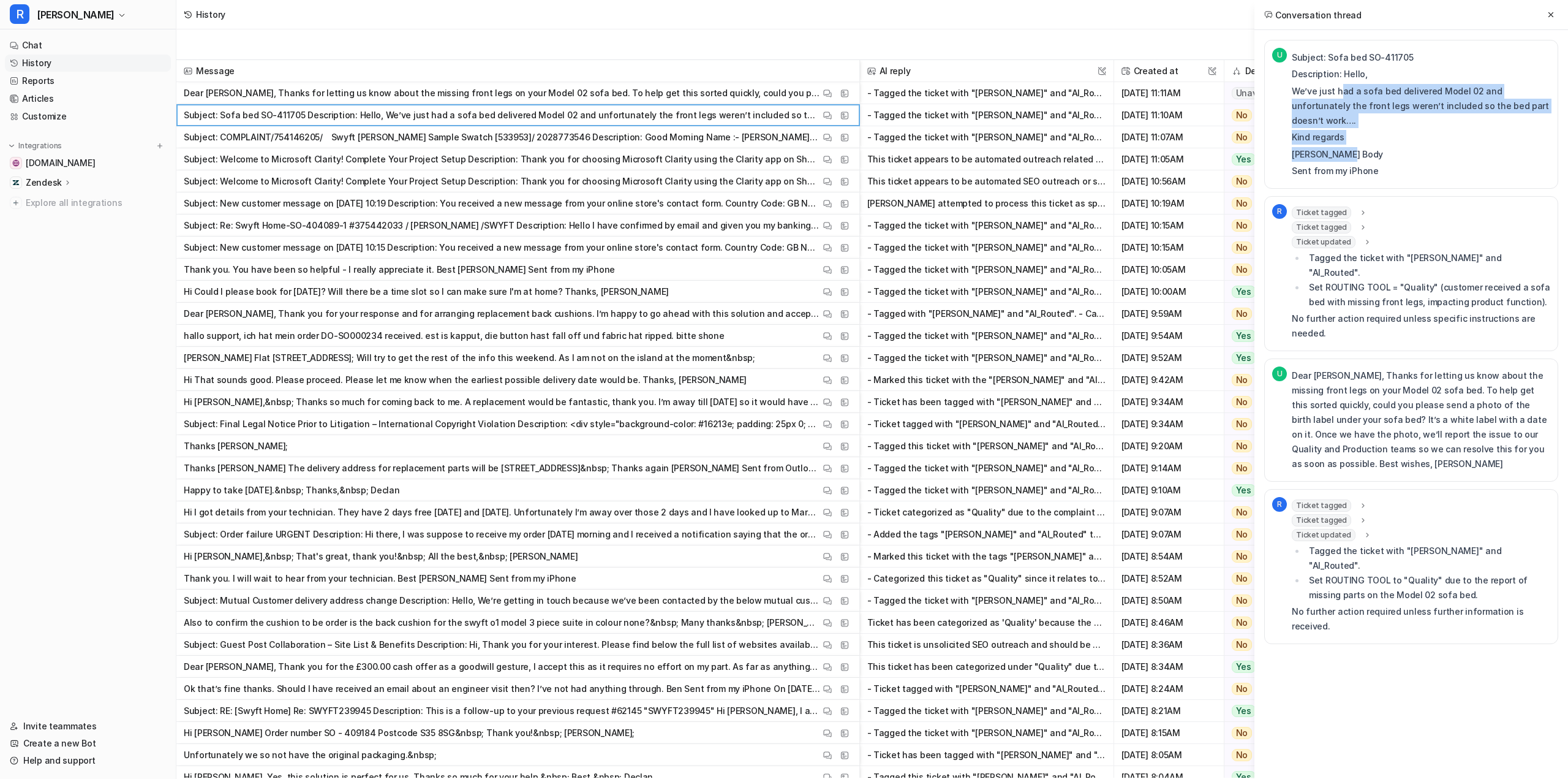
drag, startPoint x: 1341, startPoint y: 92, endPoint x: 1377, endPoint y: 142, distance: 61.6
click at [1377, 142] on div "Subject: Sofa bed SO-411705 Description: Hello, We’ve just had a sofa bed deliv…" at bounding box center [1421, 114] width 258 height 128
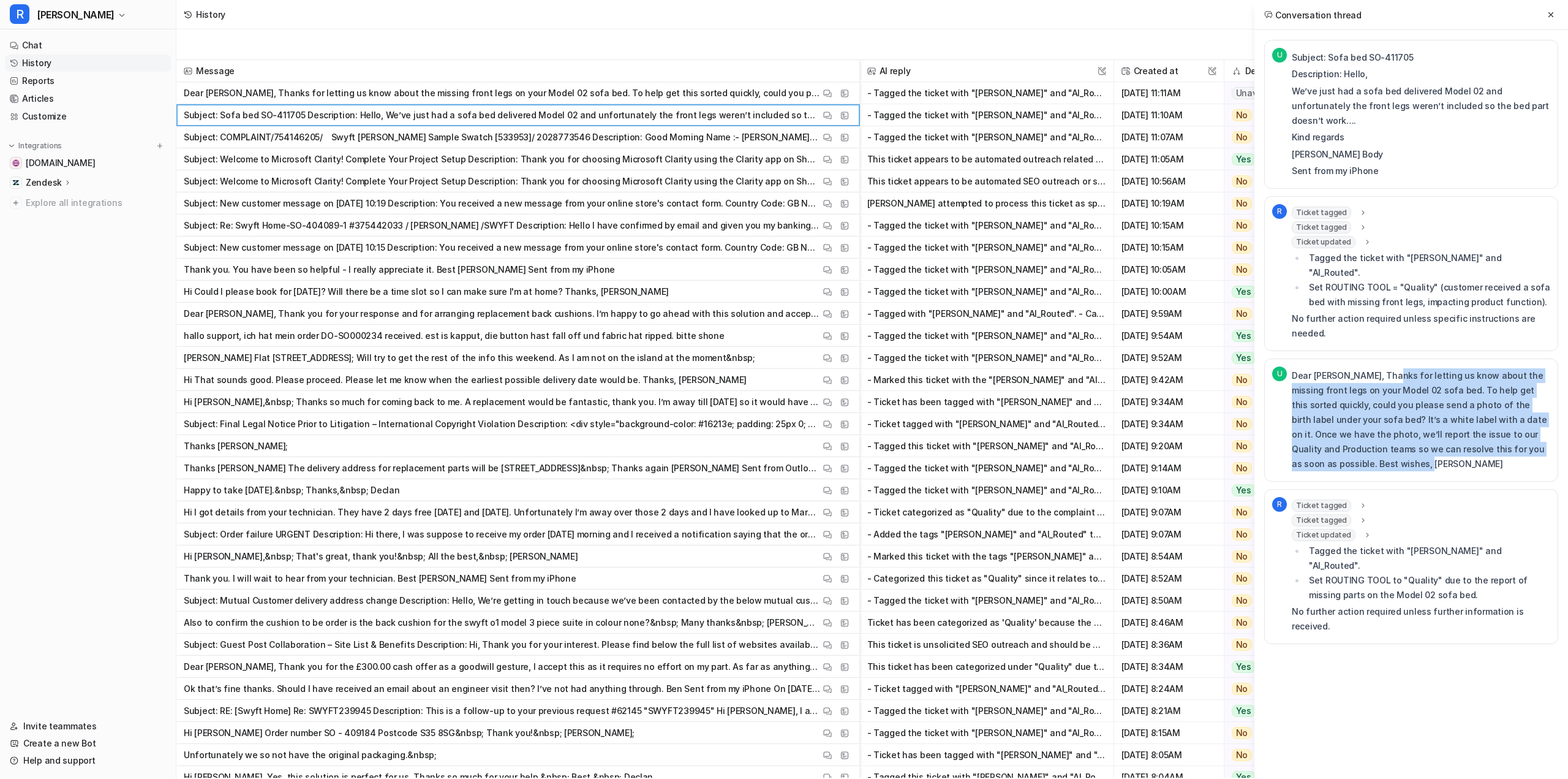
drag, startPoint x: 1384, startPoint y: 348, endPoint x: 1551, endPoint y: 422, distance: 182.7
click at [1551, 422] on div "U Dear [PERSON_NAME], Thanks for letting us know about the missing front legs o…" at bounding box center [1411, 420] width 294 height 123
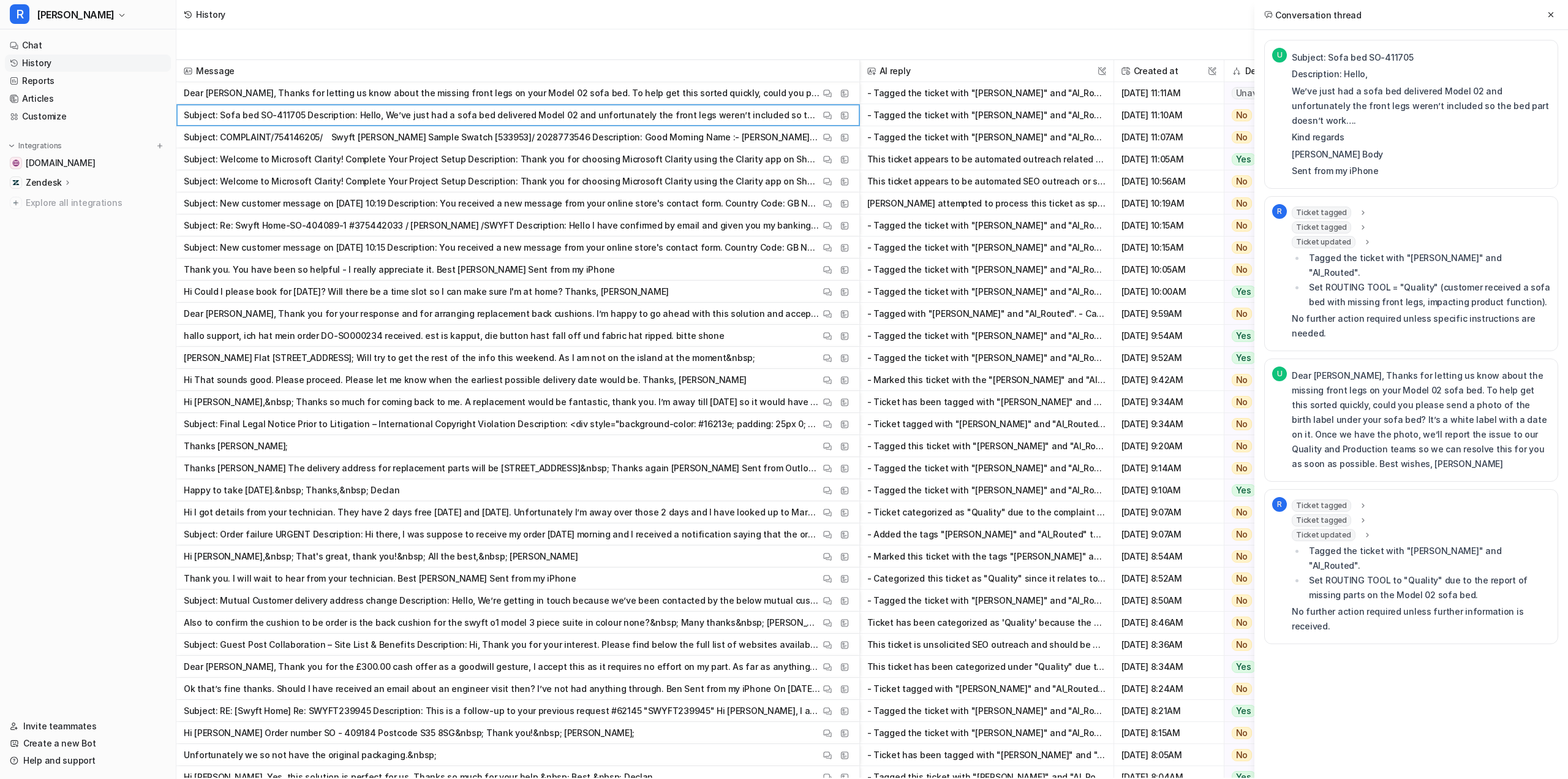
click at [1403, 595] on div "U Subject: Sofa bed SO-411705 Description: Hello, We’ve just had a sofa bed del…" at bounding box center [1411, 366] width 294 height 653
click at [827, 98] on button "View Thread" at bounding box center [828, 93] width 15 height 15
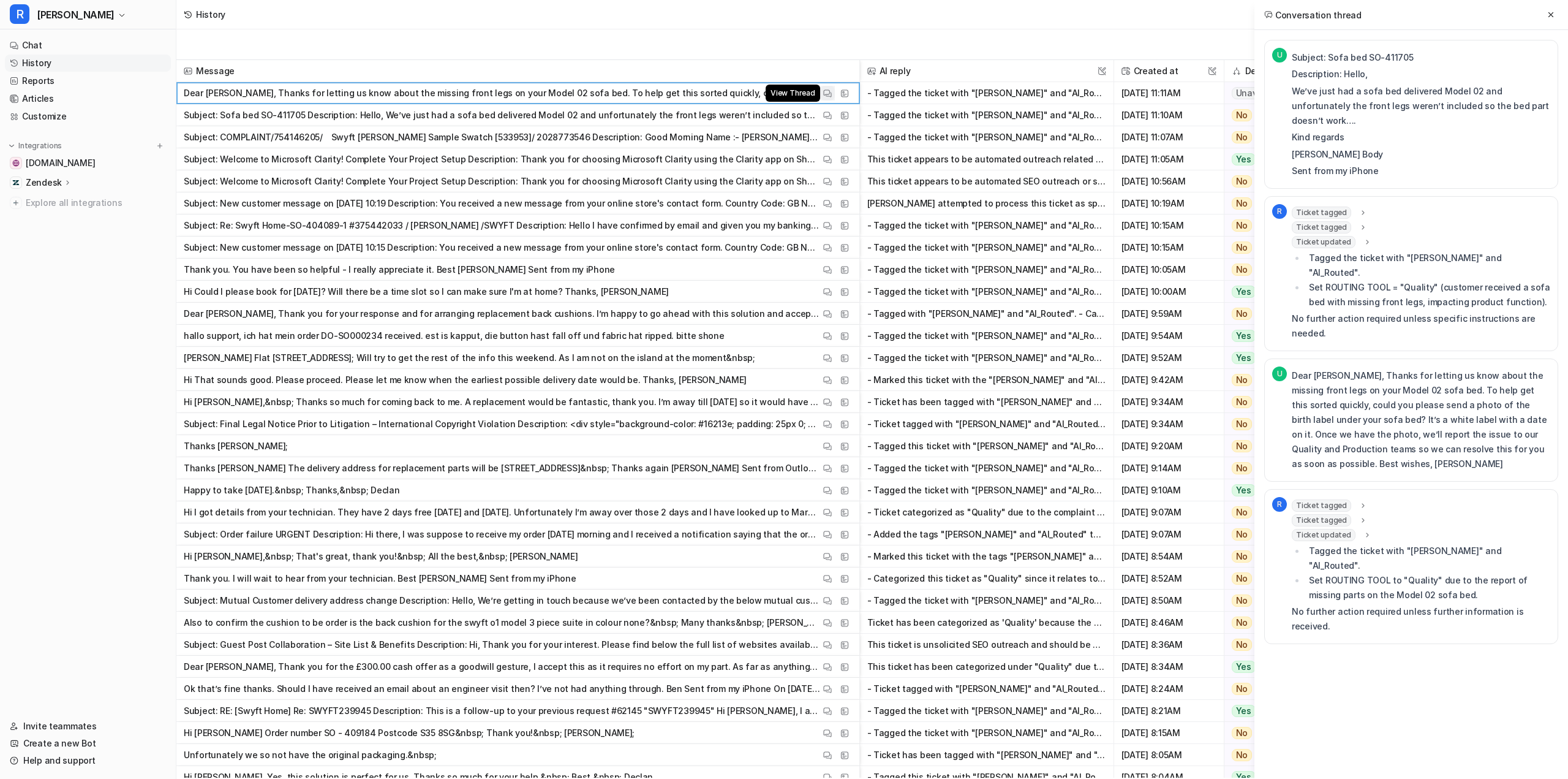
click at [827, 97] on img at bounding box center [827, 93] width 8 height 9
click at [825, 91] on img at bounding box center [827, 93] width 8 height 9
click at [827, 113] on img at bounding box center [827, 115] width 8 height 9
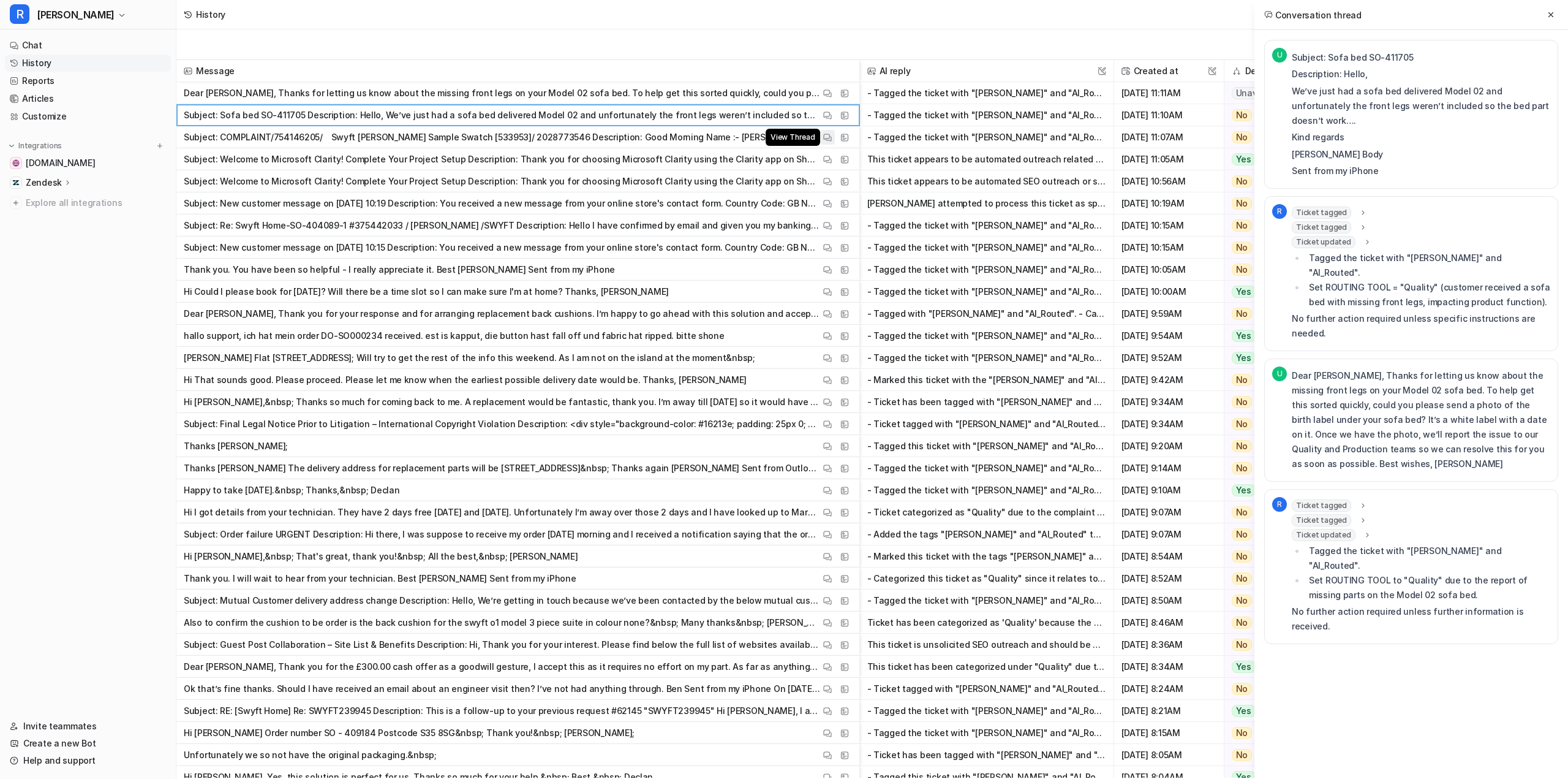
click at [826, 134] on img at bounding box center [827, 137] width 8 height 9
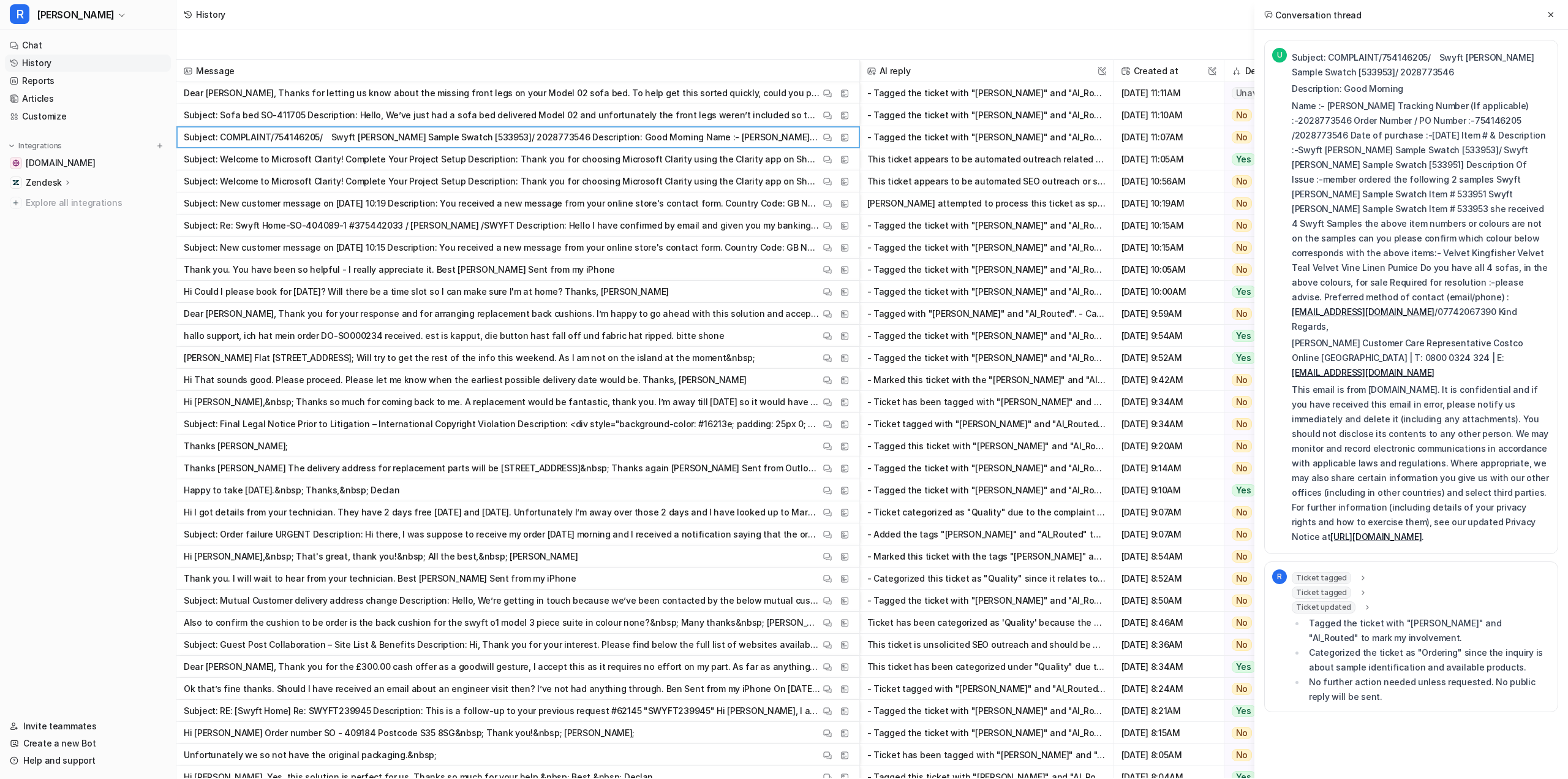
click at [1322, 572] on span "Ticket tagged" at bounding box center [1321, 578] width 60 height 13
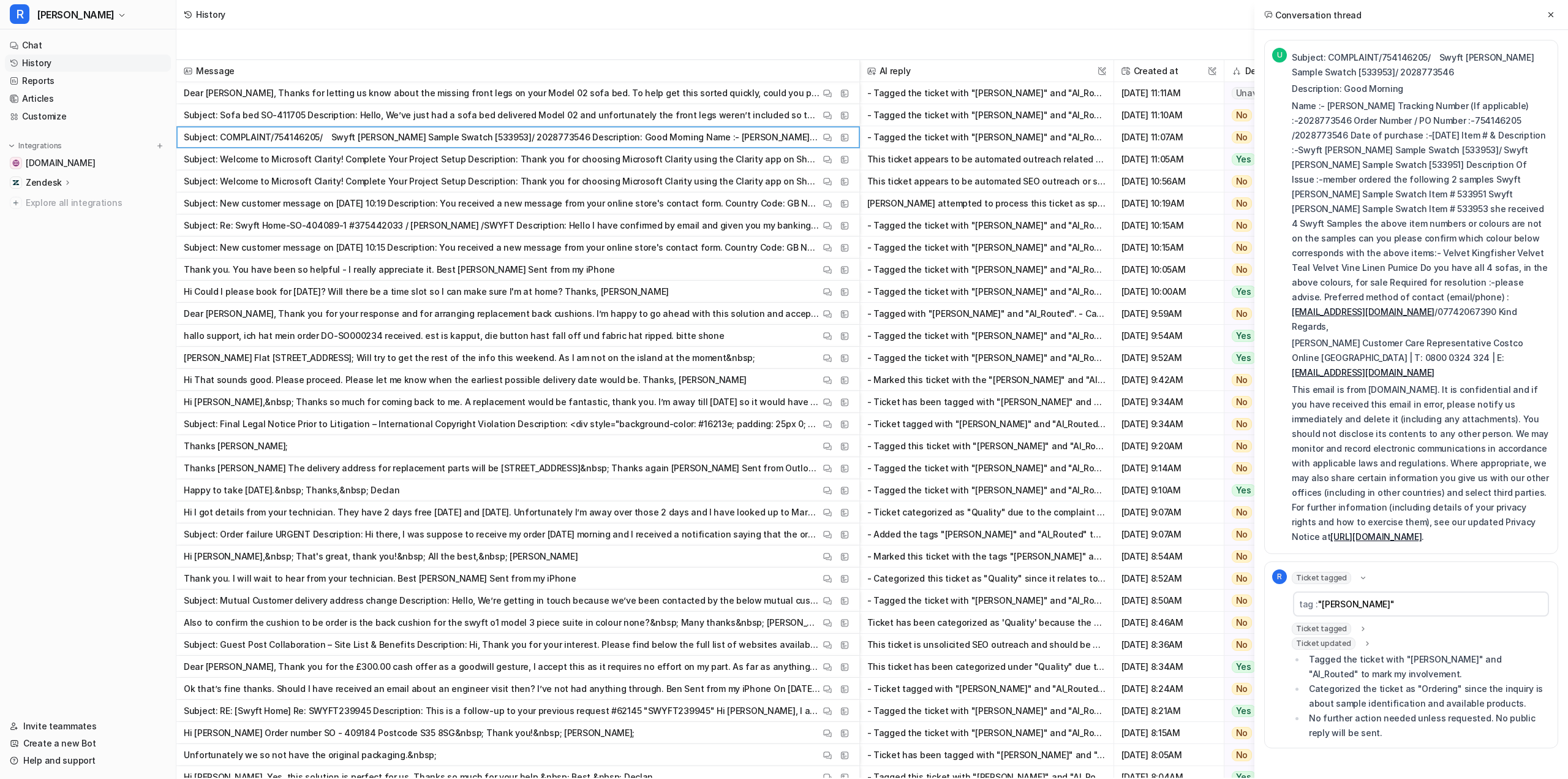
click at [1335, 637] on span "Ticket updated" at bounding box center [1324, 643] width 64 height 13
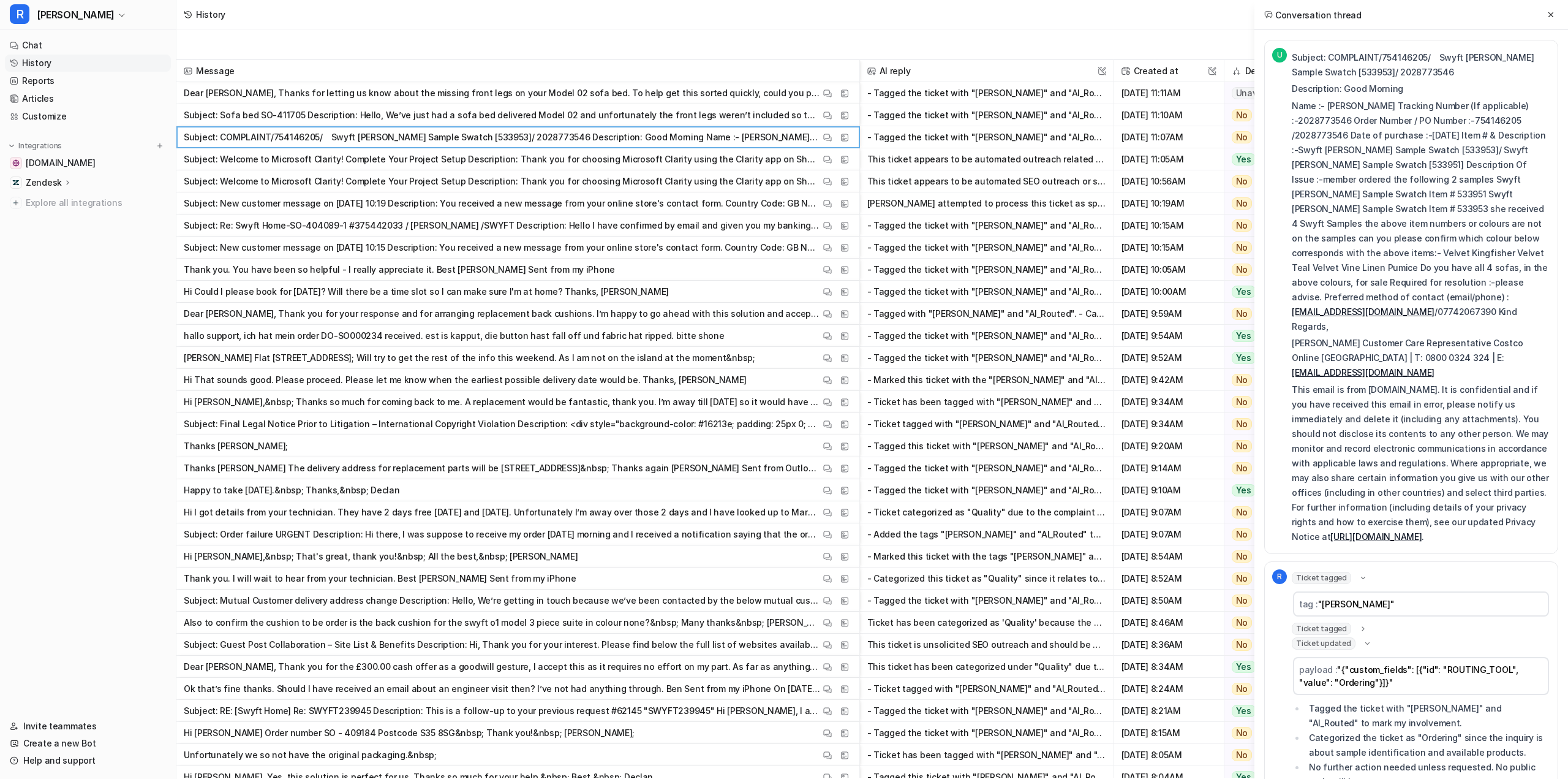
click at [1333, 623] on span "Ticket tagged" at bounding box center [1321, 629] width 60 height 13
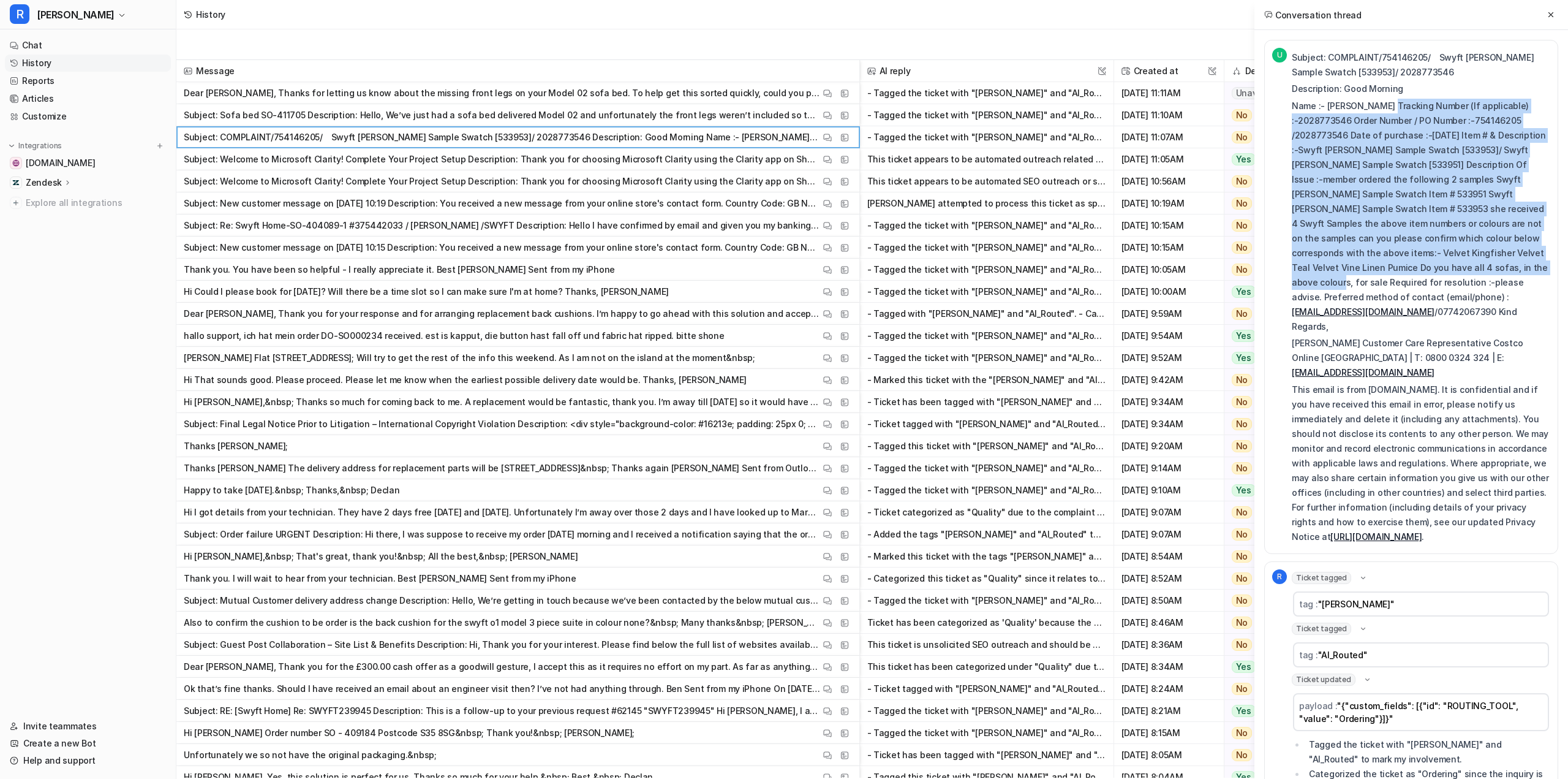
drag, startPoint x: 1388, startPoint y: 105, endPoint x: 1422, endPoint y: 268, distance: 166.5
click at [1421, 269] on p "Name :- [PERSON_NAME] Tracking Number (If applicable) :-2028773546 Order Number…" at bounding box center [1421, 217] width 258 height 235
click at [829, 112] on img at bounding box center [827, 115] width 8 height 9
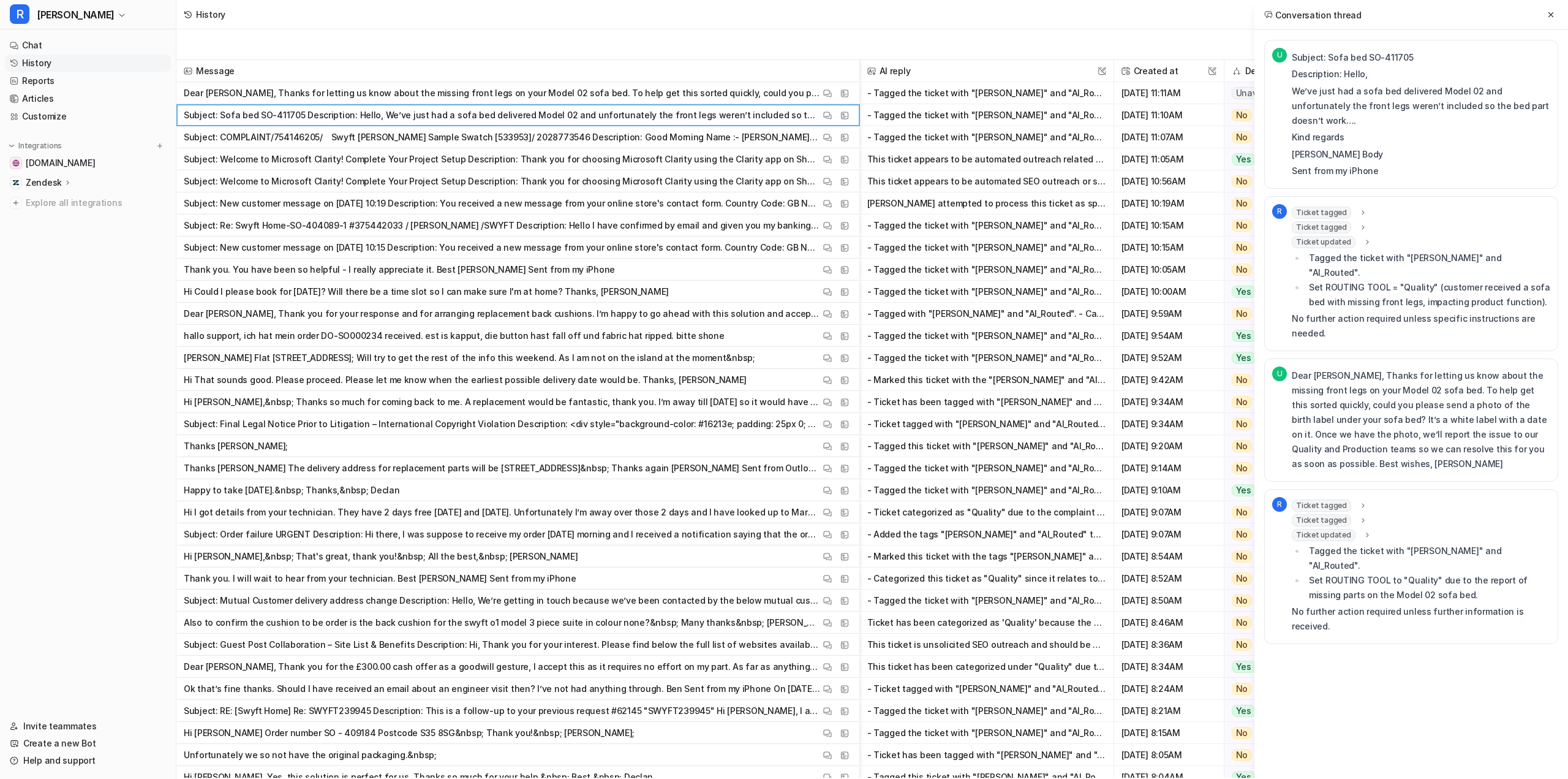
click at [1363, 531] on icon at bounding box center [1367, 535] width 8 height 9
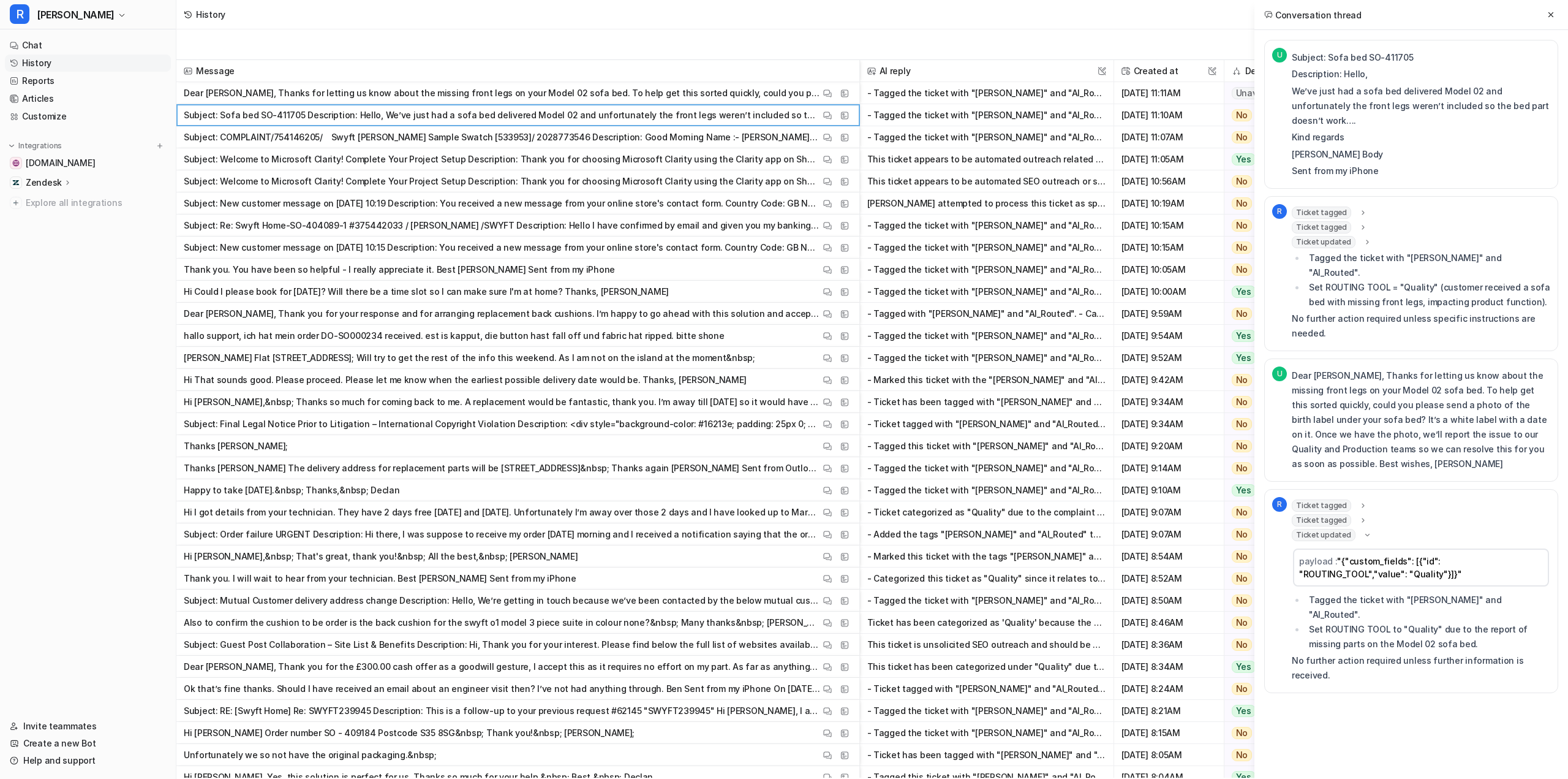
click at [1358, 515] on icon at bounding box center [1362, 520] width 8 height 9
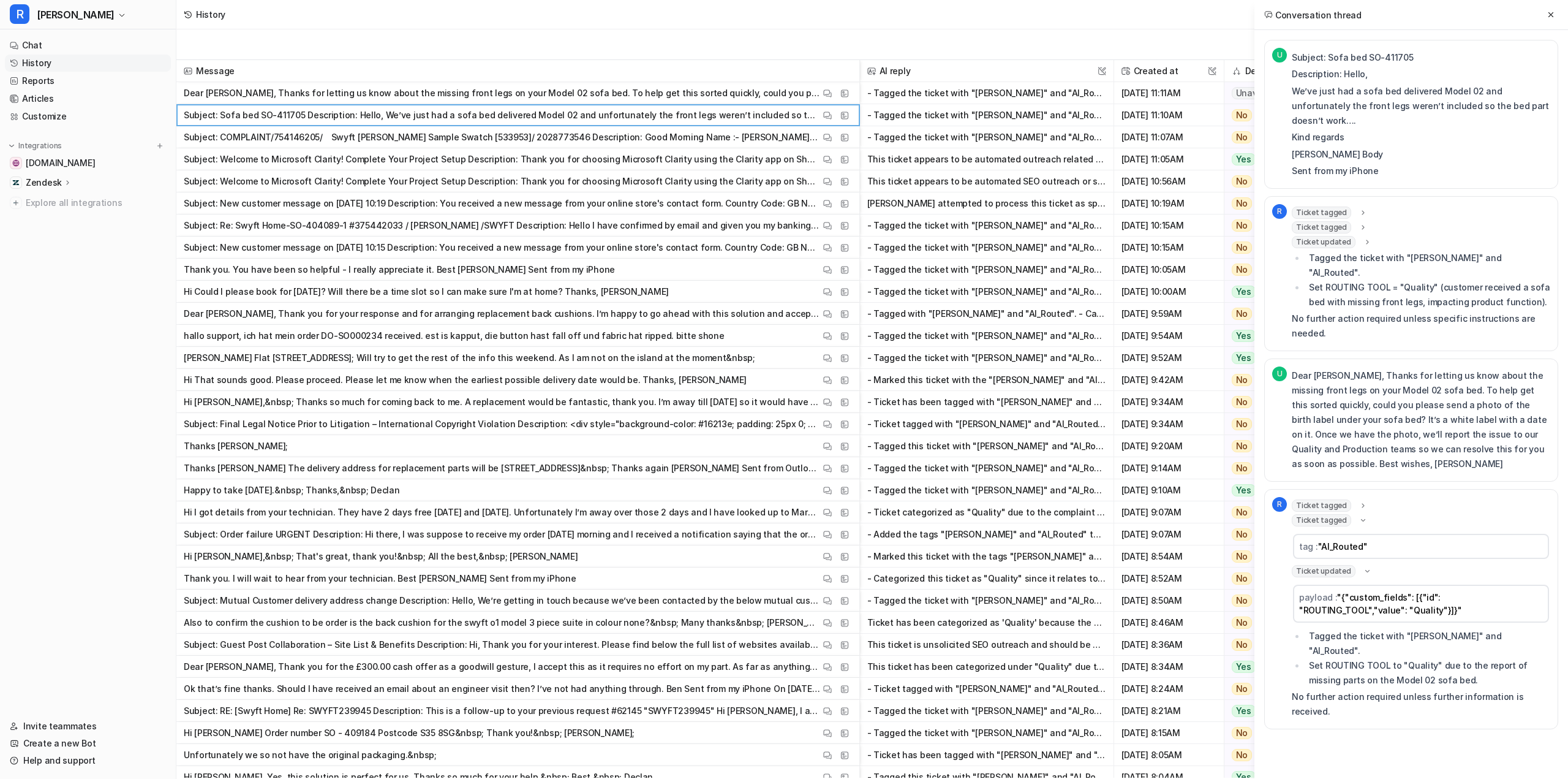
click at [1358, 501] on icon at bounding box center [1362, 505] width 8 height 9
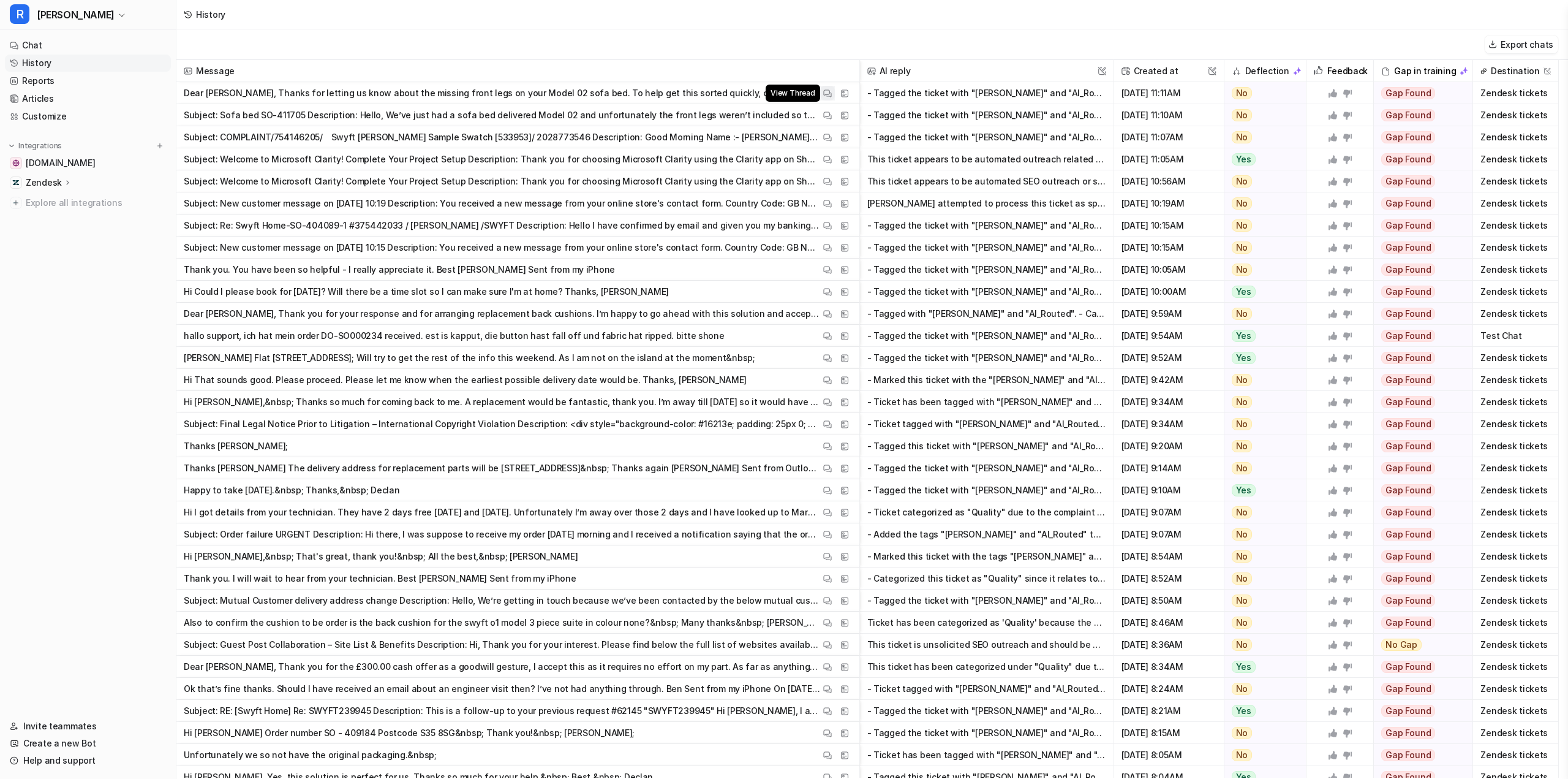
click at [829, 91] on img at bounding box center [827, 93] width 8 height 9
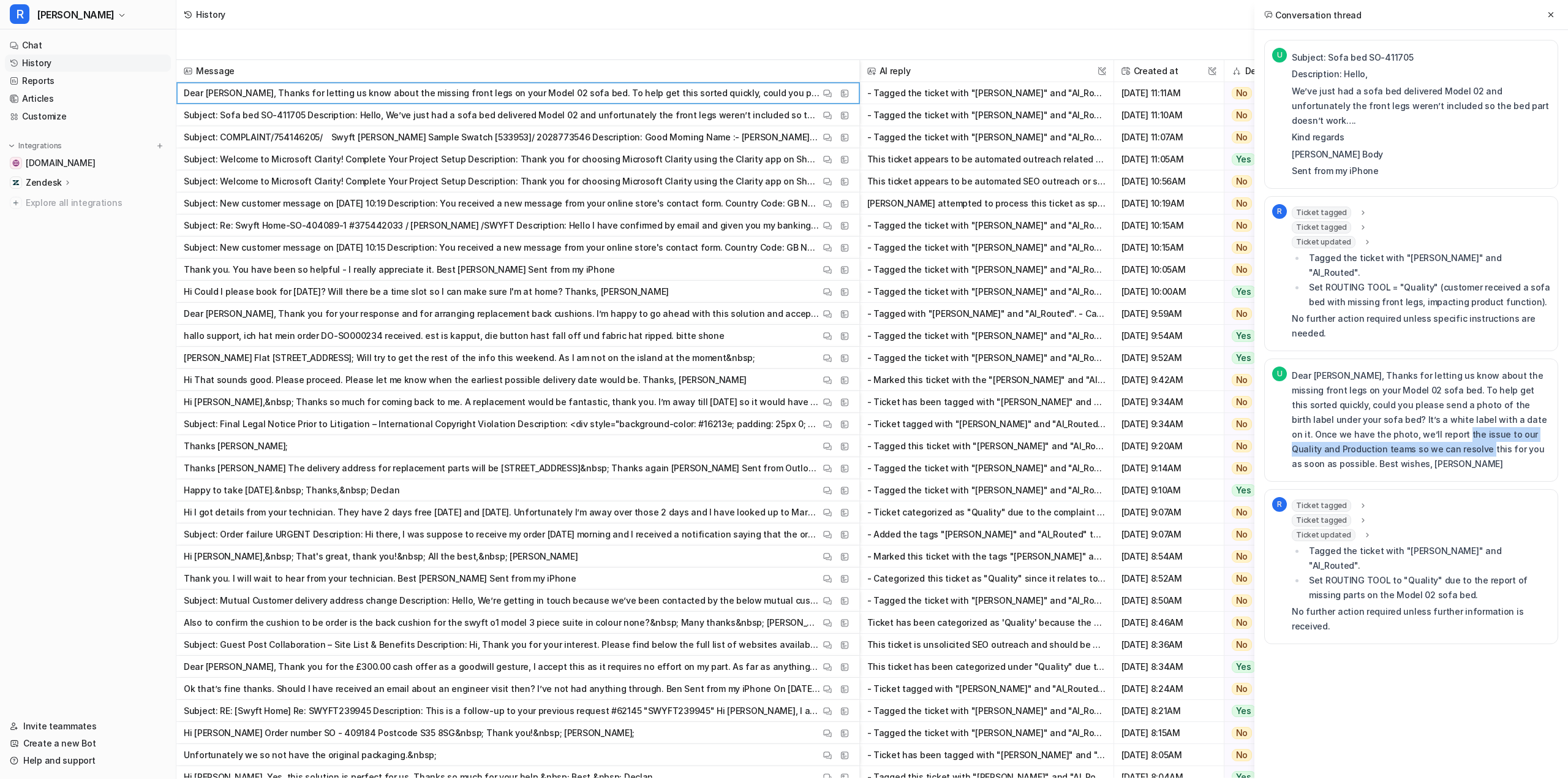
click at [1360, 412] on p "Dear [PERSON_NAME], Thanks for letting us know about the missing front legs on …" at bounding box center [1421, 420] width 258 height 103
click at [1352, 369] on p "Dear [PERSON_NAME], Thanks for letting us know about the missing front legs on …" at bounding box center [1421, 420] width 258 height 103
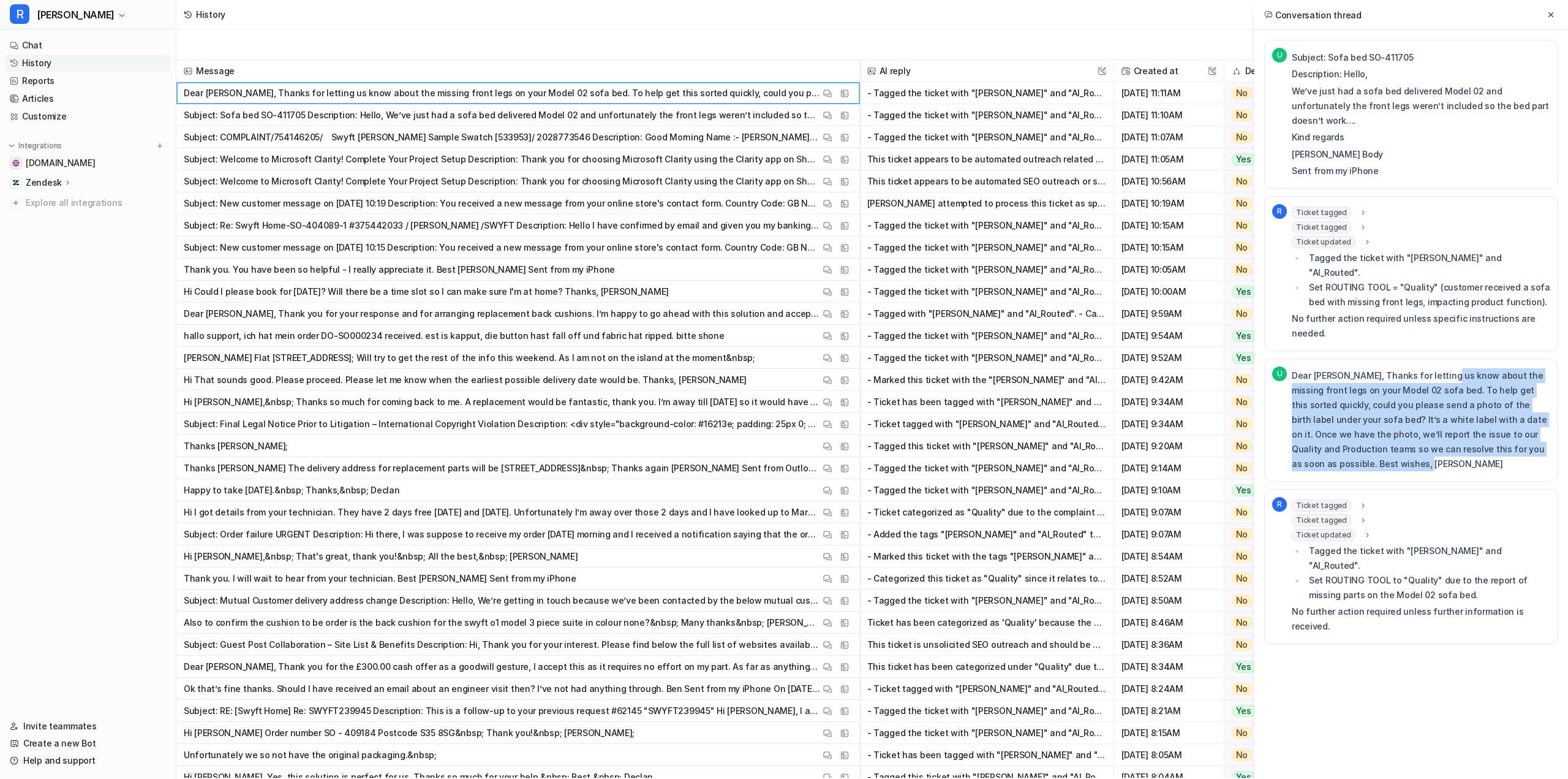
drag, startPoint x: 1436, startPoint y: 344, endPoint x: 1543, endPoint y: 422, distance: 132.4
click at [1543, 422] on p "Dear [PERSON_NAME], Thanks for letting us know about the missing front legs on …" at bounding box center [1421, 420] width 258 height 103
click at [1461, 411] on p "Dear [PERSON_NAME], Thanks for letting us know about the missing front legs on …" at bounding box center [1421, 420] width 258 height 103
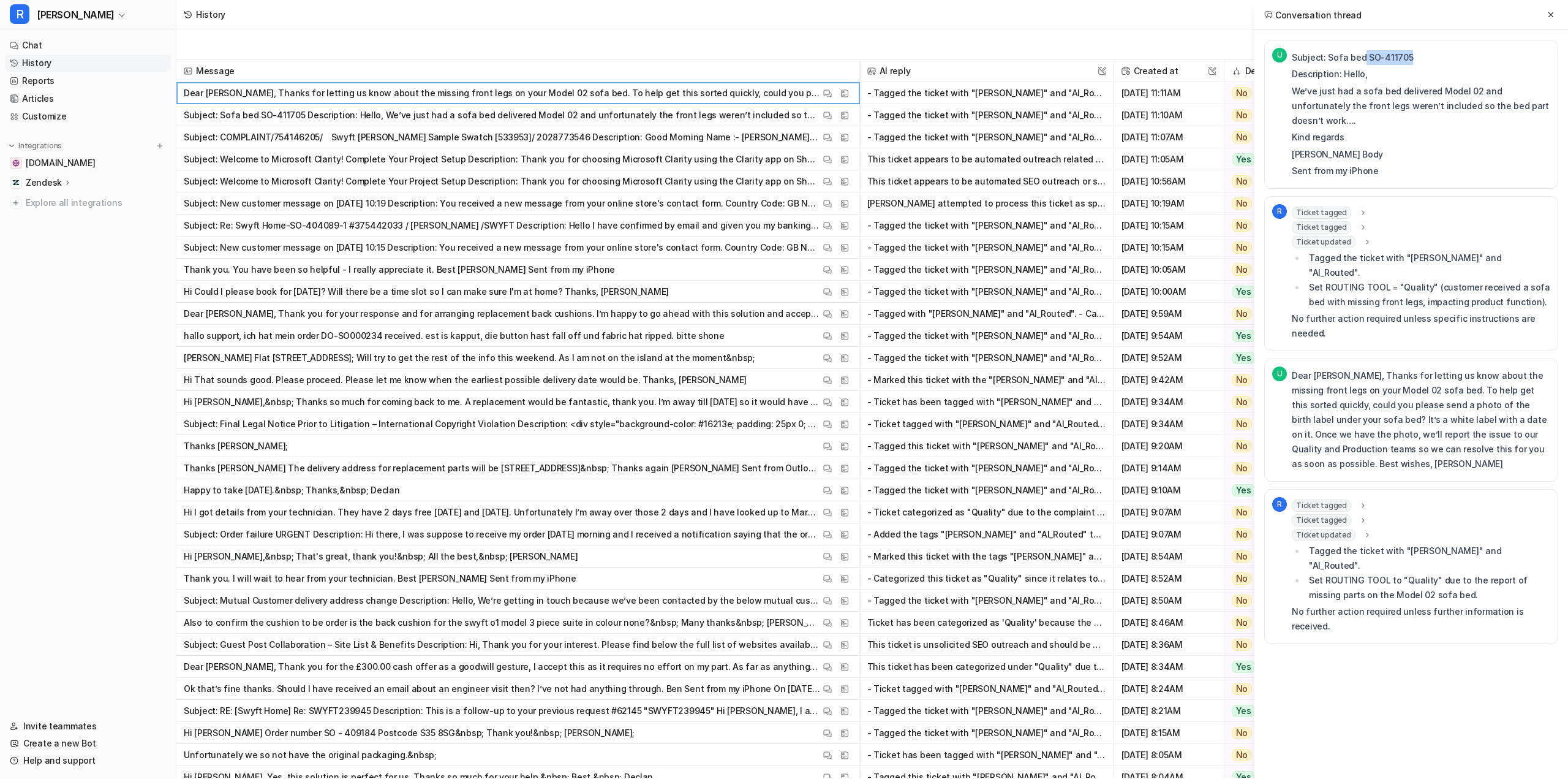
drag, startPoint x: 1401, startPoint y: 58, endPoint x: 1362, endPoint y: 55, distance: 39.1
click at [1362, 55] on p "Subject: Sofa bed SO-411705" at bounding box center [1421, 58] width 258 height 15
copy p "SO-411705"
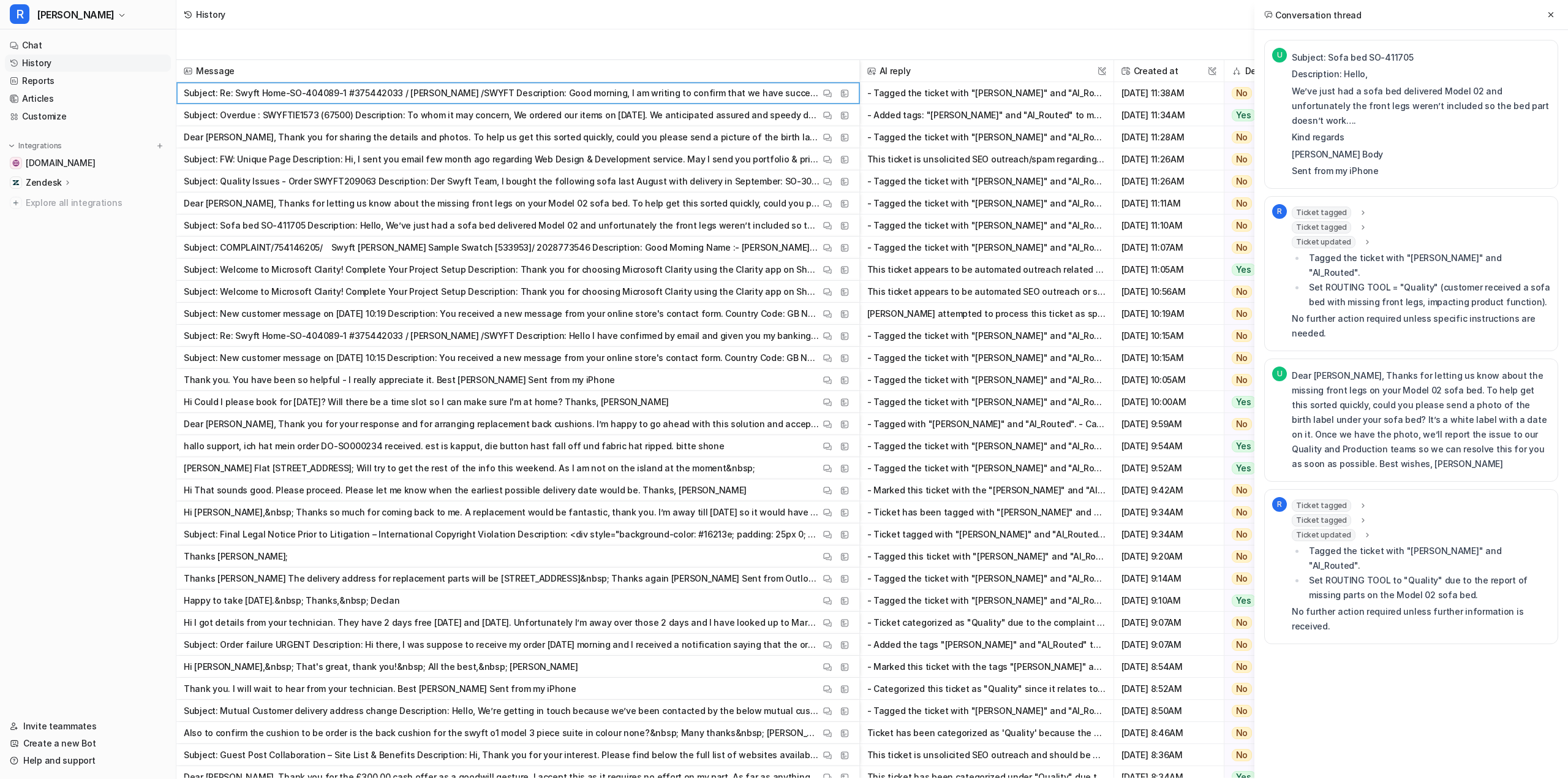
click at [828, 190] on span "Subject: Quality Issues - Order SWYFT209063 Description: Der Swyft Team, I boug…" at bounding box center [518, 181] width 673 height 22
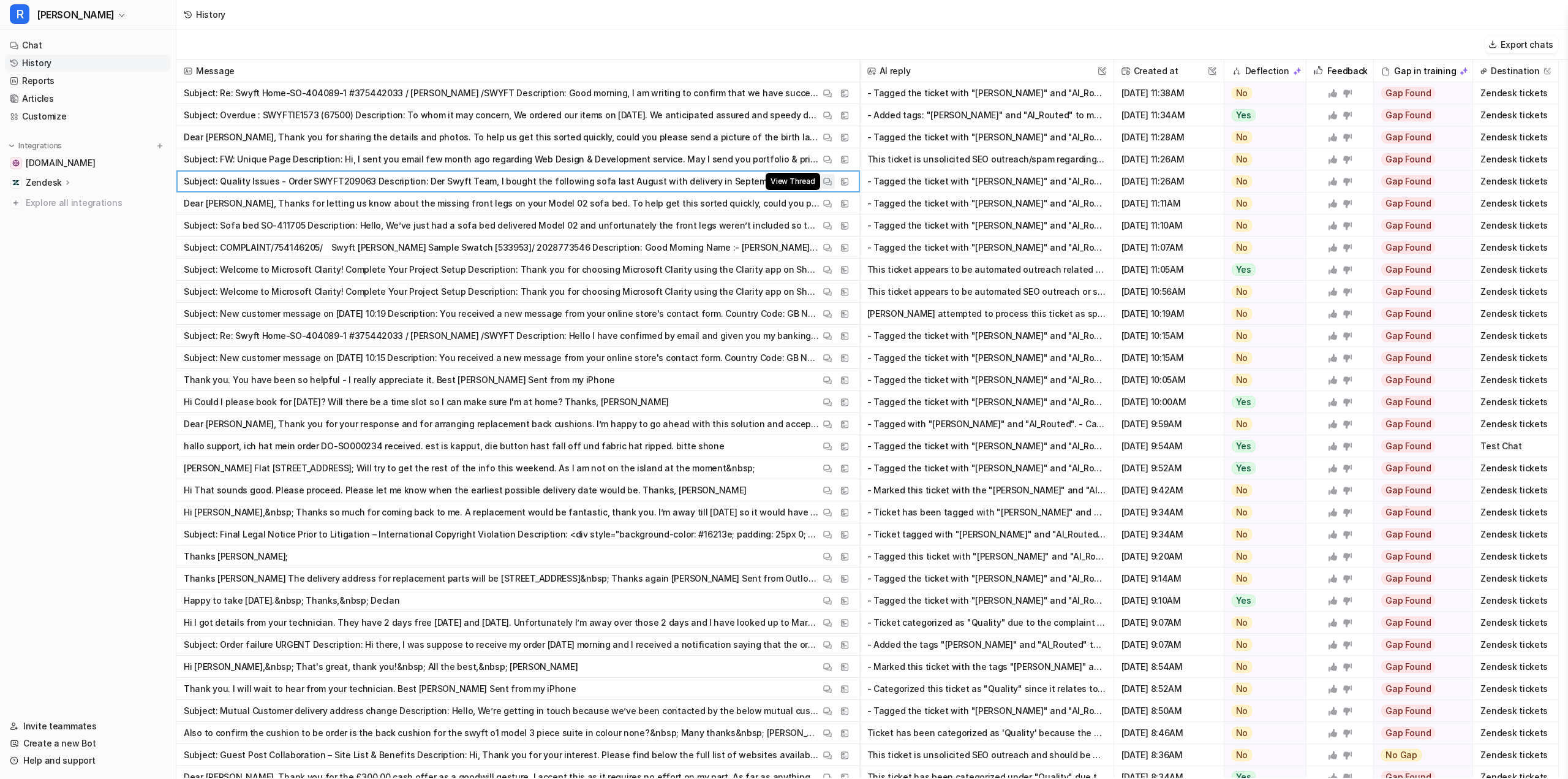
click at [829, 177] on img at bounding box center [827, 181] width 8 height 9
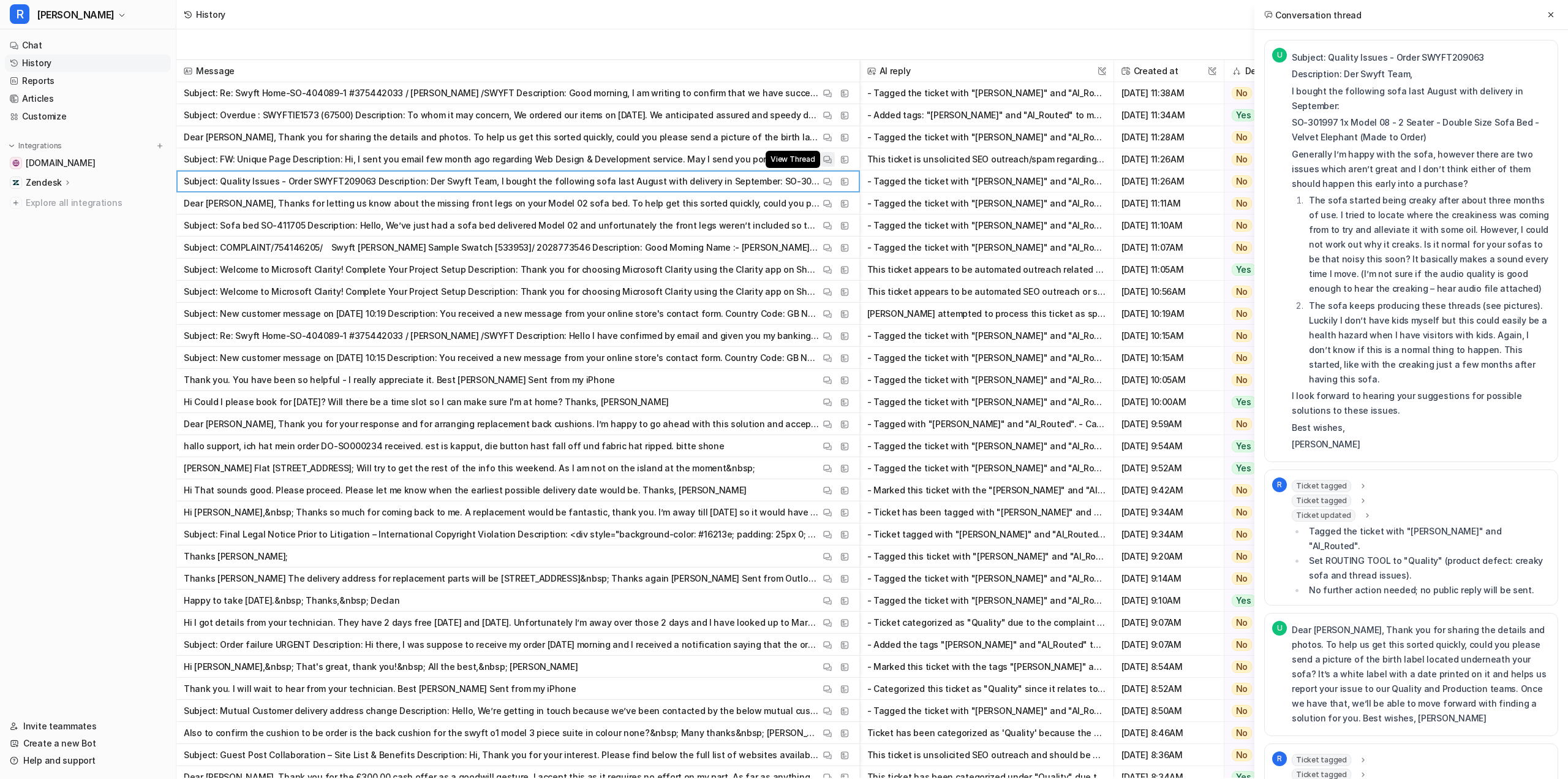
click at [830, 154] on button "View Thread" at bounding box center [828, 159] width 15 height 15
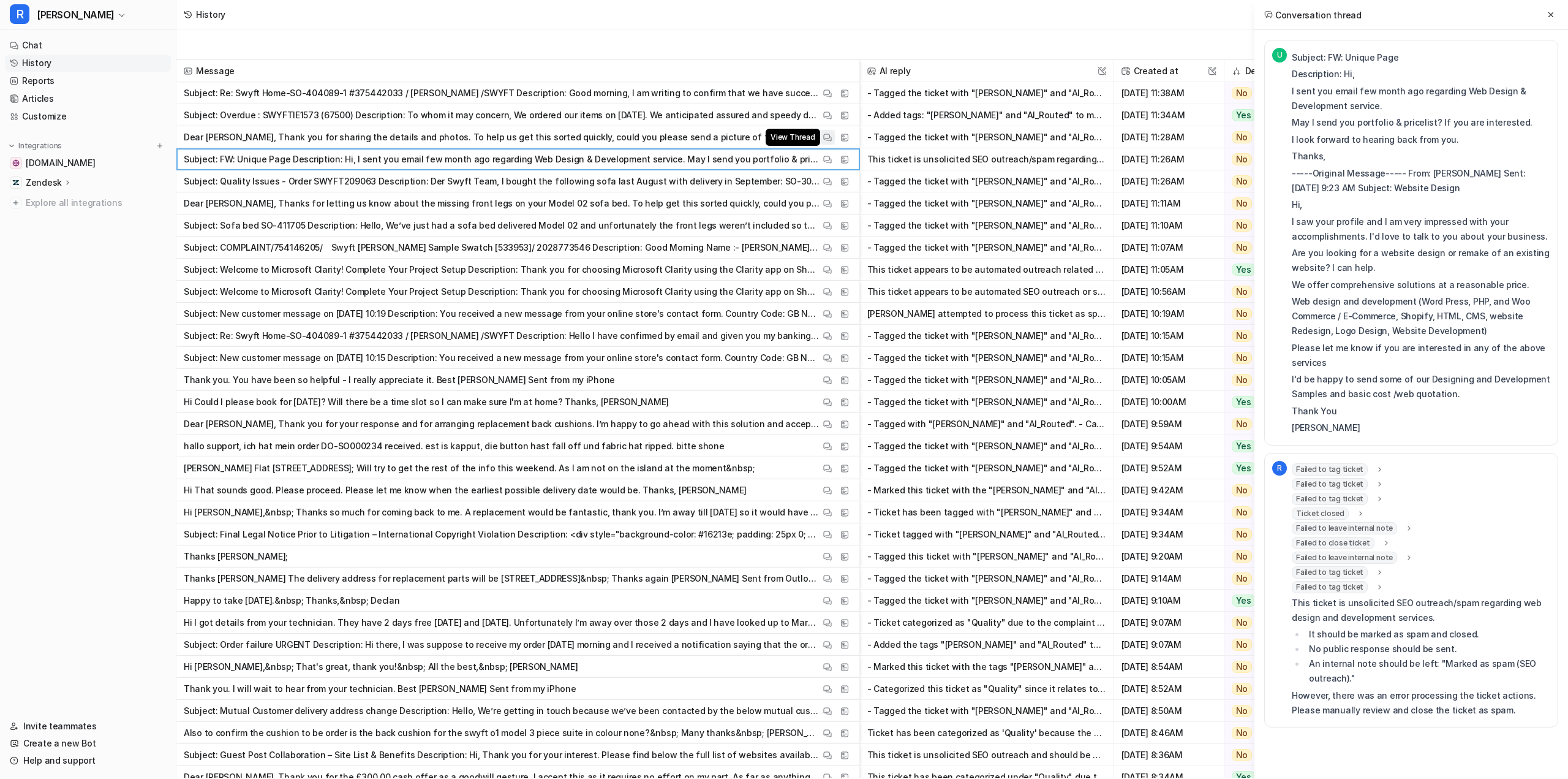
click at [830, 138] on img at bounding box center [827, 137] width 8 height 9
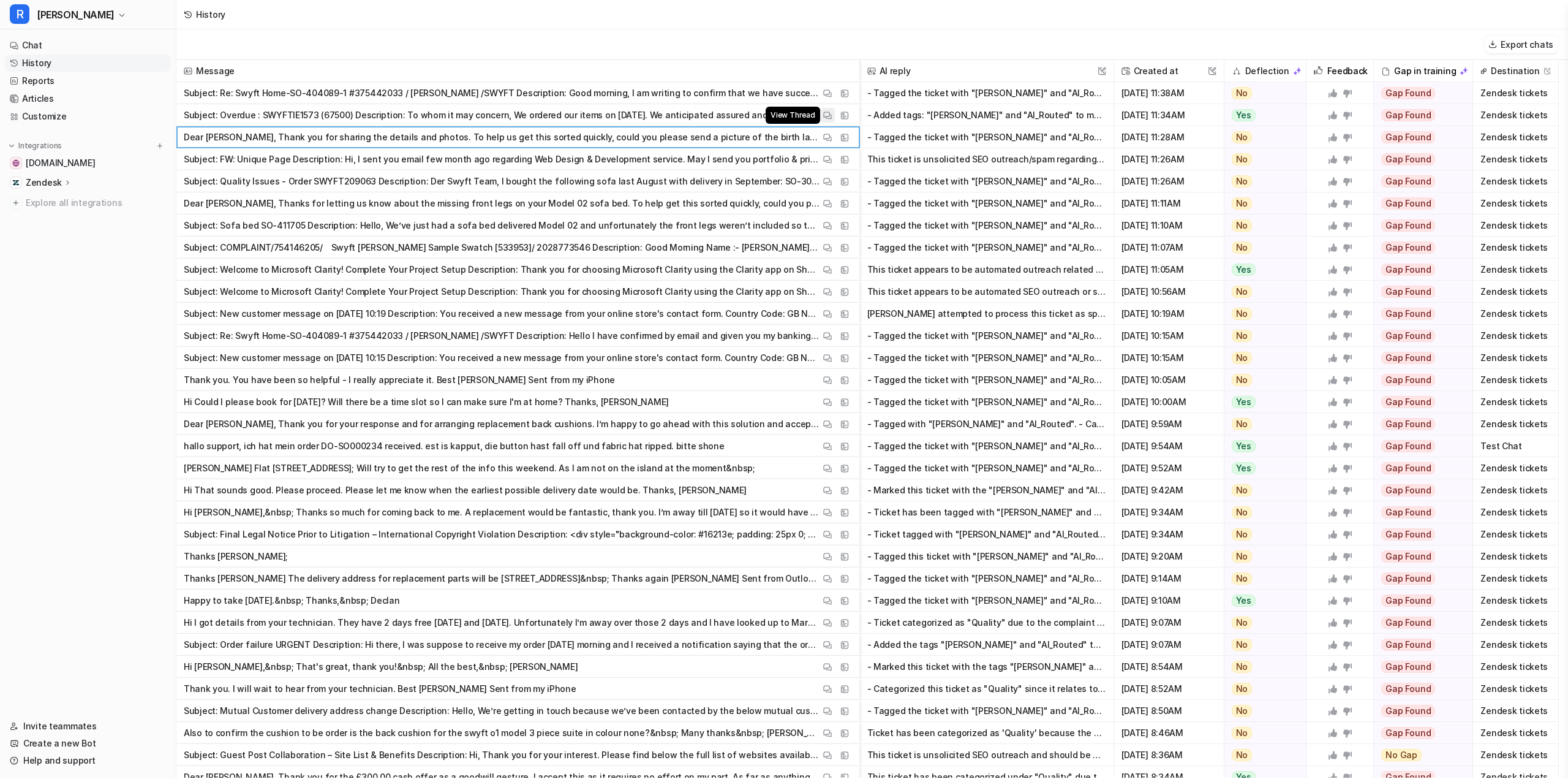
click at [830, 117] on img at bounding box center [827, 115] width 8 height 9
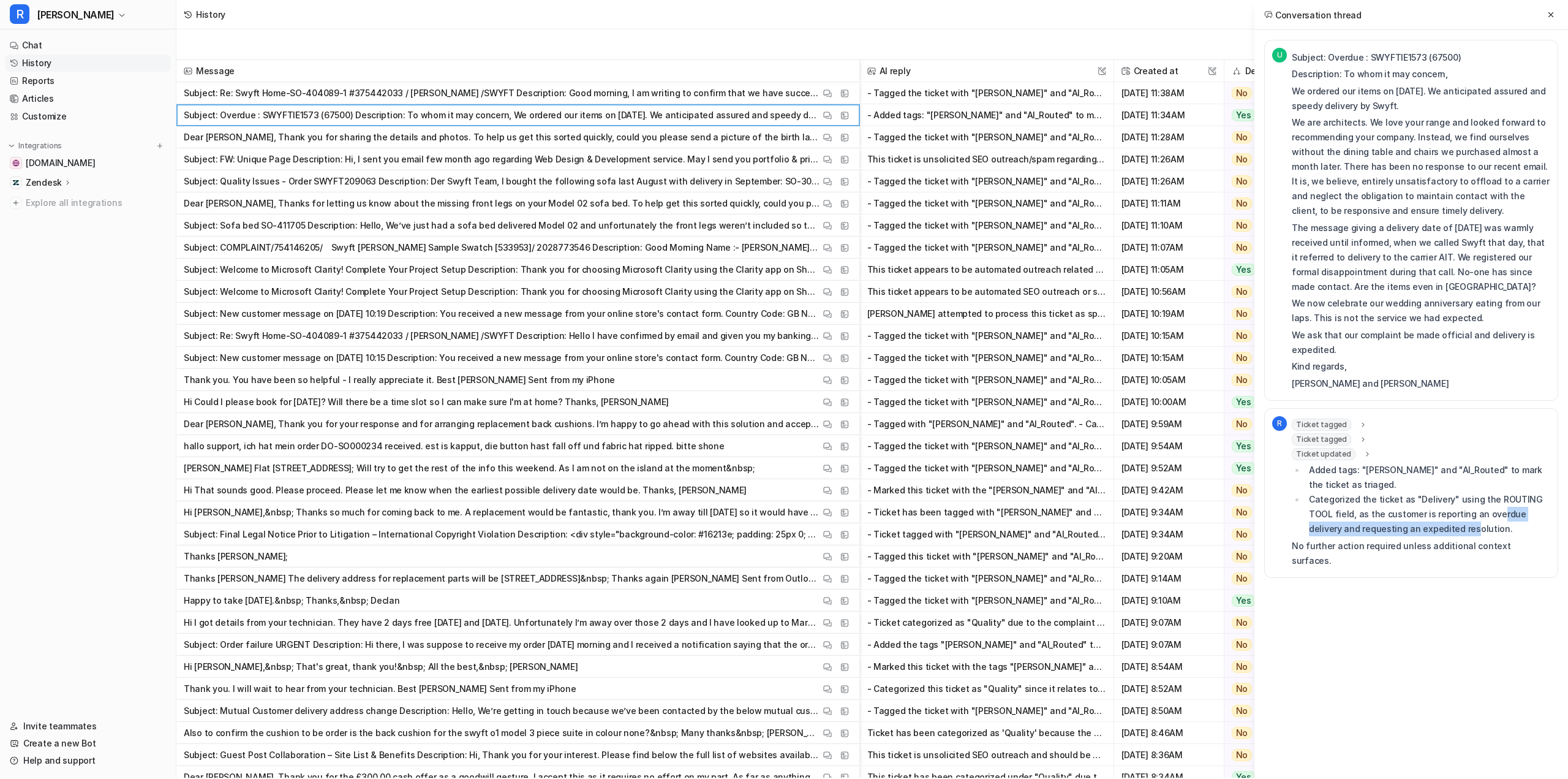
drag, startPoint x: 1492, startPoint y: 513, endPoint x: 1439, endPoint y: 527, distance: 54.8
click at [1437, 529] on li "Categorized the ticket as "Delivery" using the ROUTING TOOL field, as the custo…" at bounding box center [1428, 514] width 245 height 44
drag, startPoint x: 1429, startPoint y: 515, endPoint x: 1475, endPoint y: 510, distance: 46.3
click at [1475, 510] on li "Categorized the ticket as "Delivery" using the ROUTING TOOL field, as the custo…" at bounding box center [1428, 514] width 245 height 44
click at [1349, 454] on span "Ticket updated" at bounding box center [1324, 454] width 64 height 13
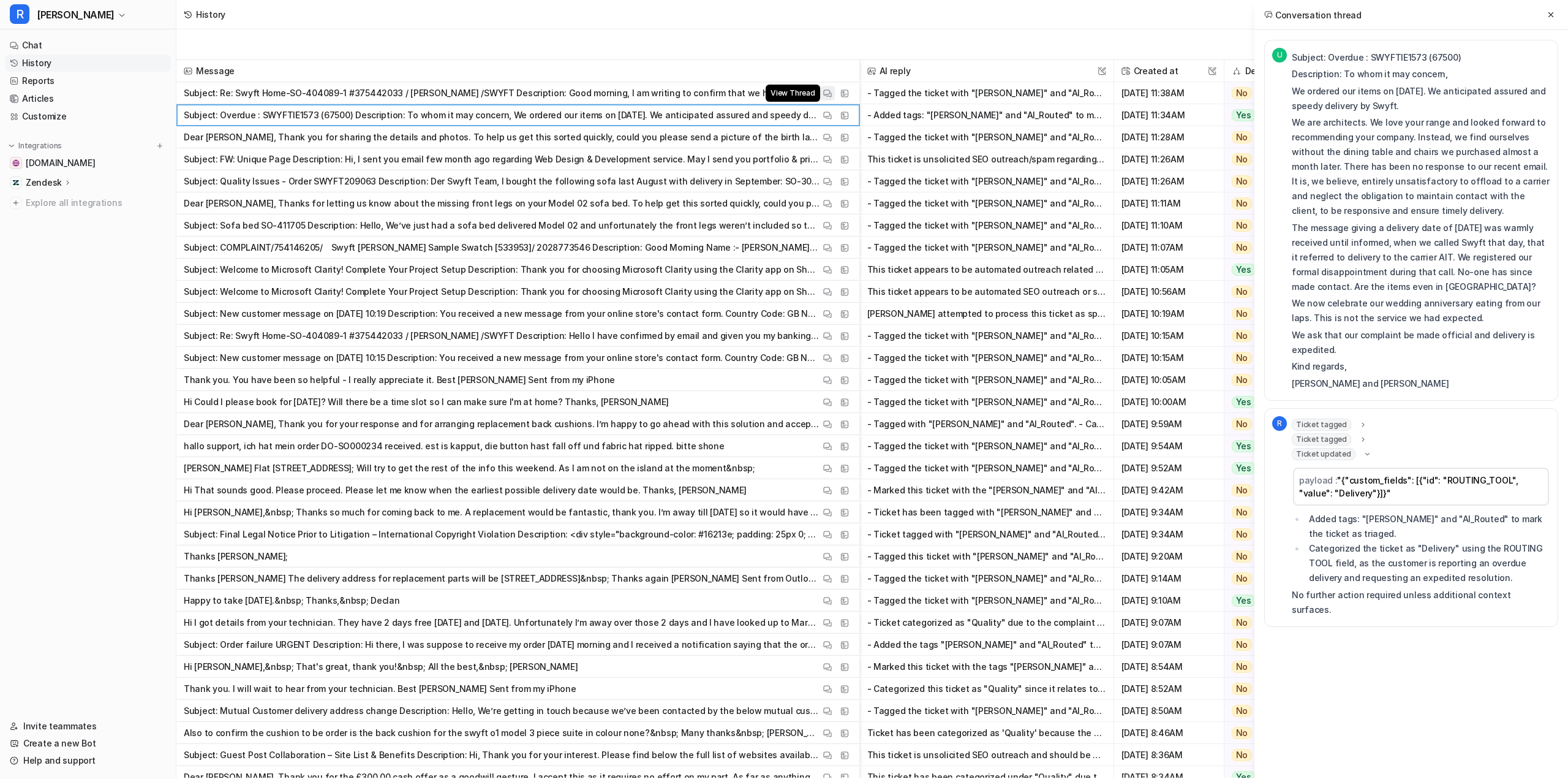
click at [831, 94] on img at bounding box center [827, 93] width 8 height 9
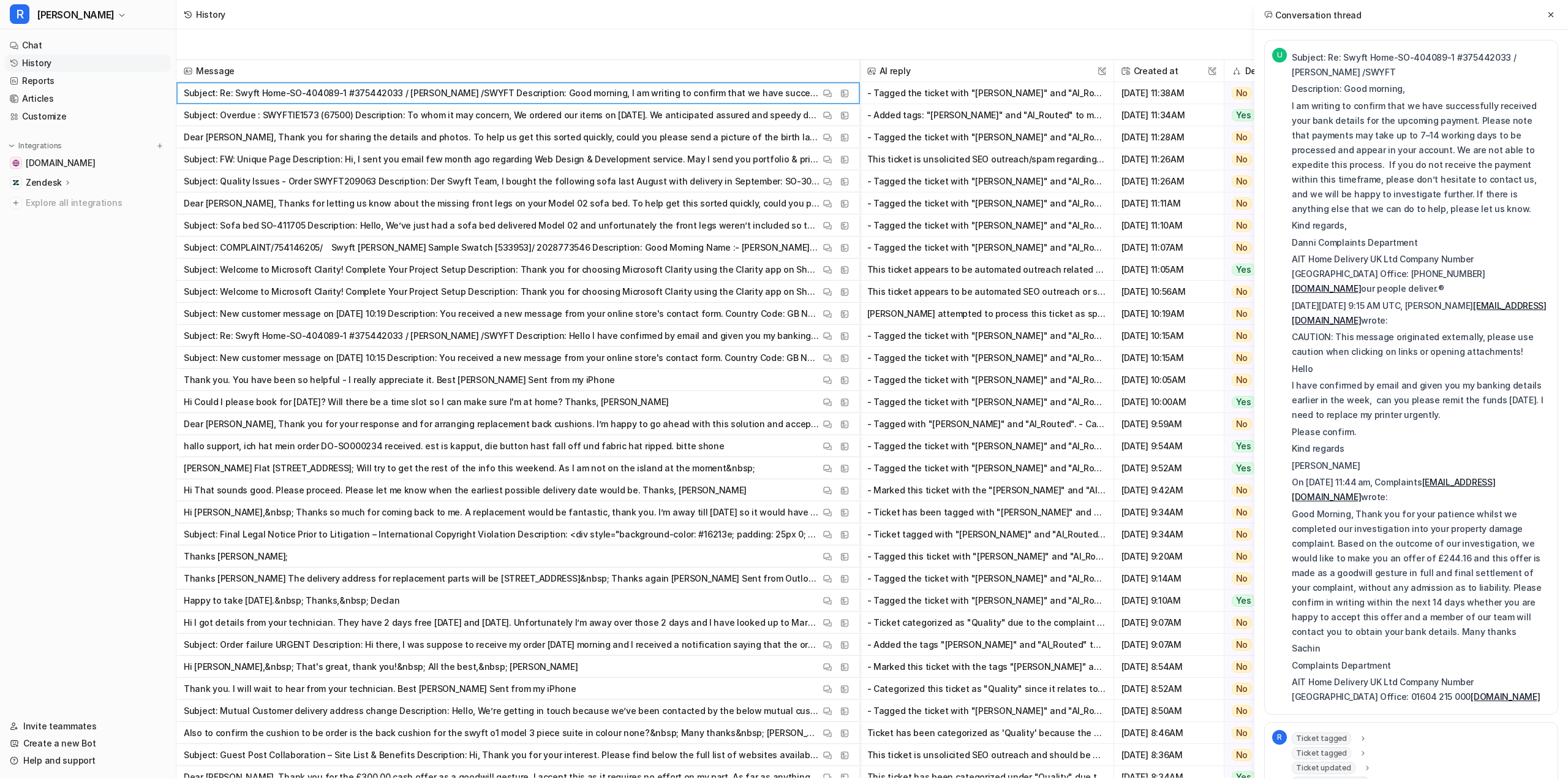
scroll to position [242, 0]
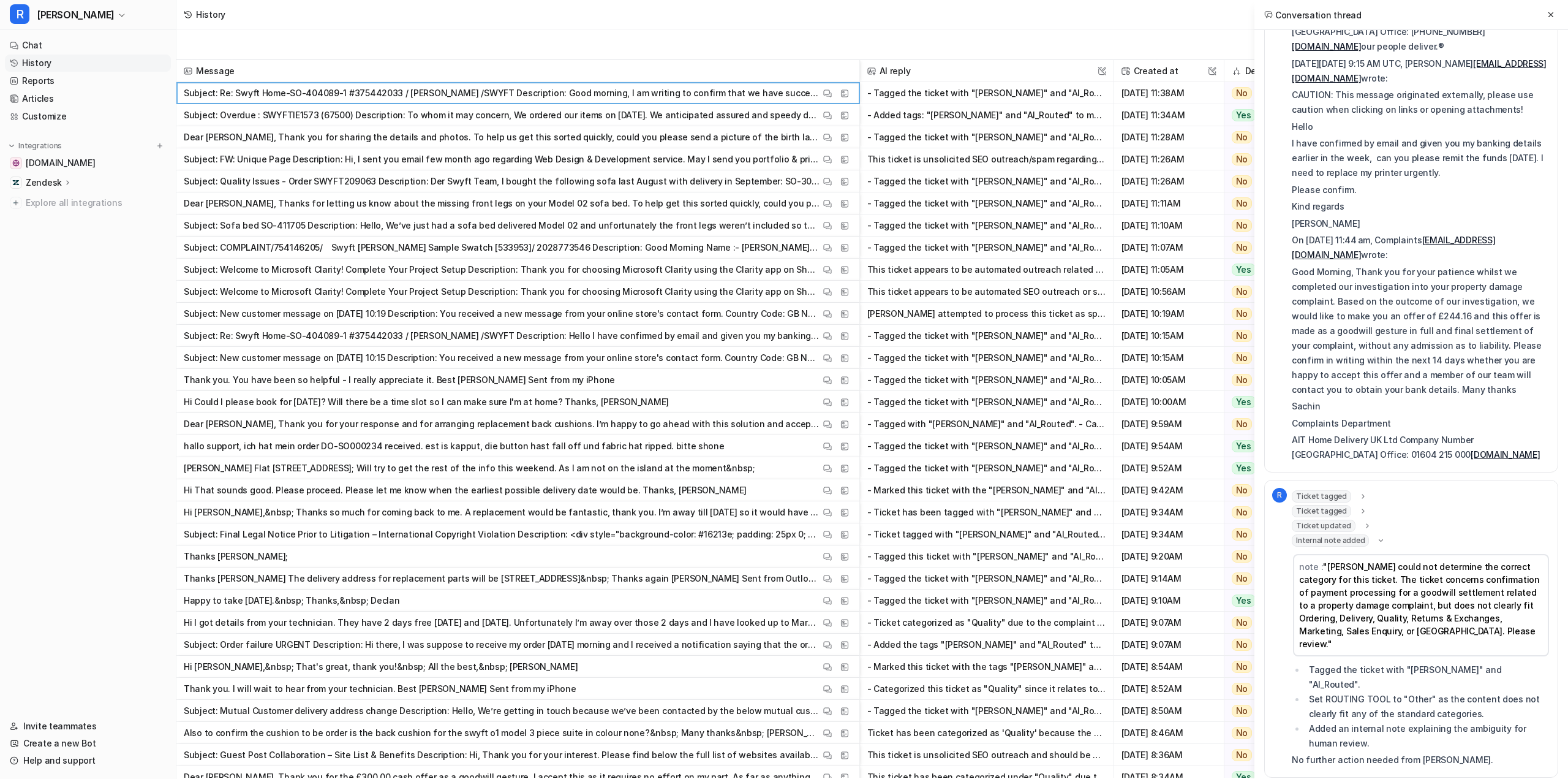
click at [1354, 544] on span "Internal note added" at bounding box center [1331, 541] width 77 height 13
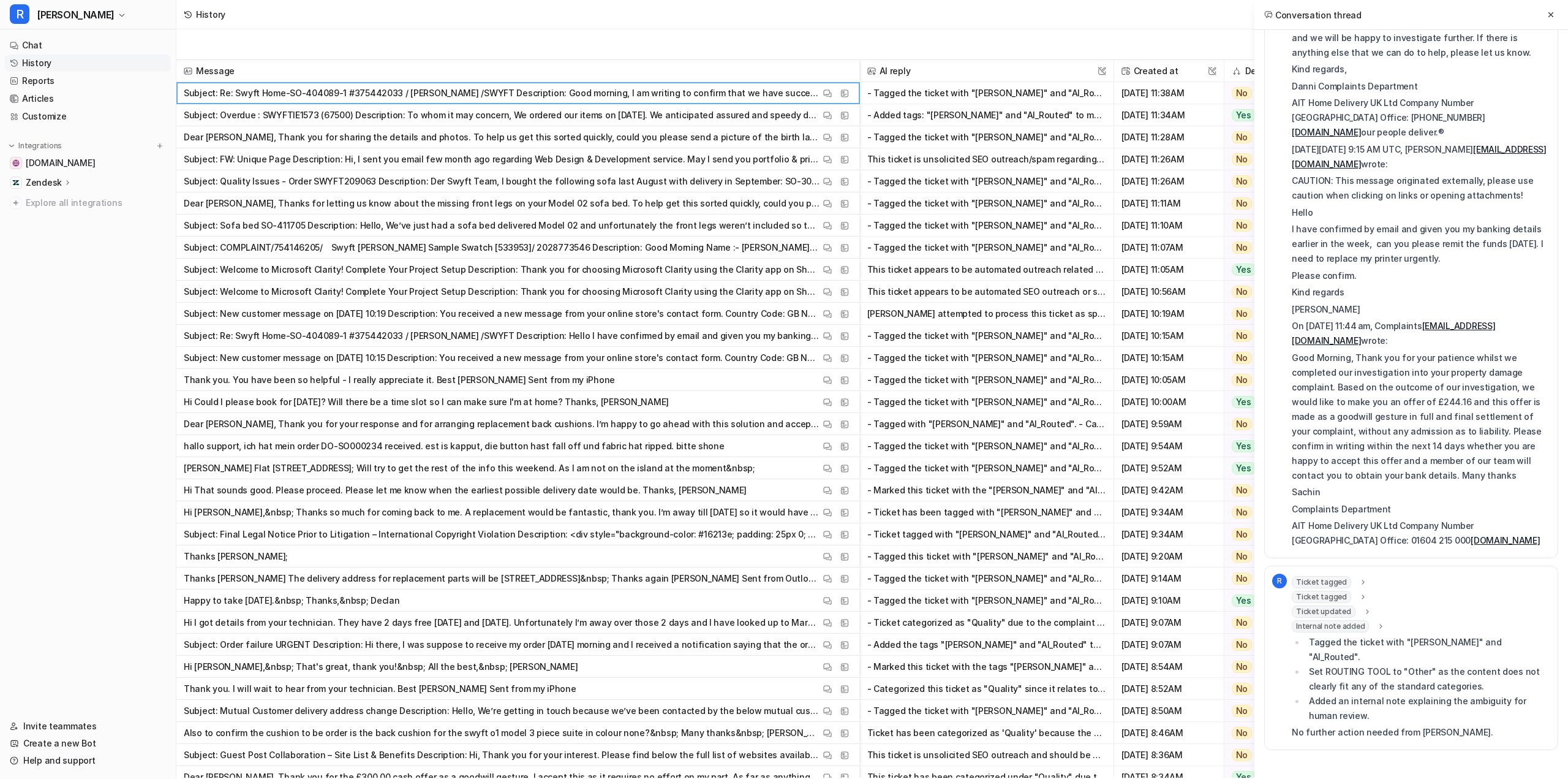
scroll to position [142, 0]
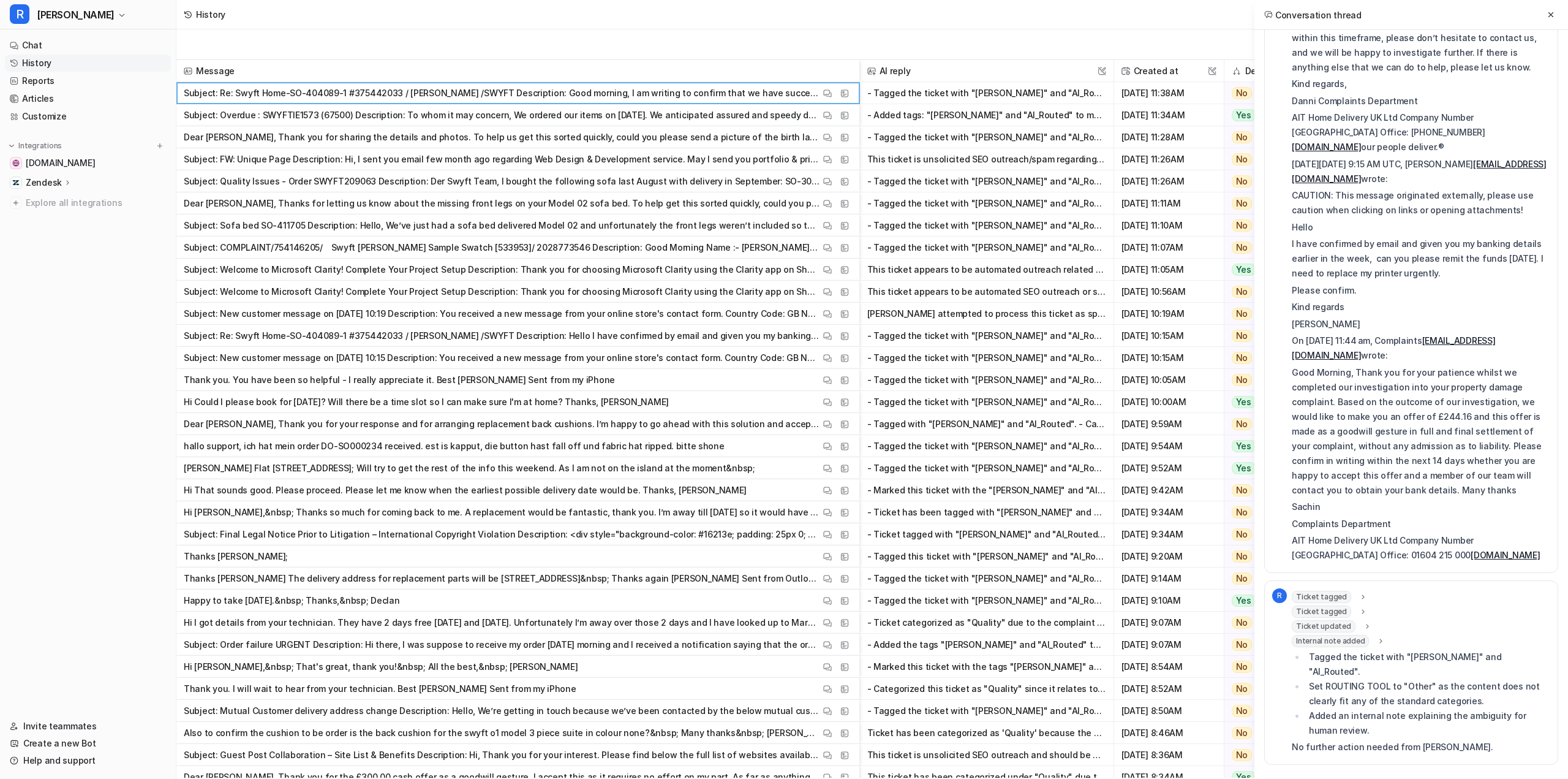
click at [1360, 641] on span "Internal note added" at bounding box center [1331, 640] width 77 height 13
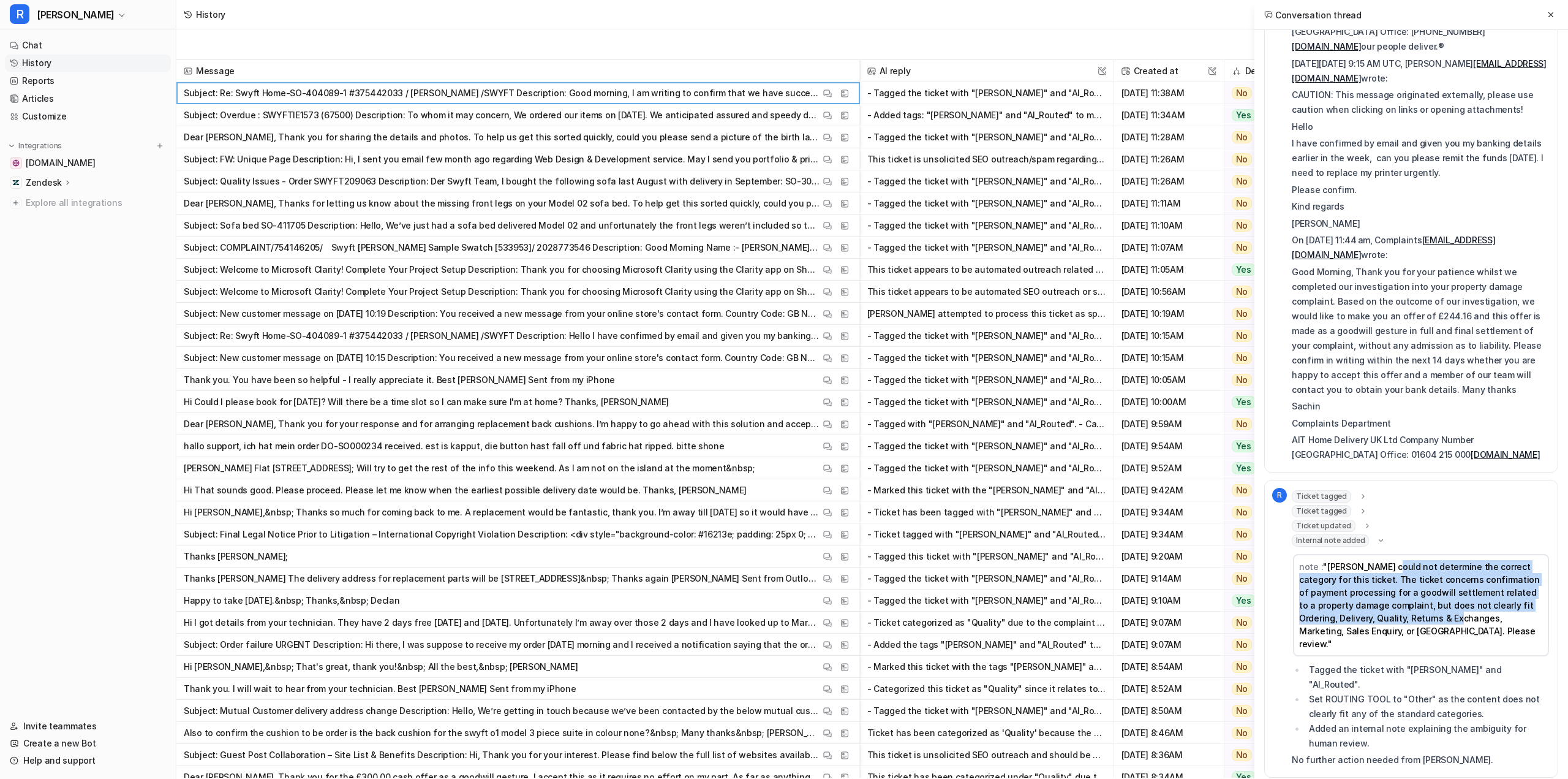
drag, startPoint x: 1388, startPoint y: 567, endPoint x: 1427, endPoint y: 621, distance: 66.6
click at [1427, 621] on span ""Ron could not determine the correct category for this ticket. The ticket conce…" at bounding box center [1420, 605] width 241 height 87
click at [1345, 512] on span "Ticket tagged" at bounding box center [1321, 511] width 60 height 13
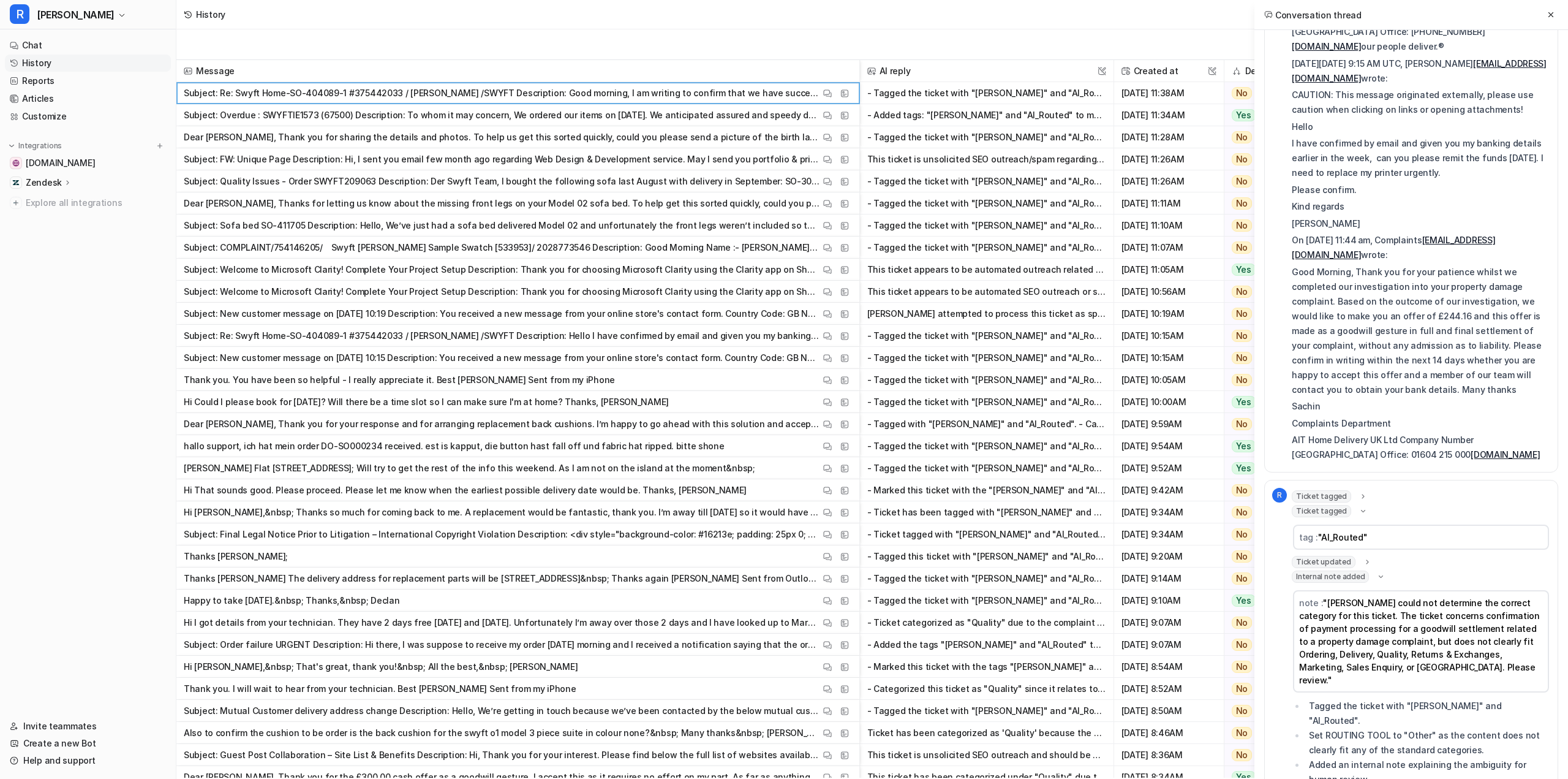
click at [1345, 492] on span "Ticket tagged" at bounding box center [1321, 496] width 60 height 13
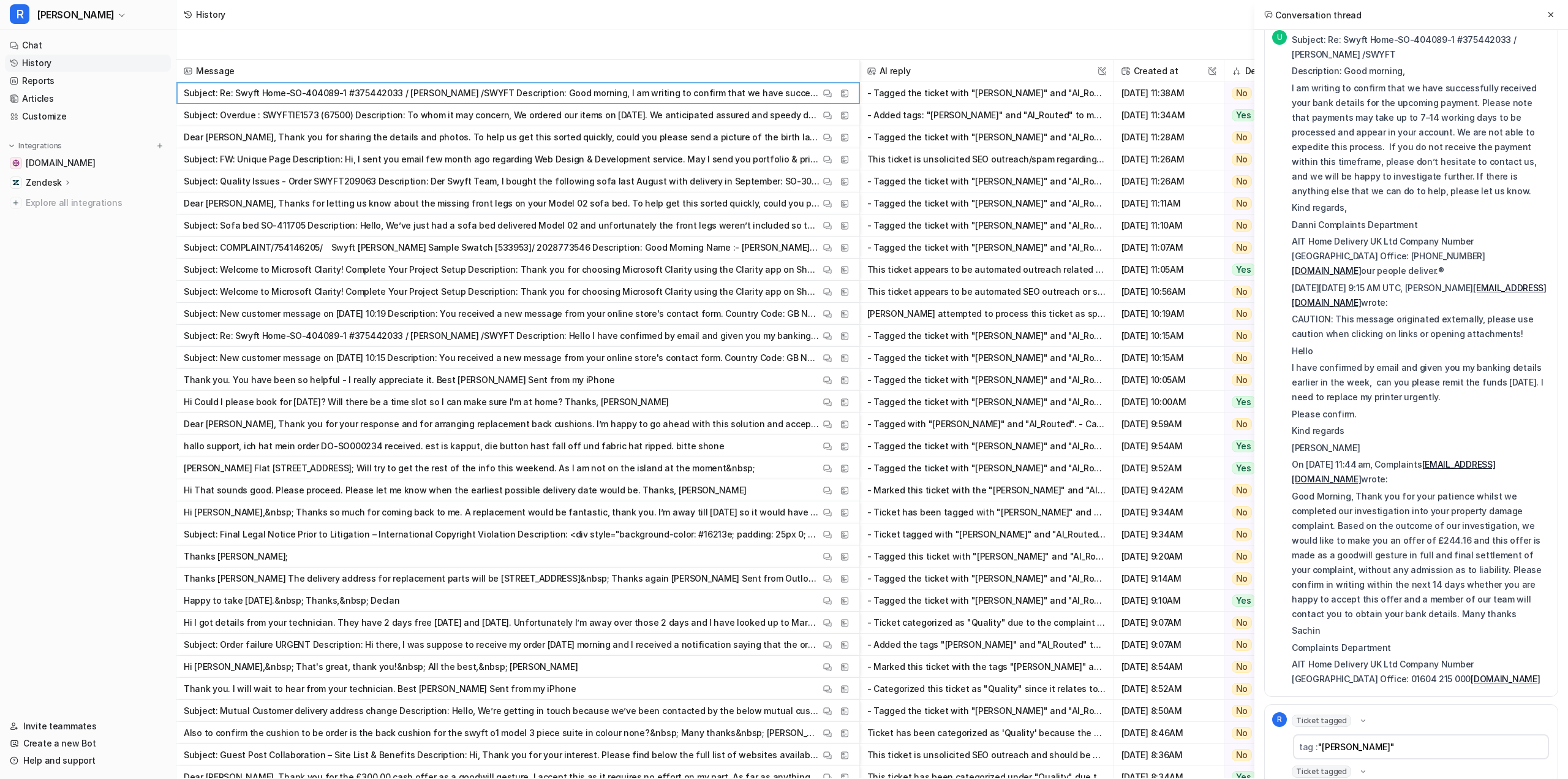
scroll to position [0, 0]
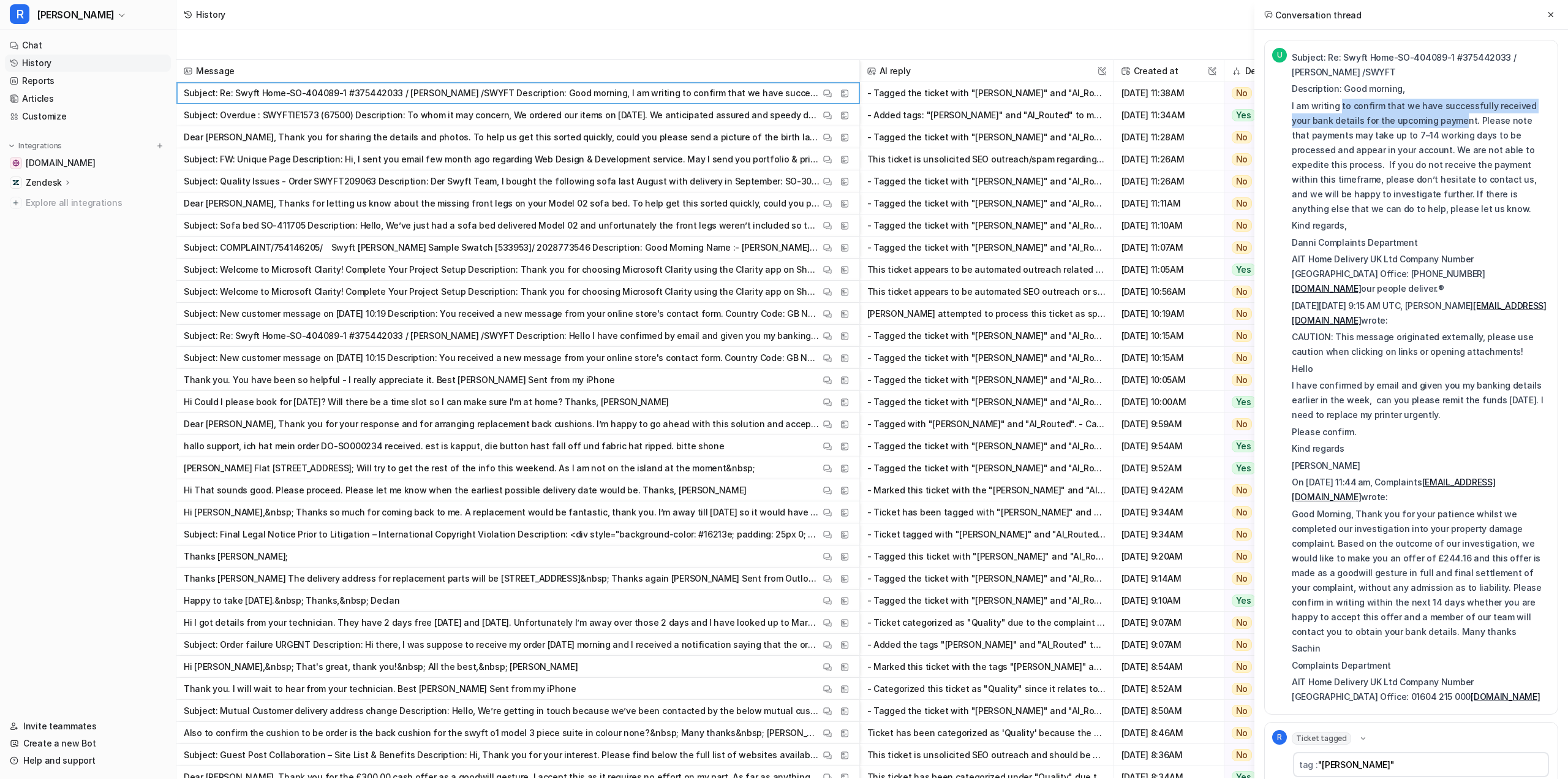
drag, startPoint x: 1341, startPoint y: 107, endPoint x: 1437, endPoint y: 121, distance: 97.0
click at [1437, 121] on p "I am writing to confirm that we have successfully received your bank details fo…" at bounding box center [1421, 158] width 258 height 118
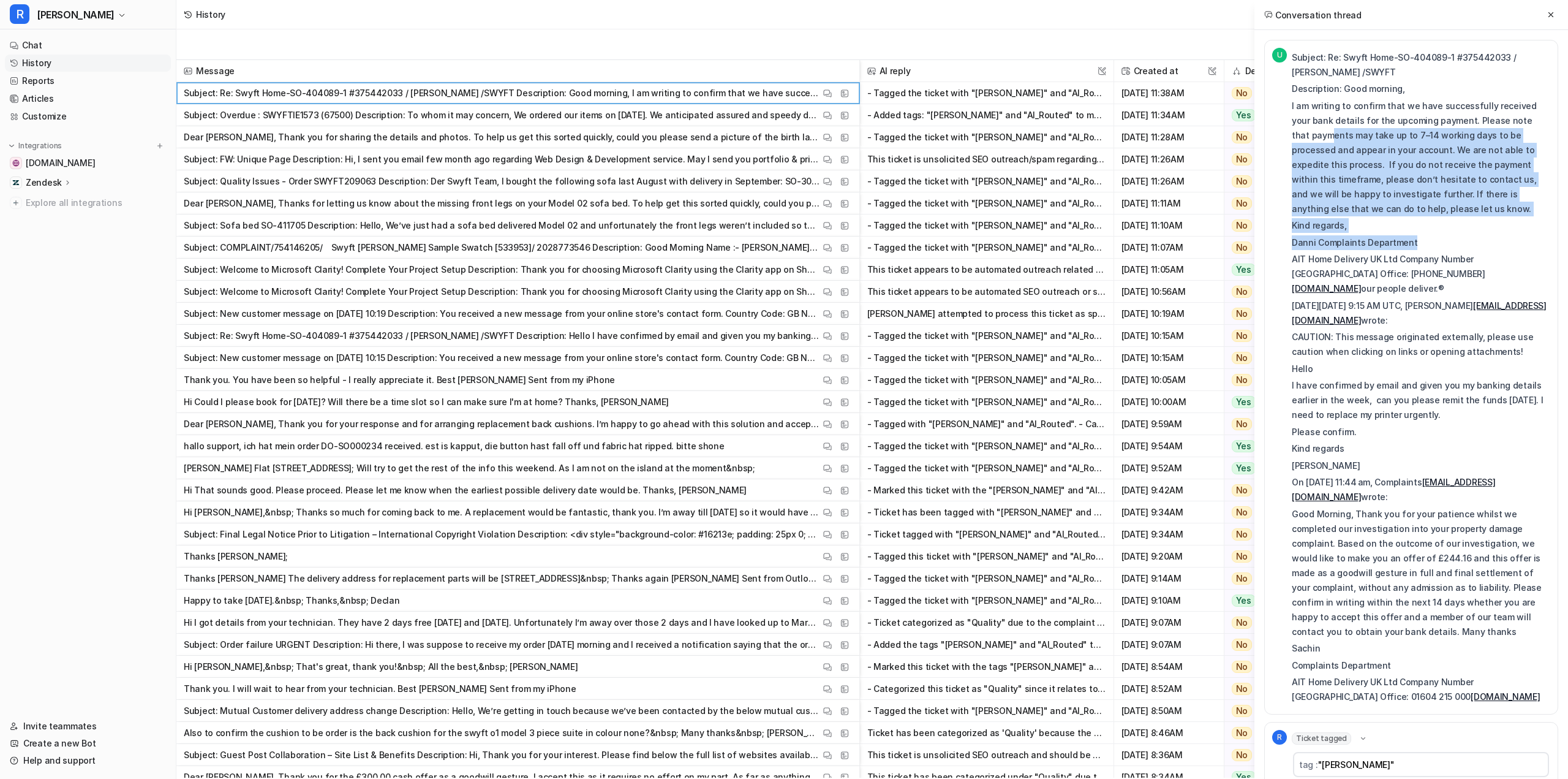
drag, startPoint x: 1312, startPoint y: 139, endPoint x: 1443, endPoint y: 238, distance: 164.2
click at [1443, 238] on div "Subject: Re: Swyft Home-SO-404089-1 #375442033 / ALEX /SWYFT Description: Good …" at bounding box center [1421, 378] width 258 height 655
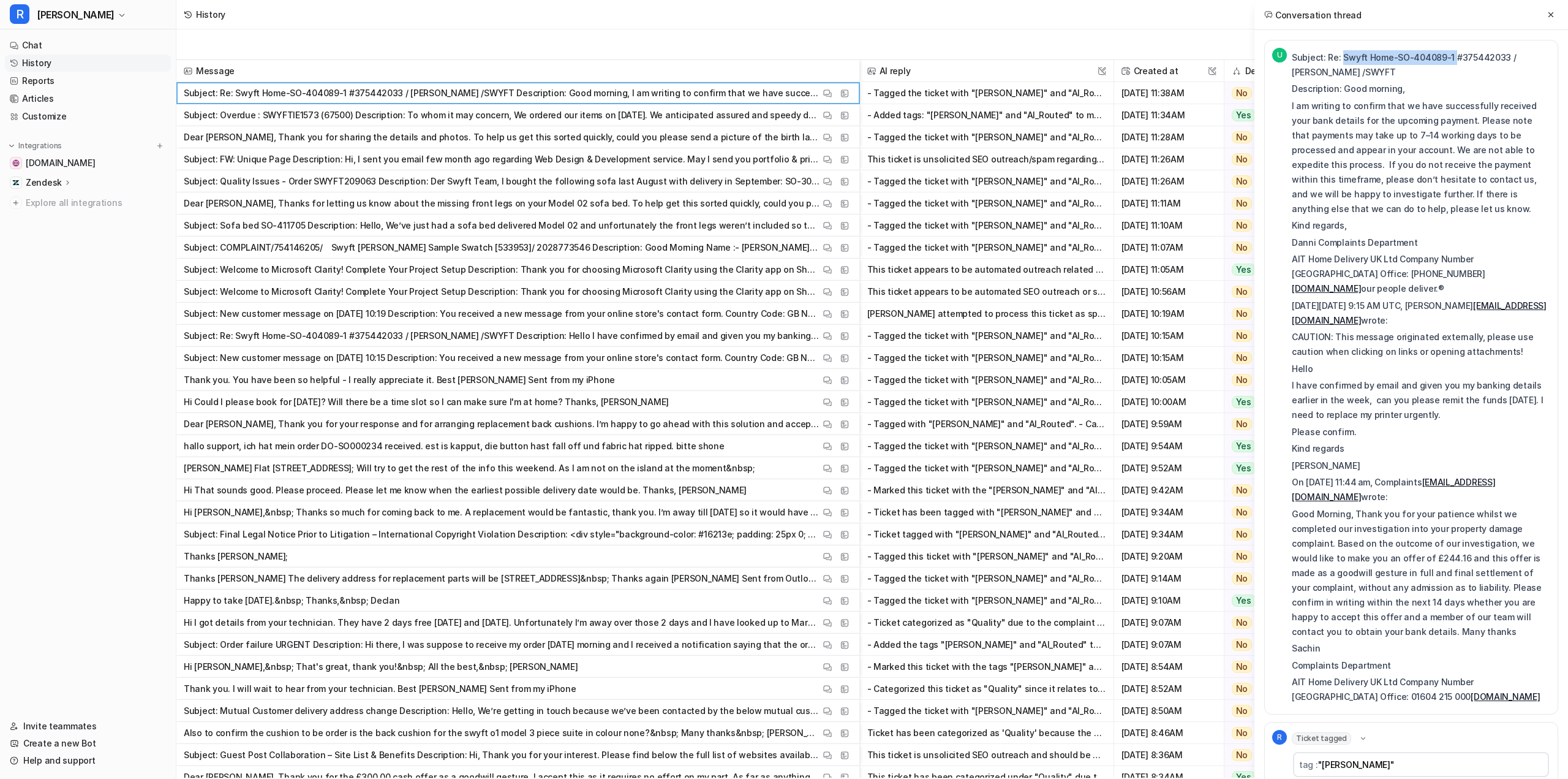
drag, startPoint x: 1343, startPoint y: 55, endPoint x: 1450, endPoint y: 60, distance: 107.1
click at [1450, 60] on p "Subject: Re: Swyft Home-SO-404089-1 #375442033 / ALEX /SWYFT" at bounding box center [1421, 65] width 258 height 29
copy p "Swyft Home-SO-404089-1"
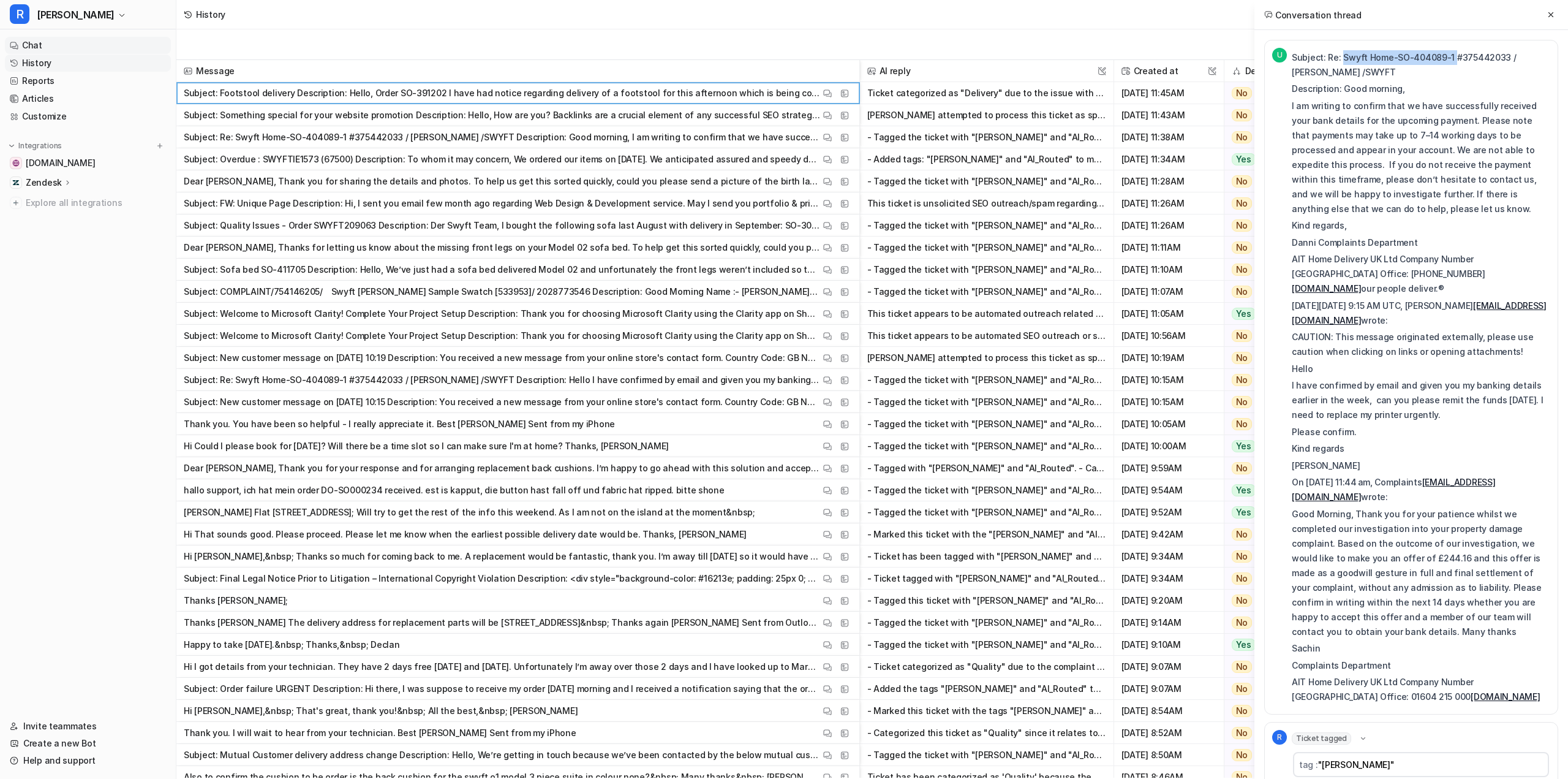
click at [70, 43] on link "Chat" at bounding box center [88, 45] width 166 height 17
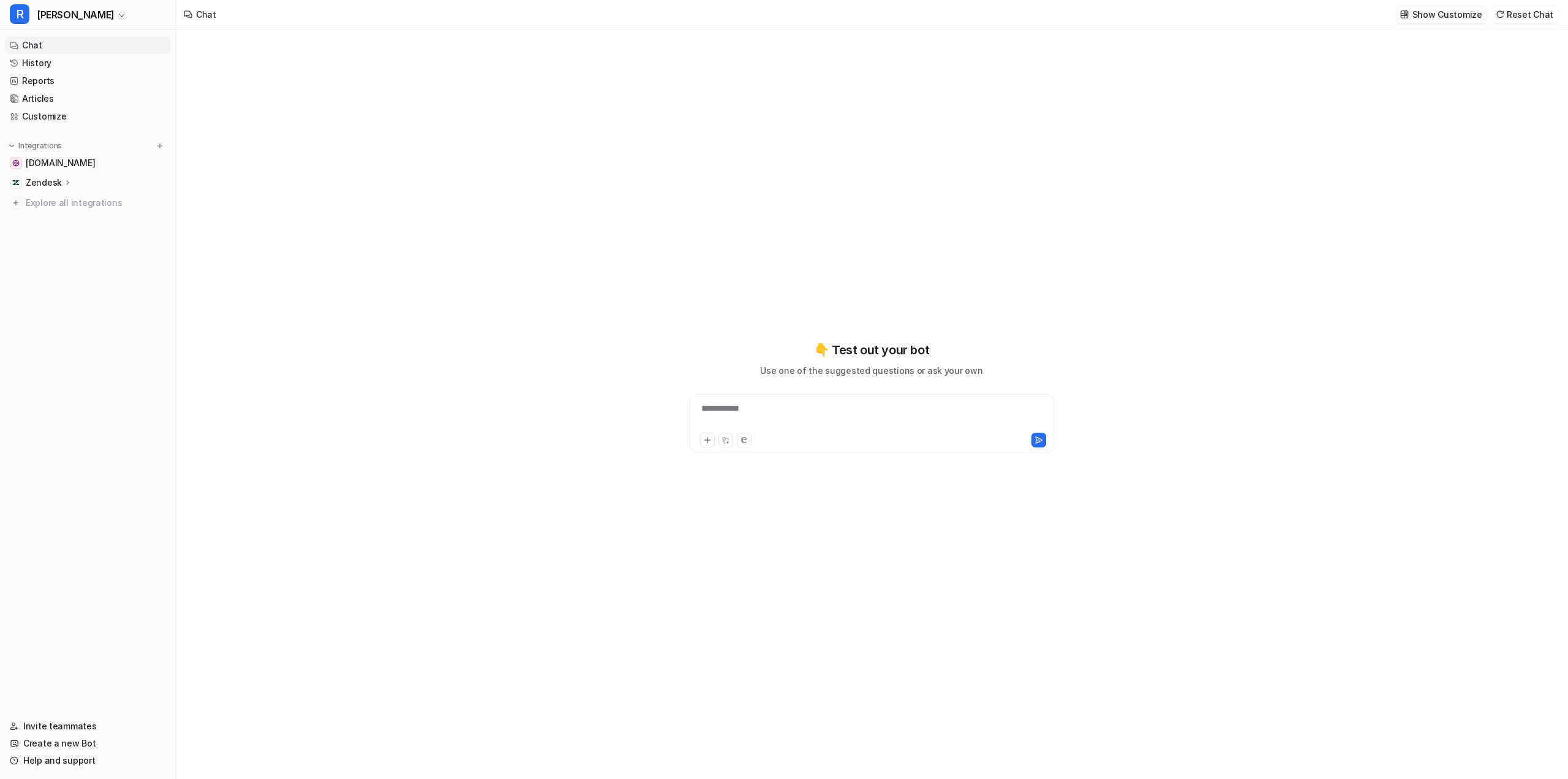
click at [1446, 20] on p "Show Customize" at bounding box center [1447, 13] width 70 height 13
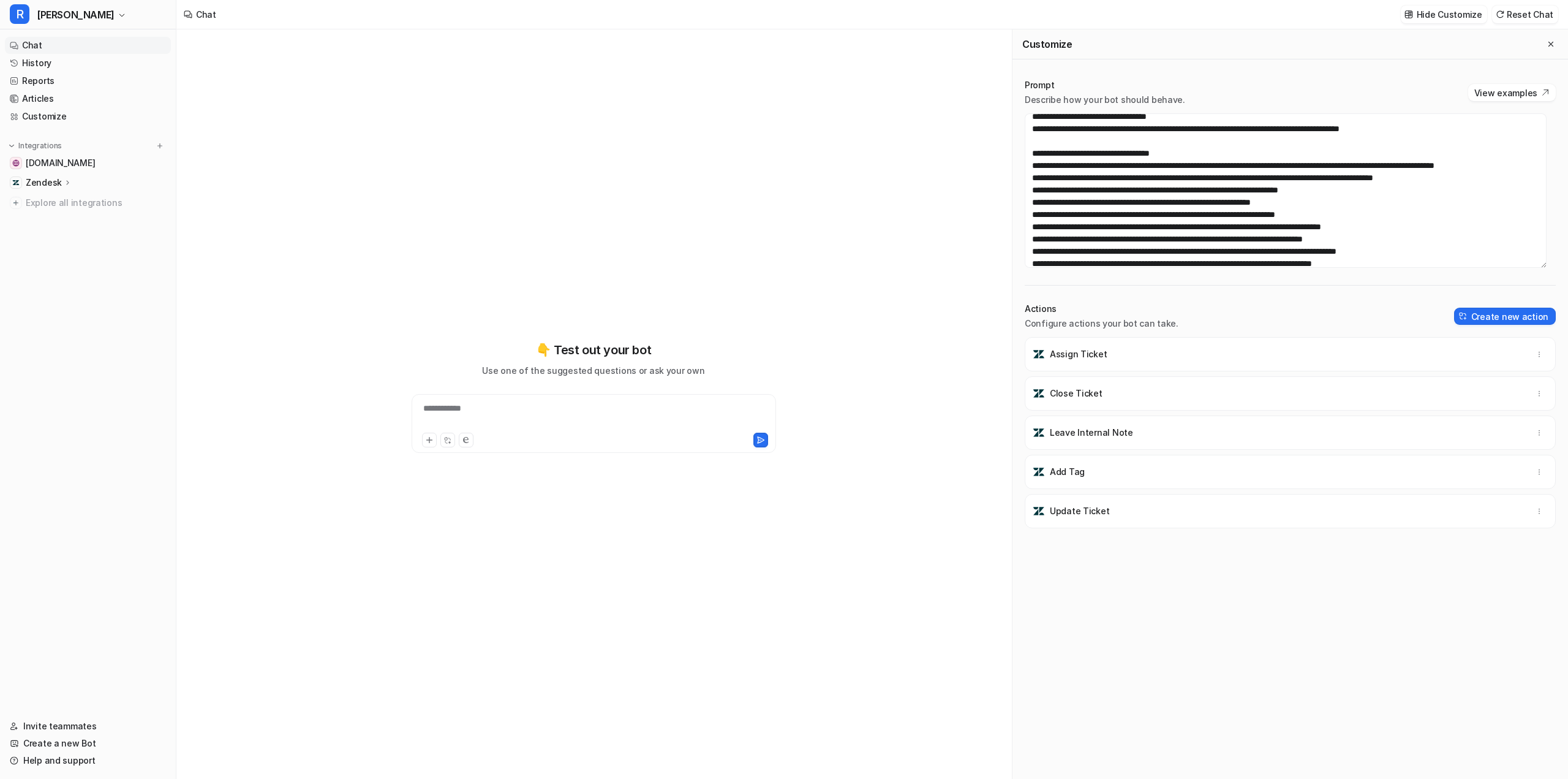
scroll to position [61, 0]
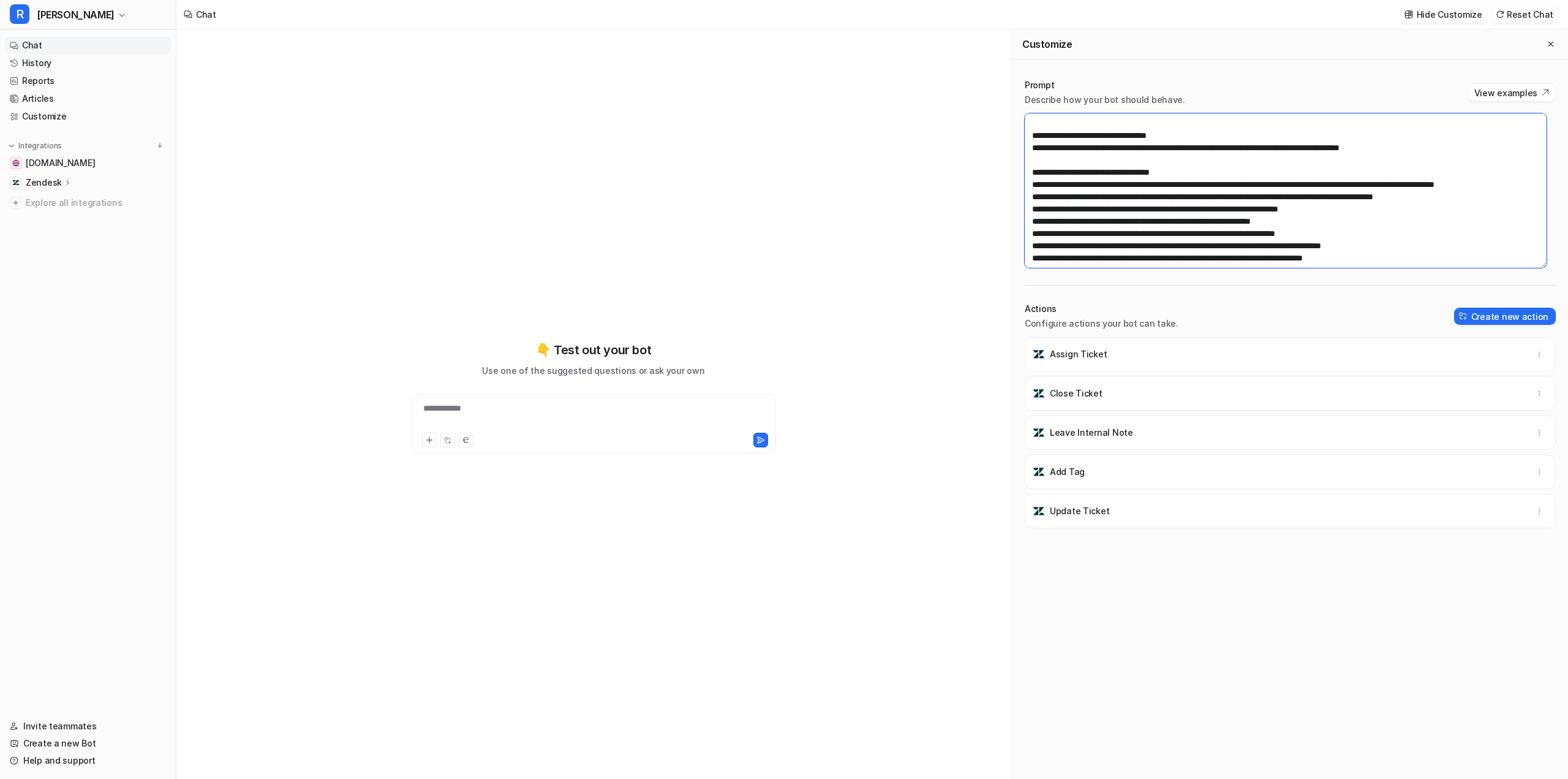
click at [1165, 186] on textarea at bounding box center [1286, 191] width 522 height 154
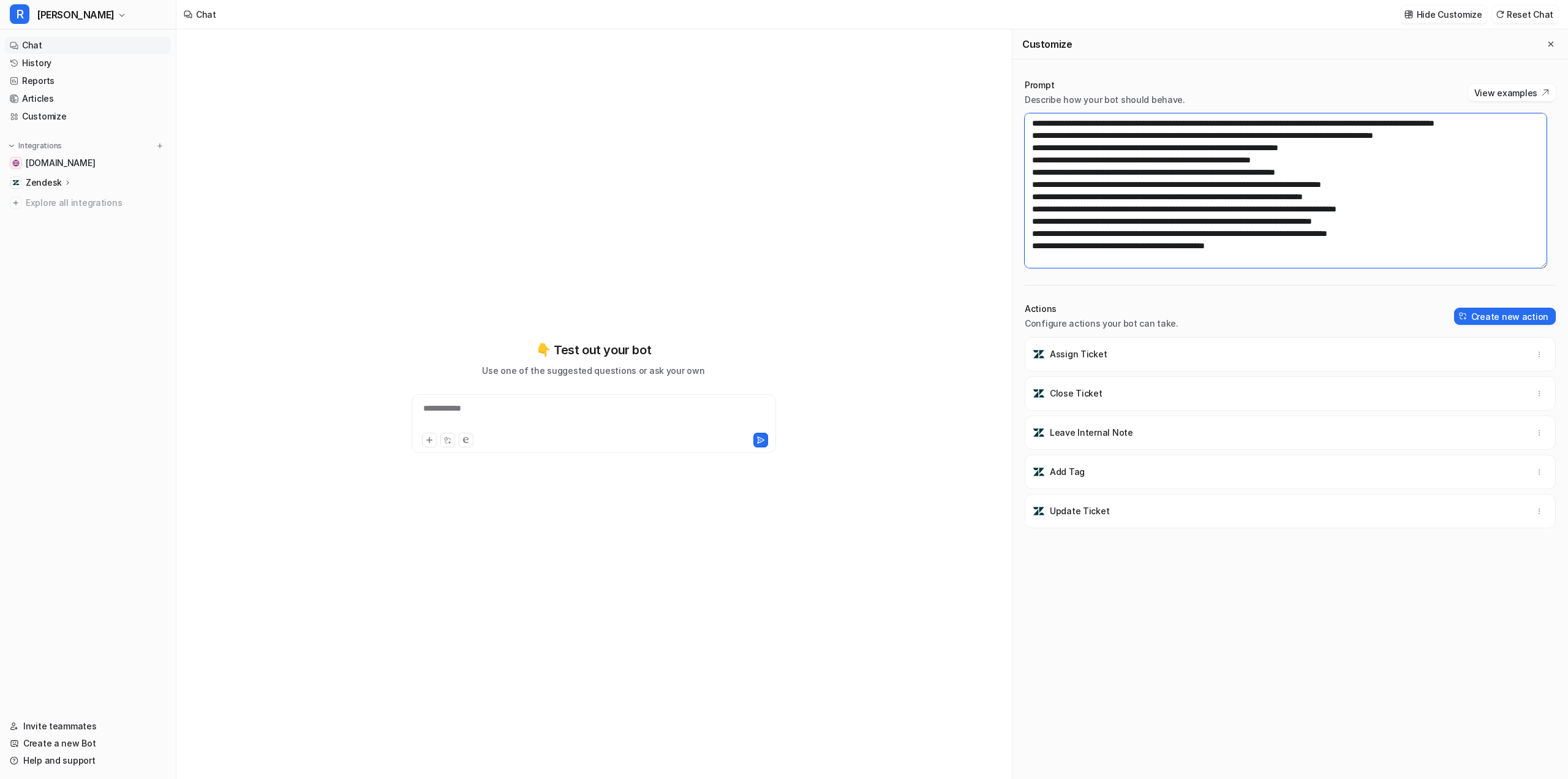
scroll to position [184, 0]
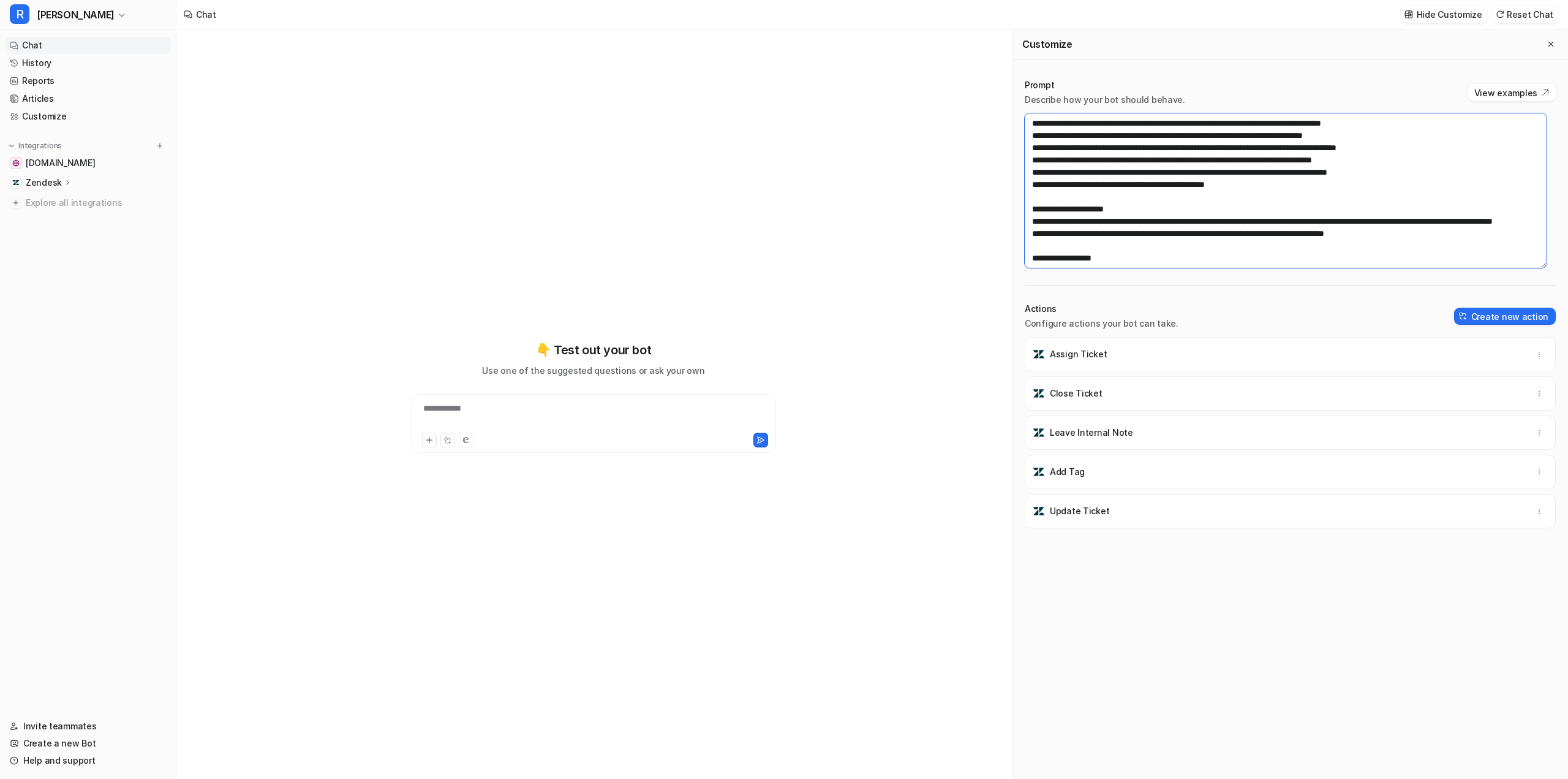
drag, startPoint x: 1238, startPoint y: 199, endPoint x: 1025, endPoint y: 168, distance: 215.2
click at [1025, 168] on textarea at bounding box center [1286, 191] width 522 height 154
click at [1136, 156] on textarea at bounding box center [1286, 191] width 522 height 154
click at [1147, 199] on textarea at bounding box center [1286, 191] width 522 height 154
click at [1169, 200] on textarea at bounding box center [1286, 191] width 522 height 154
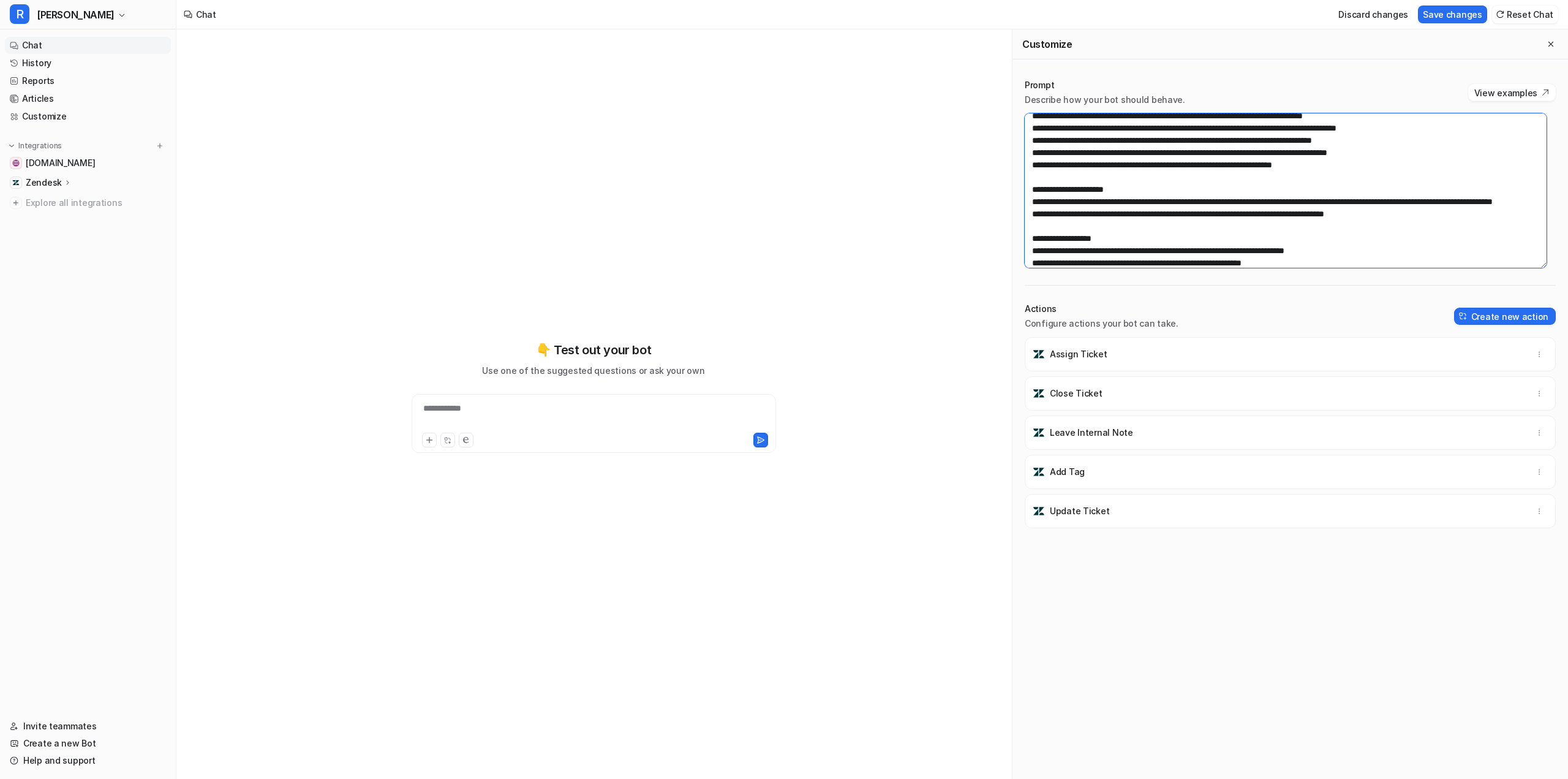
scroll to position [216, 0]
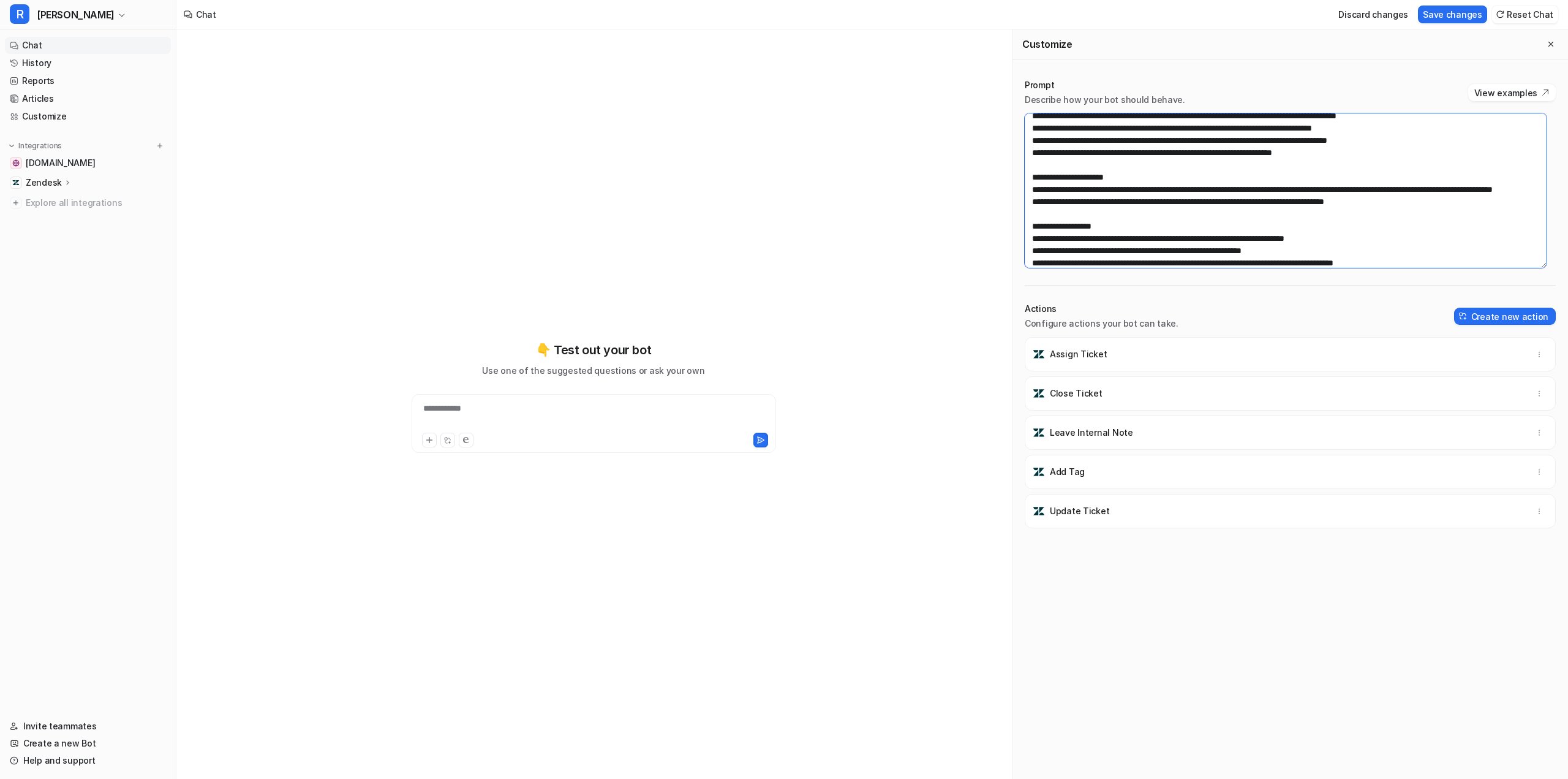
click at [1184, 215] on textarea at bounding box center [1286, 191] width 522 height 154
click at [1421, 215] on textarea at bounding box center [1286, 191] width 522 height 154
click at [1415, 226] on textarea at bounding box center [1286, 191] width 522 height 154
click at [1143, 217] on textarea at bounding box center [1286, 191] width 522 height 154
click at [1311, 167] on textarea at bounding box center [1286, 191] width 522 height 154
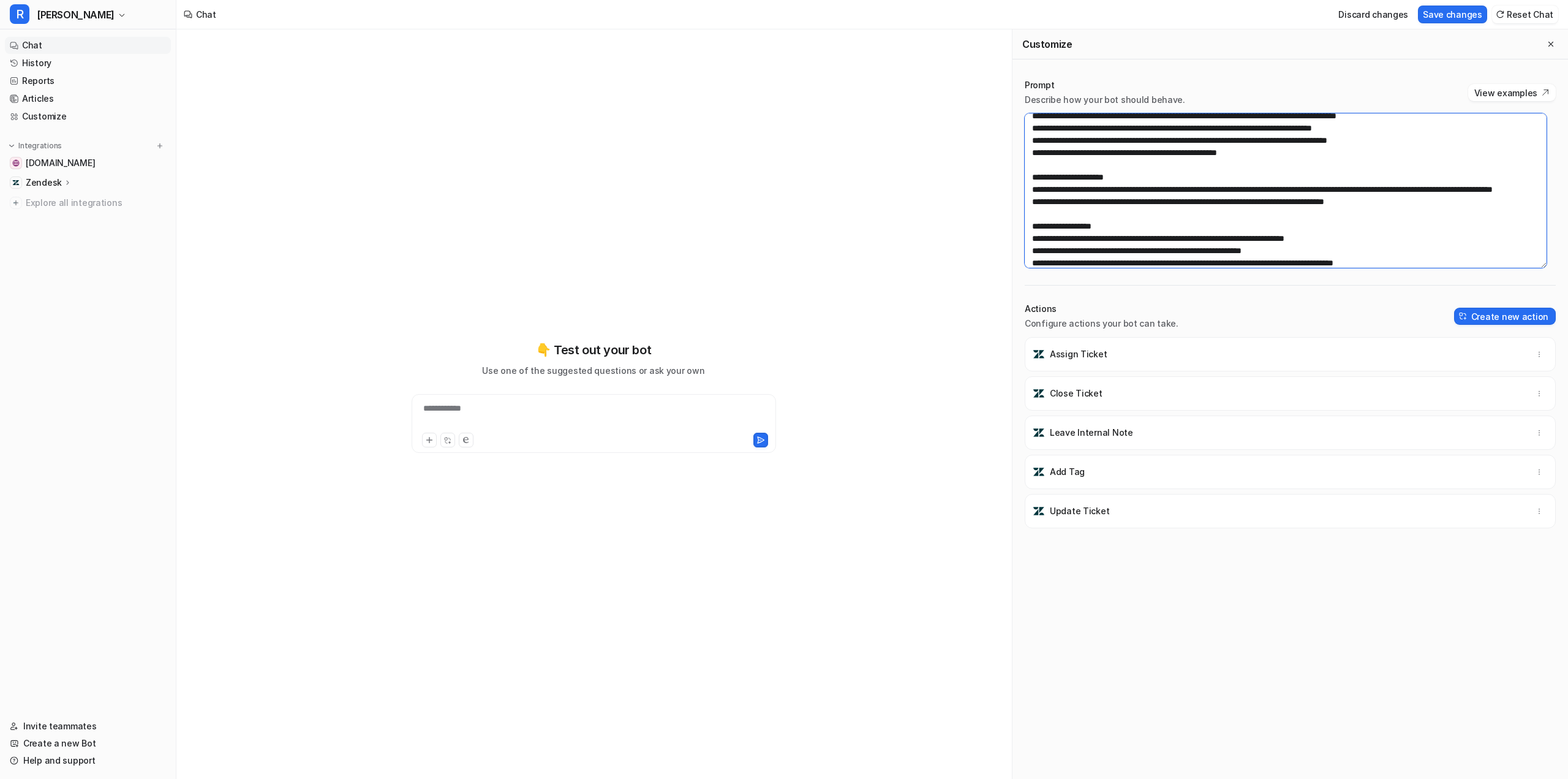
click at [1268, 178] on textarea at bounding box center [1286, 191] width 522 height 154
click at [1244, 165] on textarea at bounding box center [1286, 191] width 522 height 154
type textarea "**********"
click at [1463, 15] on button "Save changes" at bounding box center [1452, 14] width 70 height 18
click at [57, 65] on link "History" at bounding box center [88, 63] width 166 height 17
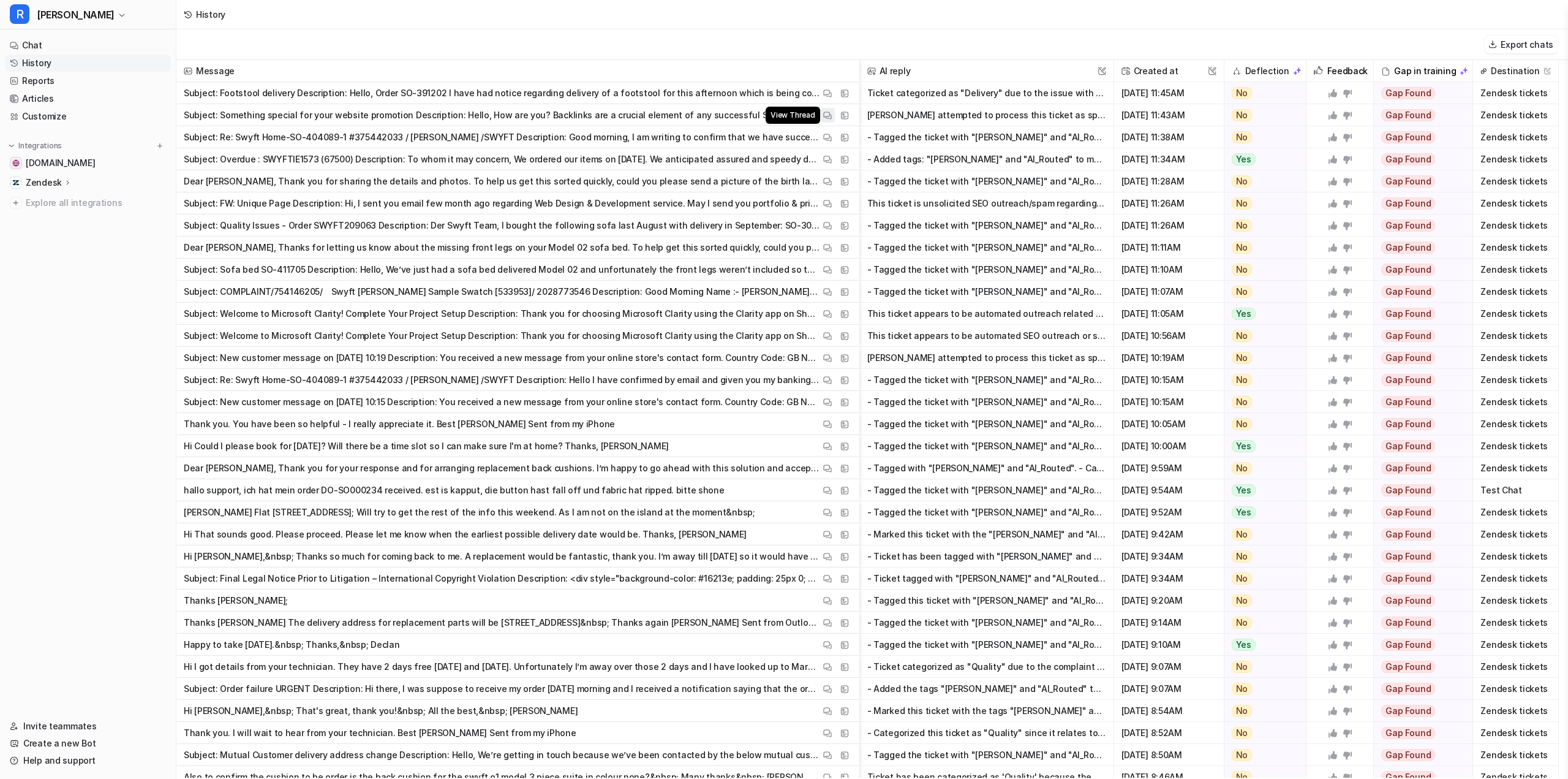
click at [826, 115] on img at bounding box center [827, 115] width 8 height 9
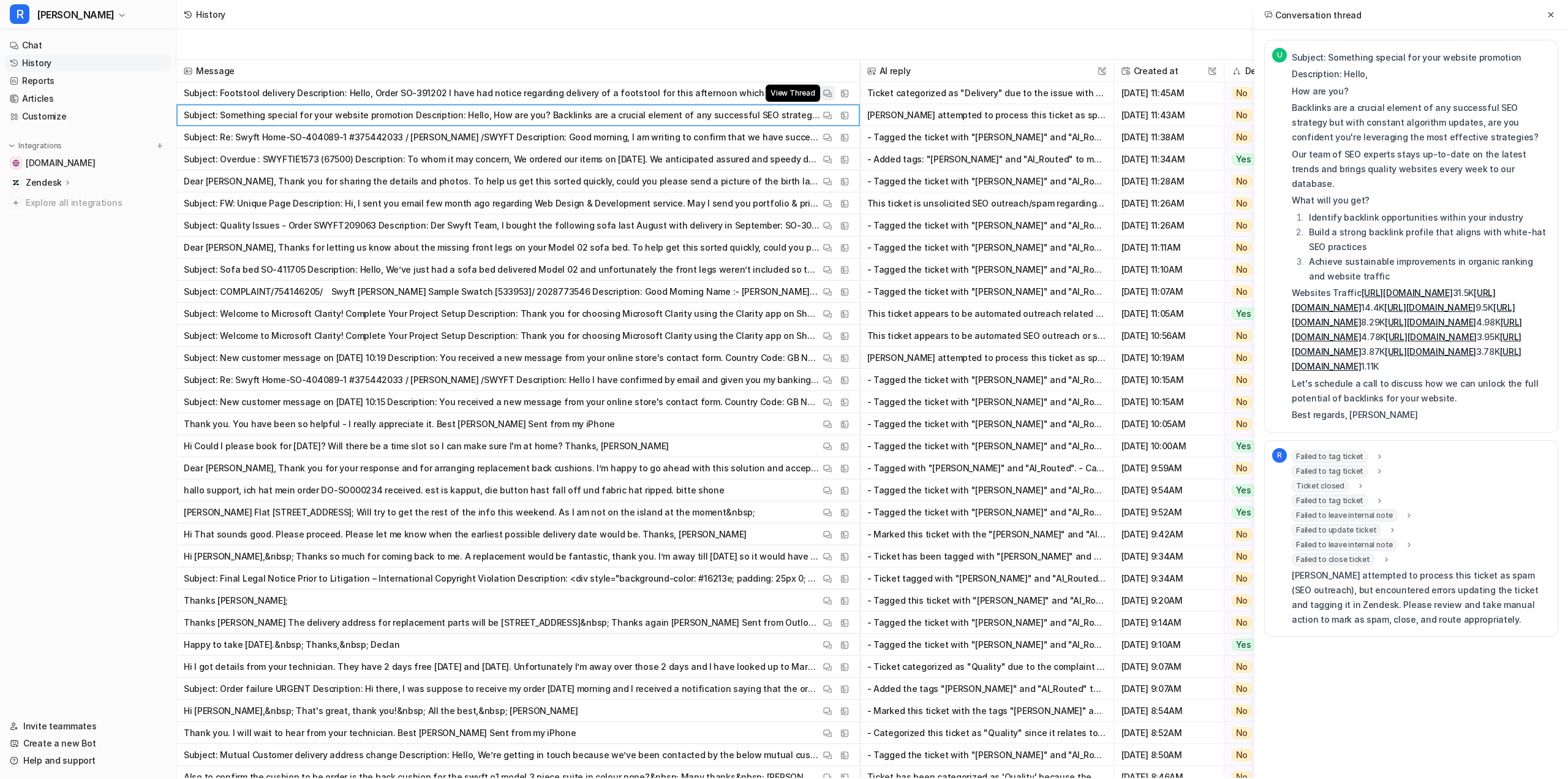
click at [826, 90] on img at bounding box center [827, 93] width 8 height 9
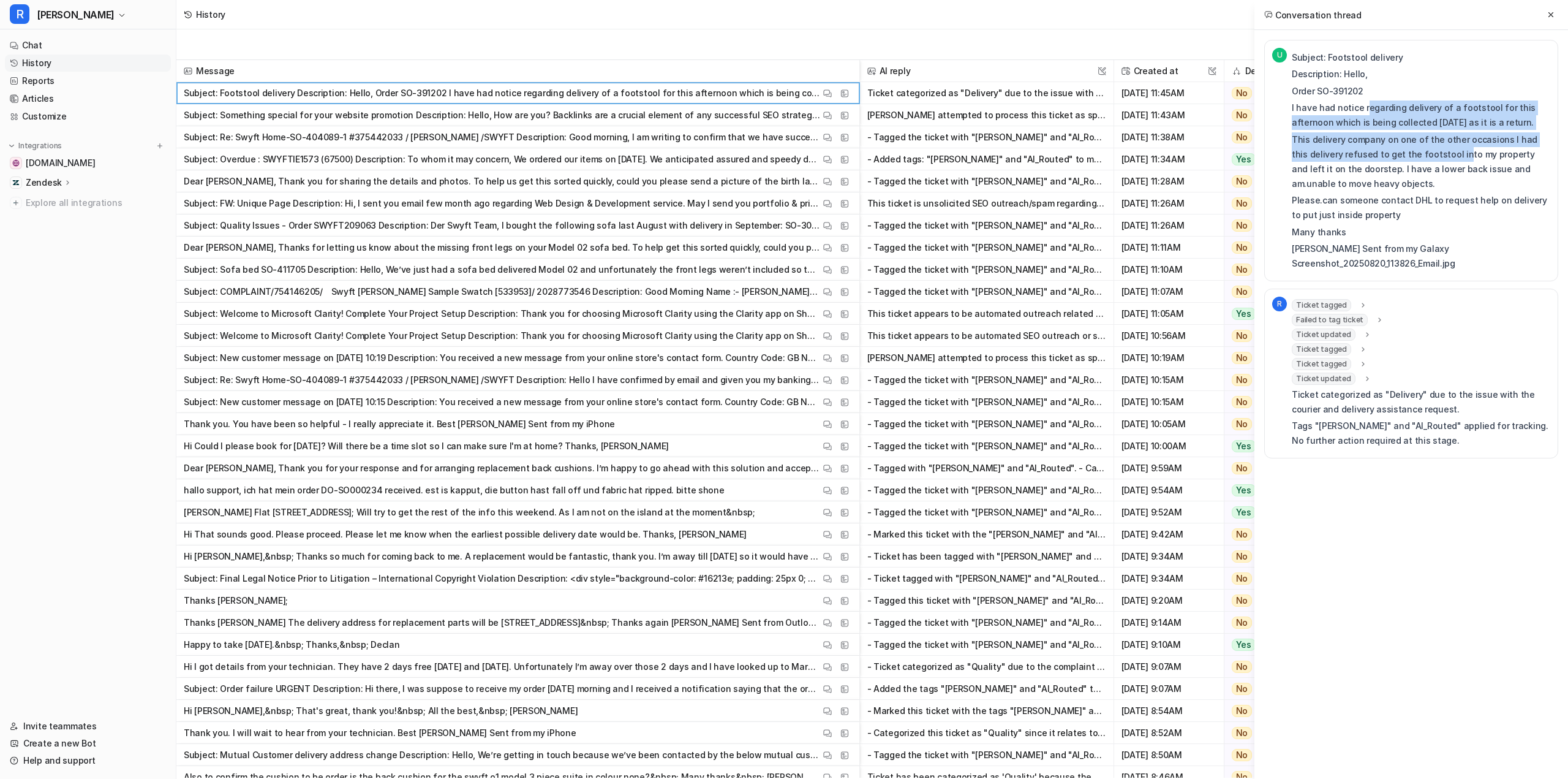
drag, startPoint x: 1363, startPoint y: 105, endPoint x: 1439, endPoint y: 155, distance: 91.0
click at [1439, 155] on div "Subject: Footstool delivery Description: Hello, Order SO-391202 I have had noti…" at bounding box center [1421, 161] width 258 height 222
click at [1450, 122] on p "I have had notice regarding delivery of a footstool for this afternoon which is…" at bounding box center [1421, 115] width 258 height 29
click at [1409, 139] on p "This delivery company on one of the other occasions I had this delivery refused…" at bounding box center [1421, 162] width 258 height 59
click at [1395, 142] on p "This delivery company on one of the other occasions I had this delivery refused…" at bounding box center [1421, 162] width 258 height 59
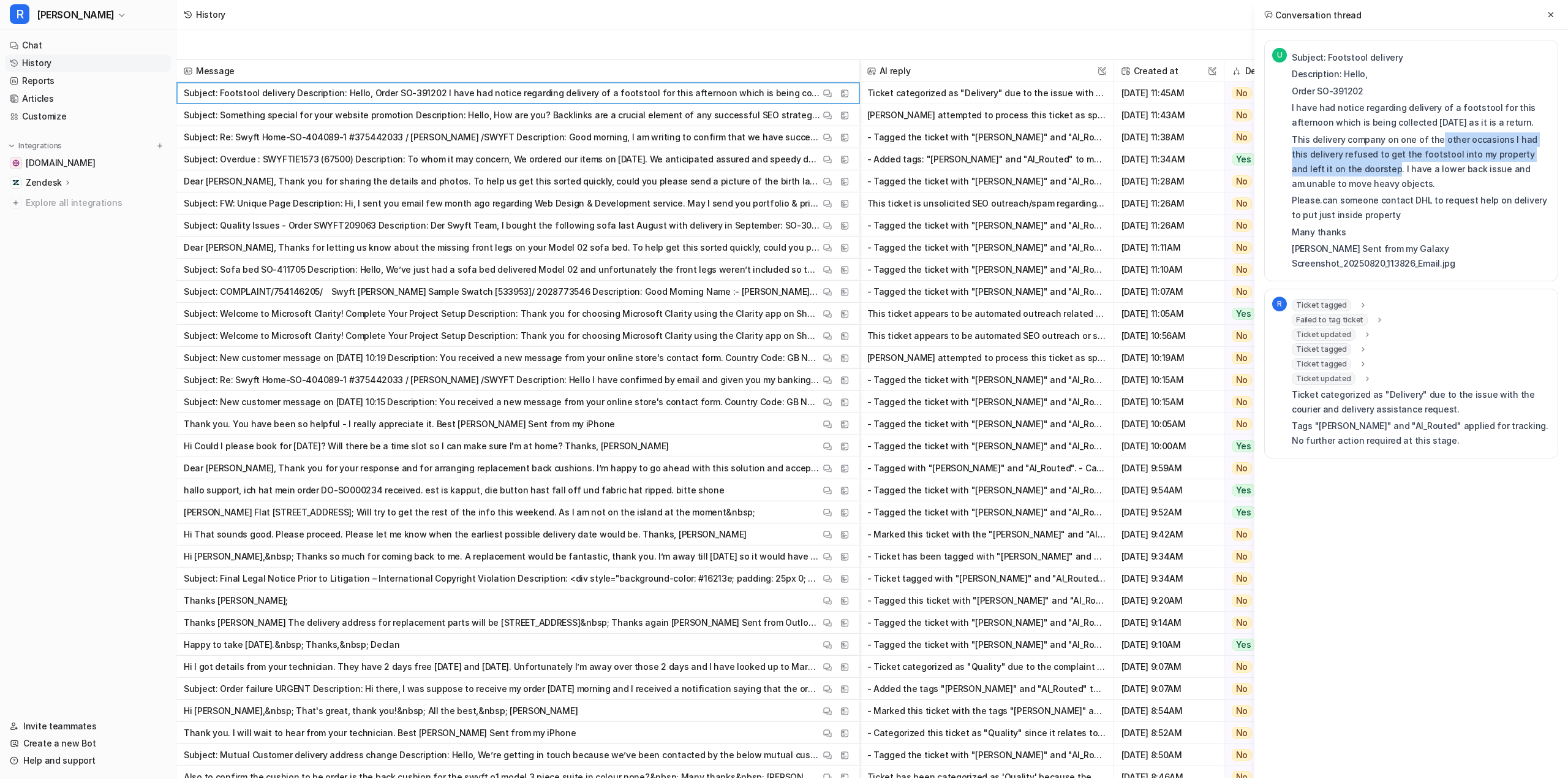
drag, startPoint x: 1403, startPoint y: 150, endPoint x: 1343, endPoint y: 171, distance: 63.6
click at [1342, 171] on p "This delivery company on one of the other occasions I had this delivery refused…" at bounding box center [1421, 162] width 258 height 59
drag, startPoint x: 1354, startPoint y: 170, endPoint x: 1367, endPoint y: 180, distance: 16.4
click at [1367, 180] on p "This delivery company on one of the other occasions I had this delivery refused…" at bounding box center [1421, 162] width 258 height 59
drag, startPoint x: 1352, startPoint y: 201, endPoint x: 1459, endPoint y: 212, distance: 107.6
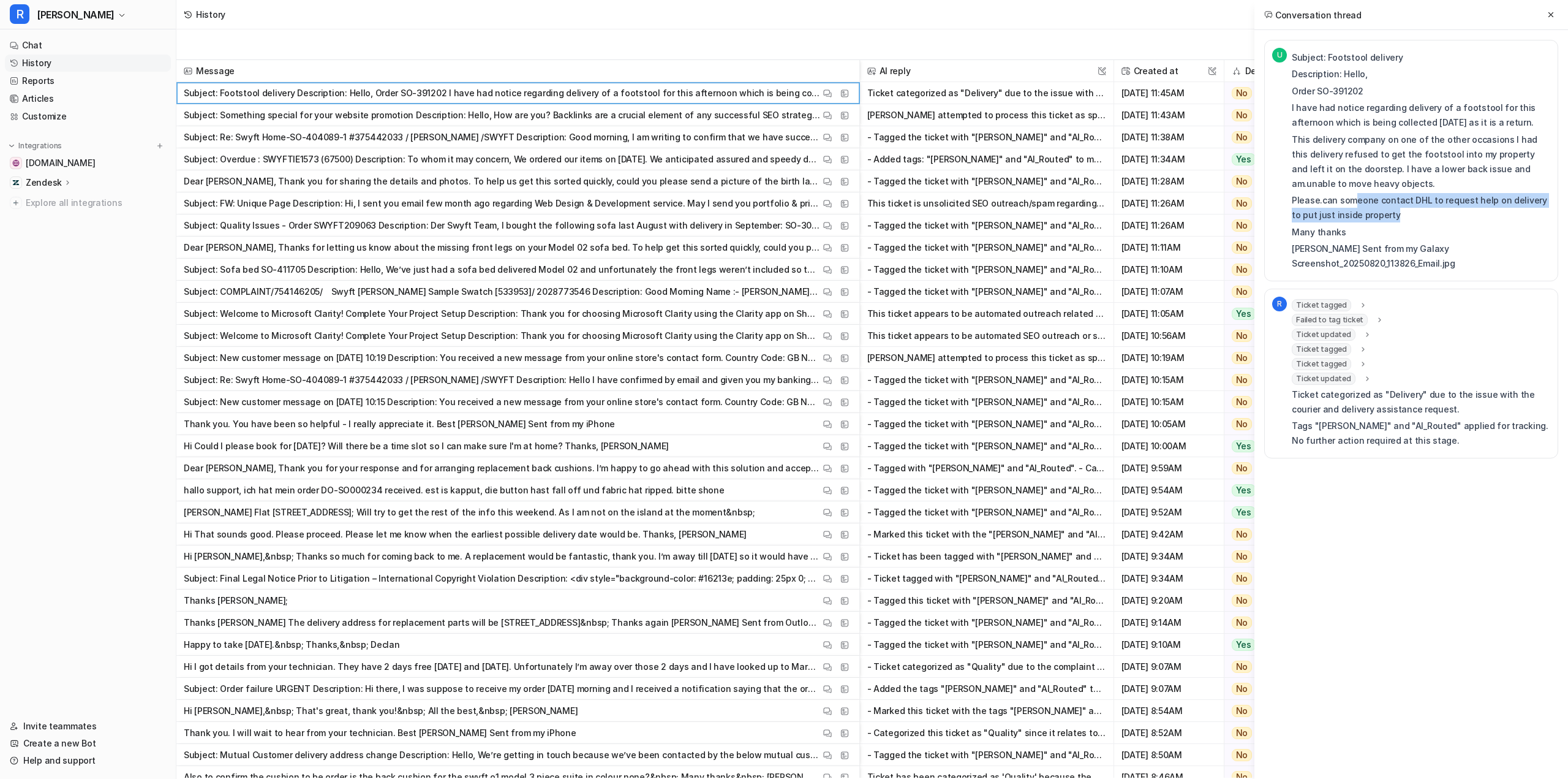
click at [1459, 212] on p "Please.can someone contact DHL to request help on delivery to put just inside p…" at bounding box center [1421, 207] width 258 height 29
click at [1341, 303] on span "Ticket tagged" at bounding box center [1321, 305] width 60 height 13
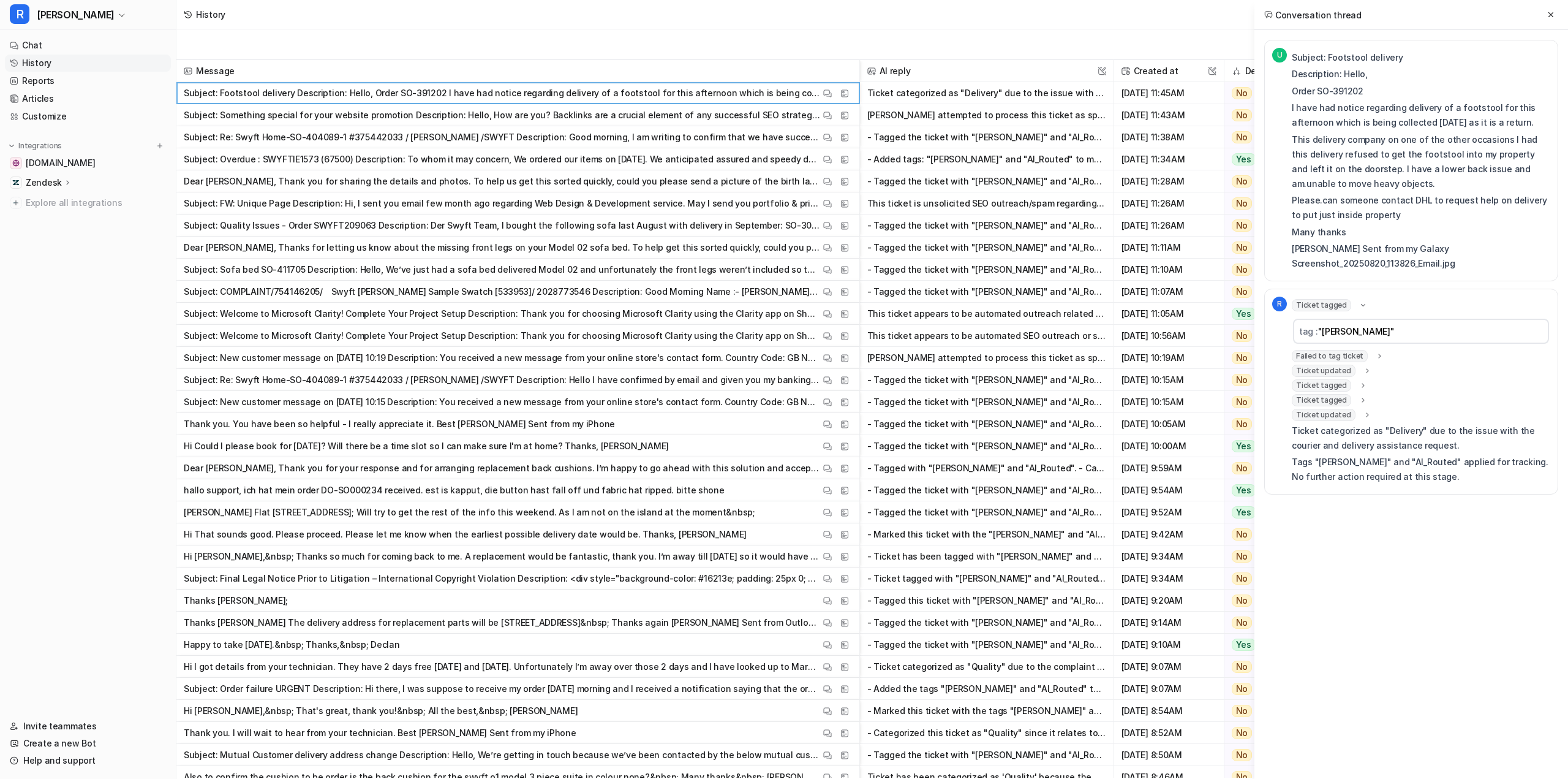
click at [1333, 371] on span "Ticket updated" at bounding box center [1324, 370] width 64 height 13
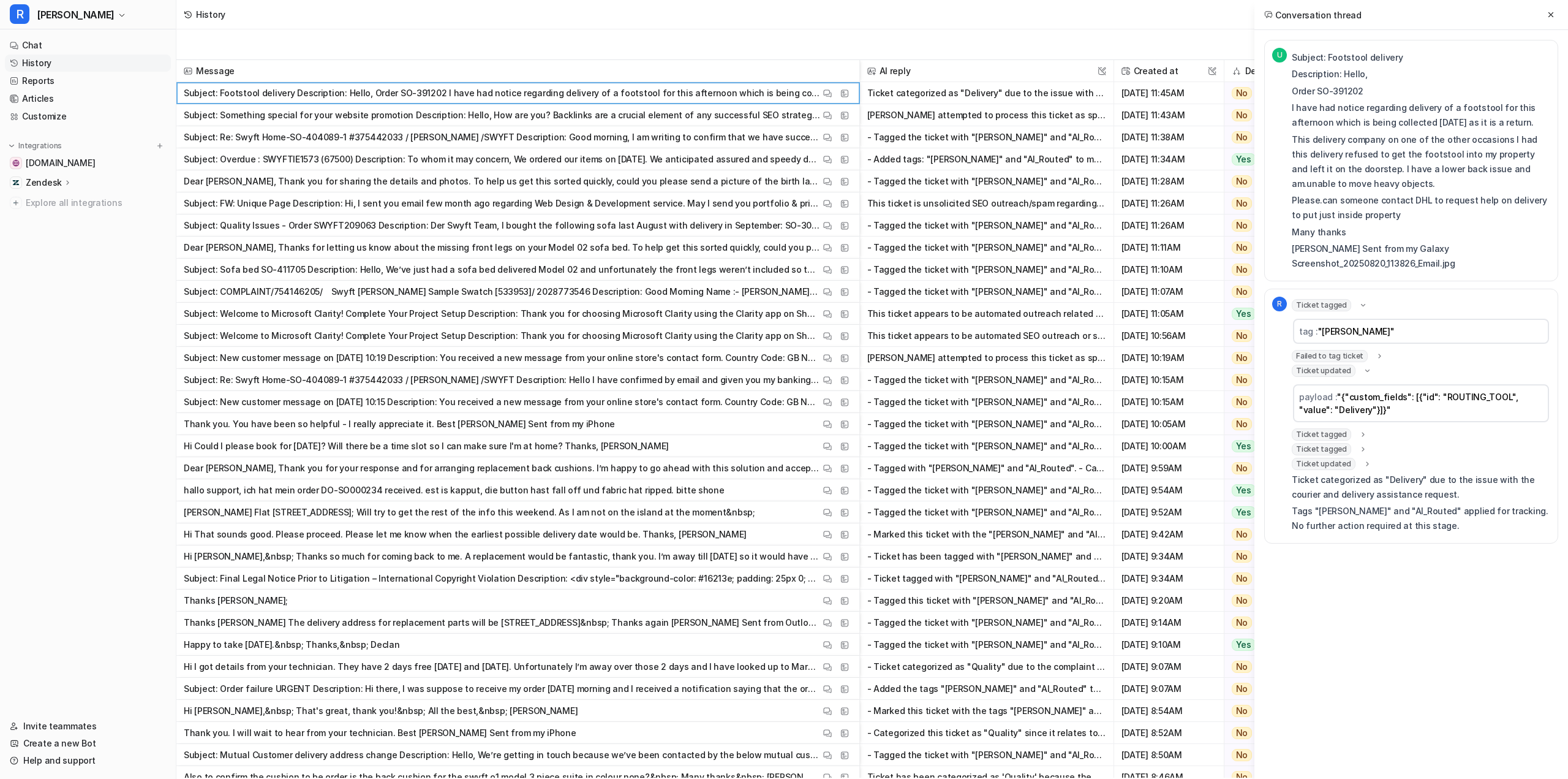
click at [1338, 463] on span "Ticket updated" at bounding box center [1324, 463] width 64 height 13
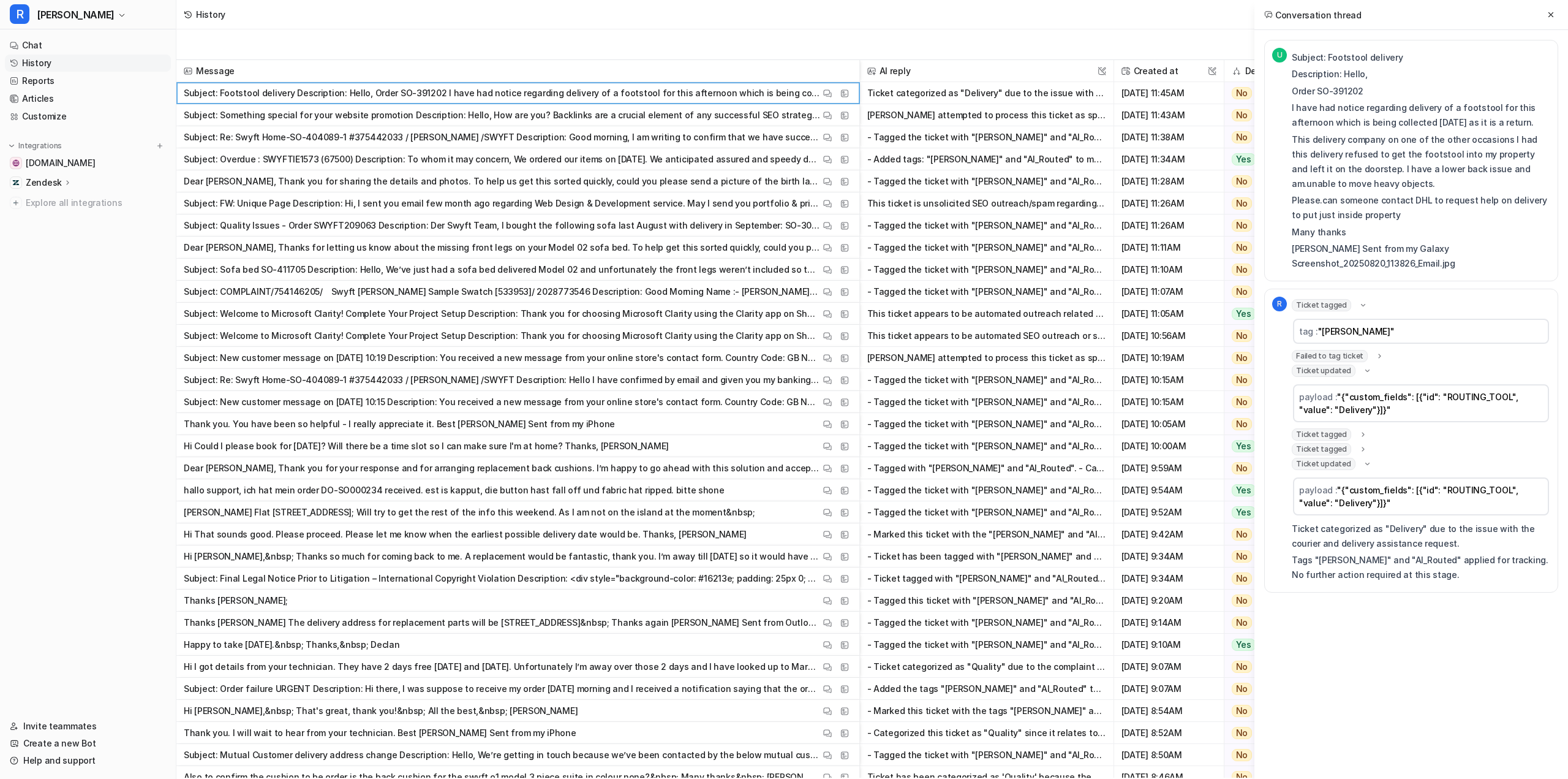
click at [151, 379] on nav "Chat History Reports Articles Customize Integrations swyfthome.com Zendesk Over…" at bounding box center [88, 369] width 176 height 676
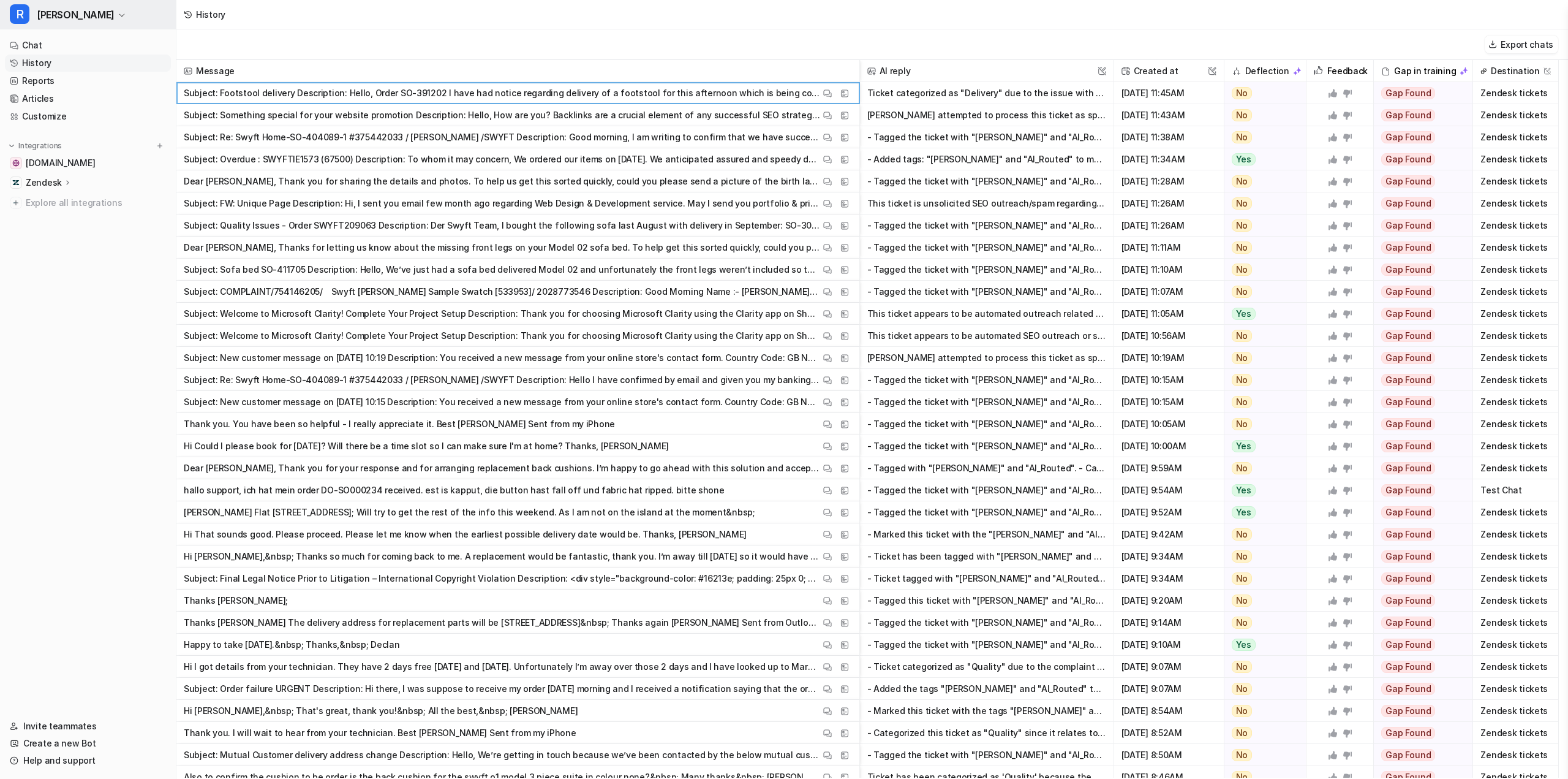
click at [55, 6] on button "R Ron" at bounding box center [88, 14] width 176 height 29
click at [62, 83] on link "H Helen" at bounding box center [98, 87] width 169 height 20
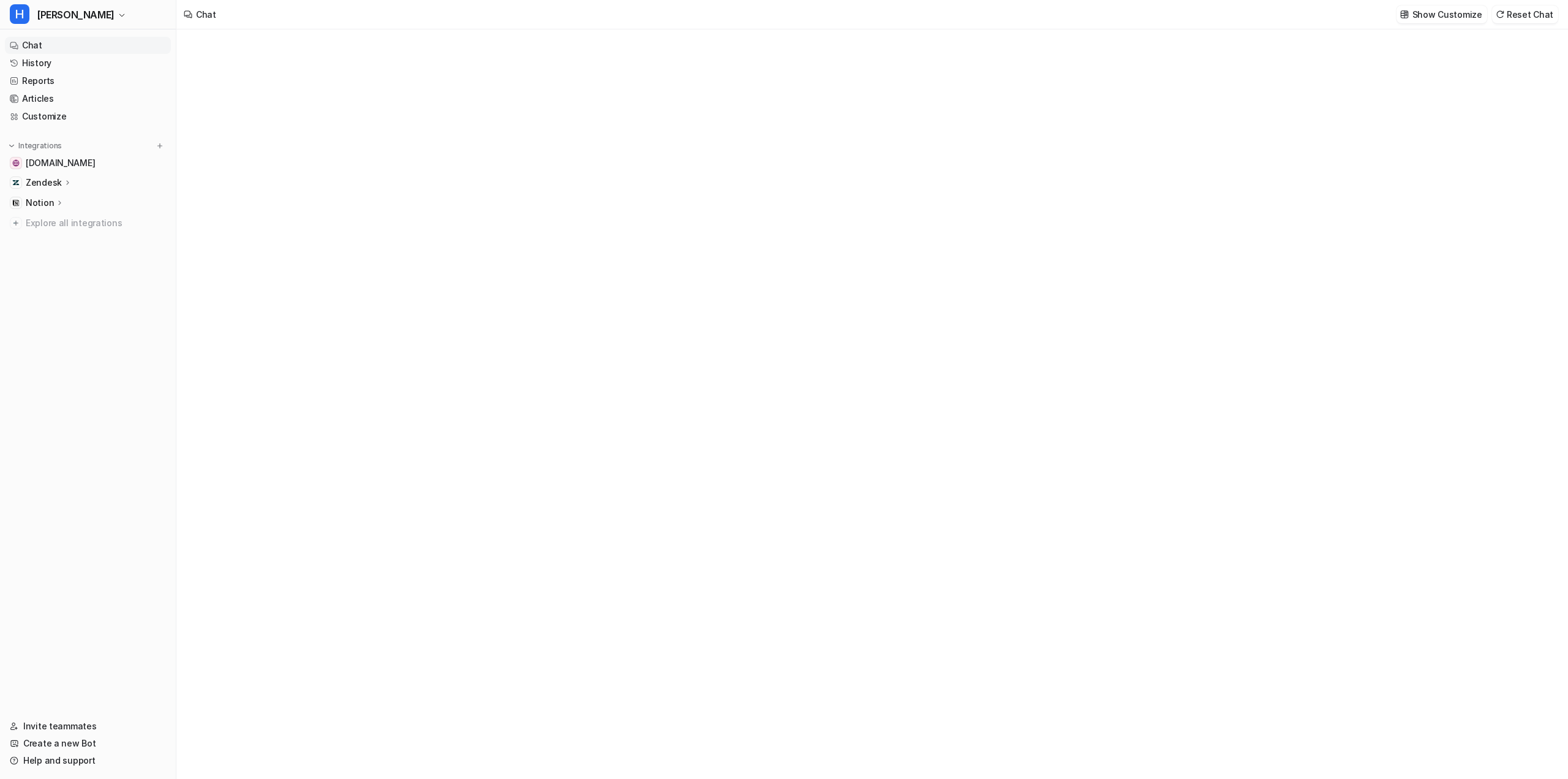
type textarea "**********"
click at [74, 99] on link "Articles" at bounding box center [88, 98] width 166 height 17
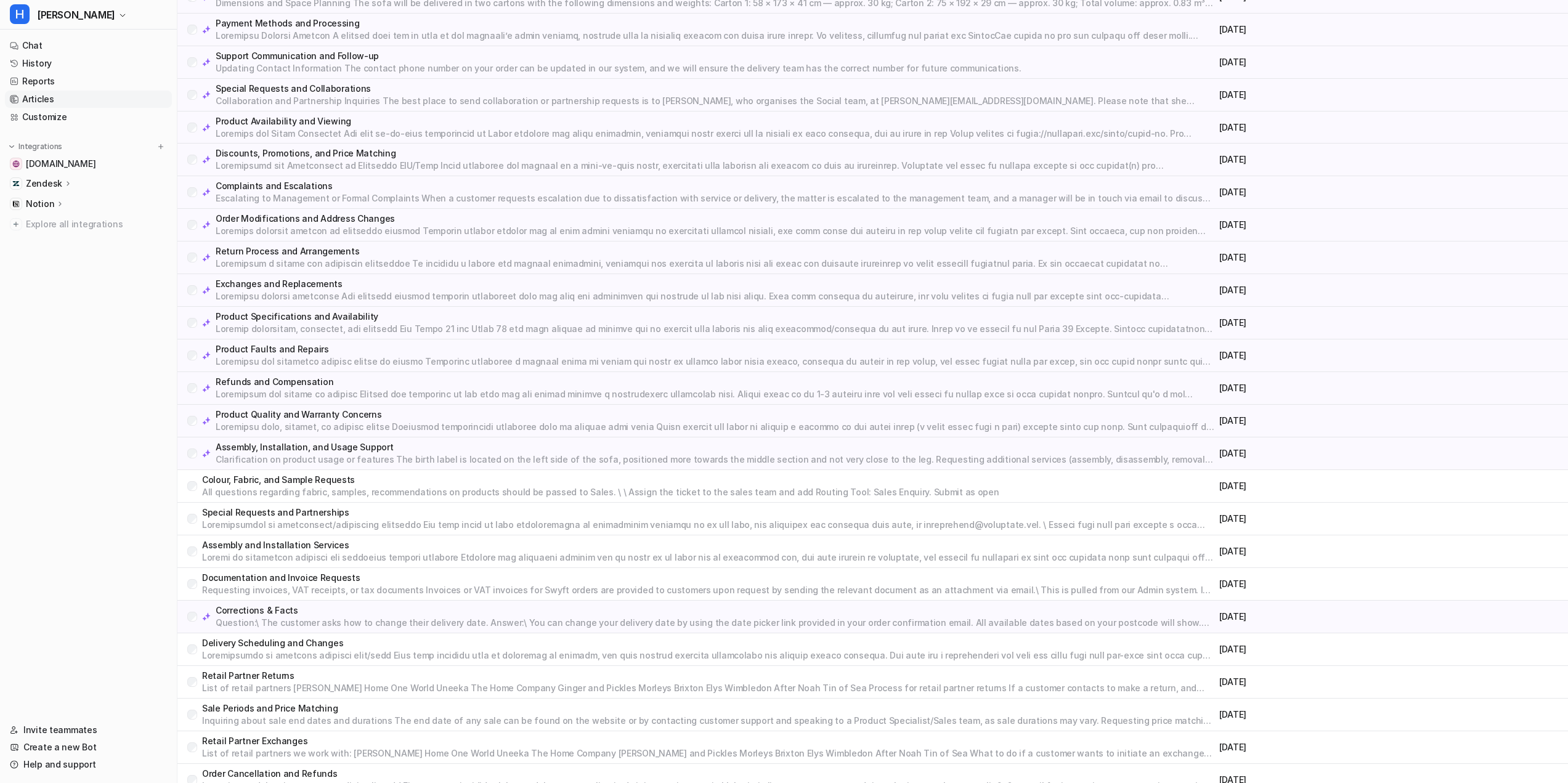
scroll to position [1654, 0]
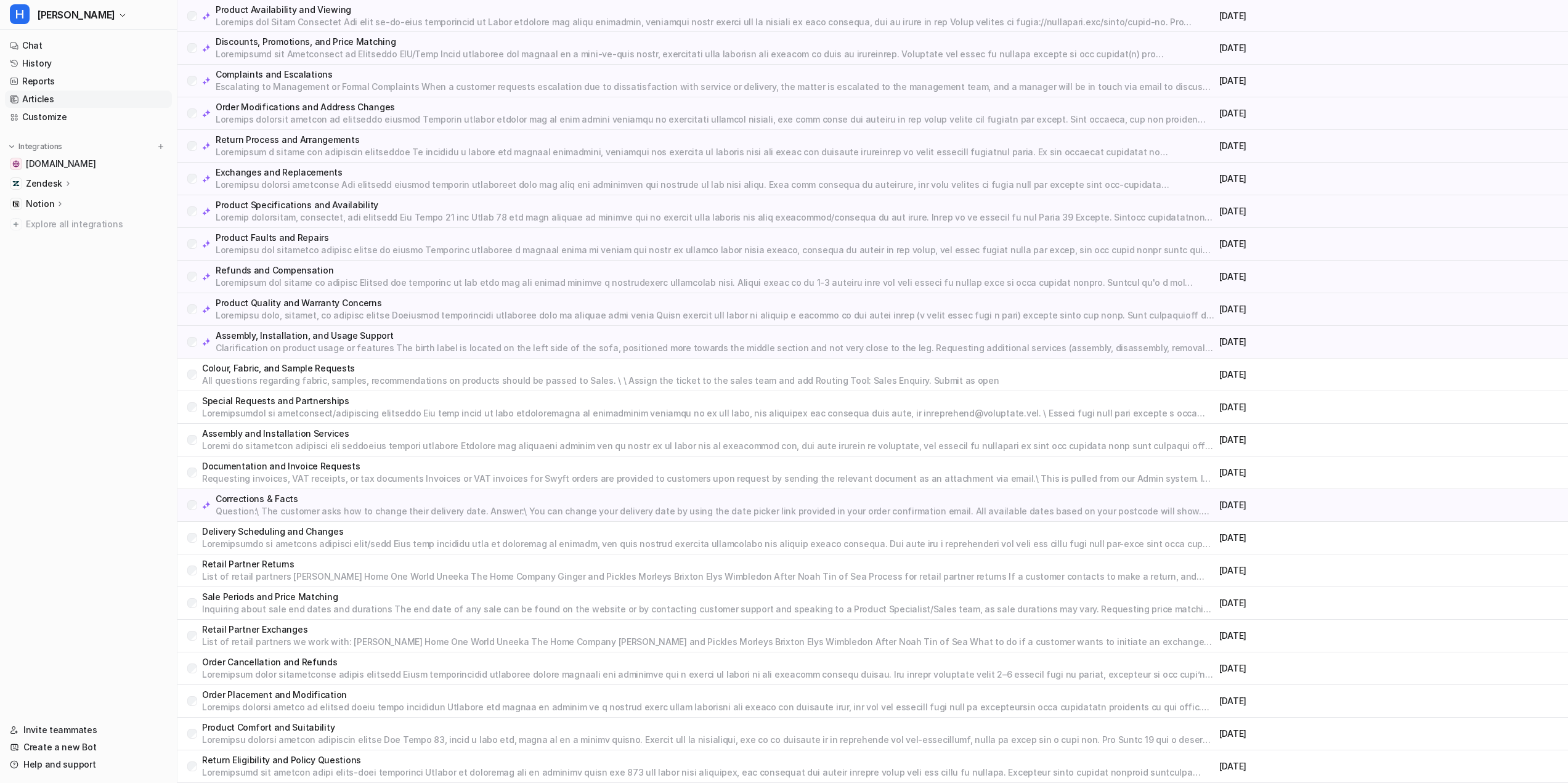
click at [444, 728] on p "Product Comfort and Suitability" at bounding box center [708, 727] width 1013 height 13
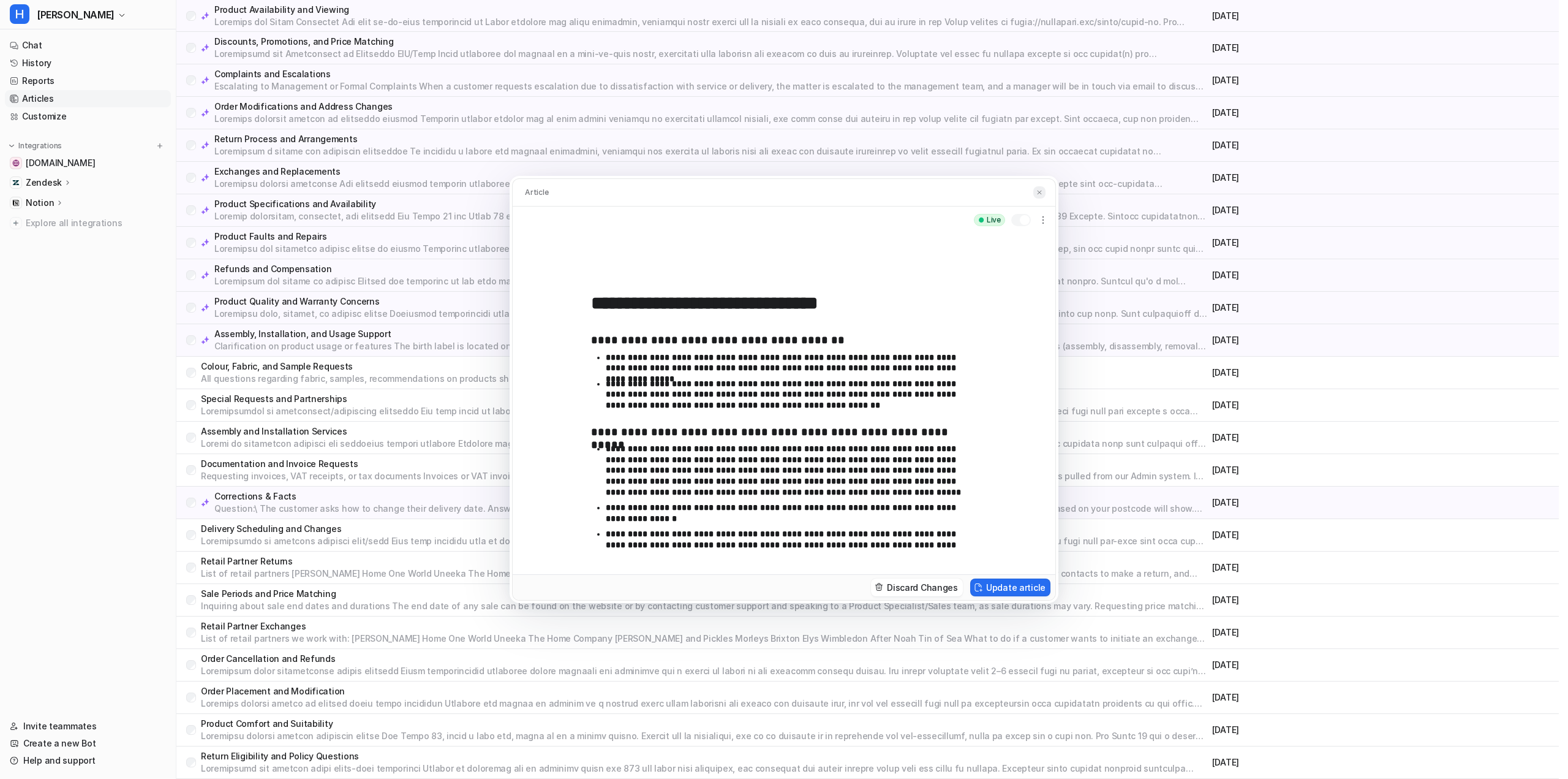
click at [1041, 190] on img at bounding box center [1039, 192] width 8 height 8
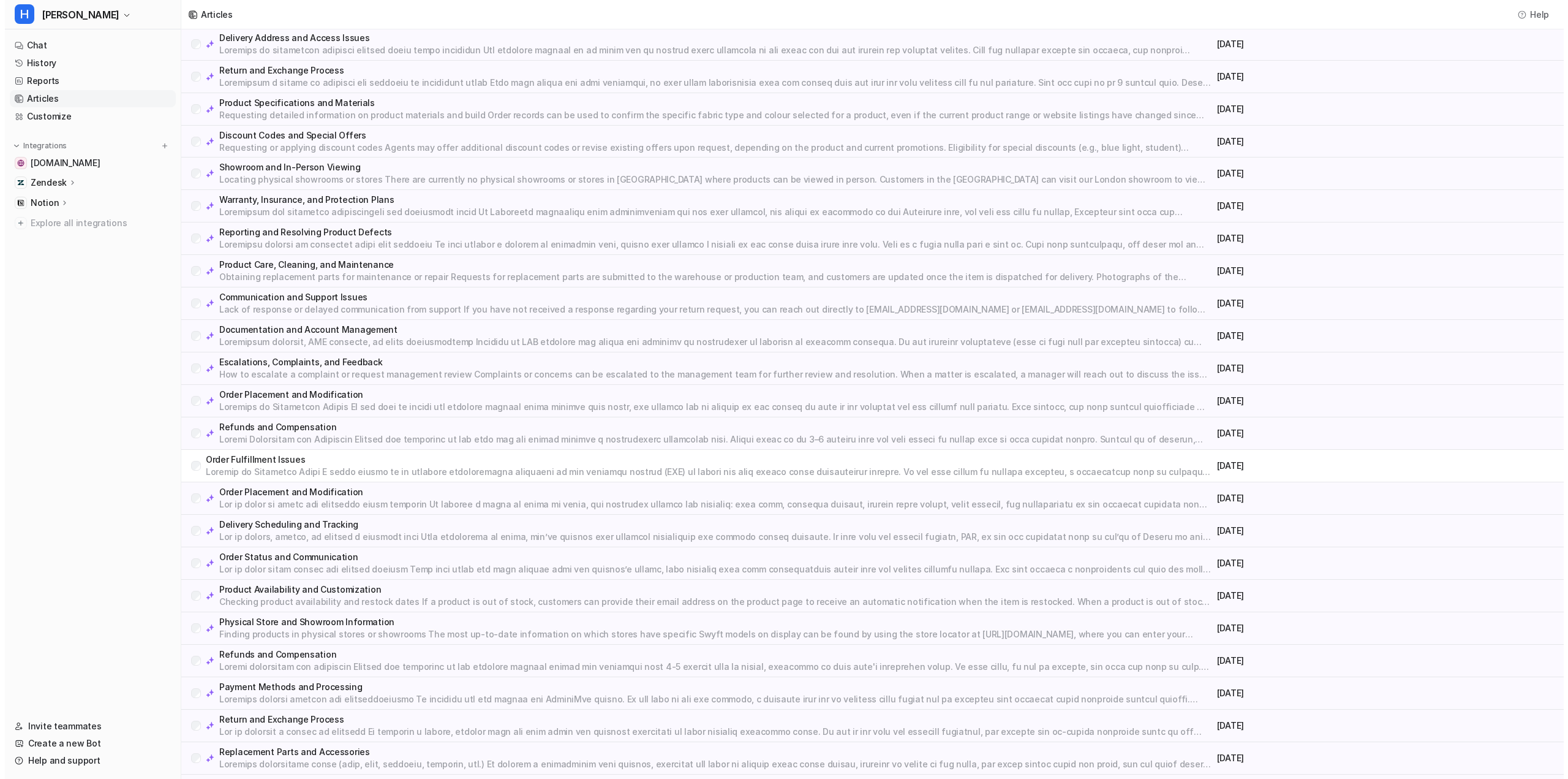
scroll to position [0, 0]
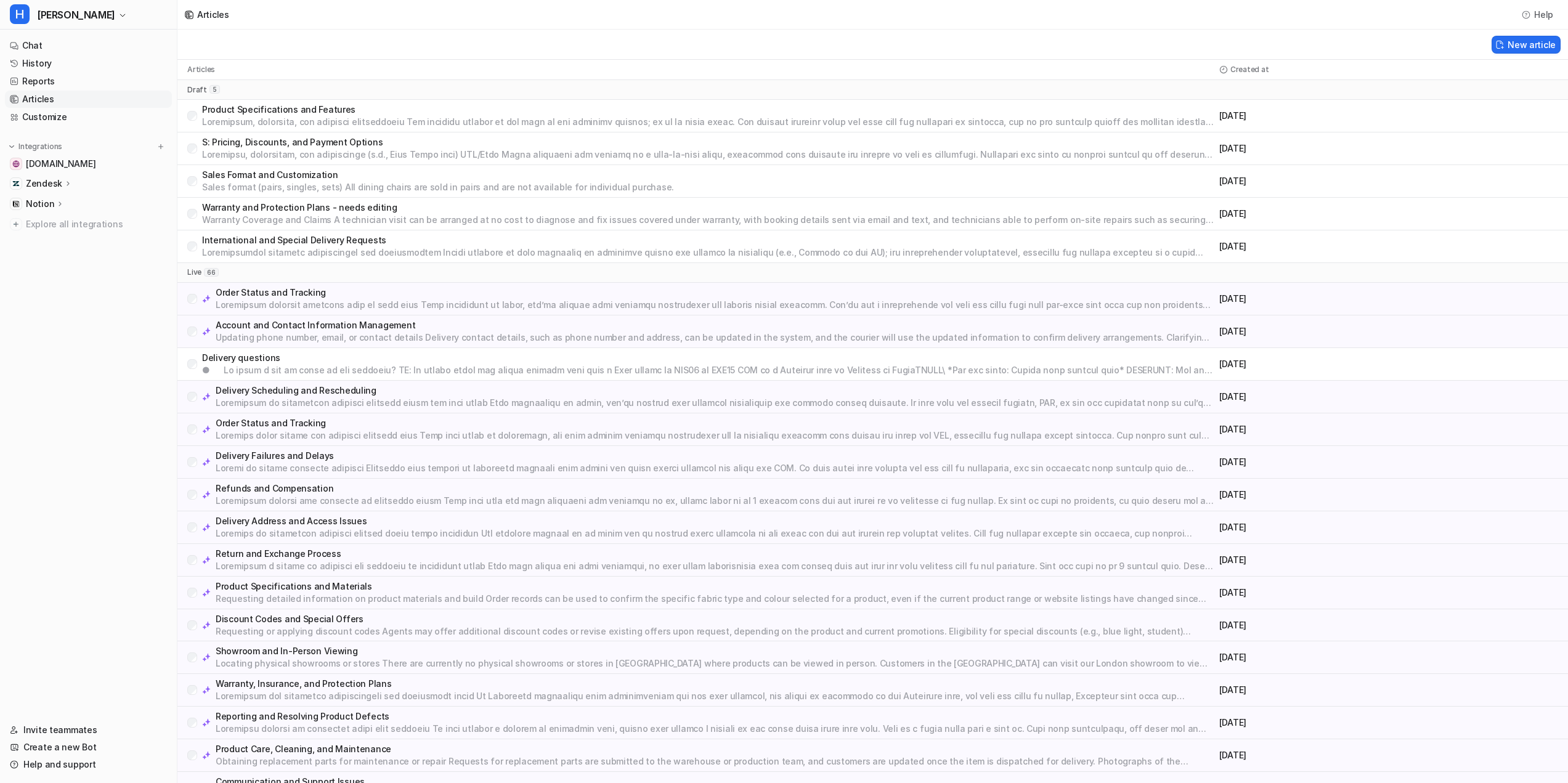
click at [163, 256] on nav "Chat History Reports Articles Customize Integrations swyfthome.com Zendesk Over…" at bounding box center [89, 371] width 177 height 679
click at [42, 22] on span "Helen" at bounding box center [76, 14] width 78 height 17
click at [54, 49] on link "R Ron" at bounding box center [99, 47] width 170 height 20
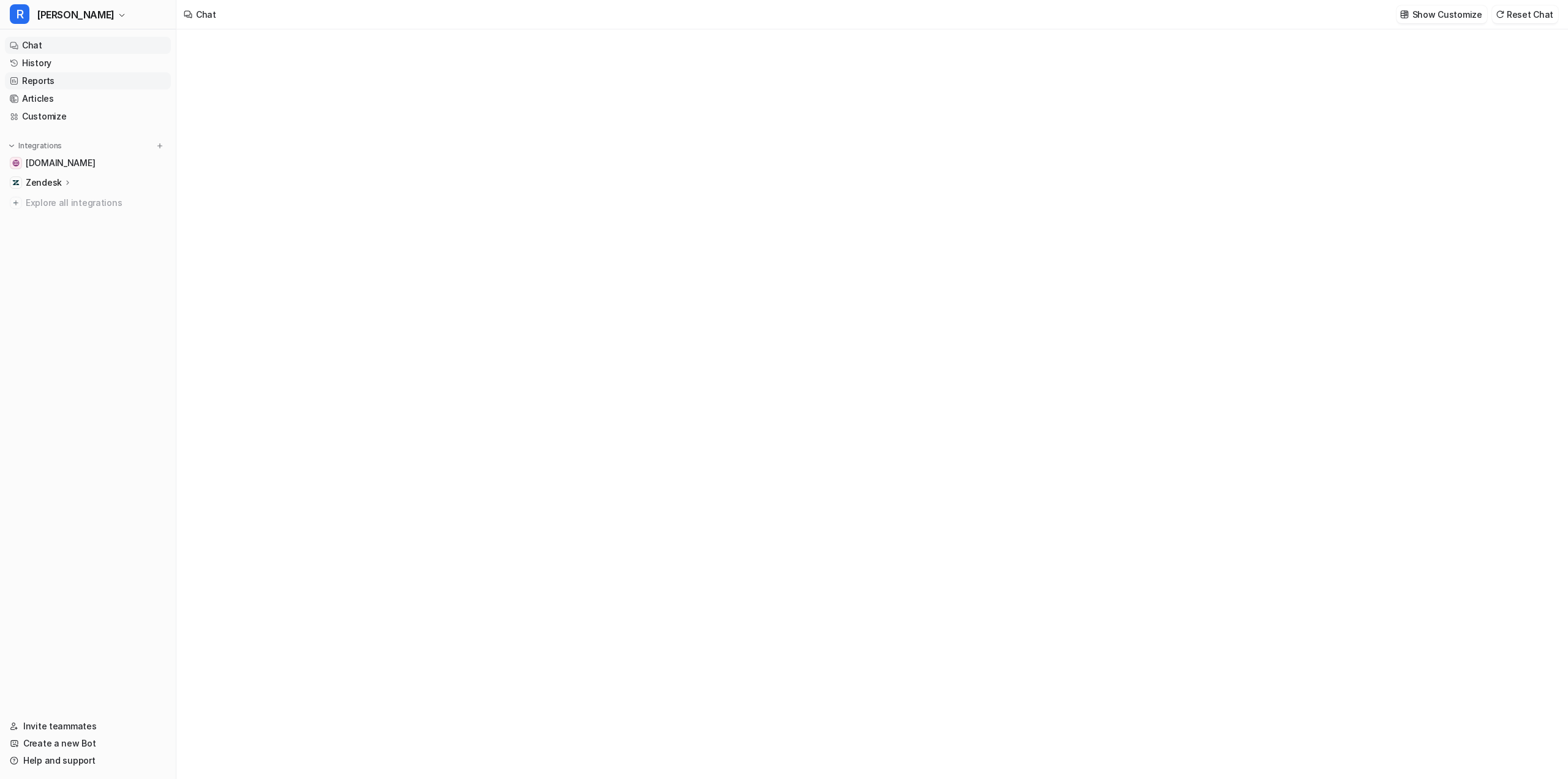
type textarea "**********"
drag, startPoint x: 1451, startPoint y: 15, endPoint x: 1384, endPoint y: 26, distance: 67.9
click at [1440, 14] on p "Show Customize" at bounding box center [1447, 13] width 70 height 13
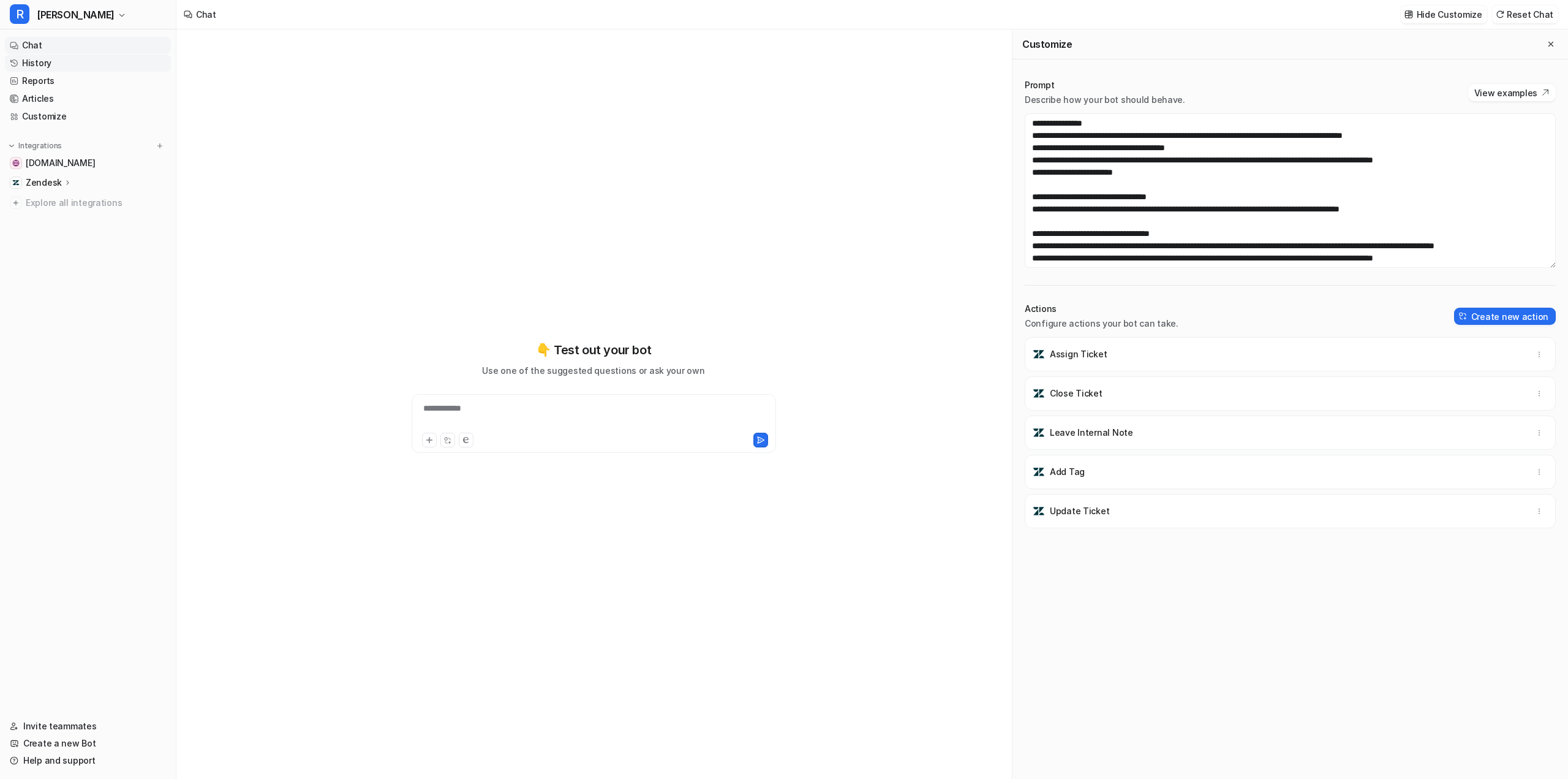
click at [51, 64] on link "History" at bounding box center [88, 63] width 166 height 17
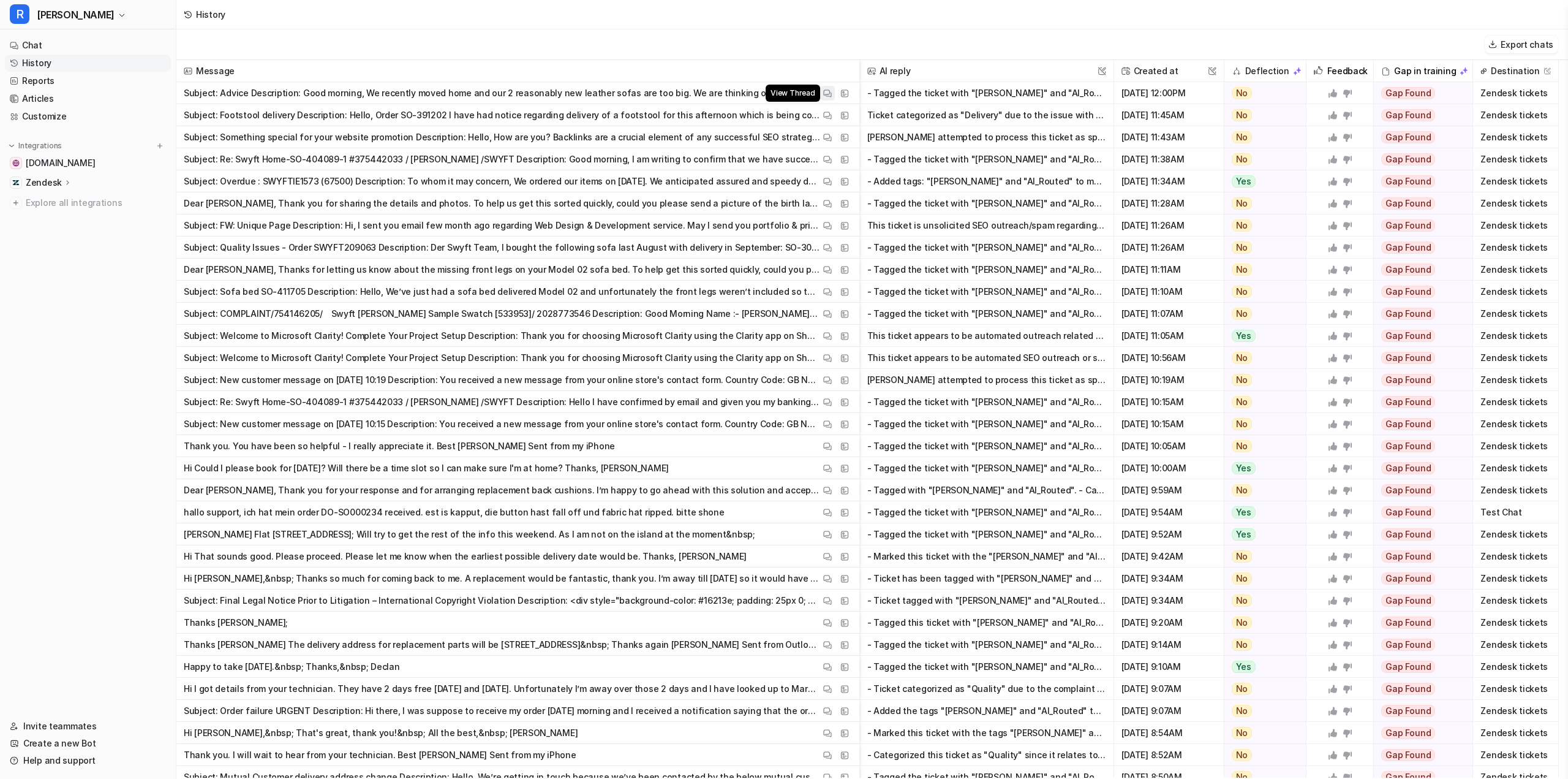
click at [828, 91] on img at bounding box center [827, 93] width 8 height 9
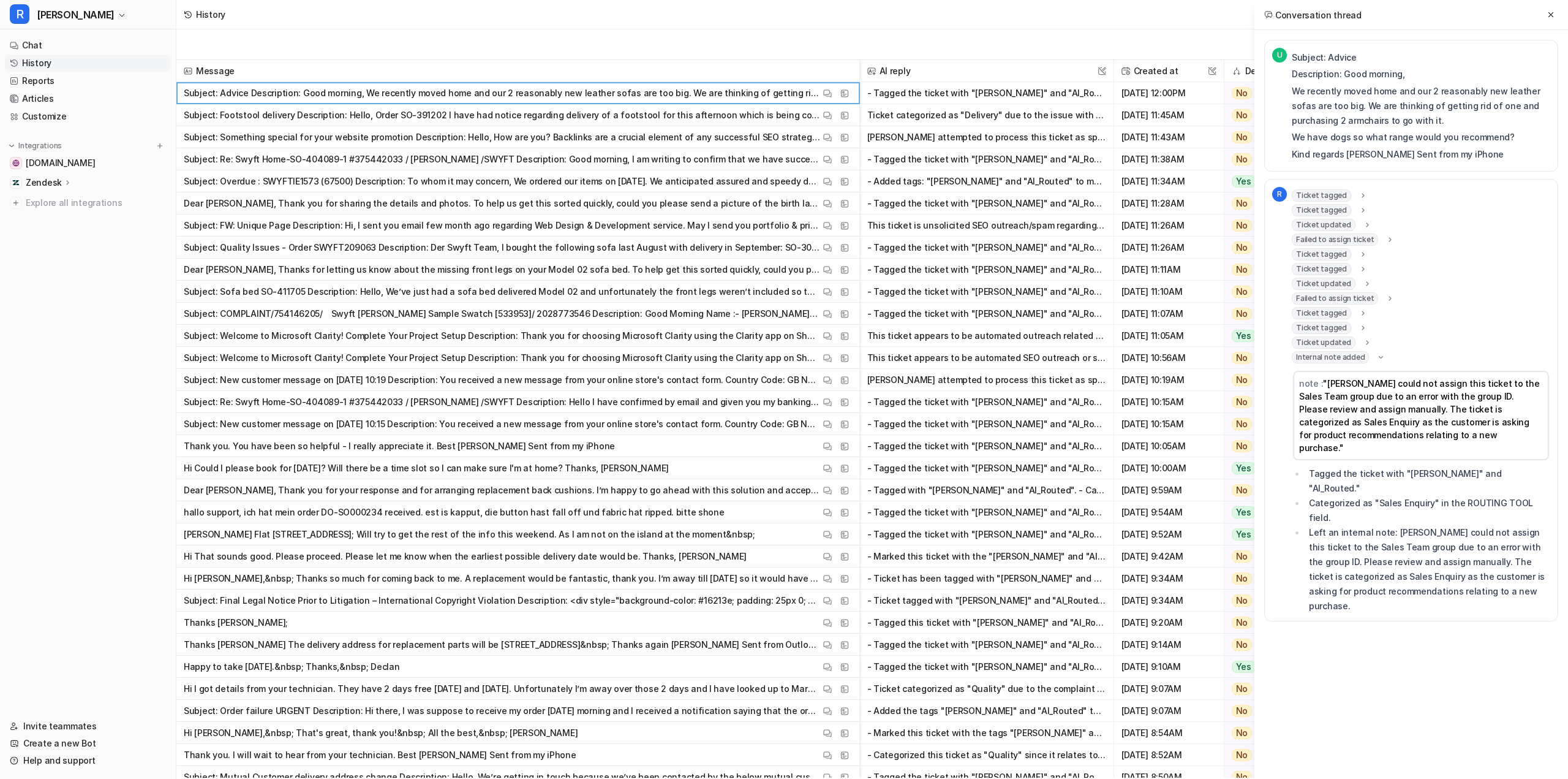
click at [1338, 253] on span "Ticket tagged" at bounding box center [1321, 254] width 60 height 13
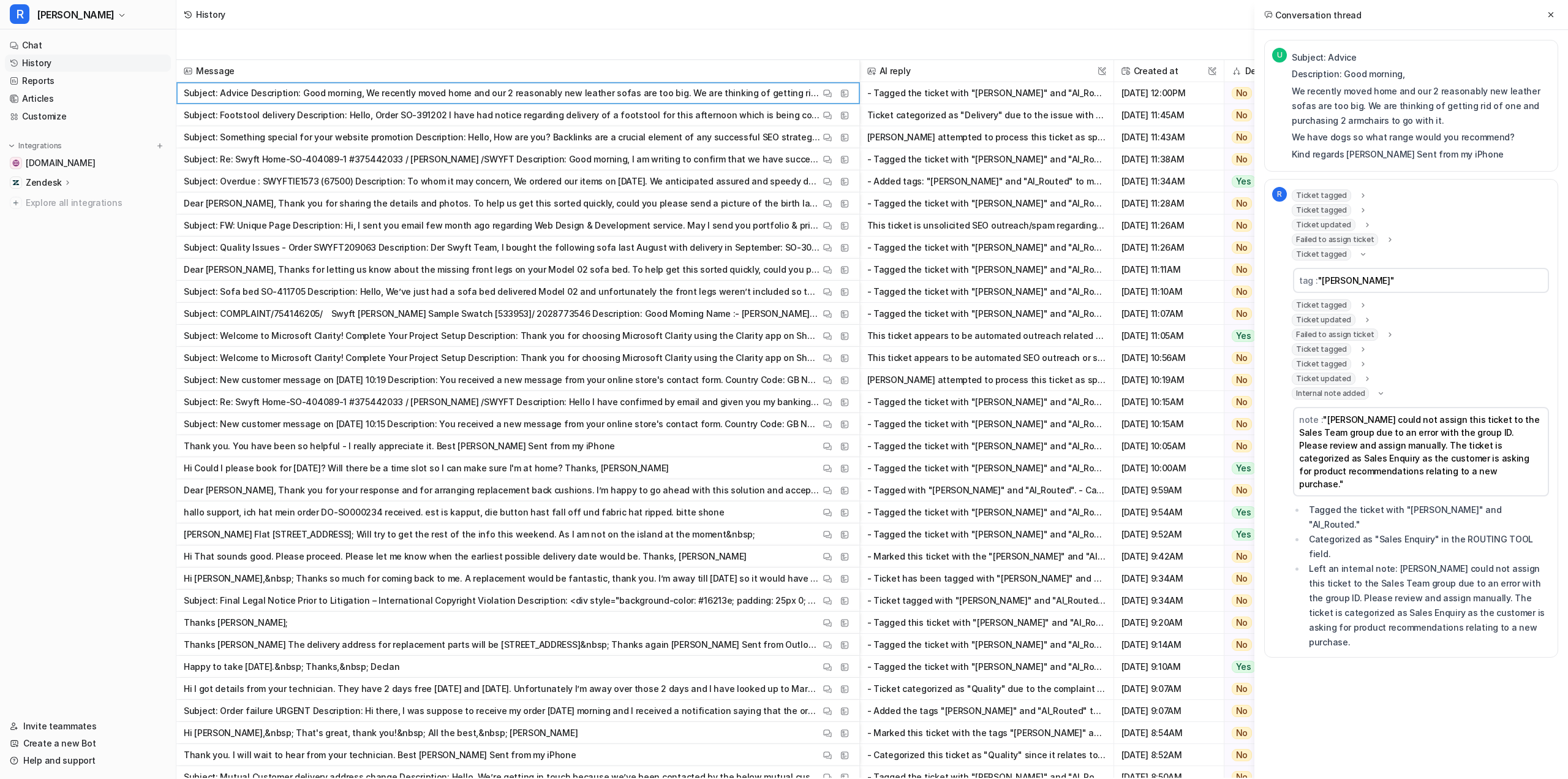
click at [1325, 194] on span "Ticket tagged" at bounding box center [1321, 196] width 60 height 13
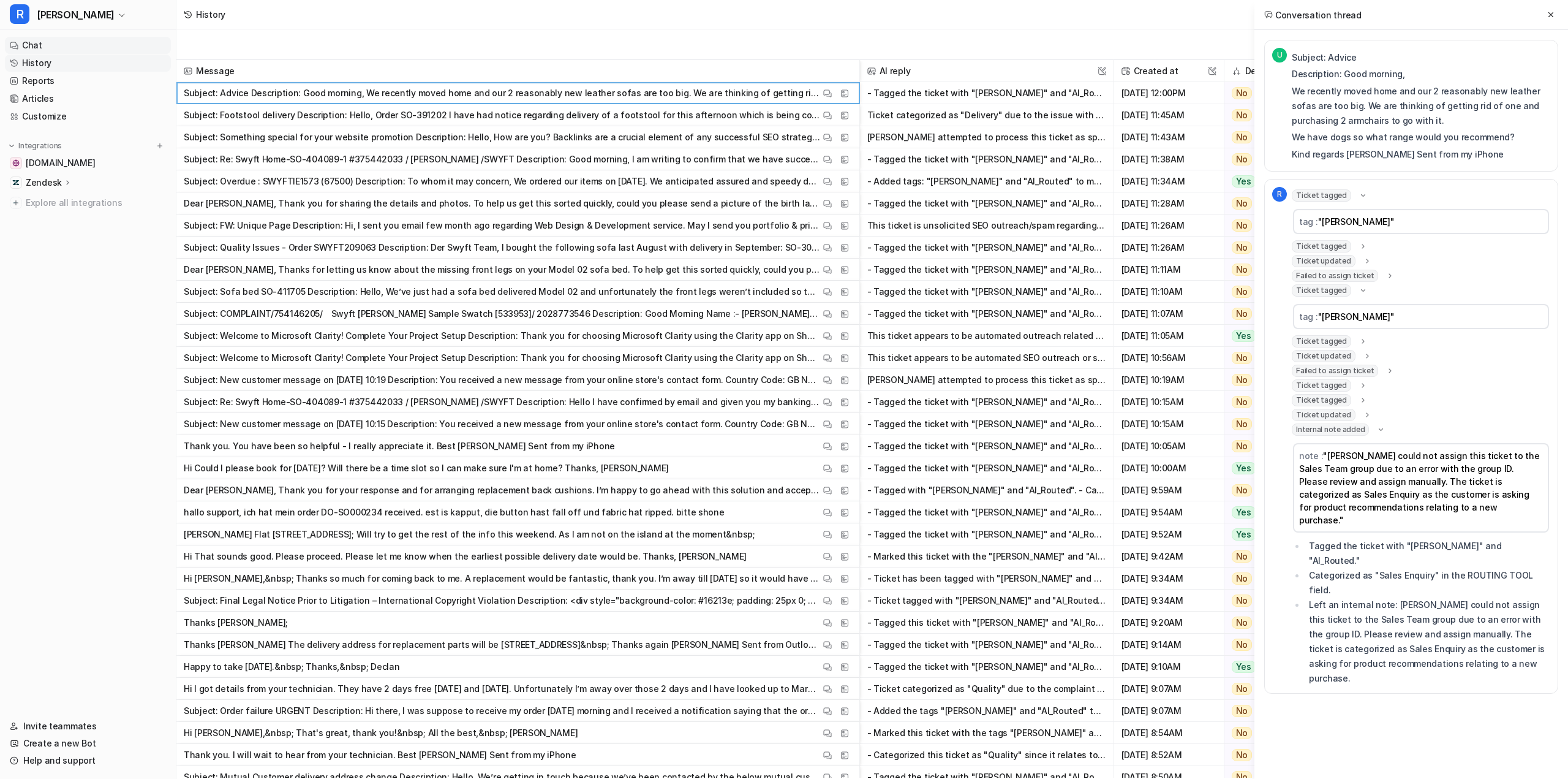
click at [87, 46] on link "Chat" at bounding box center [88, 45] width 166 height 17
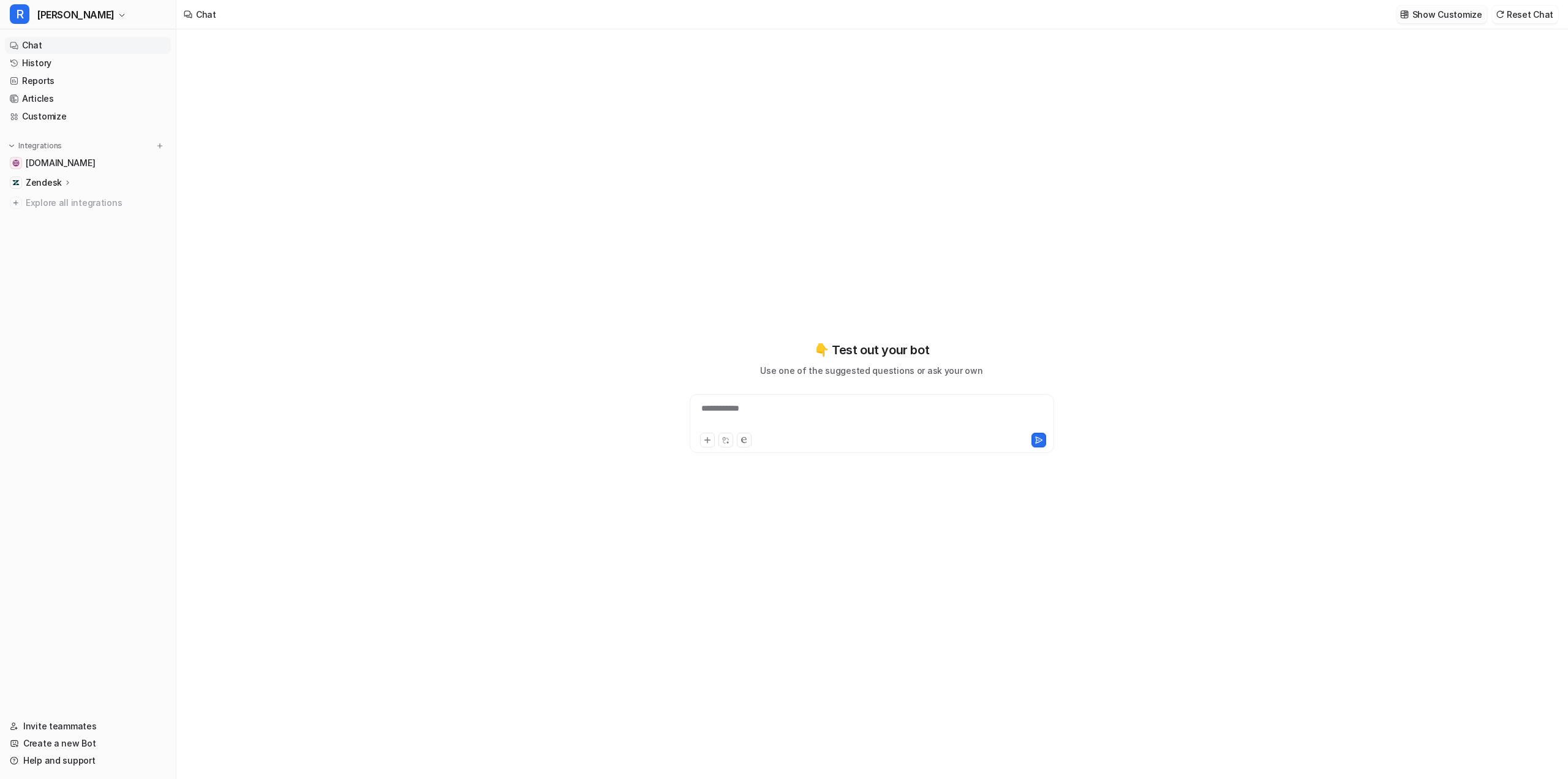
click at [1451, 8] on button "Show Customize" at bounding box center [1442, 14] width 91 height 18
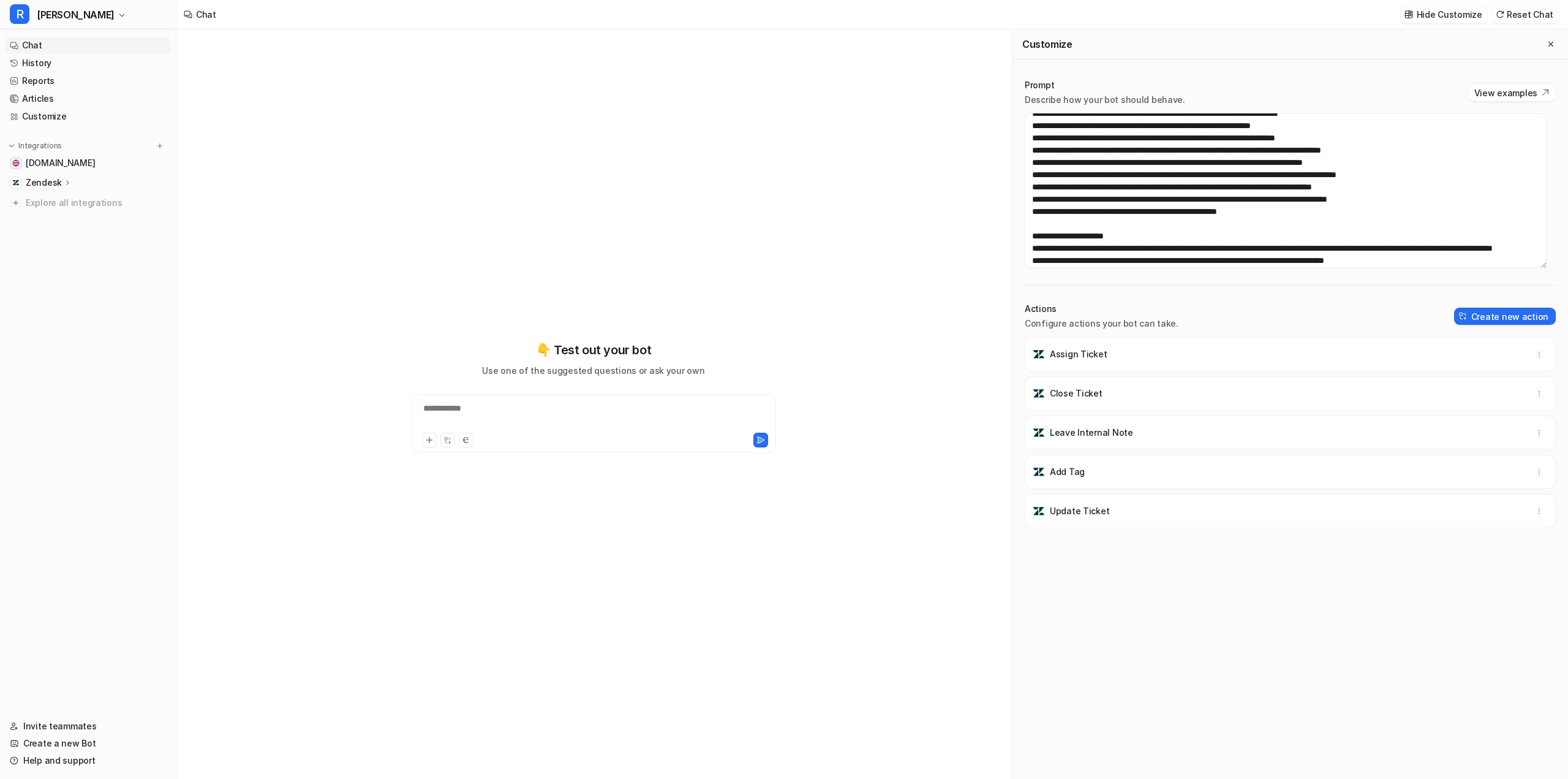
scroll to position [184, 0]
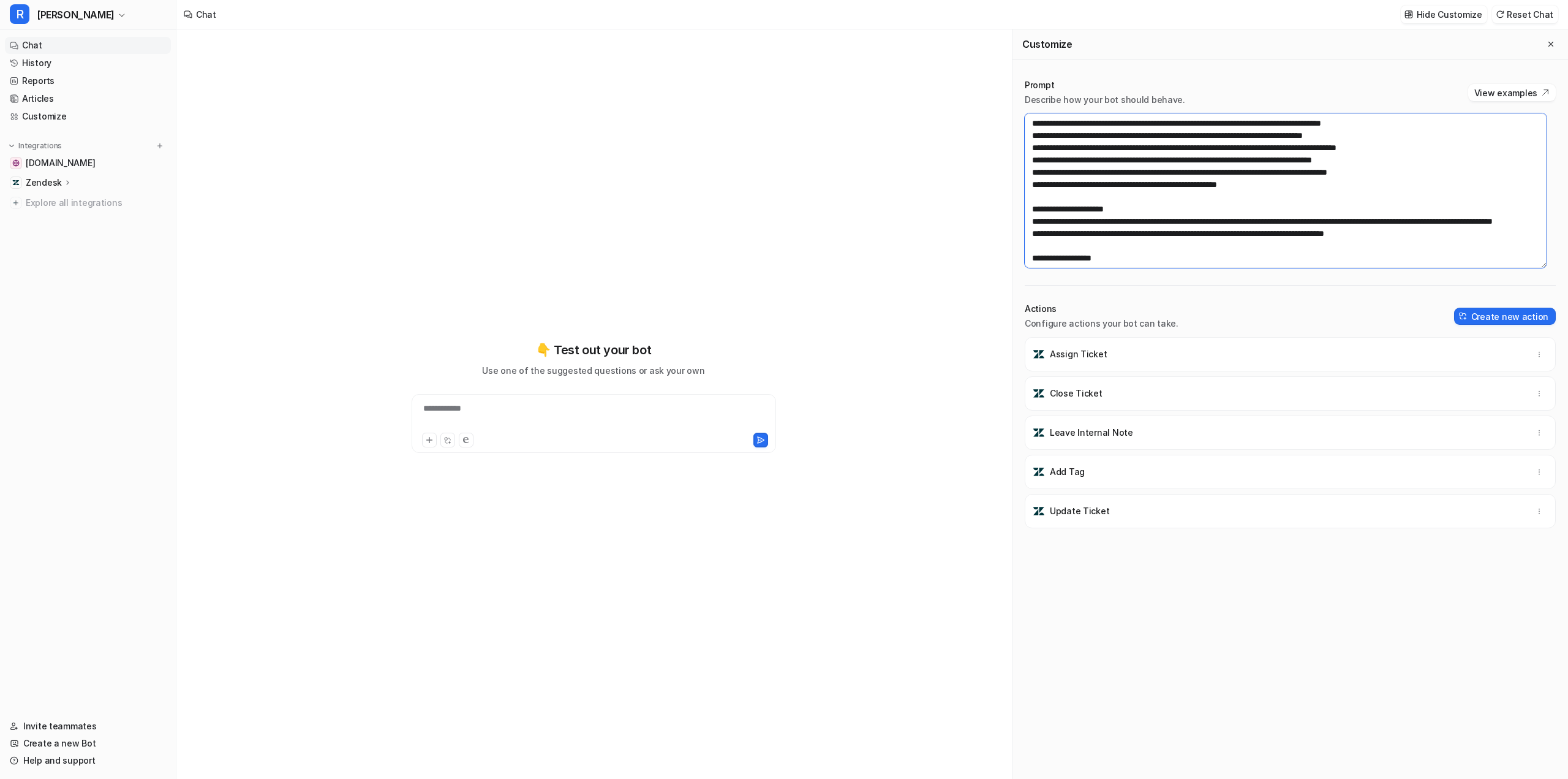
drag, startPoint x: 1312, startPoint y: 159, endPoint x: 1357, endPoint y: 158, distance: 45.0
click at [1357, 158] on textarea at bounding box center [1286, 191] width 522 height 154
paste textarea "****"
click at [1420, 160] on textarea at bounding box center [1286, 191] width 522 height 154
click at [1418, 160] on textarea at bounding box center [1286, 191] width 522 height 154
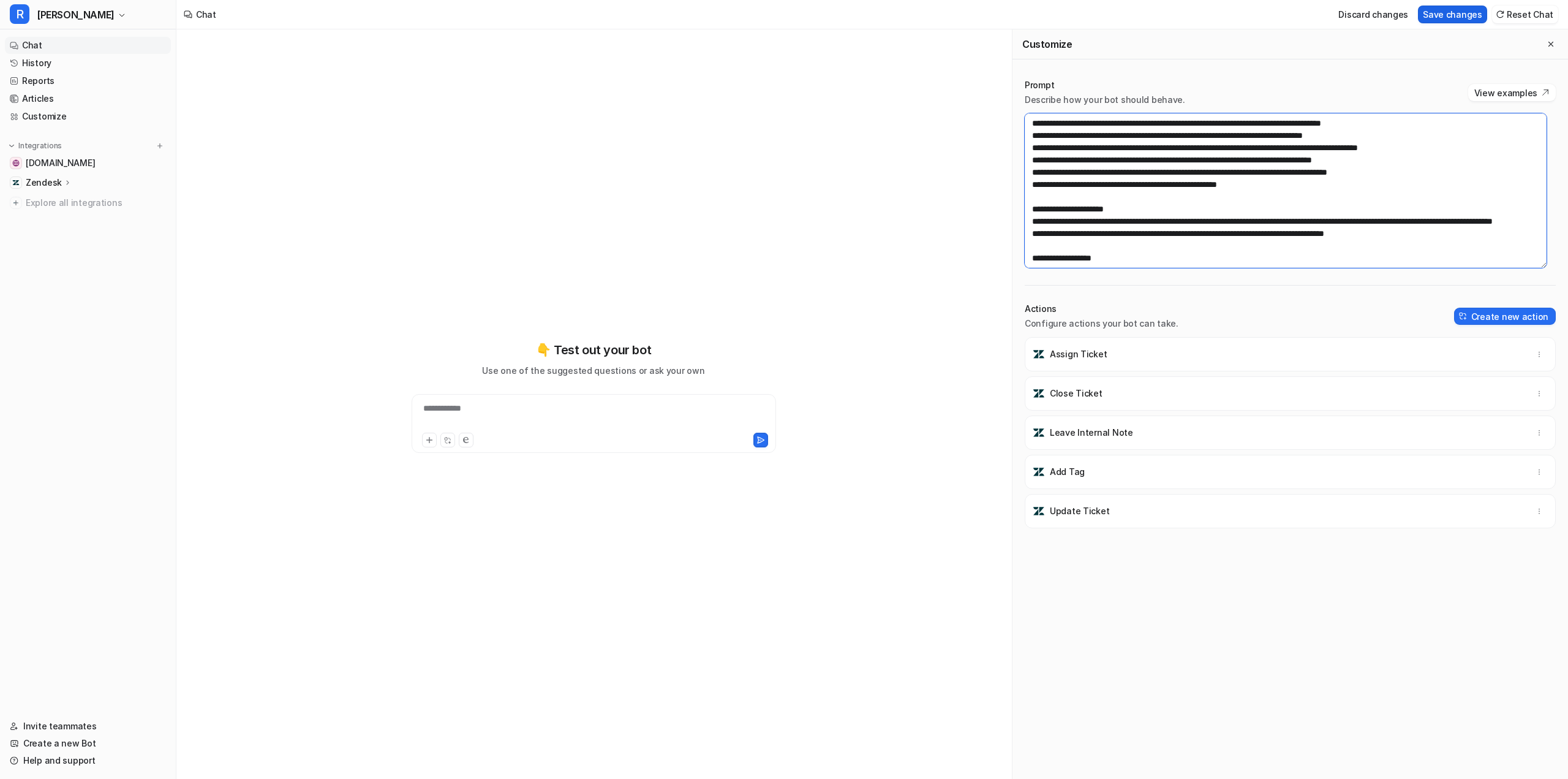
type textarea "**********"
click at [1455, 17] on button "Save changes" at bounding box center [1452, 14] width 70 height 18
drag, startPoint x: 1436, startPoint y: 158, endPoint x: 1033, endPoint y: 144, distance: 403.2
click at [1033, 144] on textarea at bounding box center [1286, 191] width 522 height 154
click at [1120, 230] on textarea at bounding box center [1286, 191] width 522 height 154
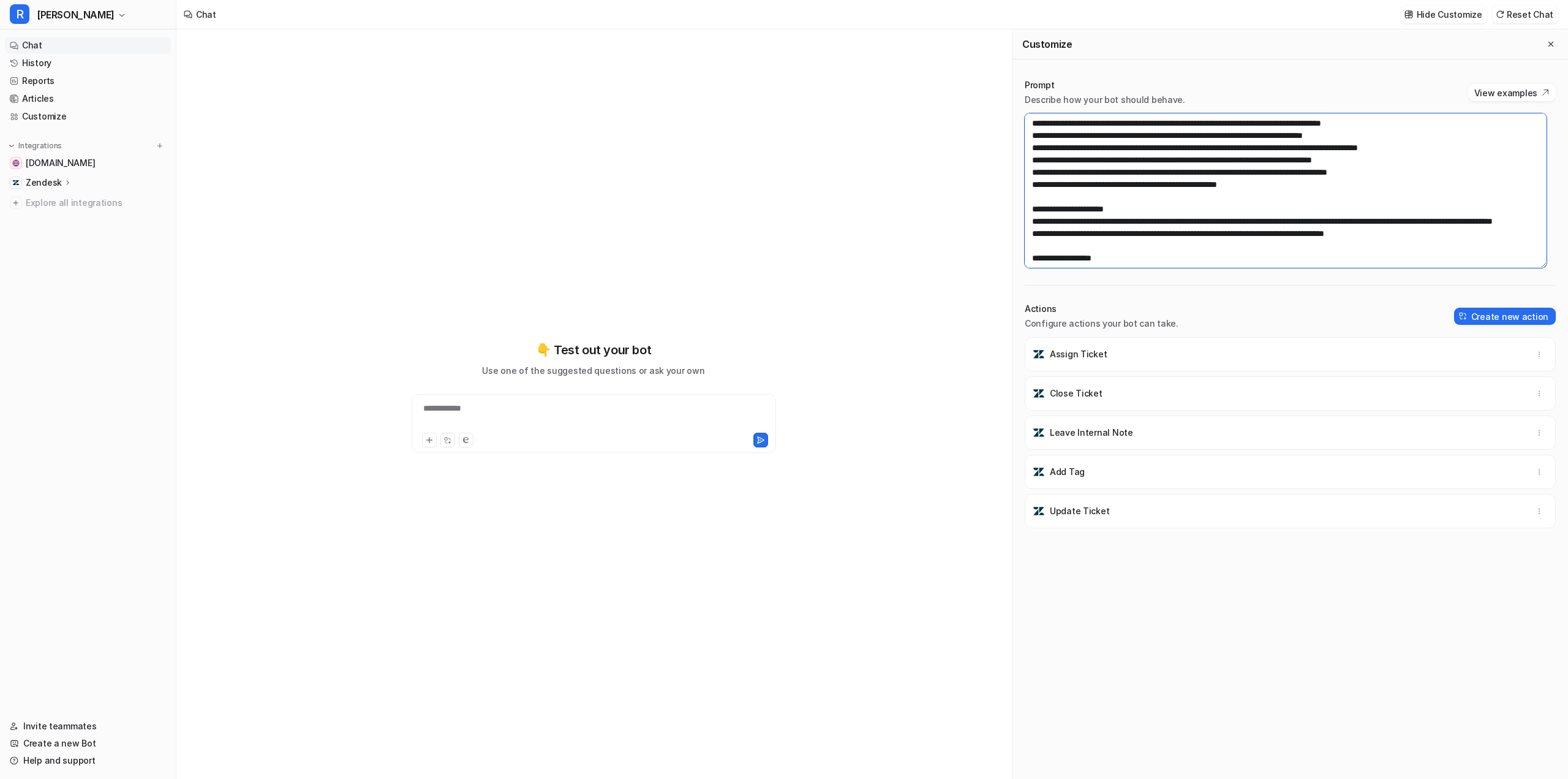
click at [1328, 157] on textarea at bounding box center [1286, 191] width 522 height 154
click at [67, 63] on link "History" at bounding box center [88, 63] width 166 height 17
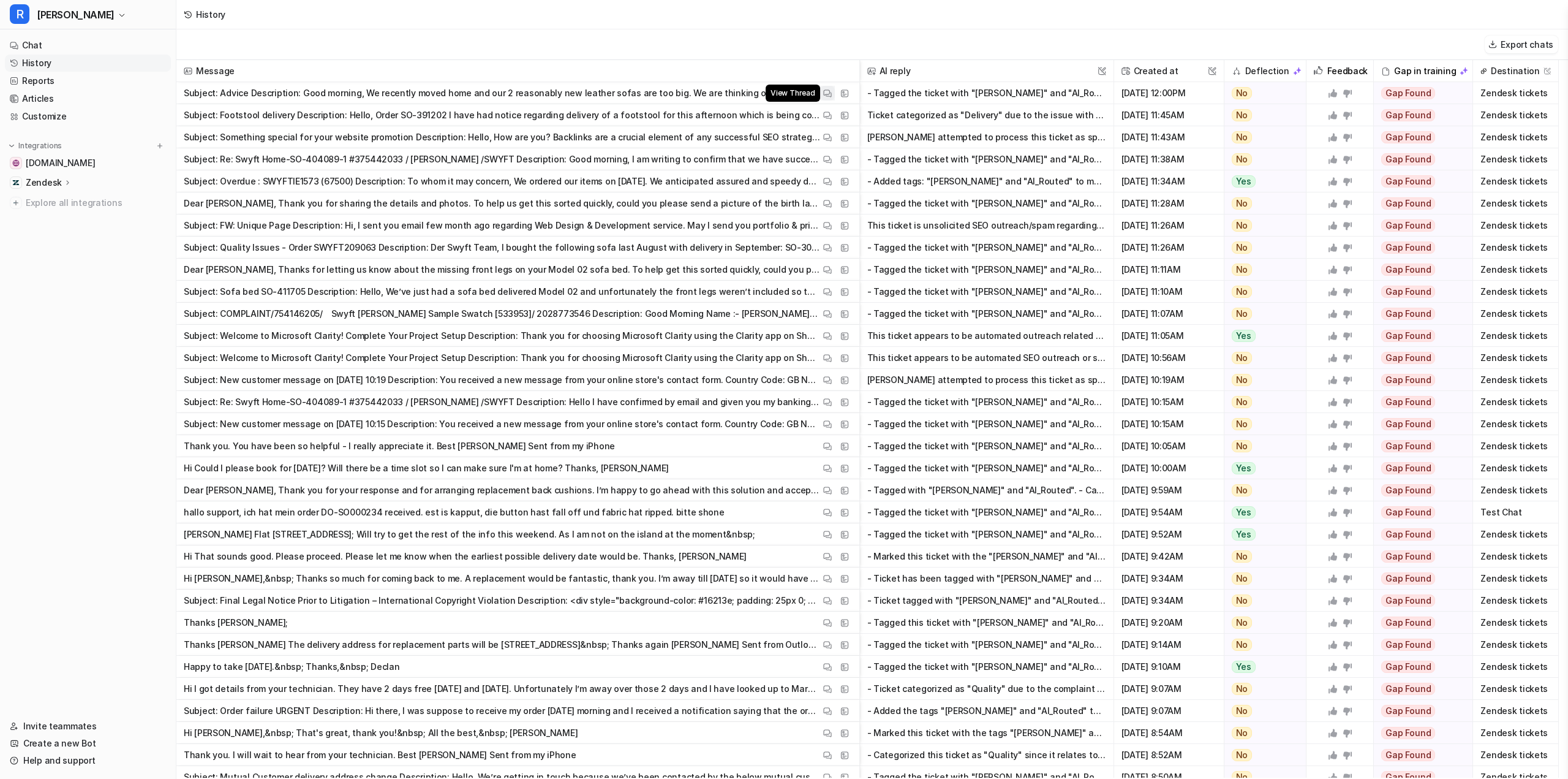
click at [826, 92] on img at bounding box center [827, 93] width 8 height 9
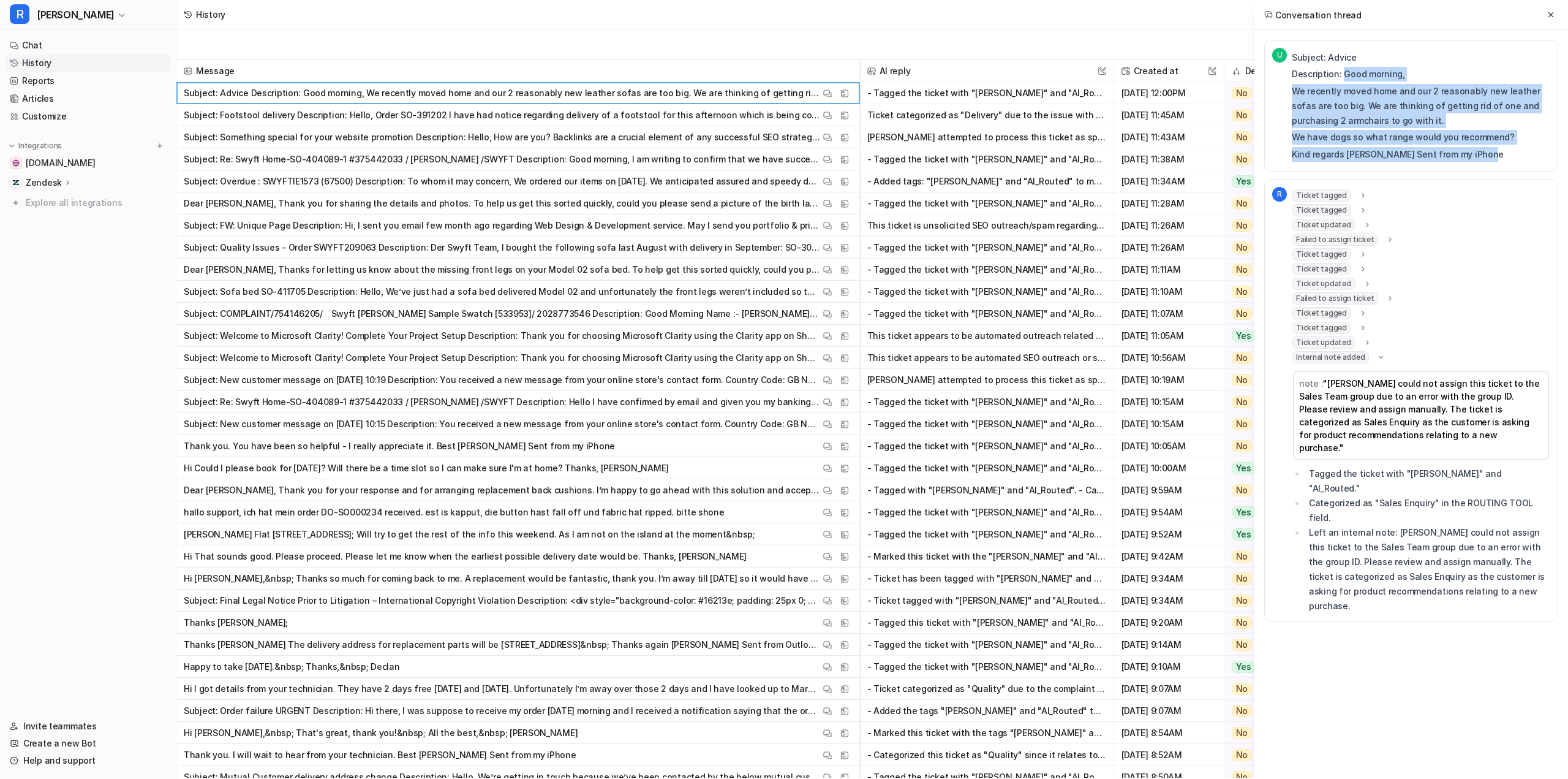
drag, startPoint x: 1342, startPoint y: 74, endPoint x: 1495, endPoint y: 154, distance: 172.7
click at [1495, 154] on div "Subject: Advice Description: ﻿Good morning, We recently moved home and our 2 re…" at bounding box center [1421, 106] width 258 height 112
copy div "Good morning, We recently moved home and our 2 reasonably new leather sofas are…"
click at [51, 43] on link "Chat" at bounding box center [88, 45] width 166 height 17
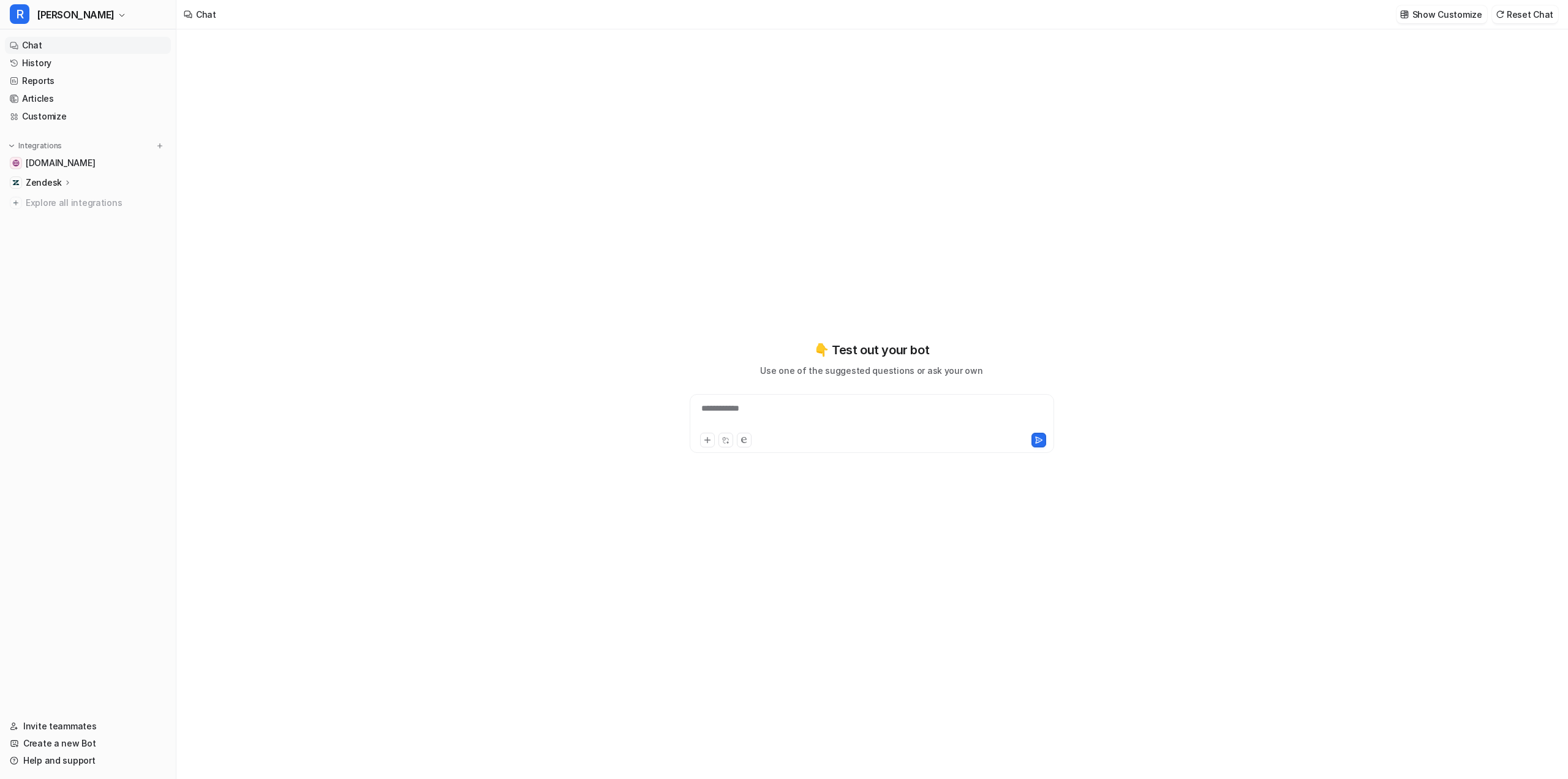
click at [730, 401] on div "**********" at bounding box center [872, 423] width 364 height 59
click at [726, 413] on div "**********" at bounding box center [872, 416] width 358 height 29
paste div
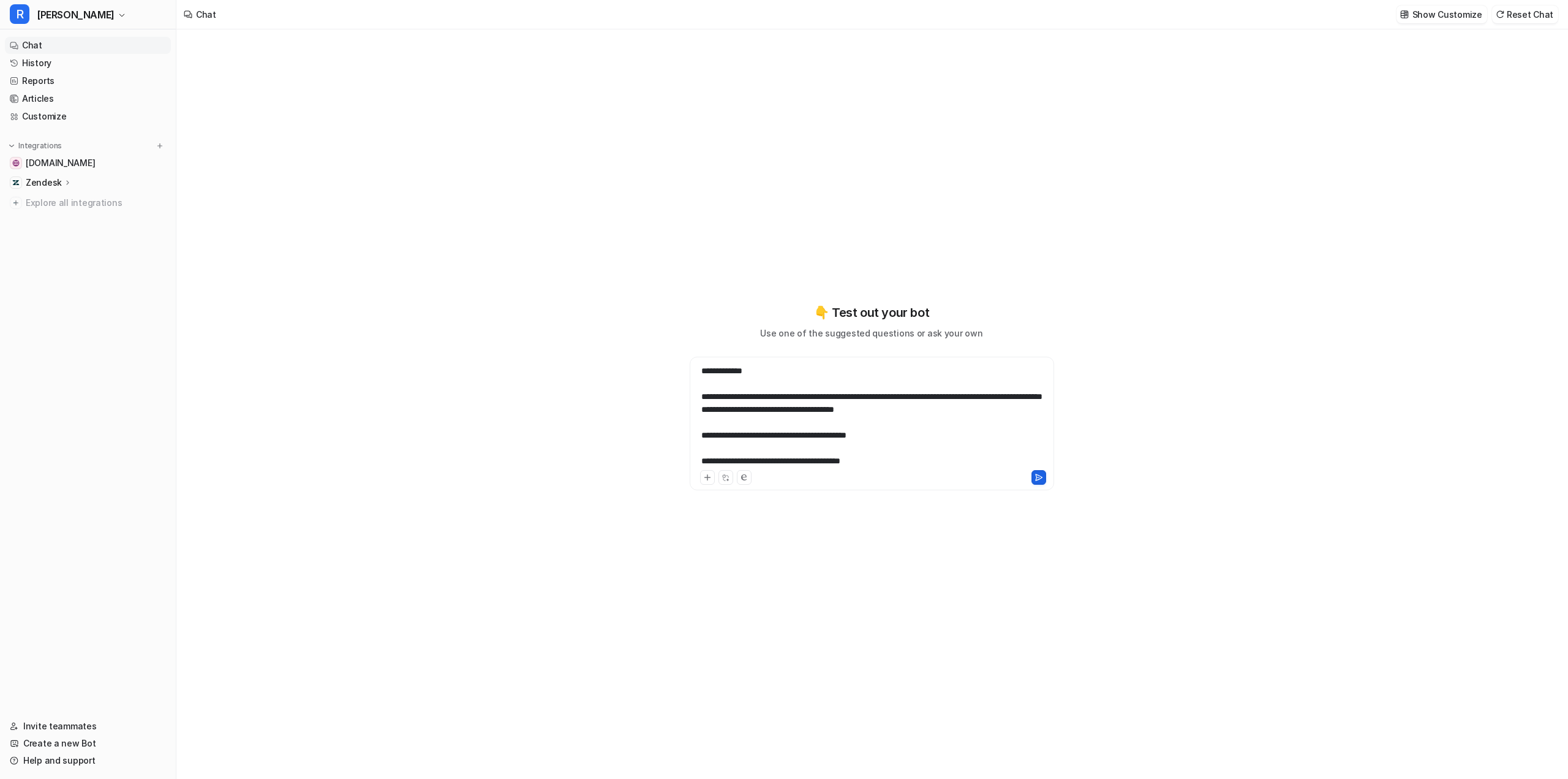
click at [1039, 475] on icon at bounding box center [1039, 478] width 8 height 8
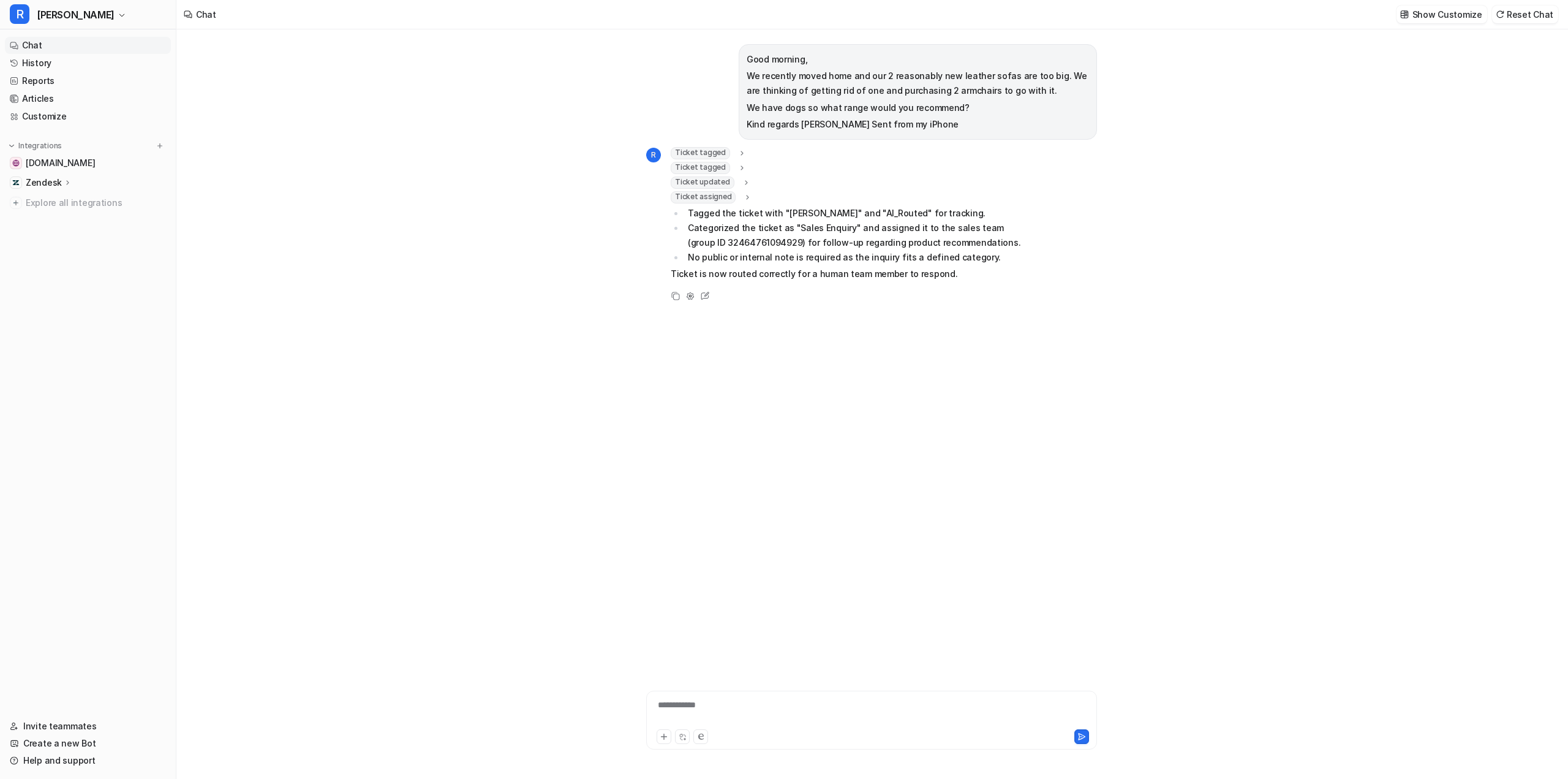
click at [725, 196] on span "Ticket assigned" at bounding box center [703, 197] width 65 height 13
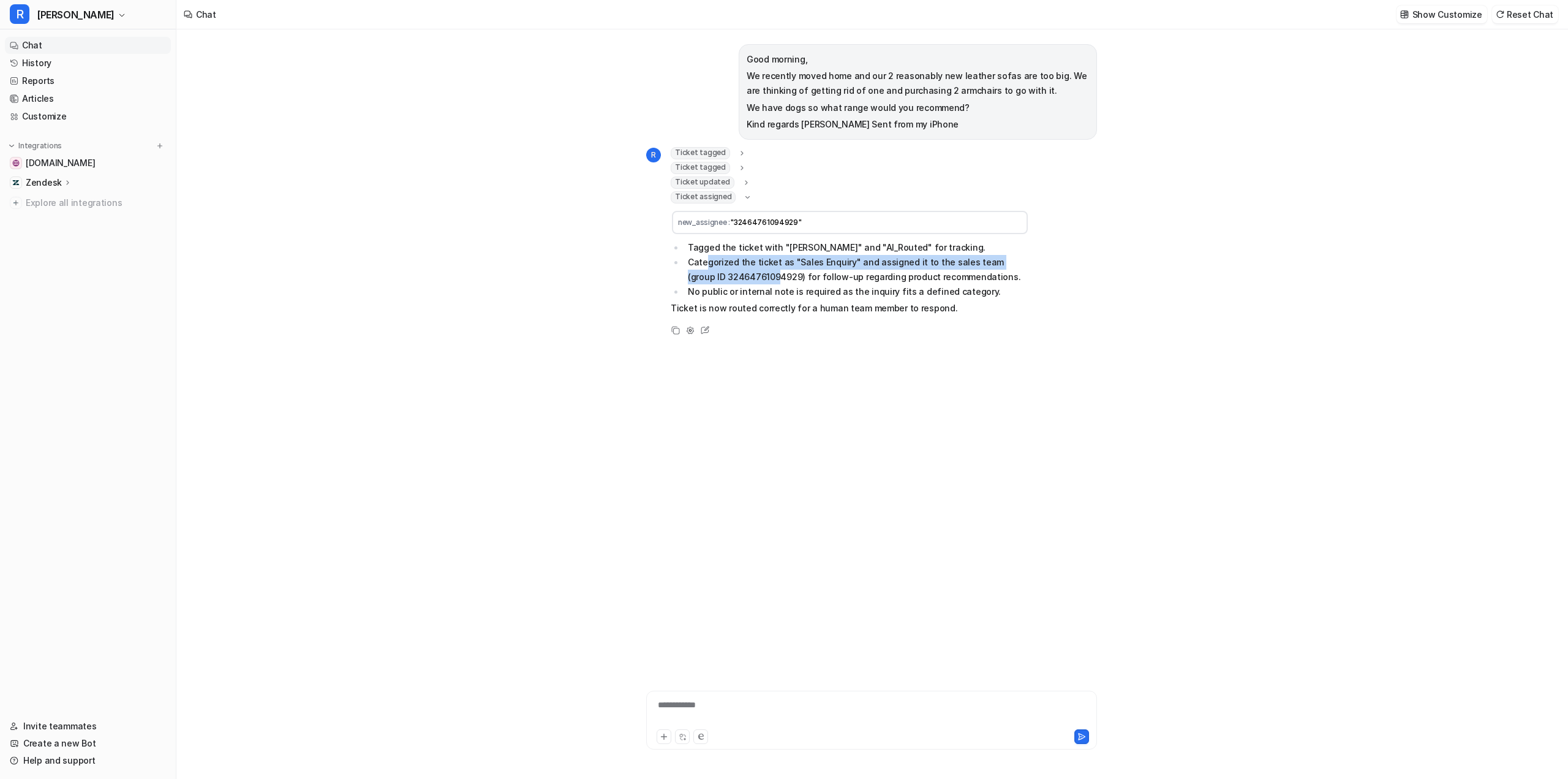
drag, startPoint x: 707, startPoint y: 265, endPoint x: 746, endPoint y: 277, distance: 40.8
click at [737, 273] on li "Categorized the ticket as "Sales Enquiry" and assigned it to the sales team (gr…" at bounding box center [857, 269] width 345 height 29
click at [758, 283] on li "Categorized the ticket as "Sales Enquiry" and assigned it to the sales team (gr…" at bounding box center [857, 269] width 345 height 29
click at [1424, 12] on p "Show Customize" at bounding box center [1447, 13] width 70 height 13
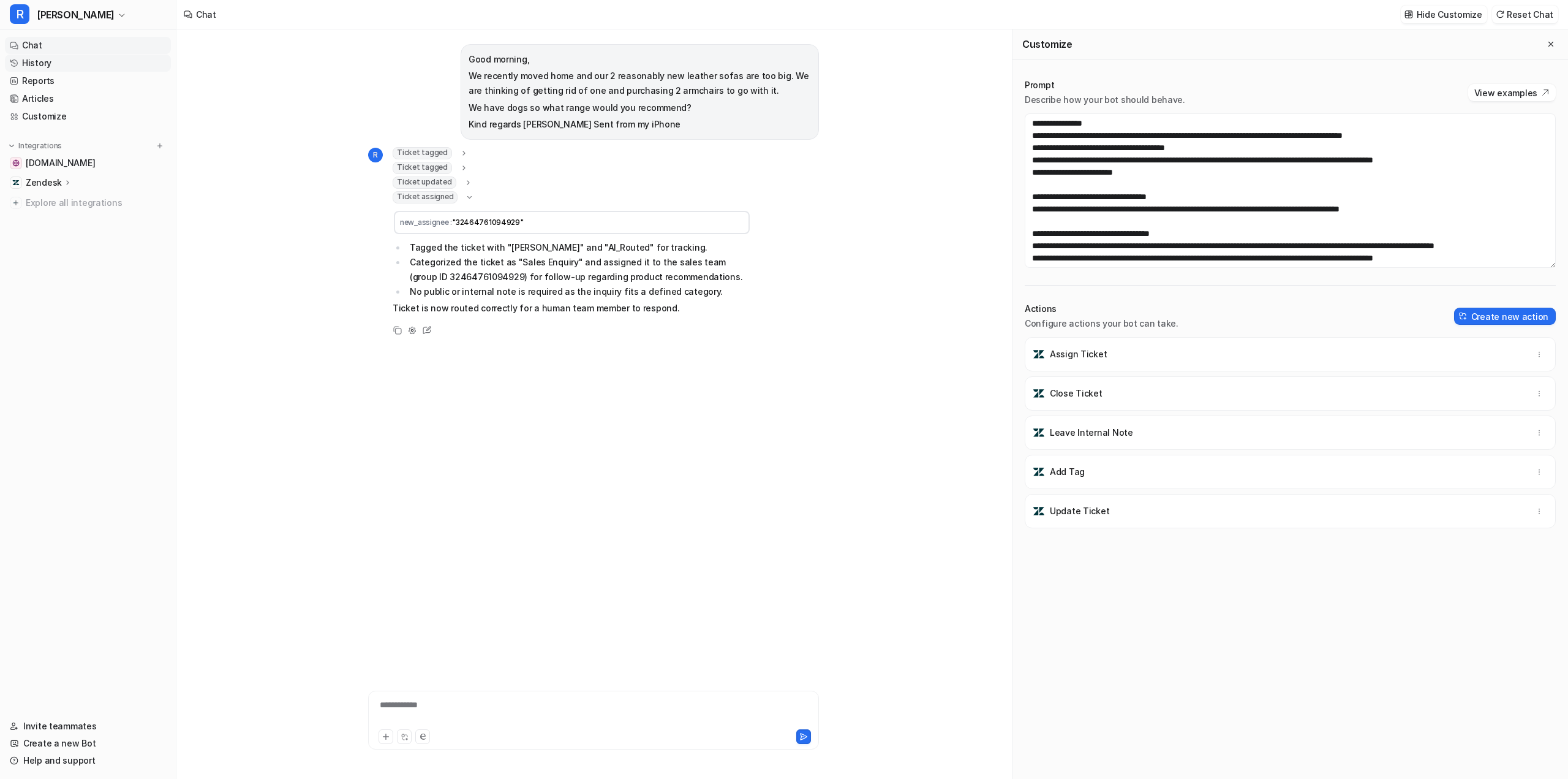
click at [54, 63] on link "History" at bounding box center [88, 63] width 166 height 17
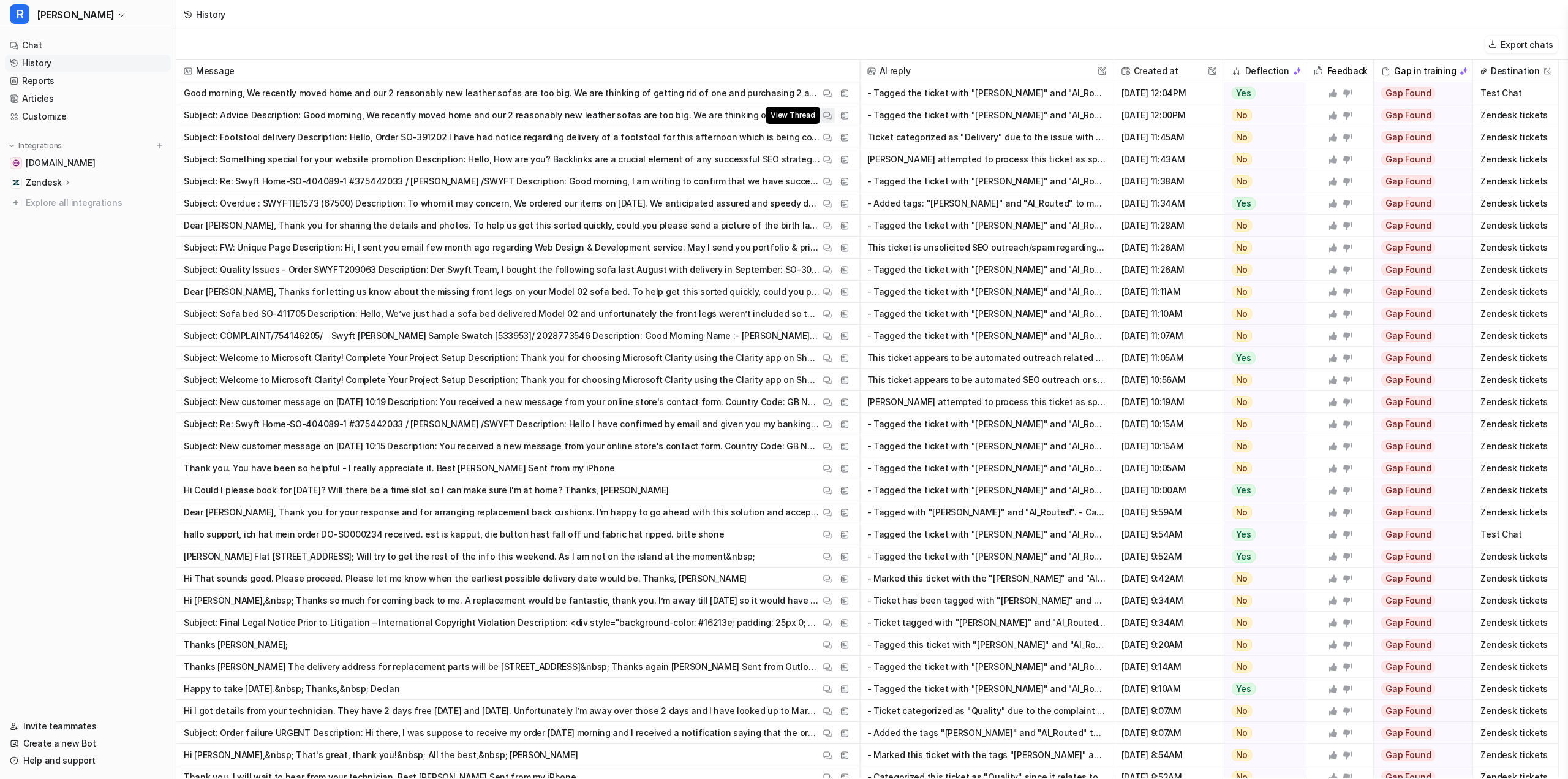
click at [827, 112] on img at bounding box center [827, 115] width 8 height 9
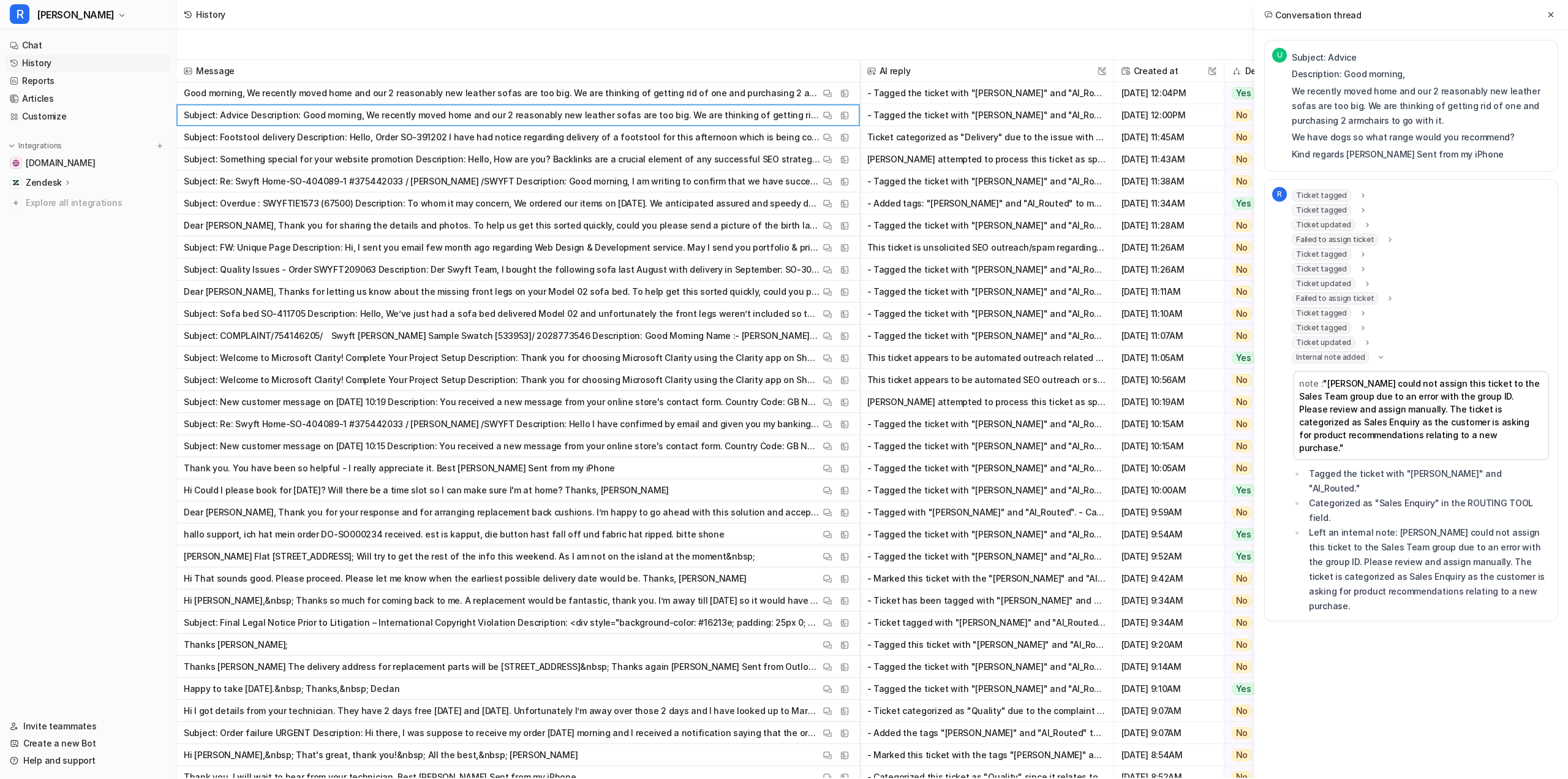
click at [1370, 238] on span "Failed to assign ticket" at bounding box center [1335, 239] width 86 height 13
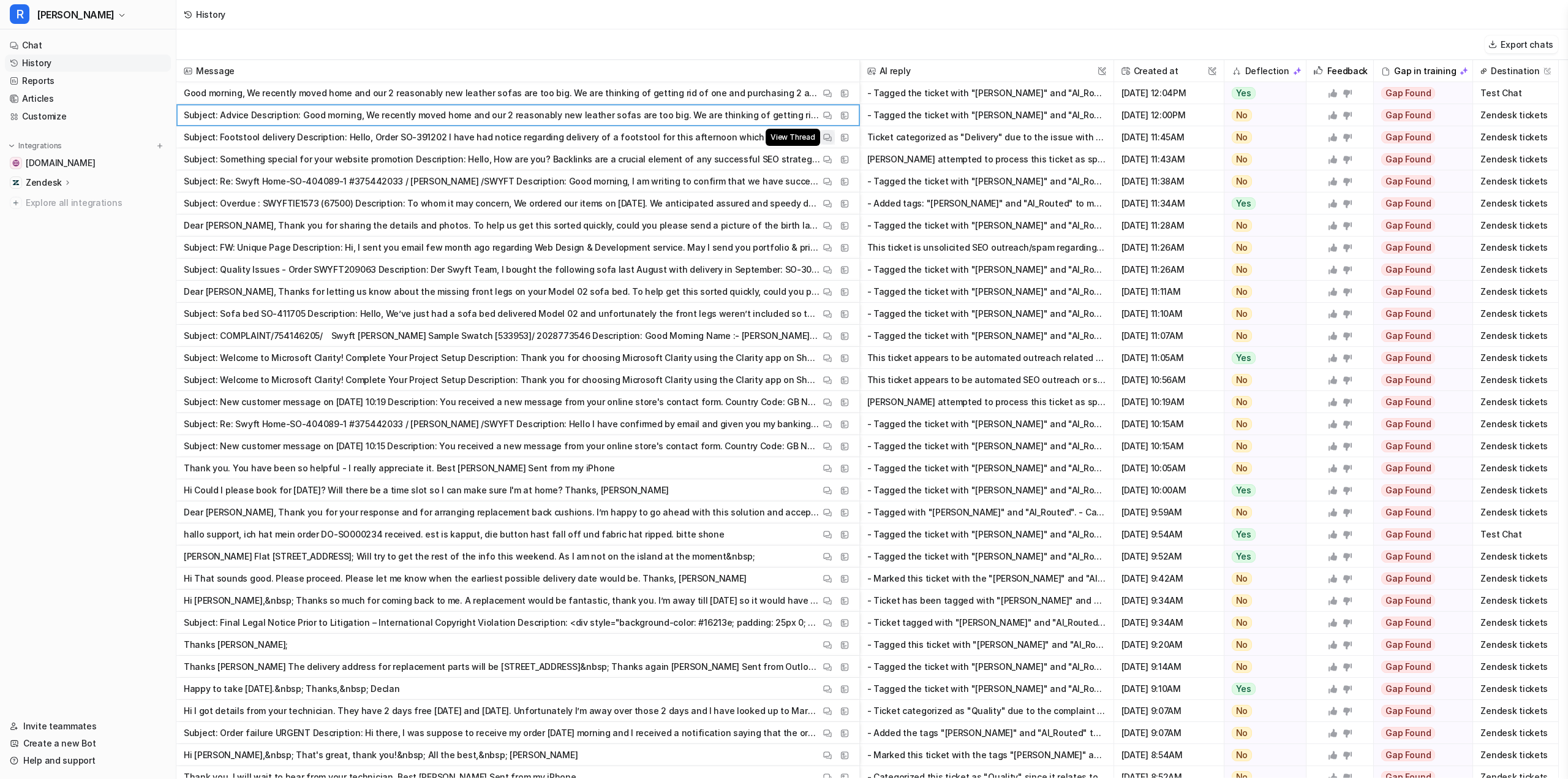
click at [830, 138] on img at bounding box center [827, 137] width 8 height 9
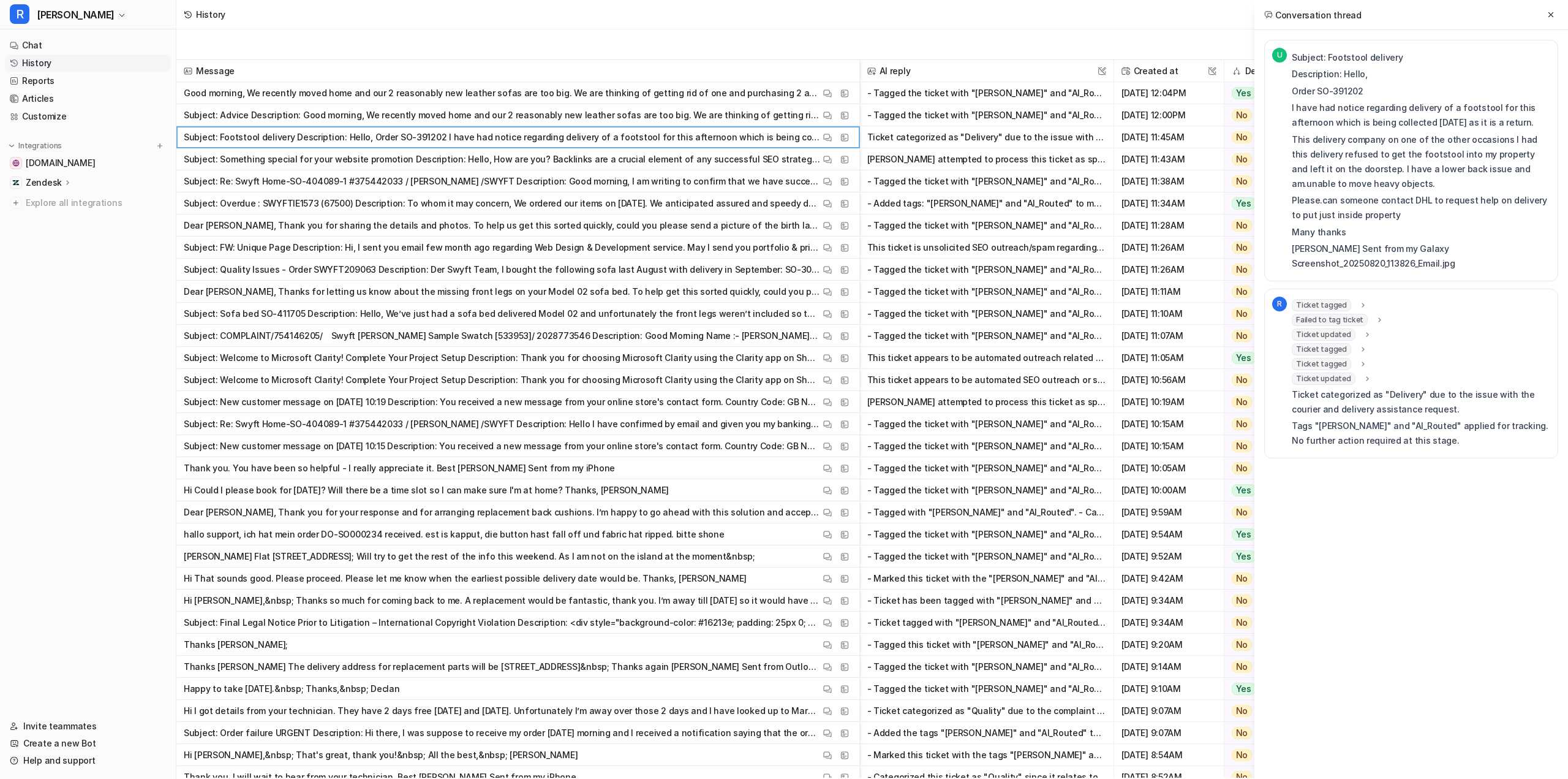
click at [1321, 318] on span "Failed to tag ticket" at bounding box center [1330, 320] width 76 height 13
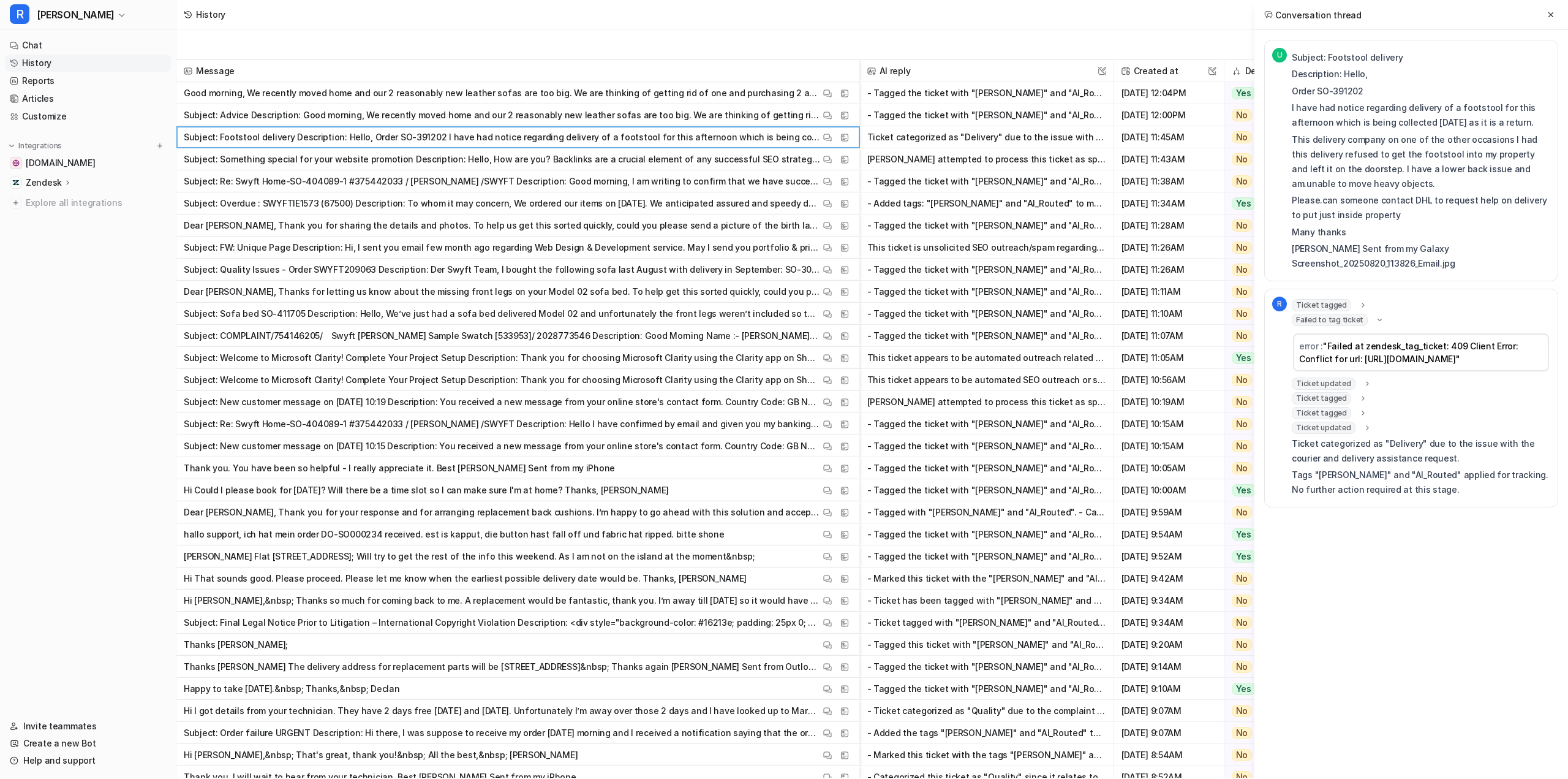
click at [1324, 305] on span "Ticket tagged" at bounding box center [1321, 305] width 60 height 13
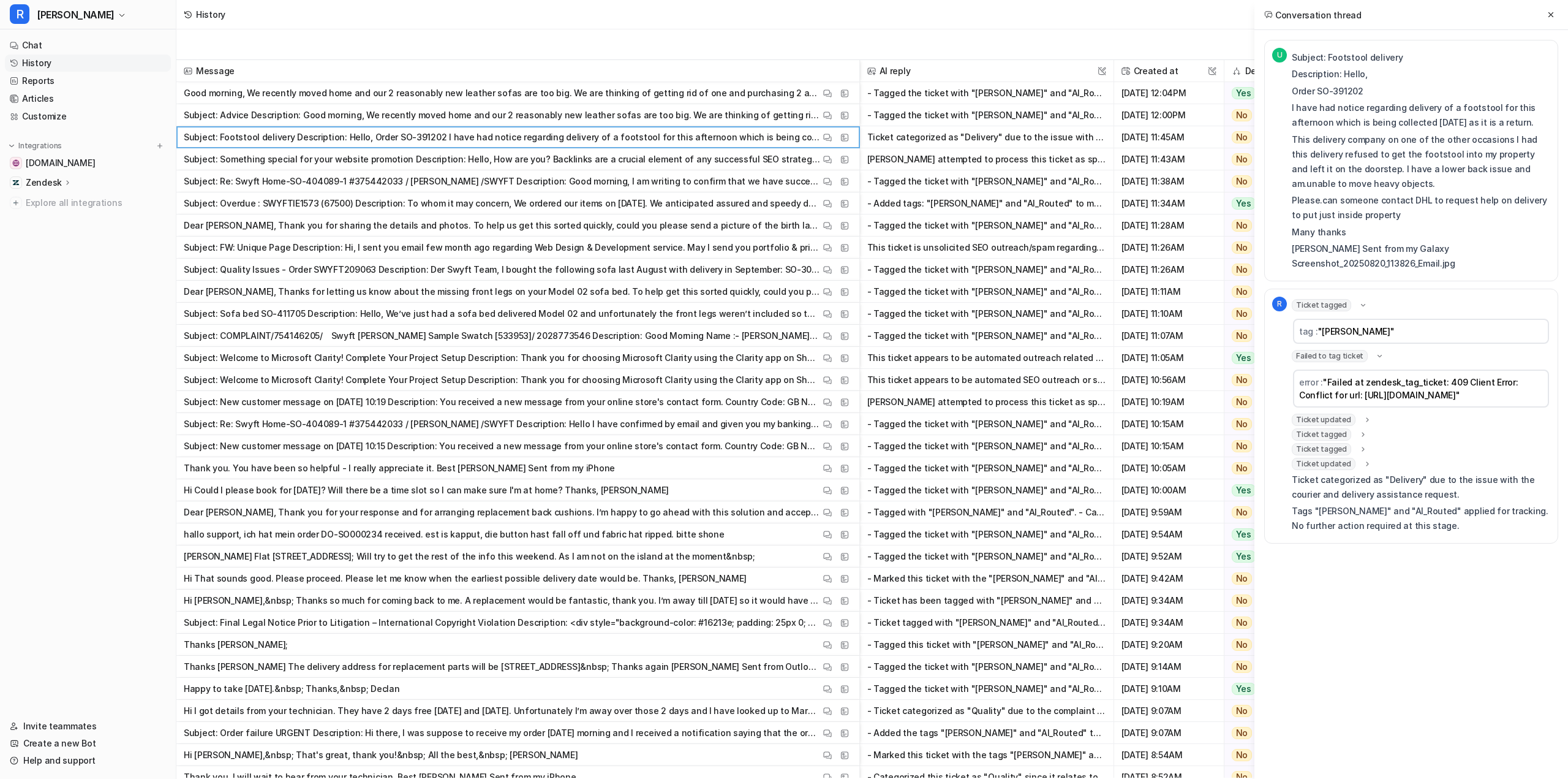
click at [1334, 456] on span "Ticket tagged" at bounding box center [1321, 449] width 60 height 13
click at [1331, 441] on span "Ticket tagged" at bounding box center [1321, 434] width 60 height 13
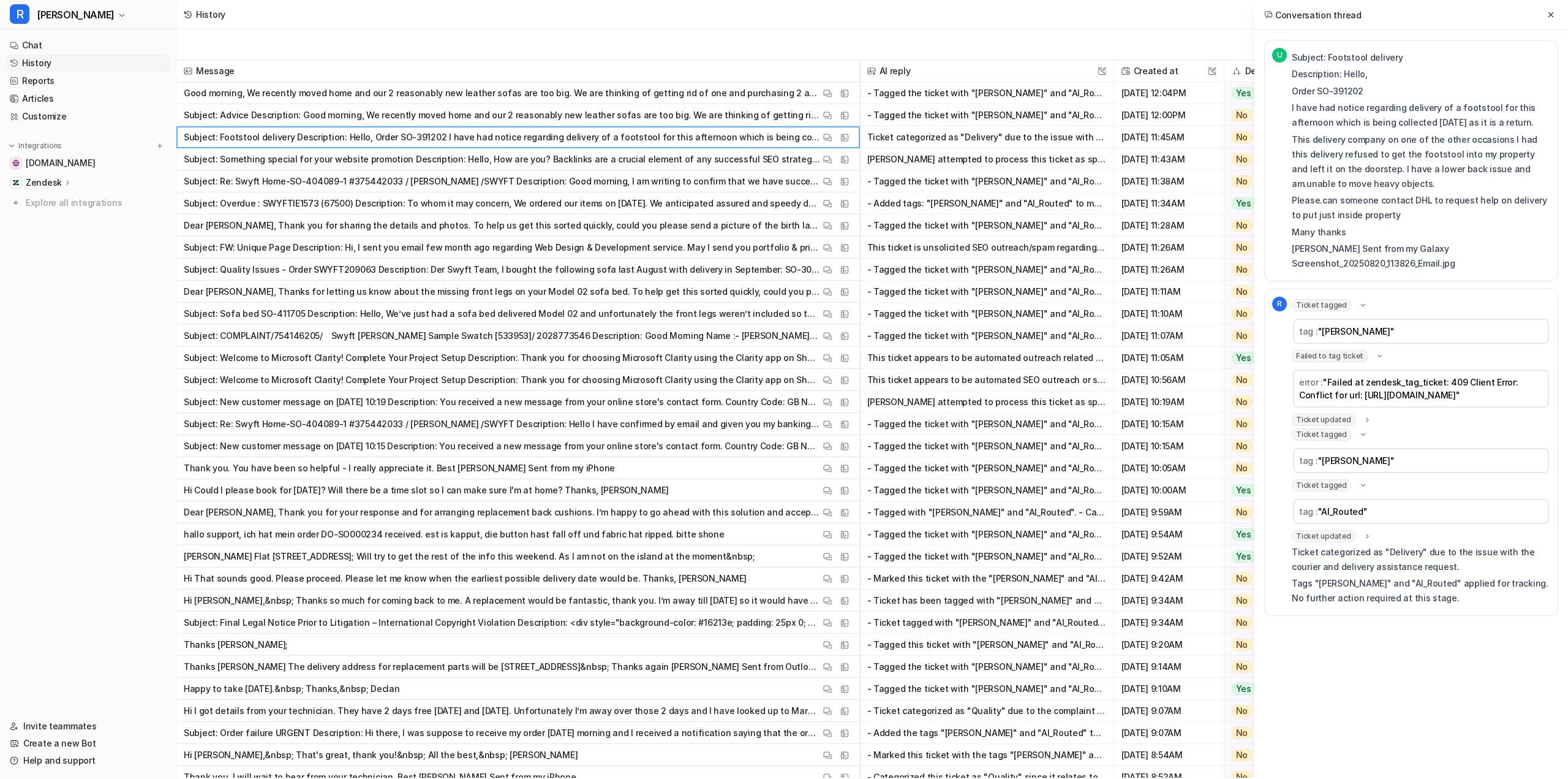
click at [1329, 426] on span "Ticket updated" at bounding box center [1324, 420] width 64 height 13
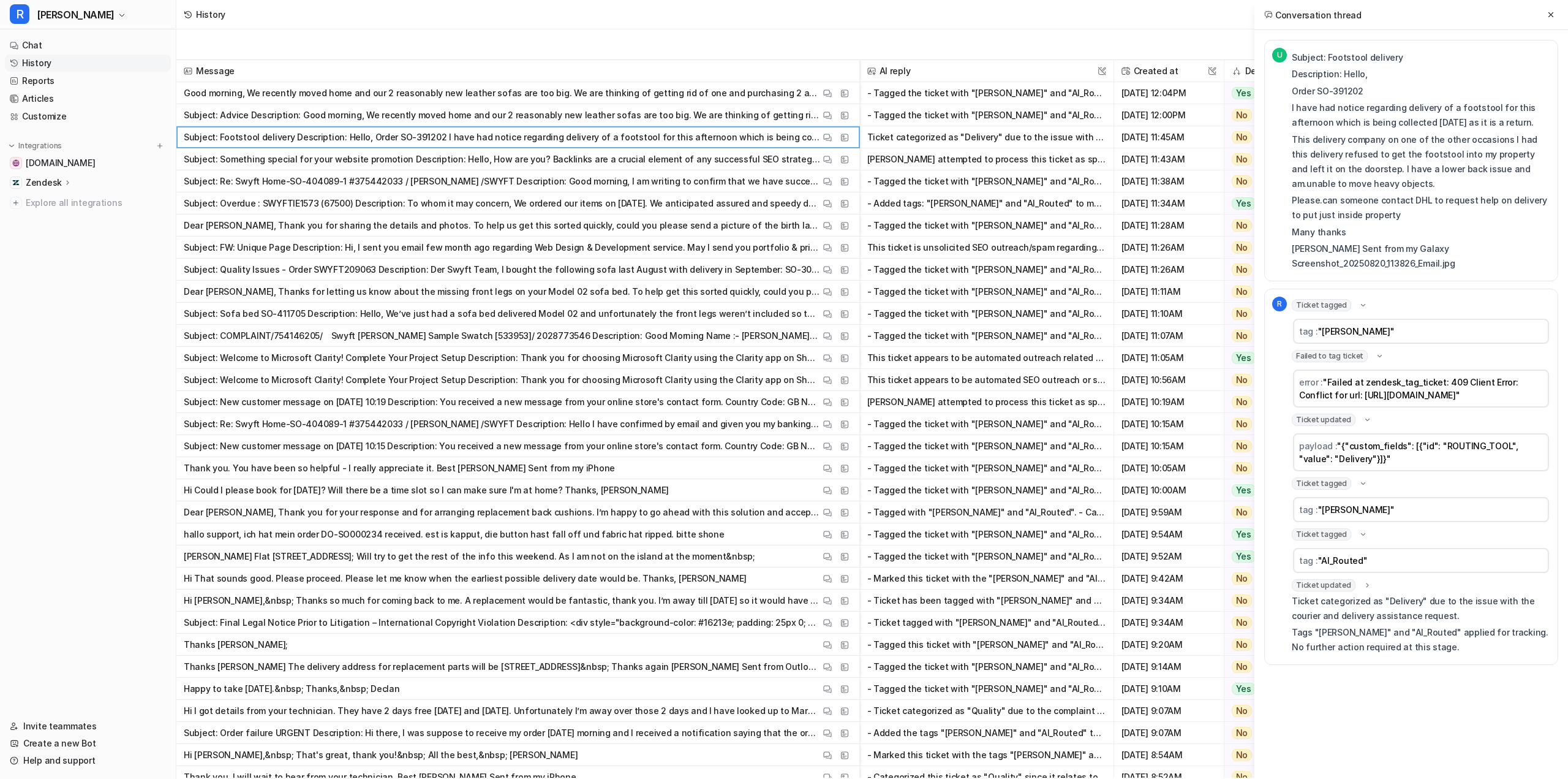
click at [1326, 592] on span "Ticket updated" at bounding box center [1324, 585] width 64 height 13
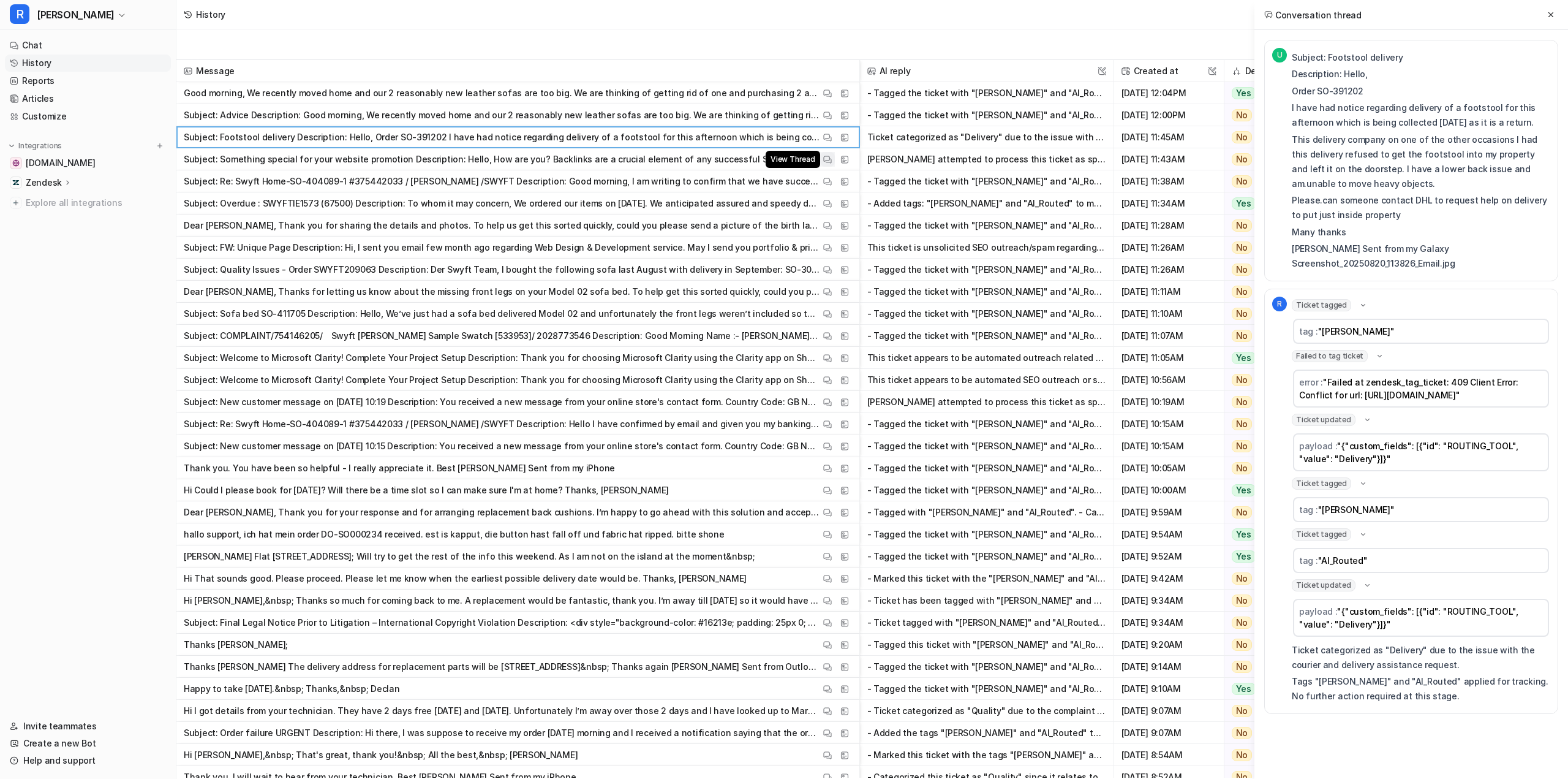
click at [826, 160] on img at bounding box center [827, 159] width 8 height 9
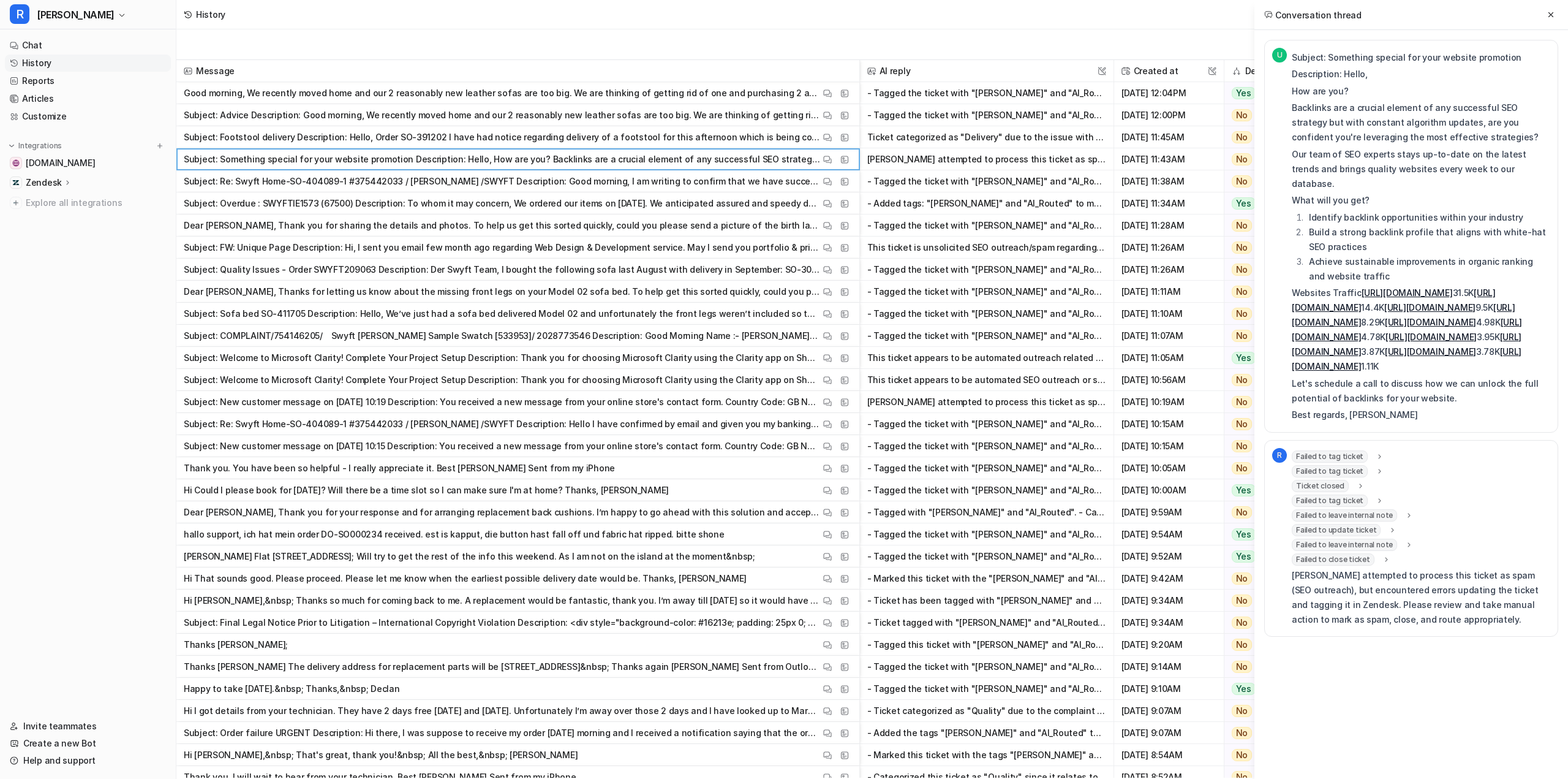
click at [1358, 471] on span "Failed to tag ticket" at bounding box center [1330, 471] width 76 height 13
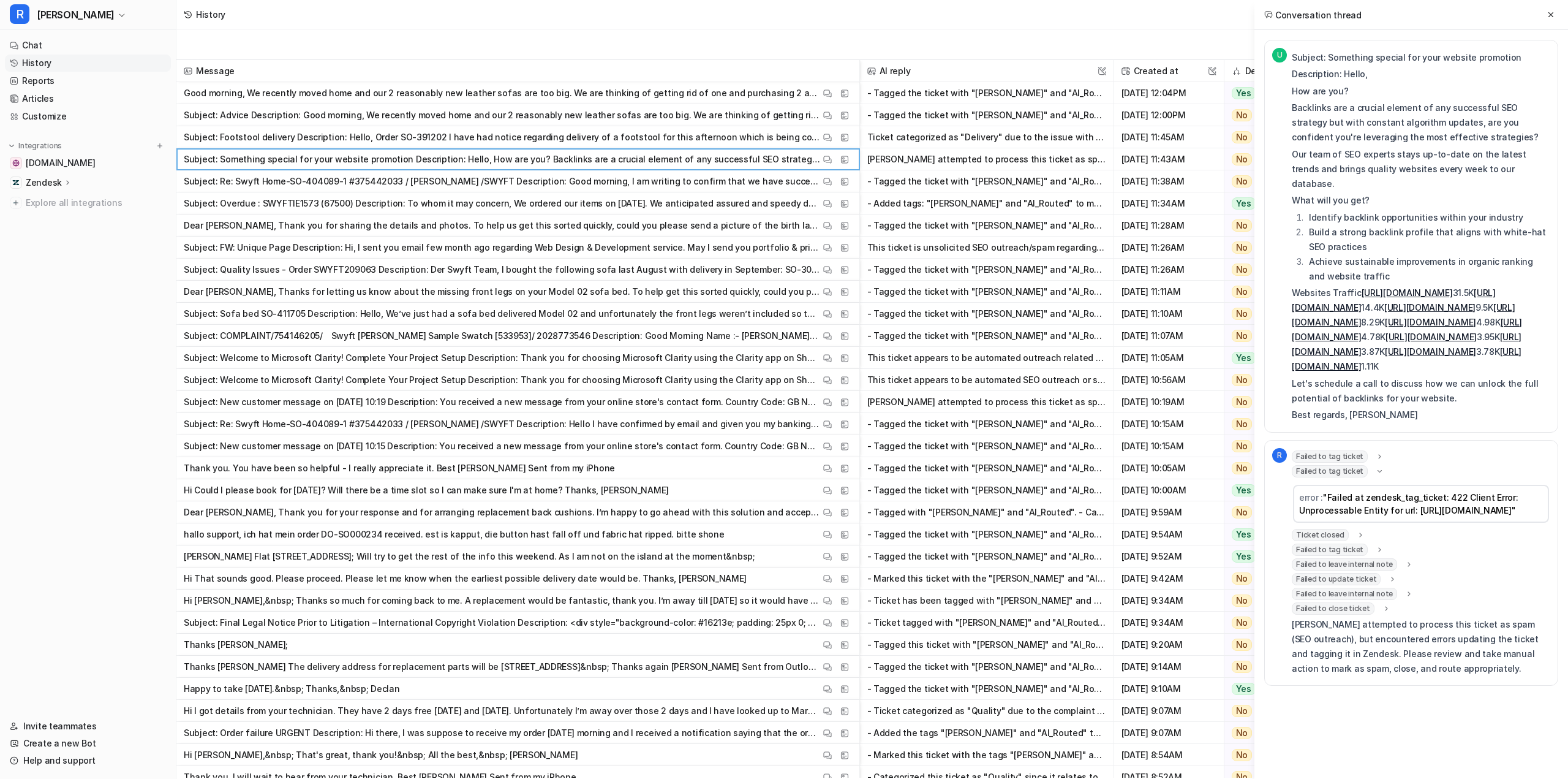
click at [1357, 456] on span "Failed to tag ticket" at bounding box center [1330, 457] width 76 height 13
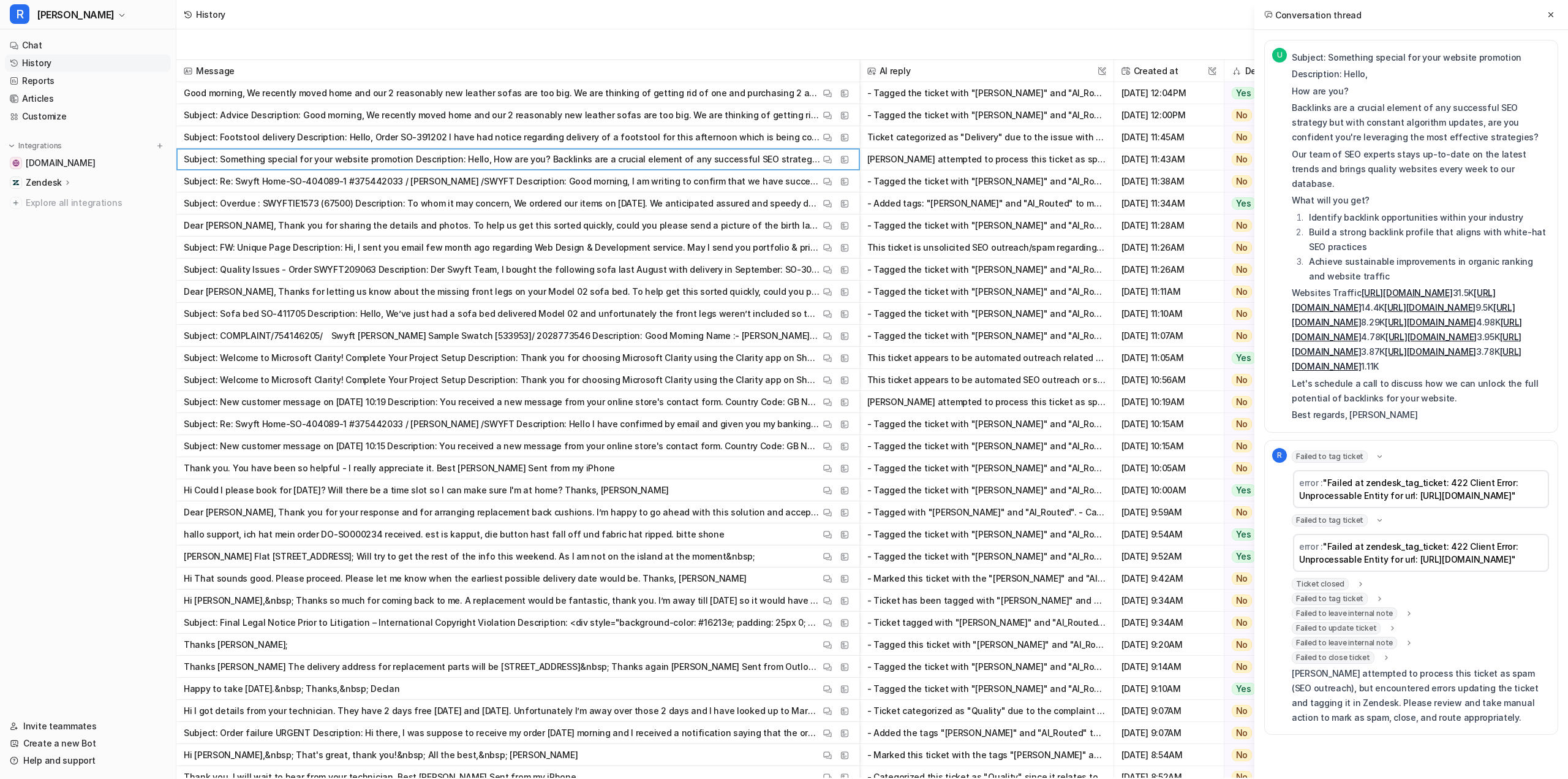
click at [1349, 649] on span "Failed to leave internal note" at bounding box center [1345, 643] width 106 height 13
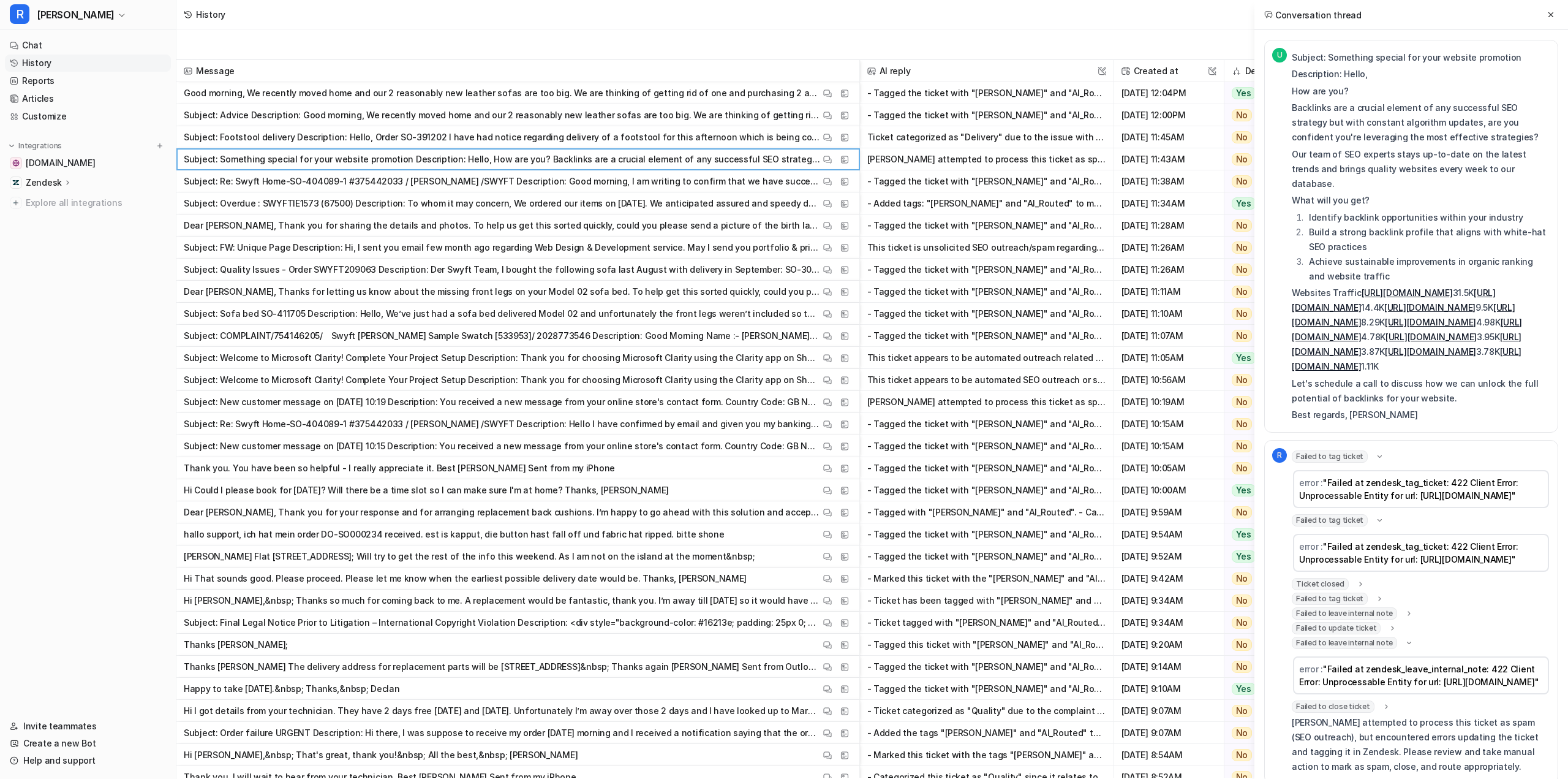
click at [1331, 590] on span "Ticket closed" at bounding box center [1321, 584] width 57 height 13
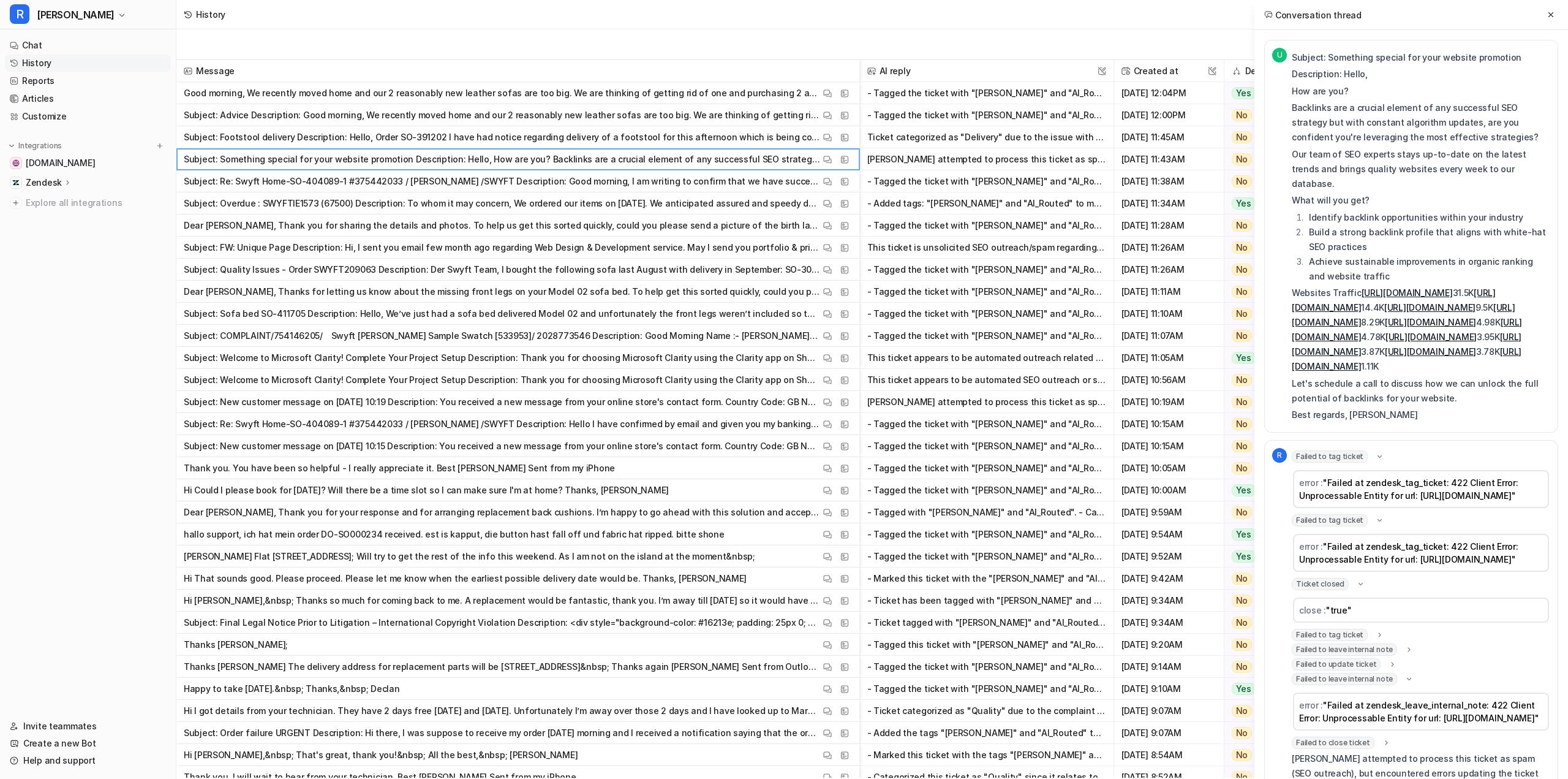
scroll to position [108, 0]
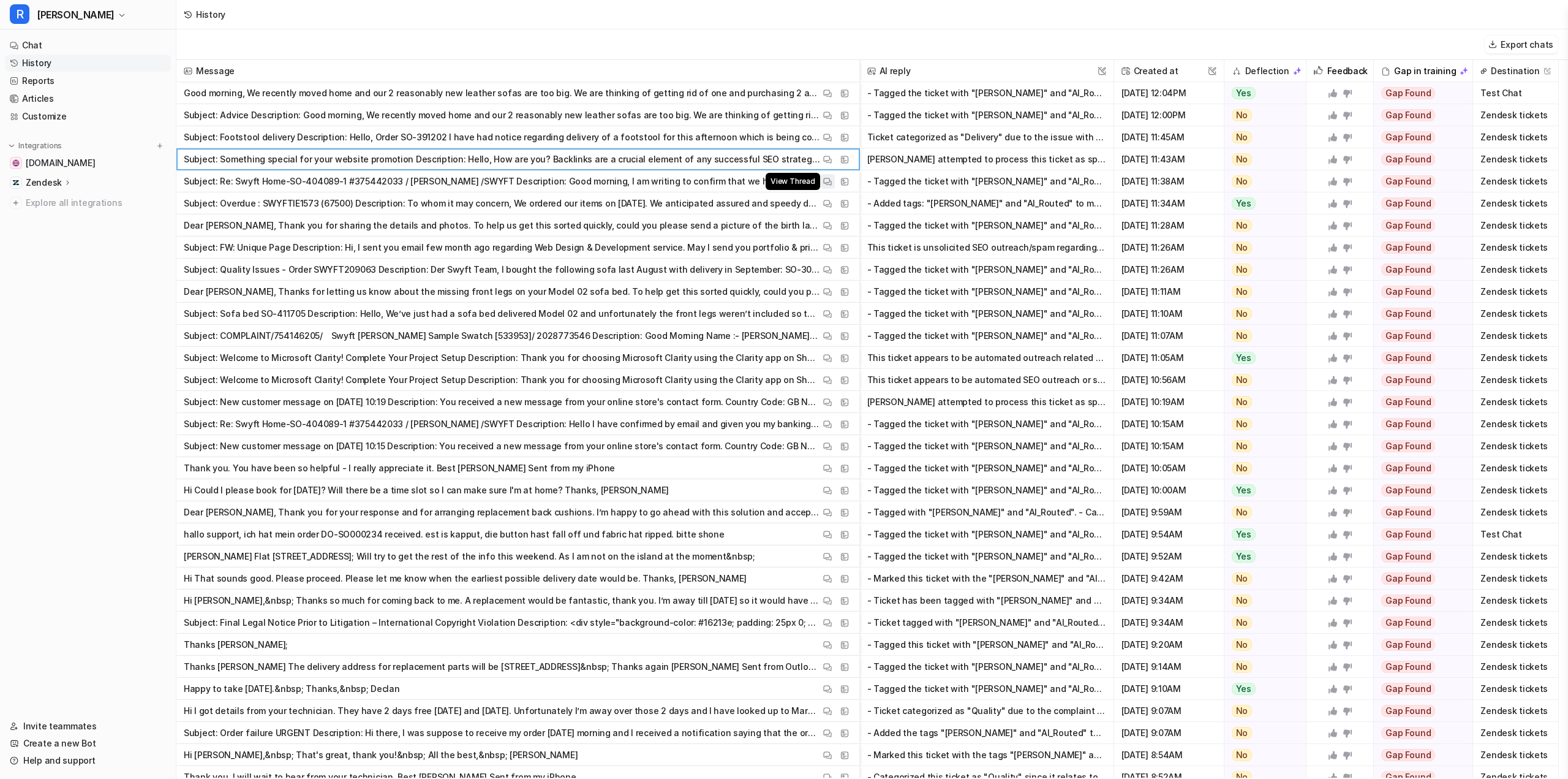
click at [826, 181] on img at bounding box center [827, 181] width 8 height 9
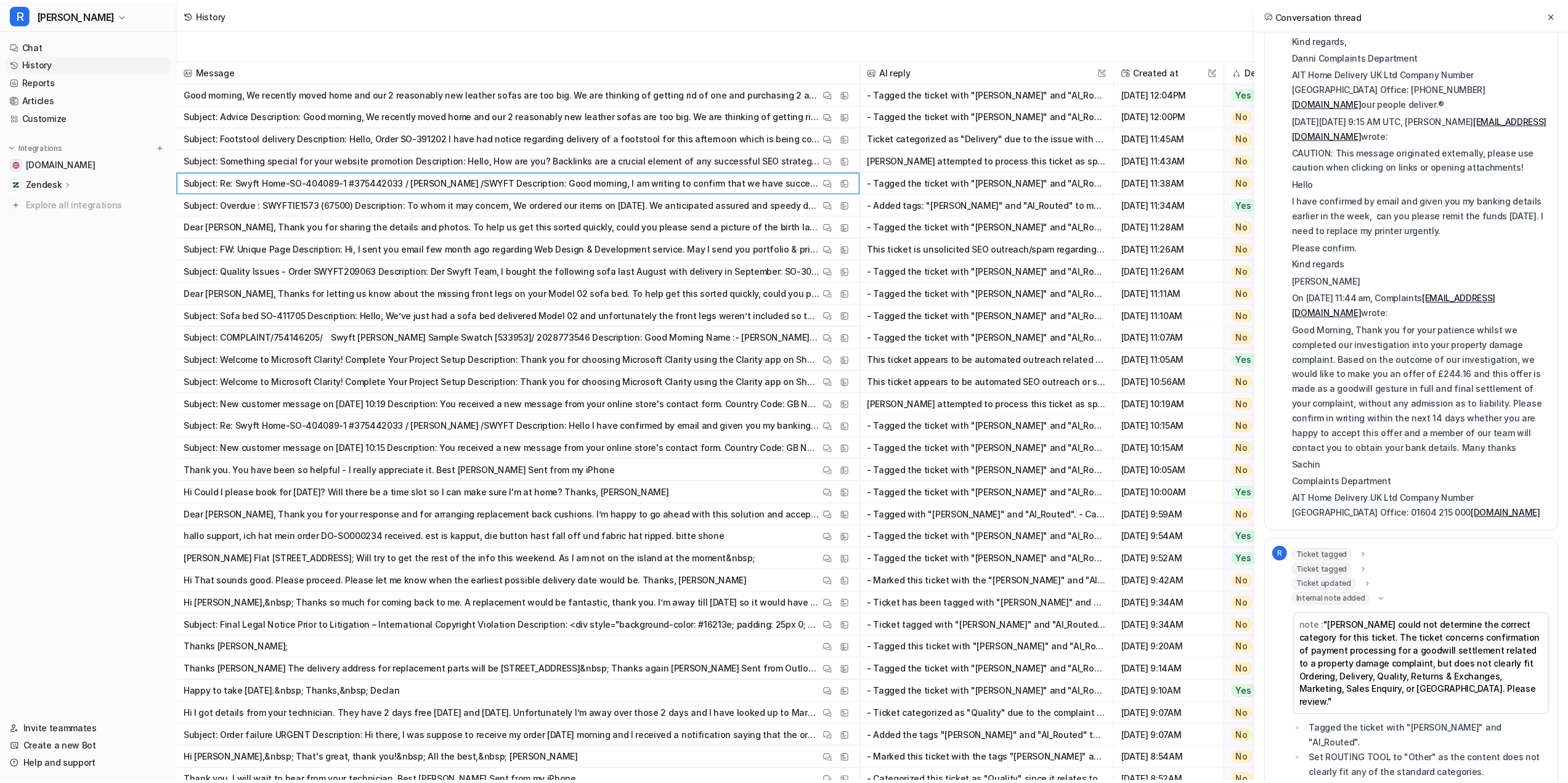
scroll to position [243, 0]
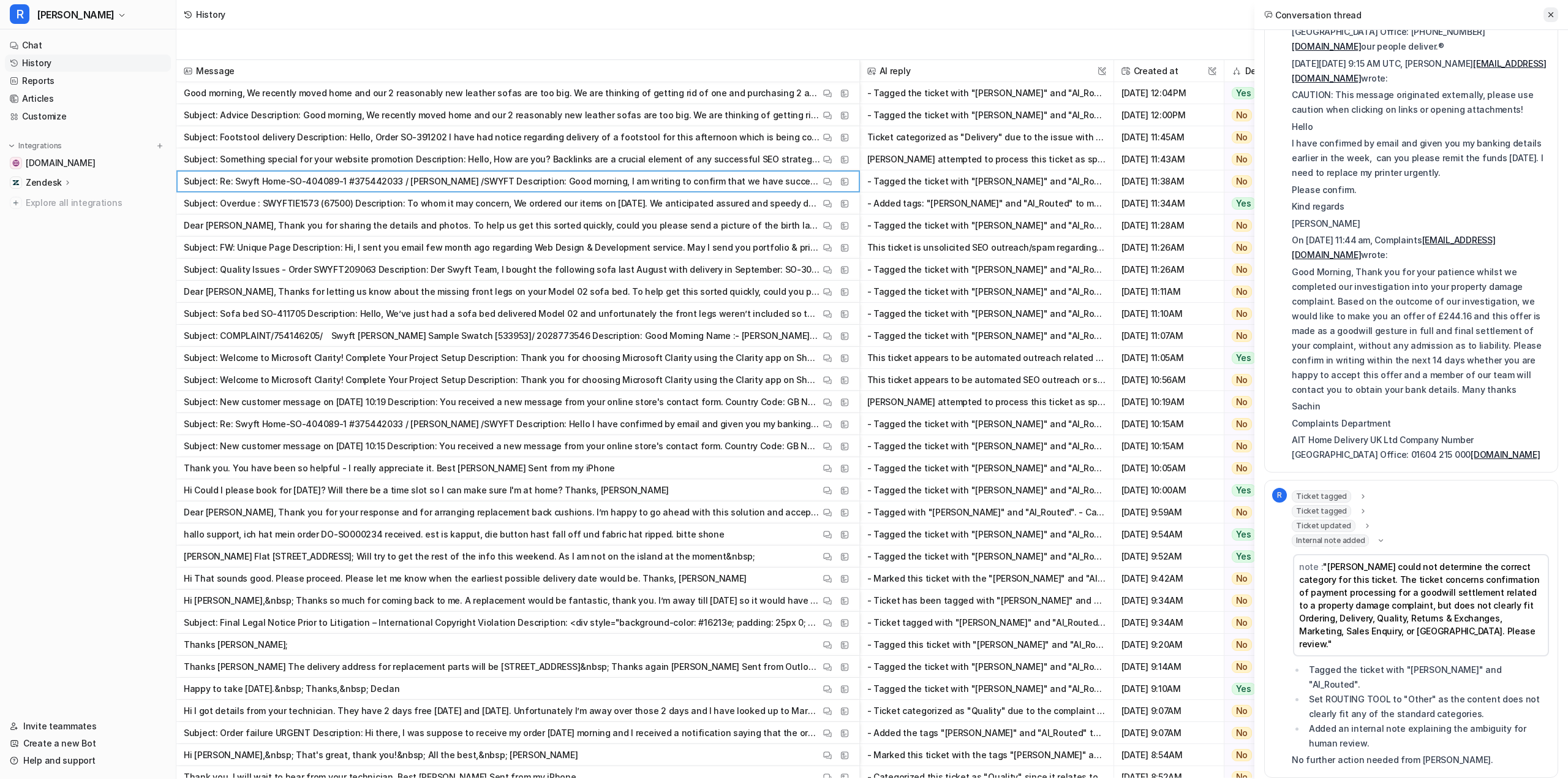
click at [1551, 17] on icon at bounding box center [1551, 14] width 8 height 8
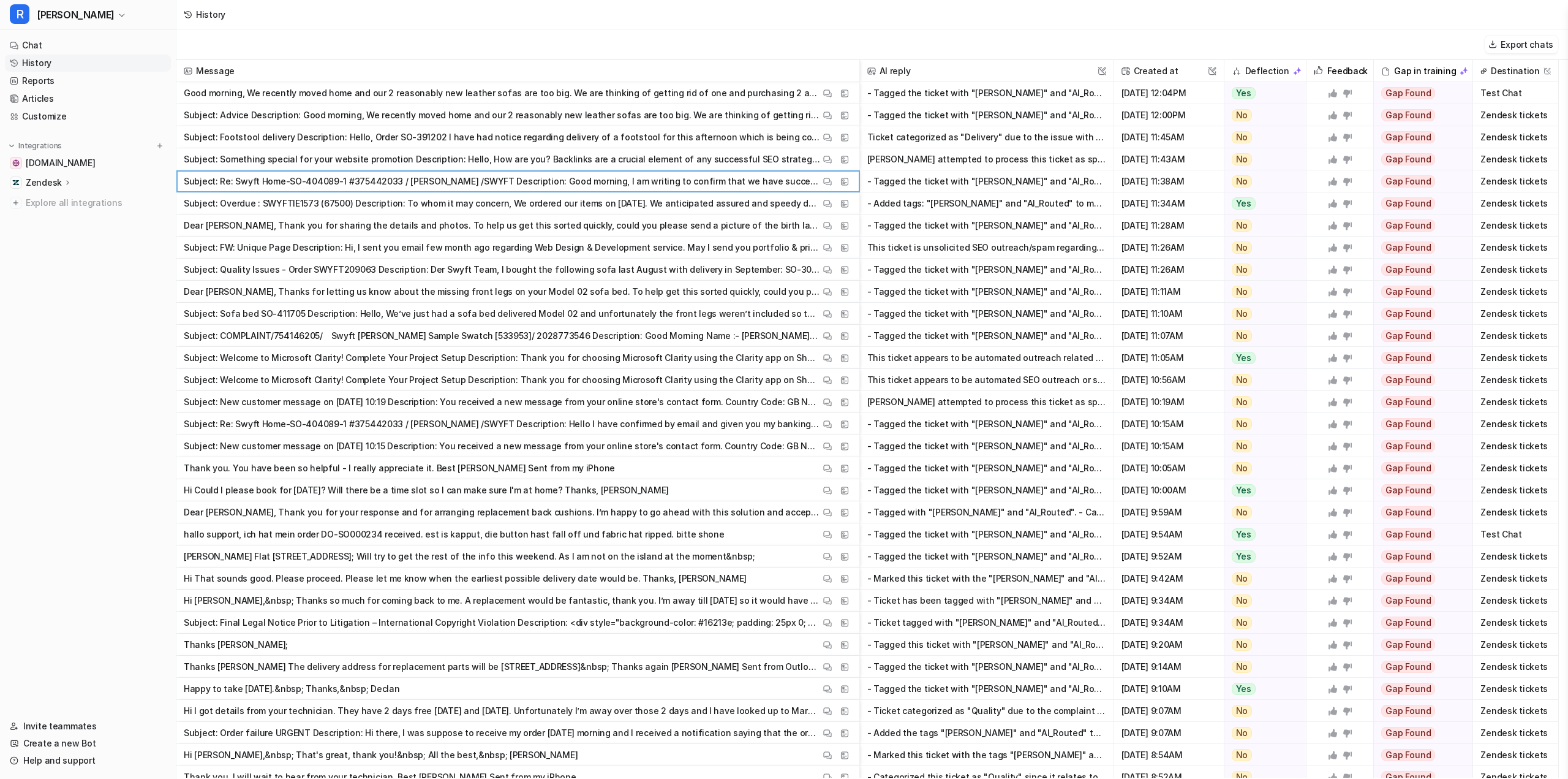
click at [135, 293] on nav "Chat History Reports Articles Customize Integrations swyfthome.com Zendesk Over…" at bounding box center [88, 369] width 176 height 676
click at [69, 183] on icon at bounding box center [68, 182] width 8 height 9
click at [55, 217] on p "Sources" at bounding box center [52, 218] width 34 height 13
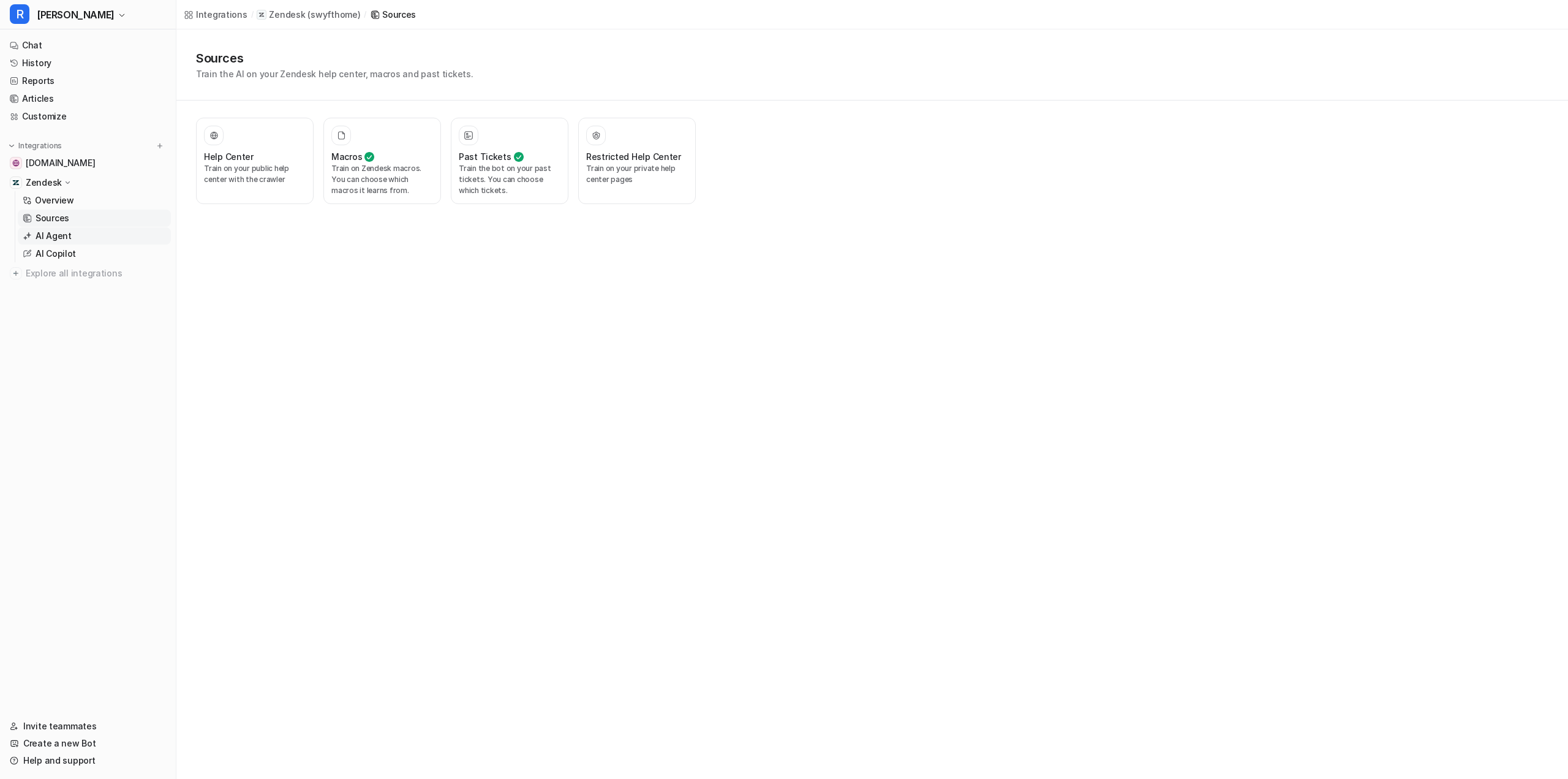
click at [54, 236] on p "AI Agent" at bounding box center [53, 236] width 36 height 13
click at [242, 160] on h3 "AI agents for tickets" at bounding box center [247, 156] width 86 height 13
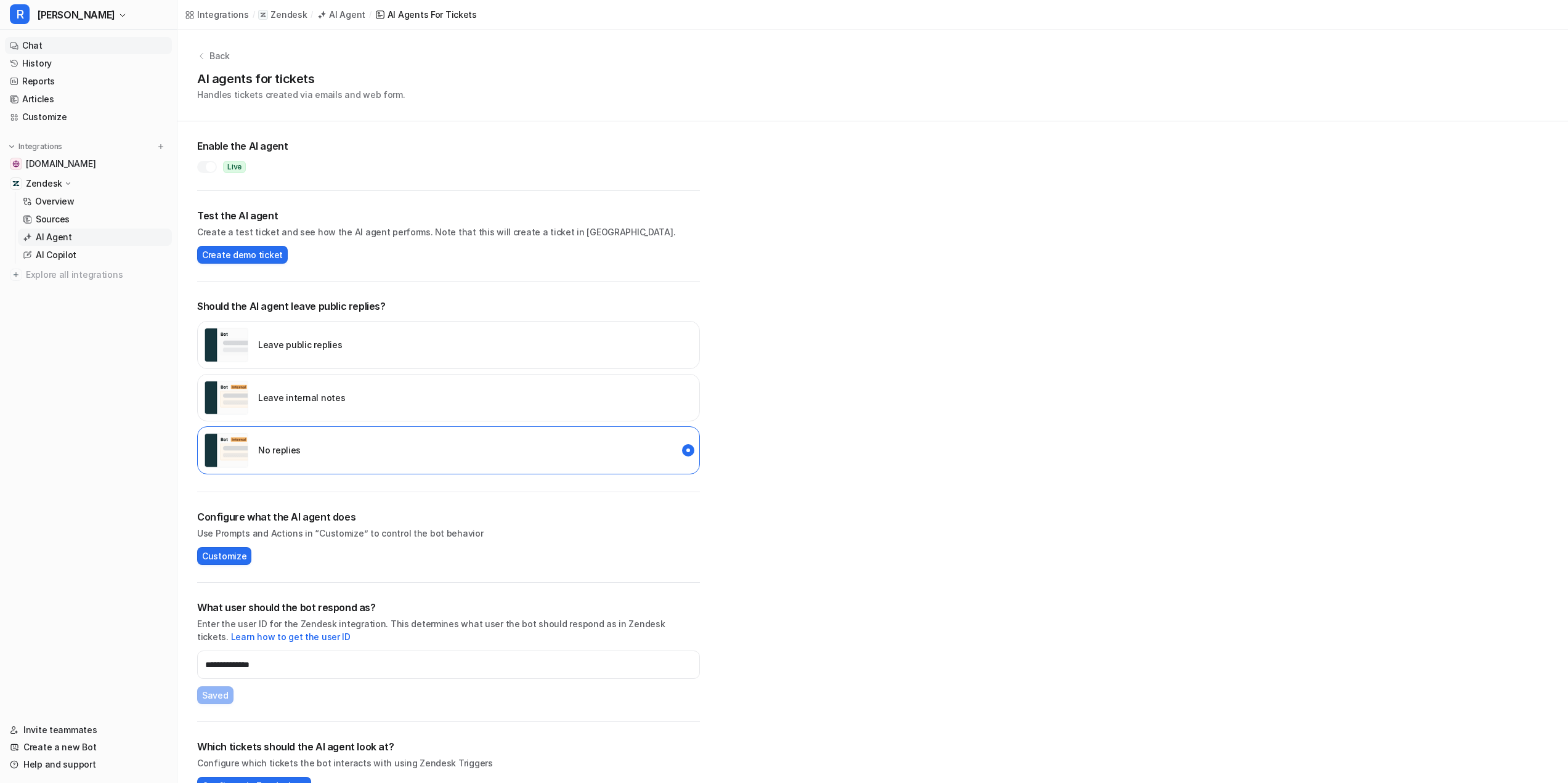
click at [70, 48] on link "Chat" at bounding box center [89, 46] width 167 height 17
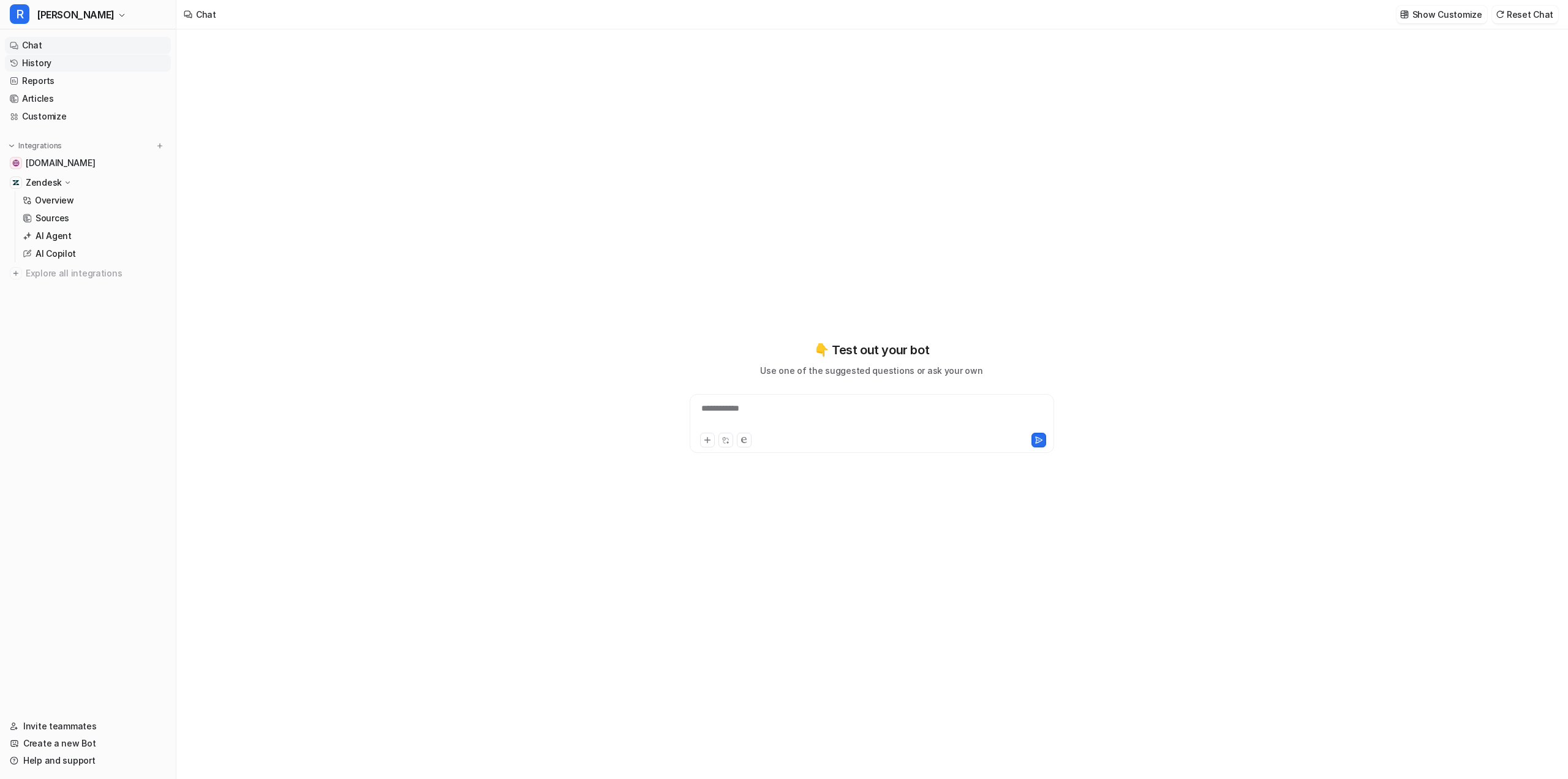
click at [65, 63] on link "History" at bounding box center [88, 63] width 166 height 17
